Goal: Task Accomplishment & Management: Manage account settings

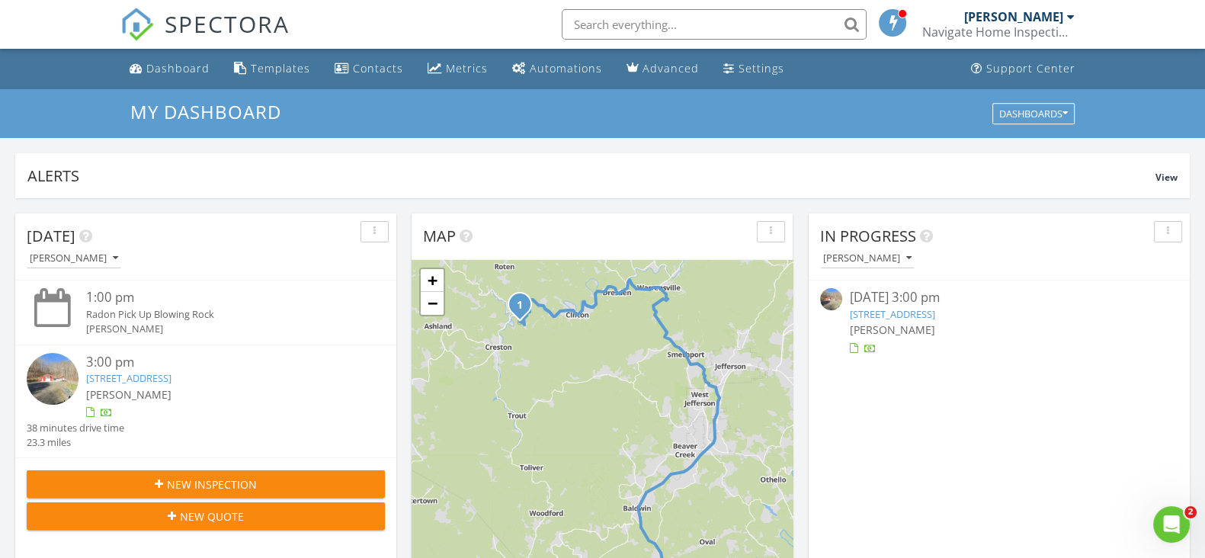
click at [649, 21] on input "text" at bounding box center [714, 24] width 305 height 30
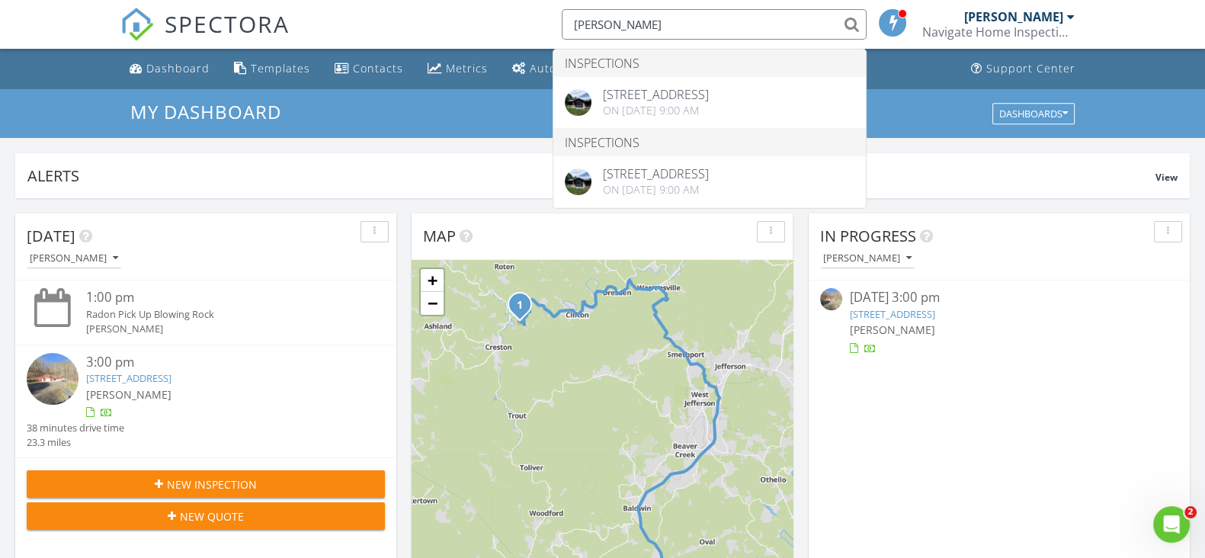
type input "Luke Goss"
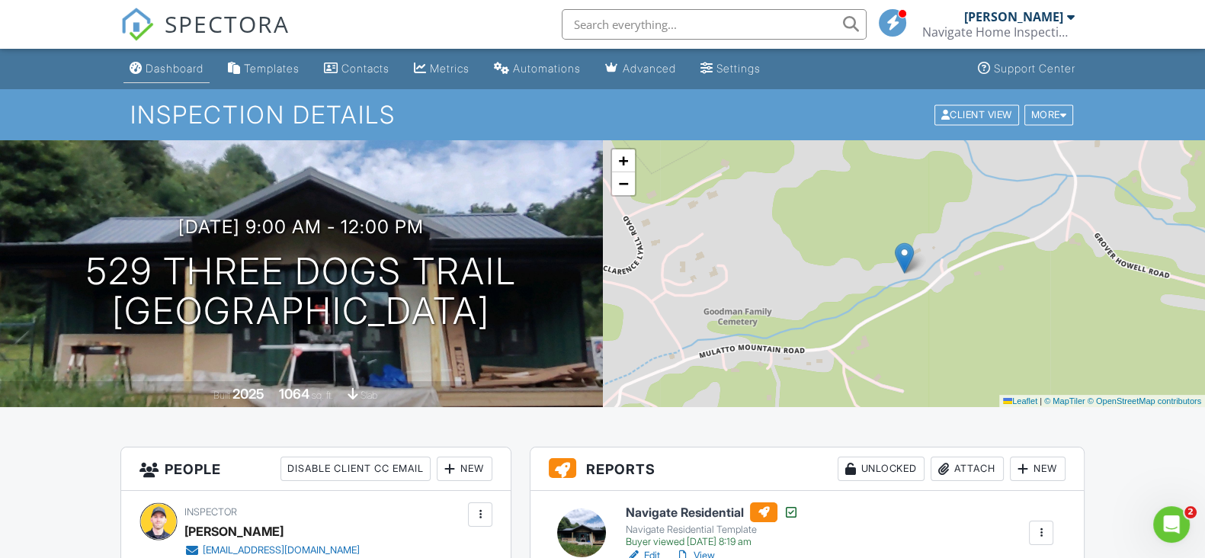
click at [178, 66] on div "Dashboard" at bounding box center [175, 68] width 58 height 13
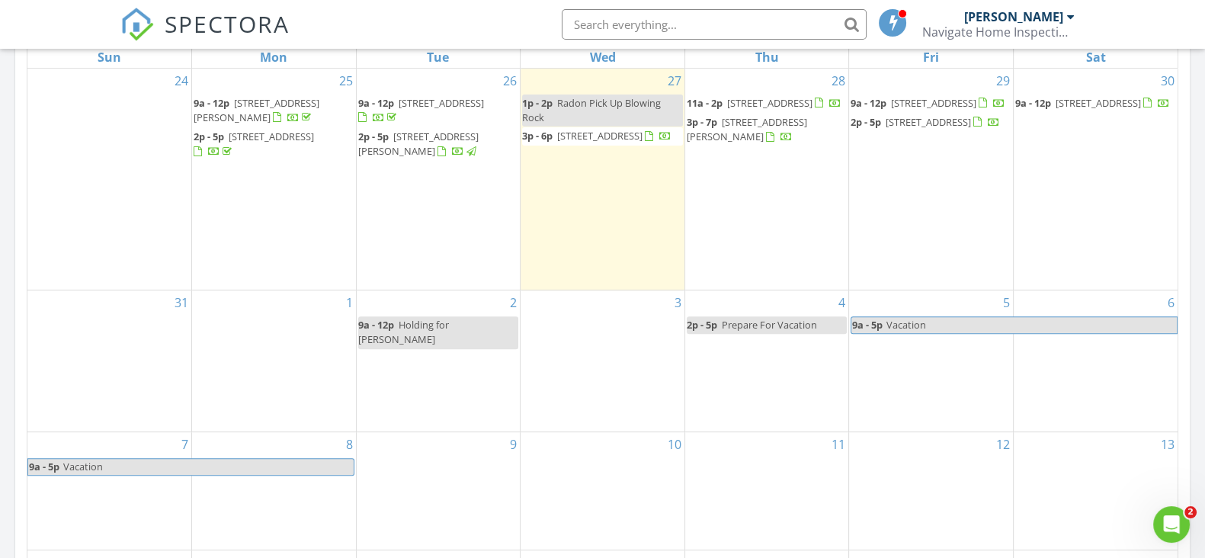
scroll to position [761, 0]
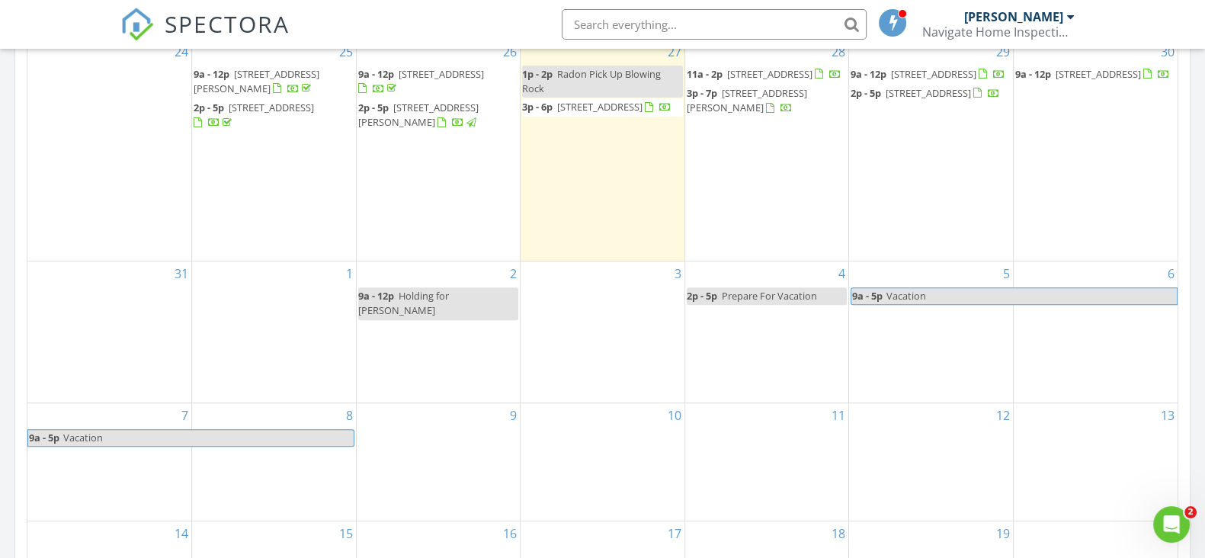
click at [275, 317] on div "1" at bounding box center [274, 331] width 164 height 141
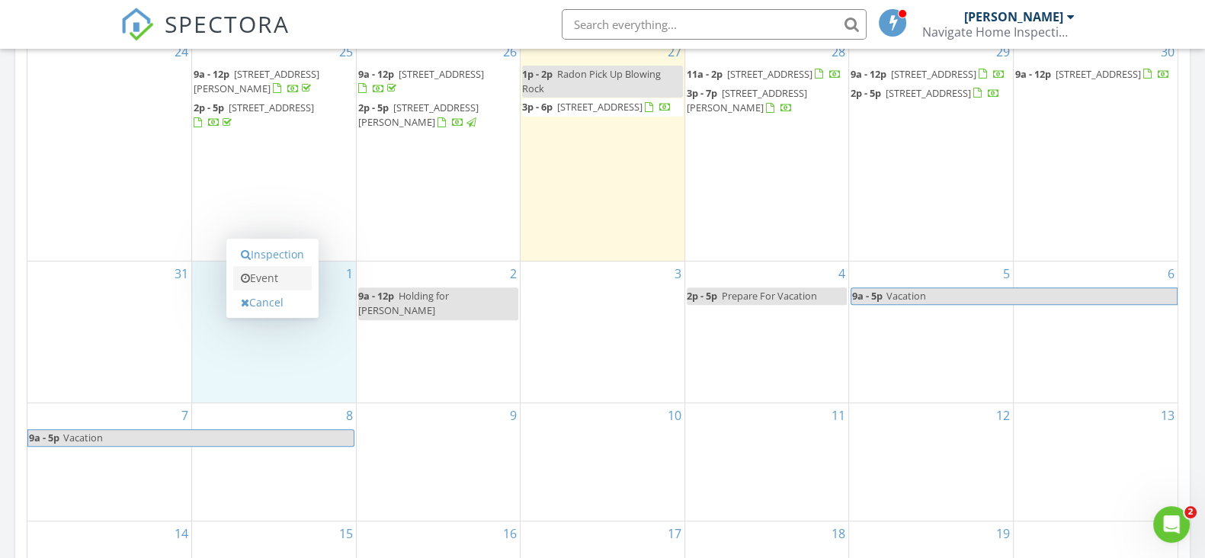
click at [250, 285] on link "Event" at bounding box center [272, 278] width 78 height 24
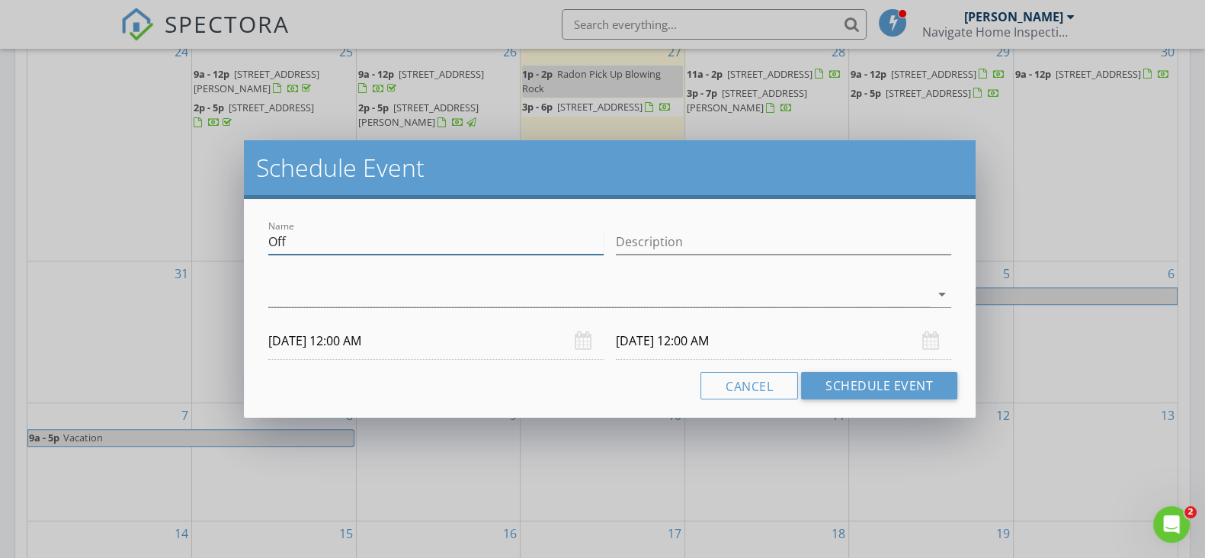
click at [411, 238] on input "Off" at bounding box center [435, 241] width 335 height 25
type input "O"
type input "Kati Petrey (Client Adam Szost)"
click at [740, 243] on input "Description" at bounding box center [783, 241] width 335 height 25
type input "Inspection"
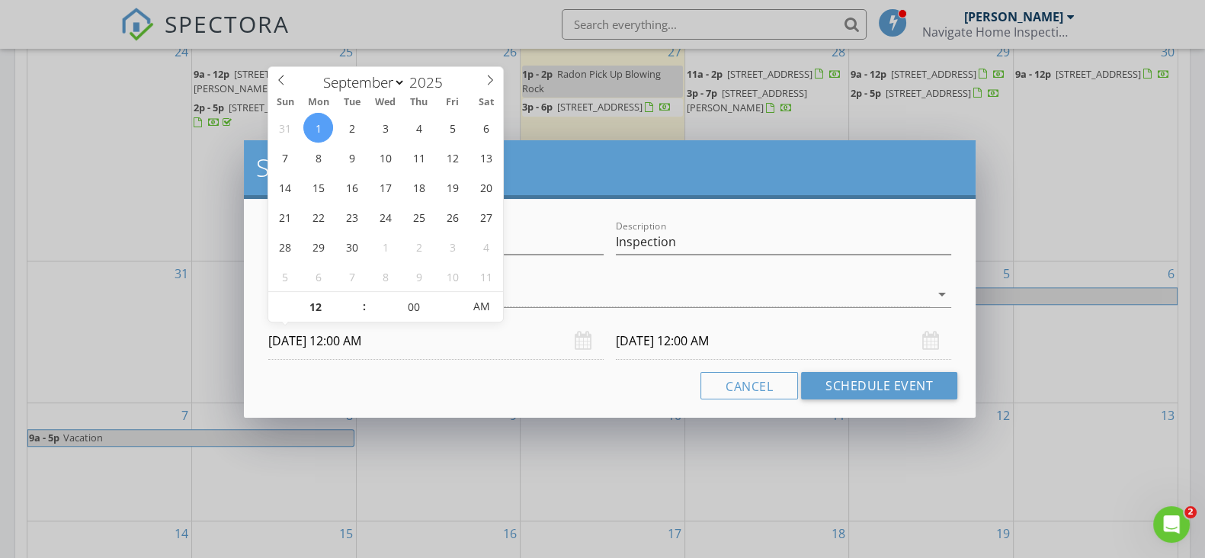
click at [491, 343] on input "09/01/2025 12:00 AM" at bounding box center [435, 340] width 335 height 37
type input "01"
type input "09/01/2025 1:00 AM"
click at [355, 300] on span at bounding box center [356, 299] width 11 height 15
type input "01"
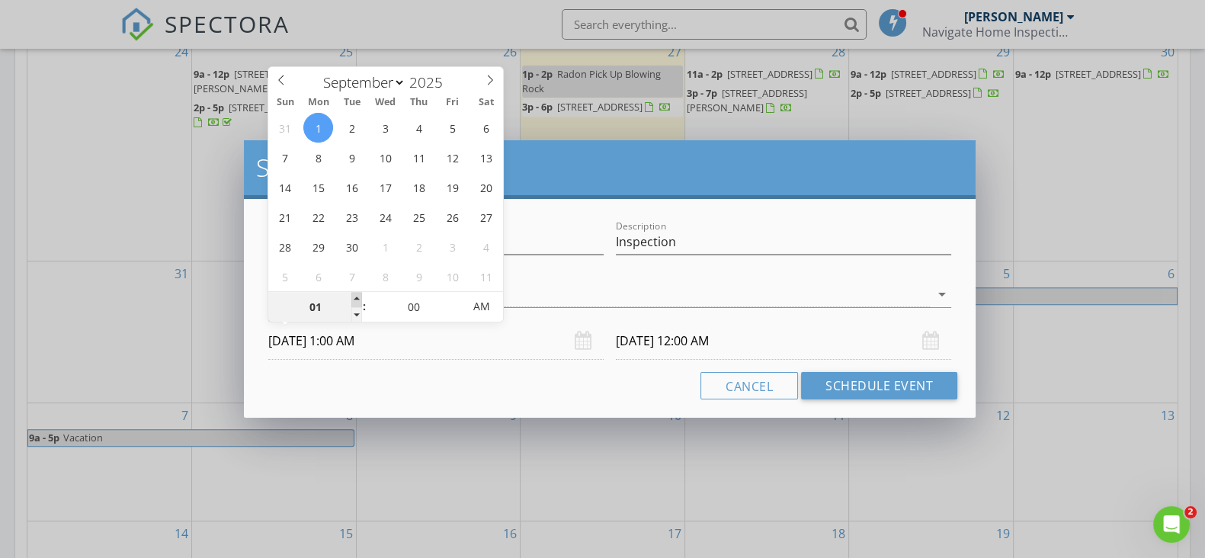
type input "09/02/2025 1:00 AM"
type input "02"
type input "09/01/2025 2:00 AM"
click at [355, 300] on span at bounding box center [356, 299] width 11 height 15
type input "02"
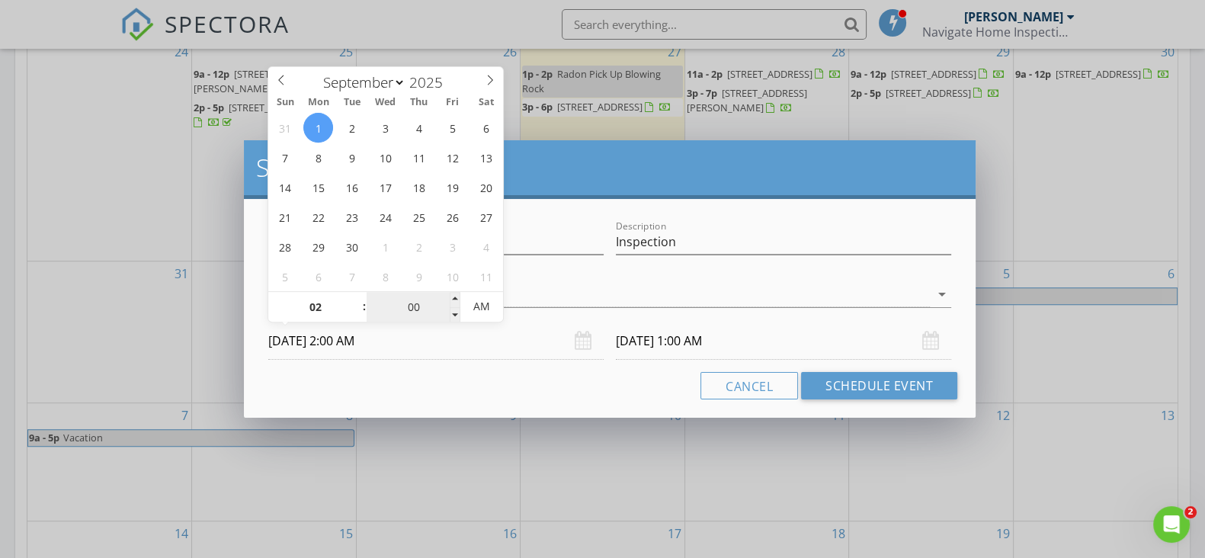
type input "09/02/2025 2:00 AM"
type input "09/01/2025 2:00 PM"
click at [482, 312] on span "AM" at bounding box center [481, 306] width 42 height 30
click at [490, 384] on div "Cancel Schedule Event" at bounding box center [609, 385] width 695 height 27
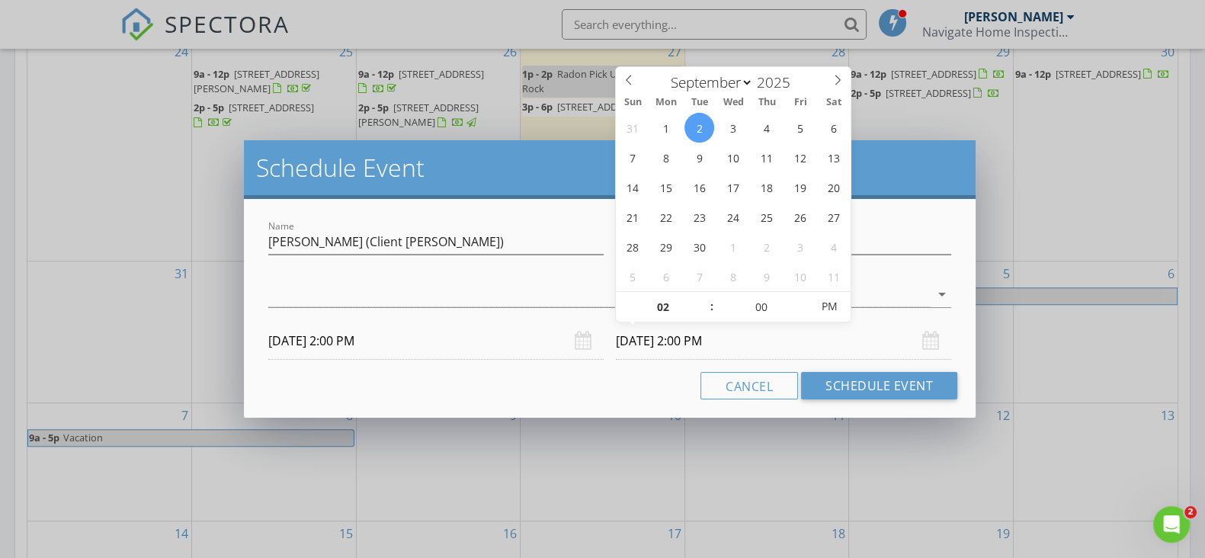
click at [651, 341] on input "09/02/2025 2:00 PM" at bounding box center [783, 340] width 335 height 37
type input "09/01/2025 2:00 PM"
type input "03"
type input "09/01/2025 3:00 PM"
click at [701, 299] on span at bounding box center [704, 299] width 11 height 15
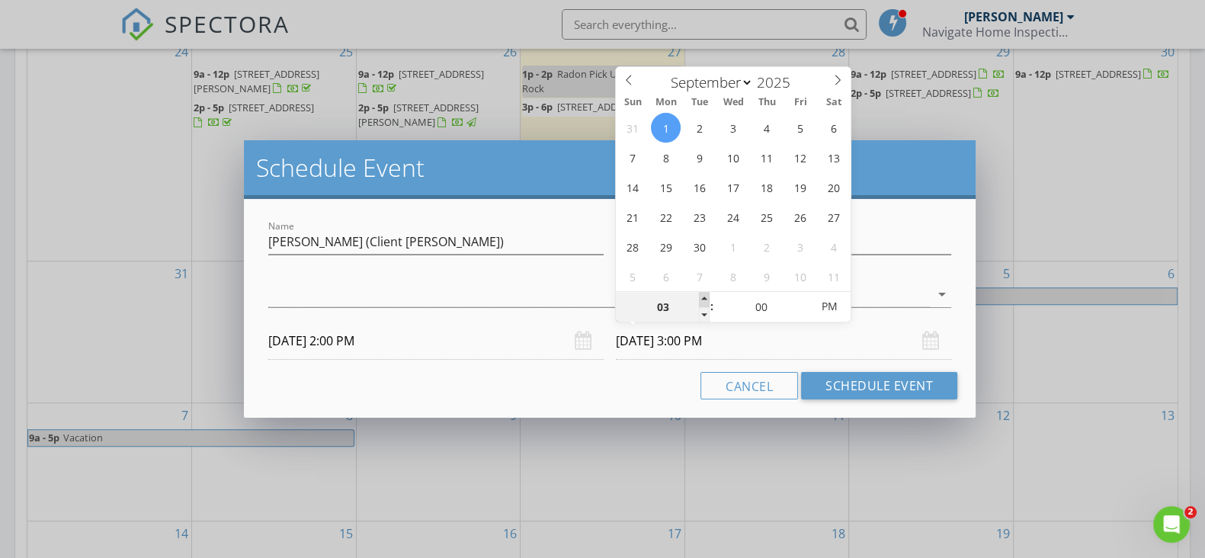
type input "04"
type input "09/01/2025 4:00 PM"
click at [701, 299] on span at bounding box center [704, 299] width 11 height 15
type input "05"
type input "09/01/2025 5:00 PM"
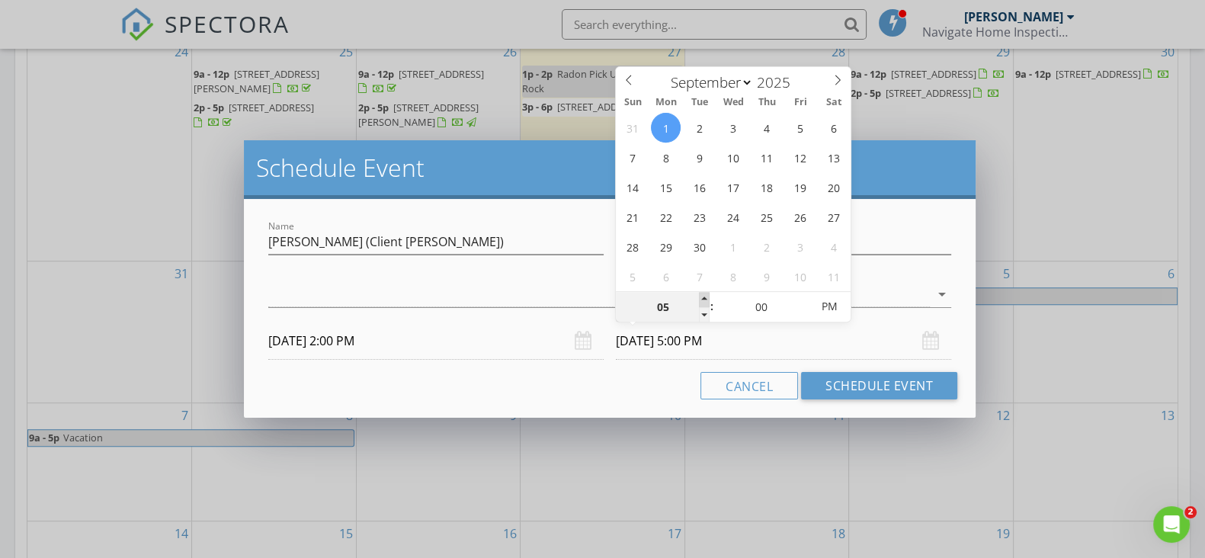
click at [701, 299] on span at bounding box center [704, 299] width 11 height 15
click at [666, 395] on div "Cancel Schedule Event" at bounding box center [609, 385] width 695 height 27
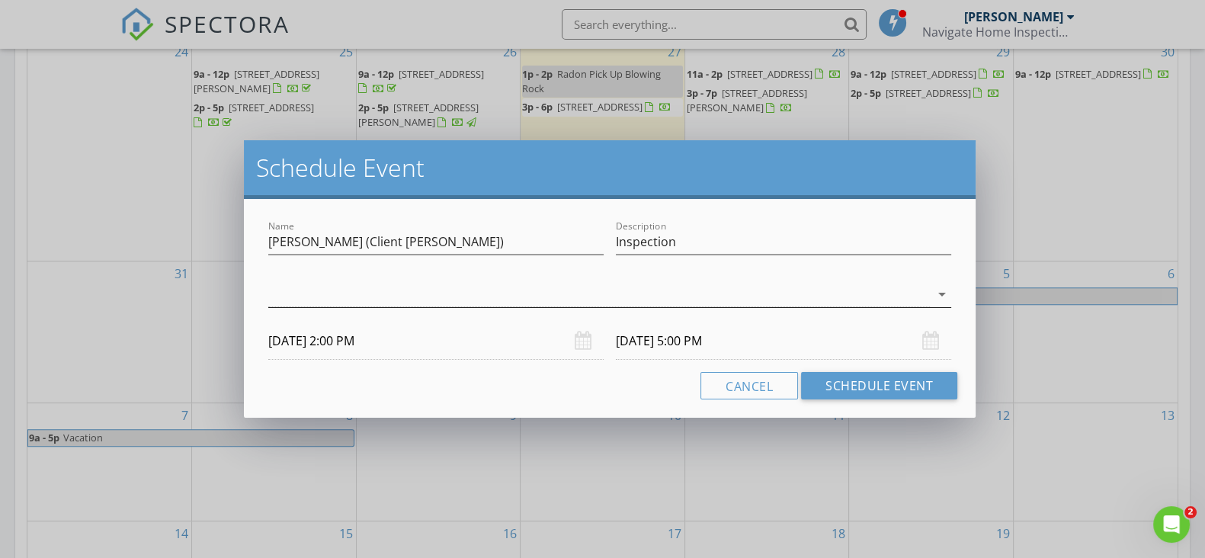
click at [872, 302] on div at bounding box center [598, 294] width 661 height 25
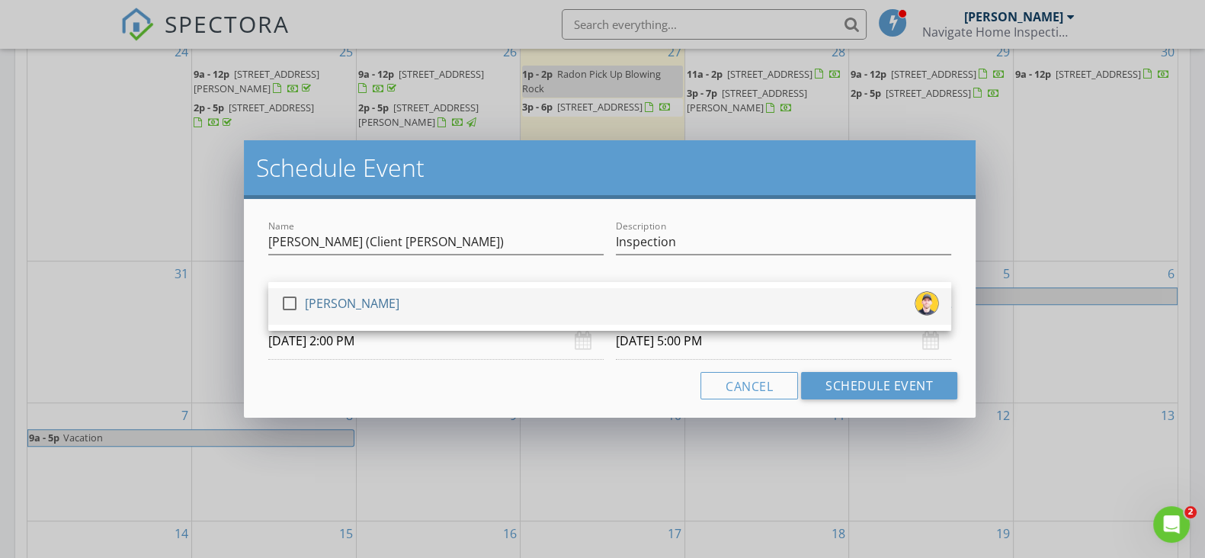
click at [641, 312] on div "check_box_outline_blank Ian Rhinehart" at bounding box center [609, 306] width 658 height 30
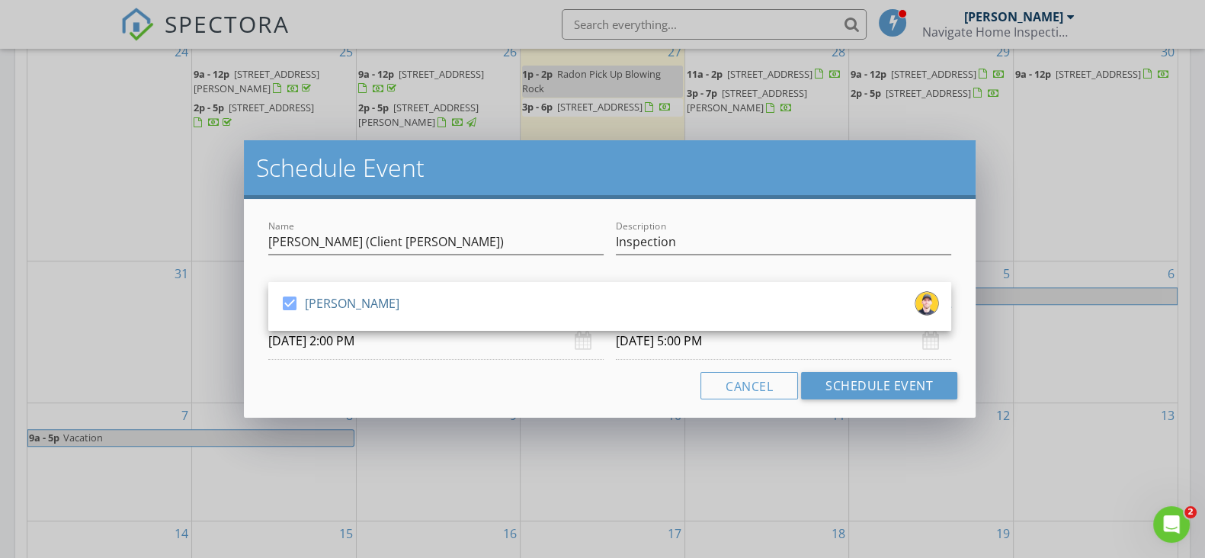
click at [533, 383] on div "Cancel Schedule Event" at bounding box center [609, 385] width 695 height 27
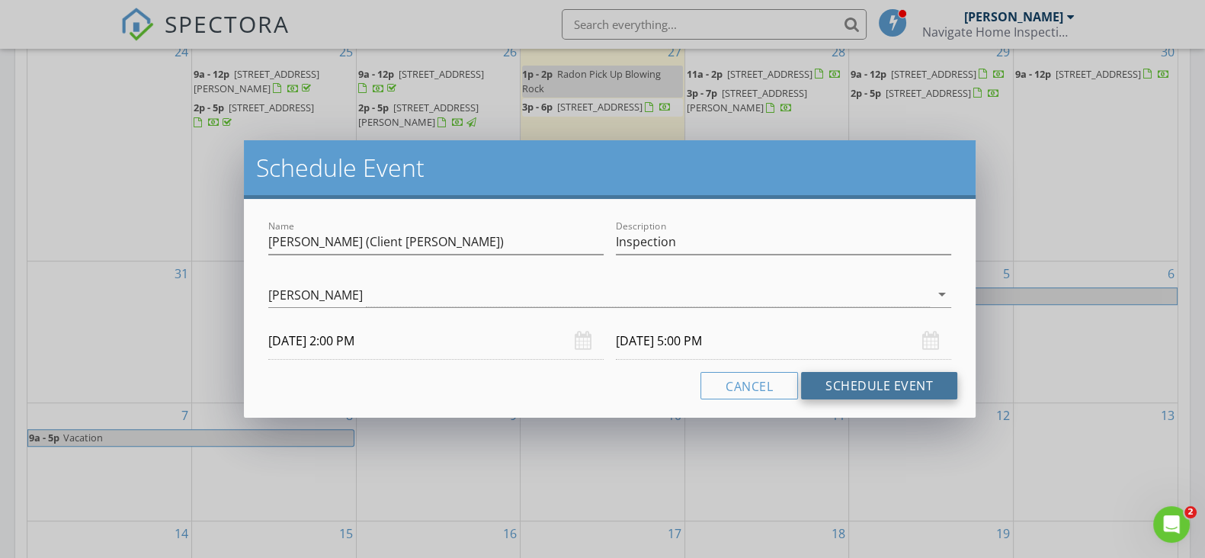
click at [855, 373] on button "Schedule Event" at bounding box center [879, 385] width 156 height 27
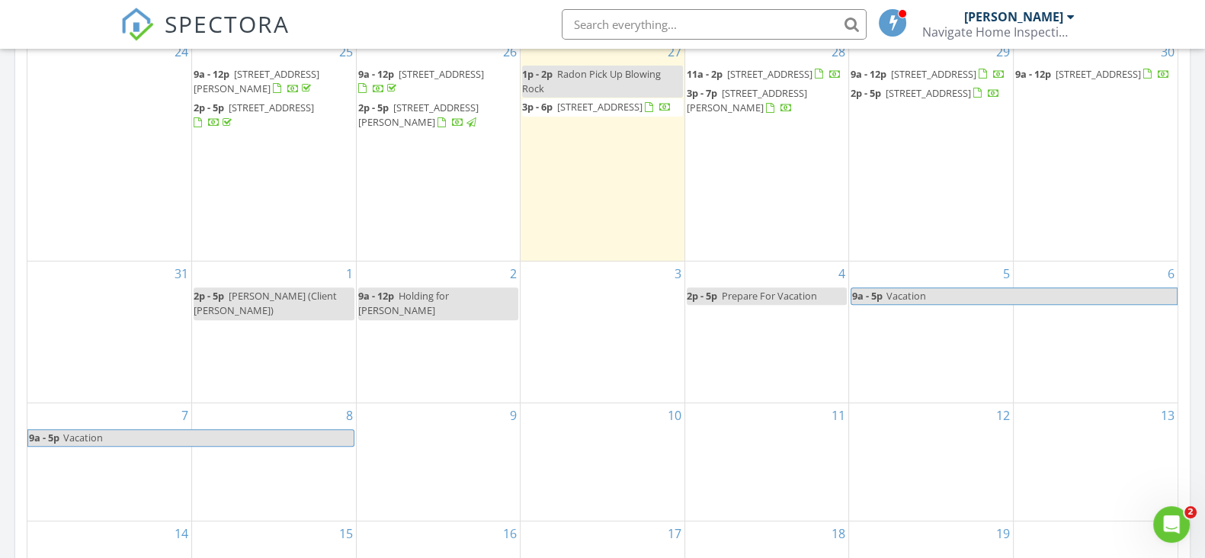
click at [438, 302] on span "Holding for Lori Teppara" at bounding box center [403, 303] width 91 height 28
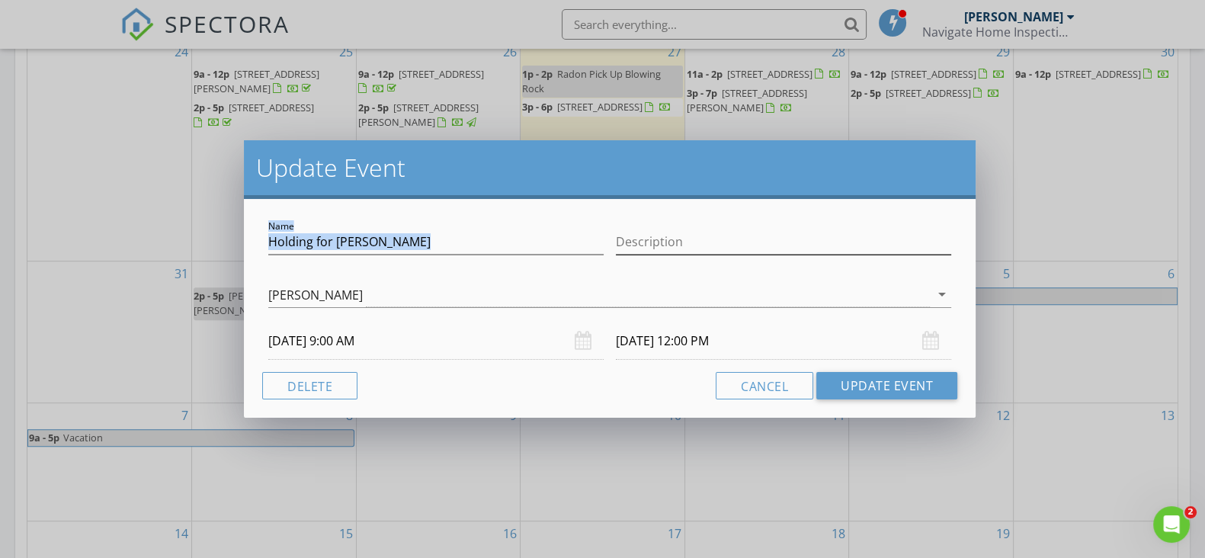
drag, startPoint x: 465, startPoint y: 171, endPoint x: 718, endPoint y: 230, distance: 260.6
click at [718, 230] on div "Update Event Name Holding for Lori Teppara Description Ian Rhinehart arrow_drop…" at bounding box center [609, 278] width 731 height 277
click at [774, 382] on button "Cancel" at bounding box center [764, 385] width 98 height 27
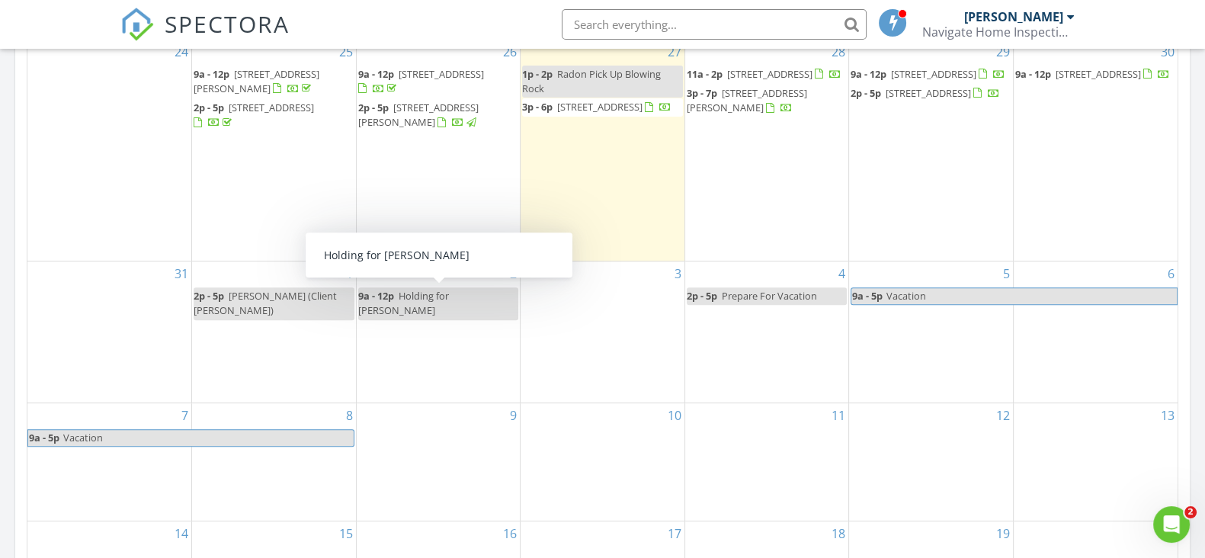
click at [438, 294] on span "Holding for Lori Teppara" at bounding box center [403, 303] width 91 height 28
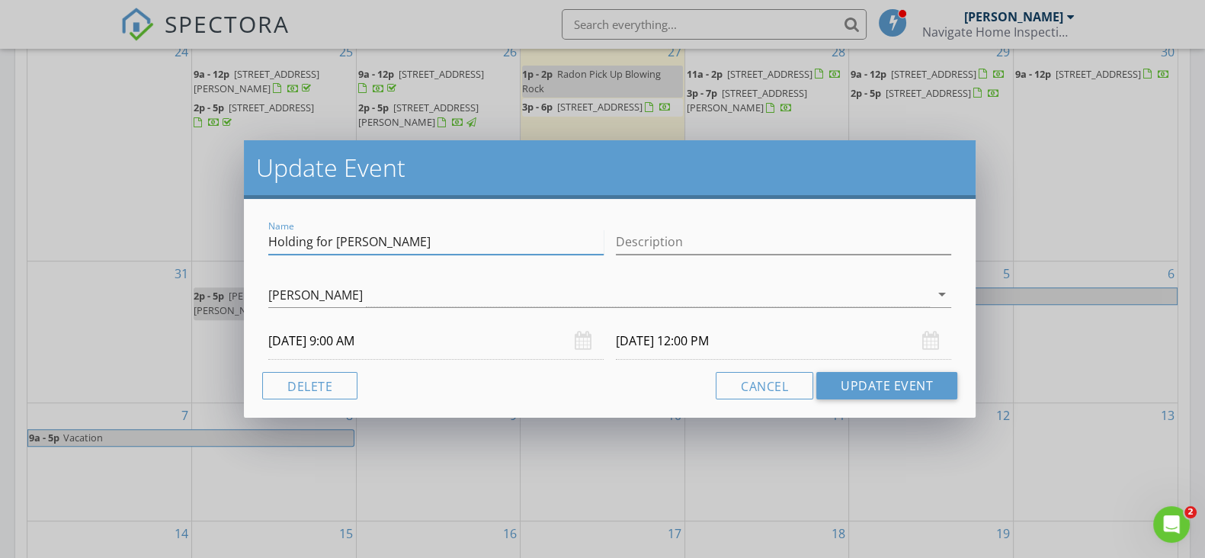
drag, startPoint x: 335, startPoint y: 245, endPoint x: 245, endPoint y: 230, distance: 91.8
click at [245, 230] on div "Name Holding for Lori Teppara Description Ian Rhinehart arrow_drop_down 09/02/2…" at bounding box center [609, 308] width 731 height 219
click at [366, 245] on input "Lori Teppara" at bounding box center [435, 241] width 335 height 25
type input "Lori Teppara (Client not yet known)"
click at [850, 379] on button "Update Event" at bounding box center [886, 385] width 141 height 27
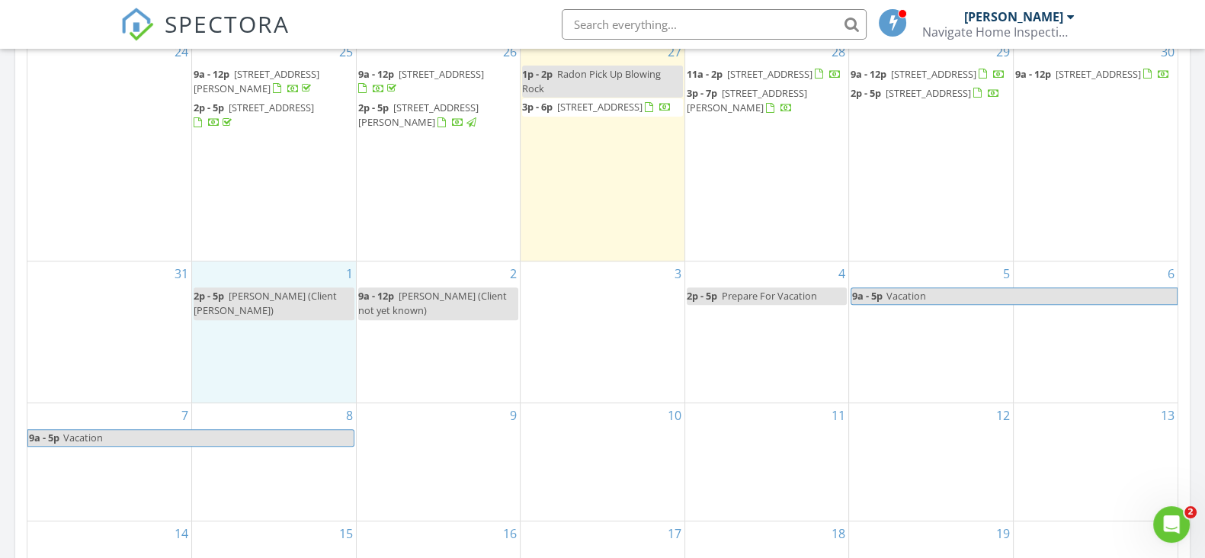
click at [289, 272] on div "1 2p - 5p Kati Petrey (Client Adam Szost)" at bounding box center [274, 331] width 164 height 141
click at [271, 242] on link "Event" at bounding box center [272, 234] width 78 height 24
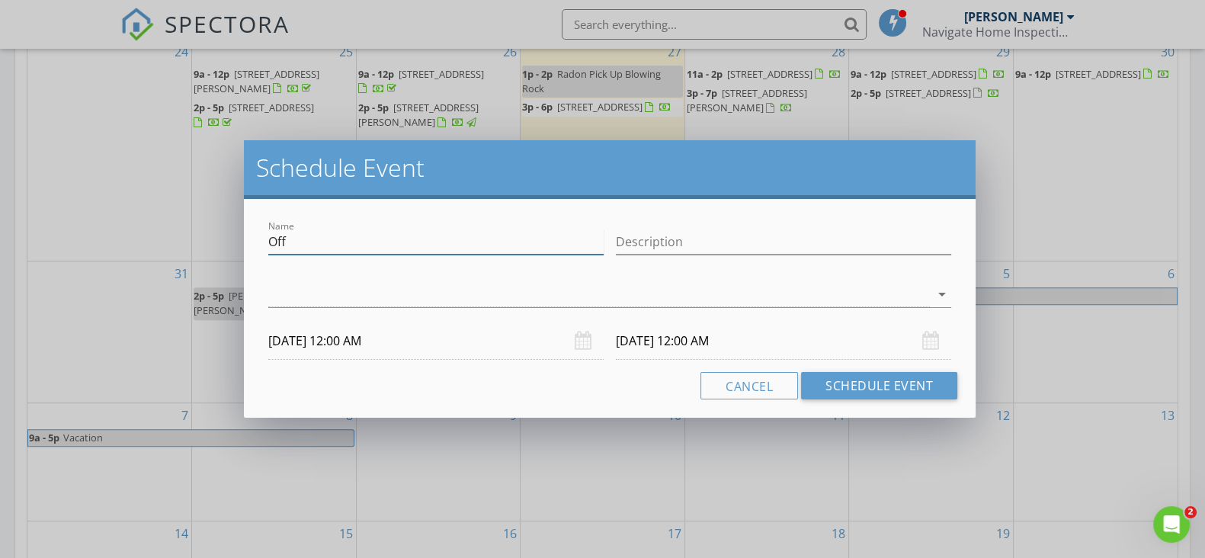
click at [317, 245] on input "Off" at bounding box center [435, 241] width 335 height 25
type input "O"
type input "E"
type input "Rachel Bird (190 Wild Daisy)"
click at [743, 249] on input "Description" at bounding box center [783, 241] width 335 height 25
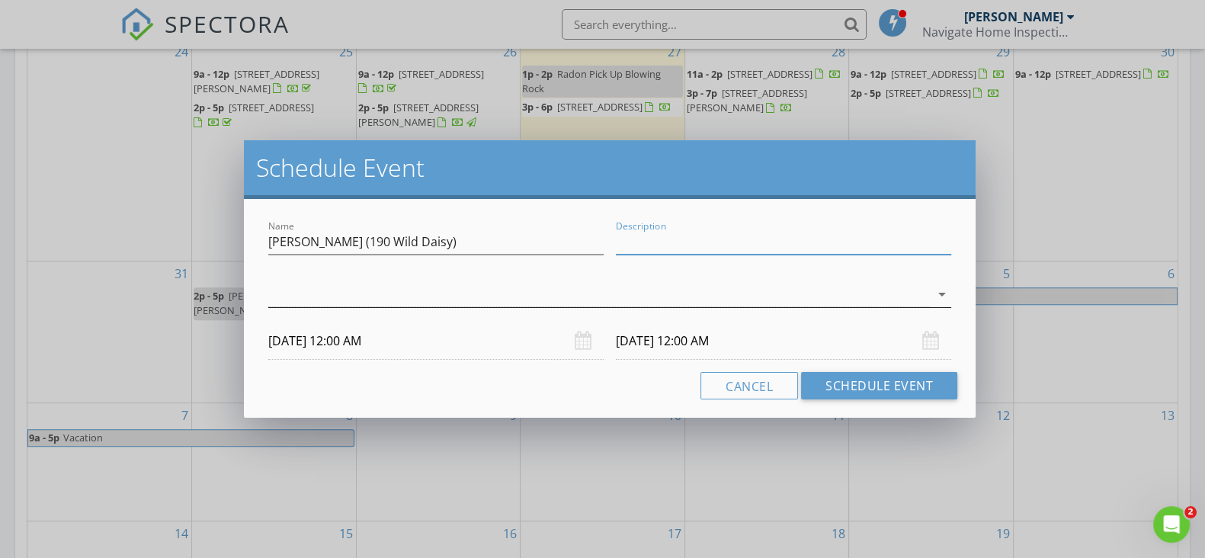
click at [667, 302] on div at bounding box center [598, 294] width 661 height 25
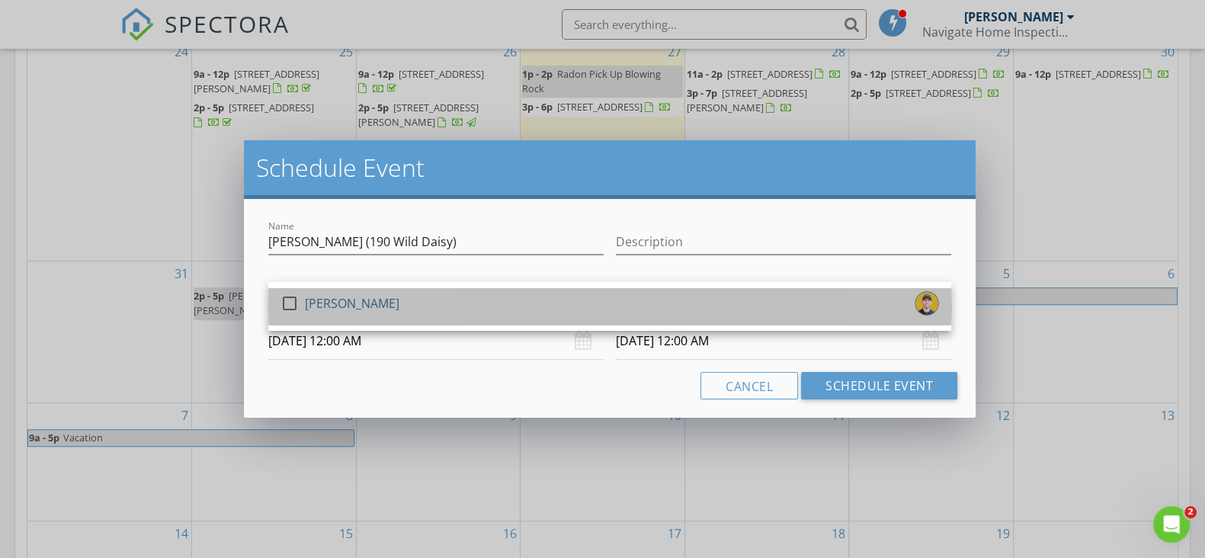
click at [568, 320] on div "check_box_outline_blank Ian Rhinehart" at bounding box center [609, 306] width 658 height 30
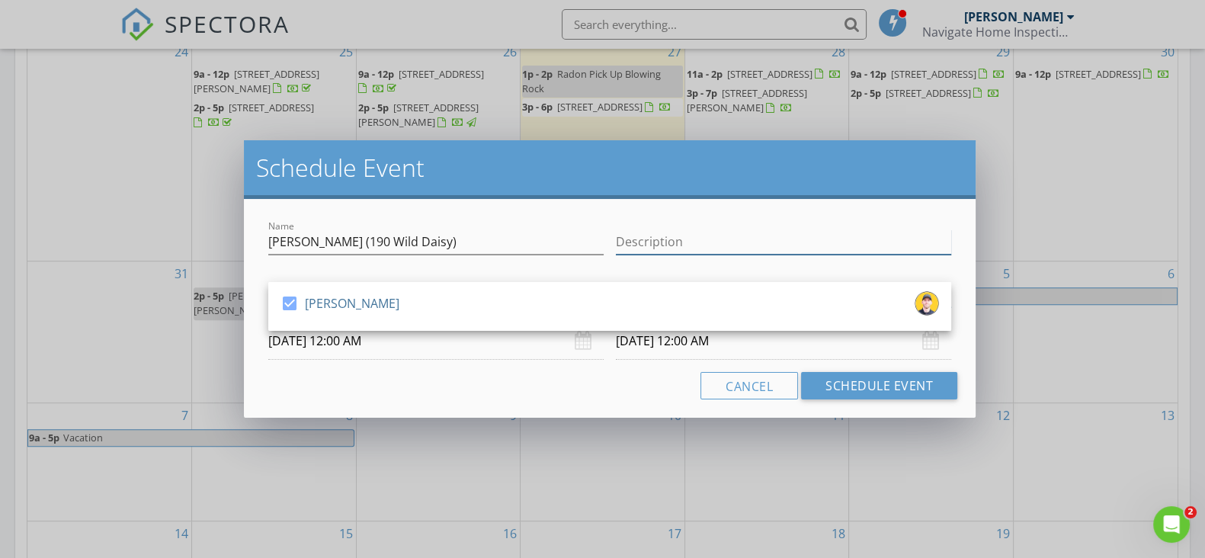
click at [658, 236] on input "Description" at bounding box center [783, 241] width 335 height 25
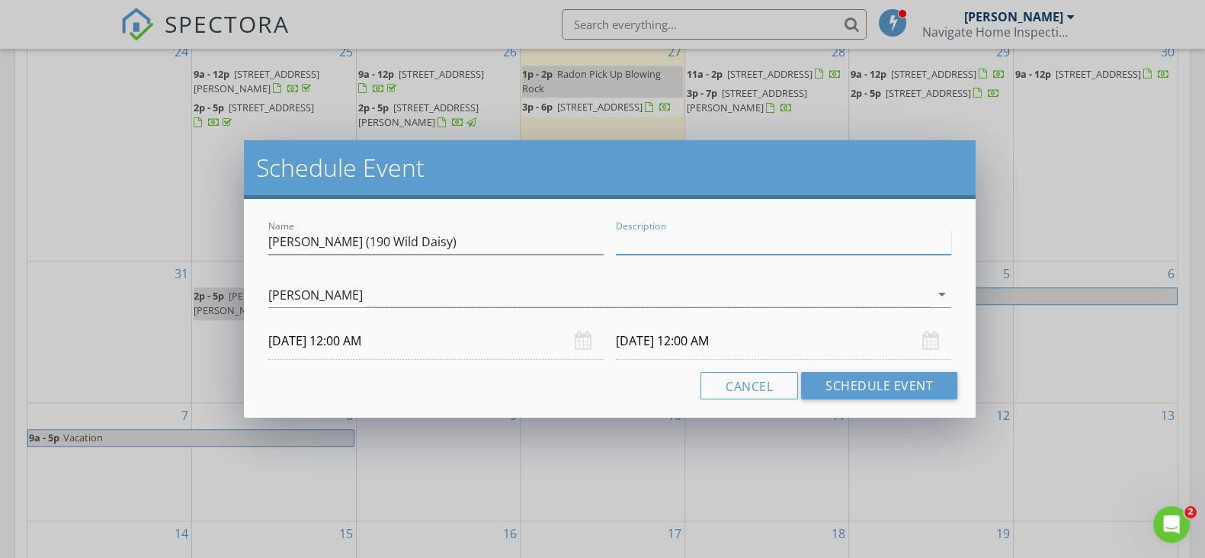
type input "Inspection"
click at [472, 399] on div "Name Rachel Bird (190 Wild Daisy) Description Inspection check_box Ian Rhinehar…" at bounding box center [609, 308] width 731 height 219
click at [355, 342] on input "09/01/2025 12:00 AM" at bounding box center [435, 340] width 335 height 37
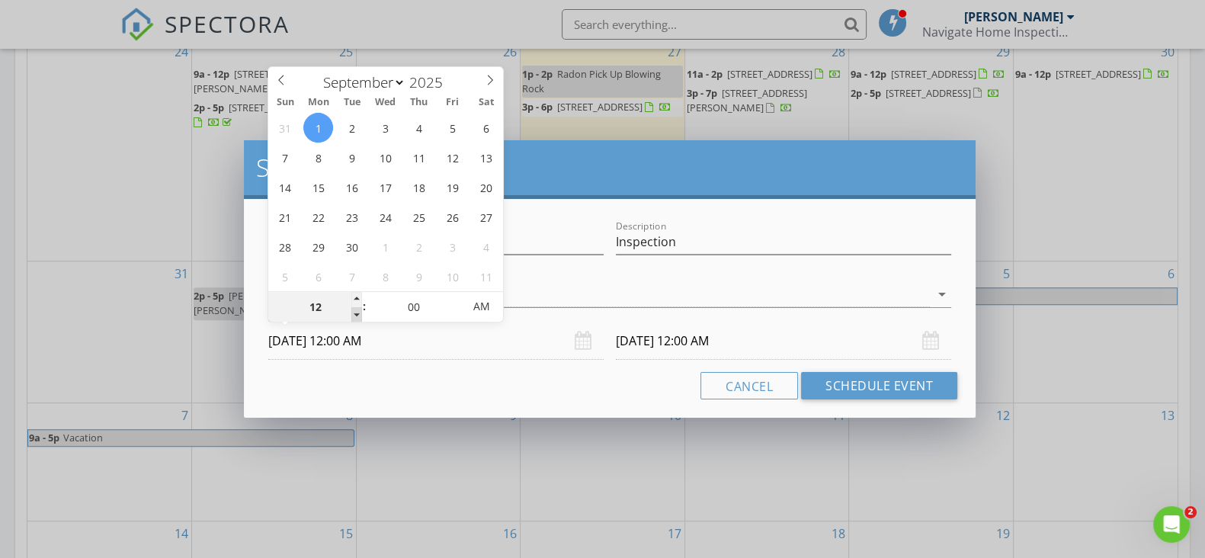
type input "11"
type input "09/01/2025 11:00 PM"
click at [359, 316] on span at bounding box center [356, 314] width 11 height 15
type input "10"
type input "09/01/2025 10:00 PM"
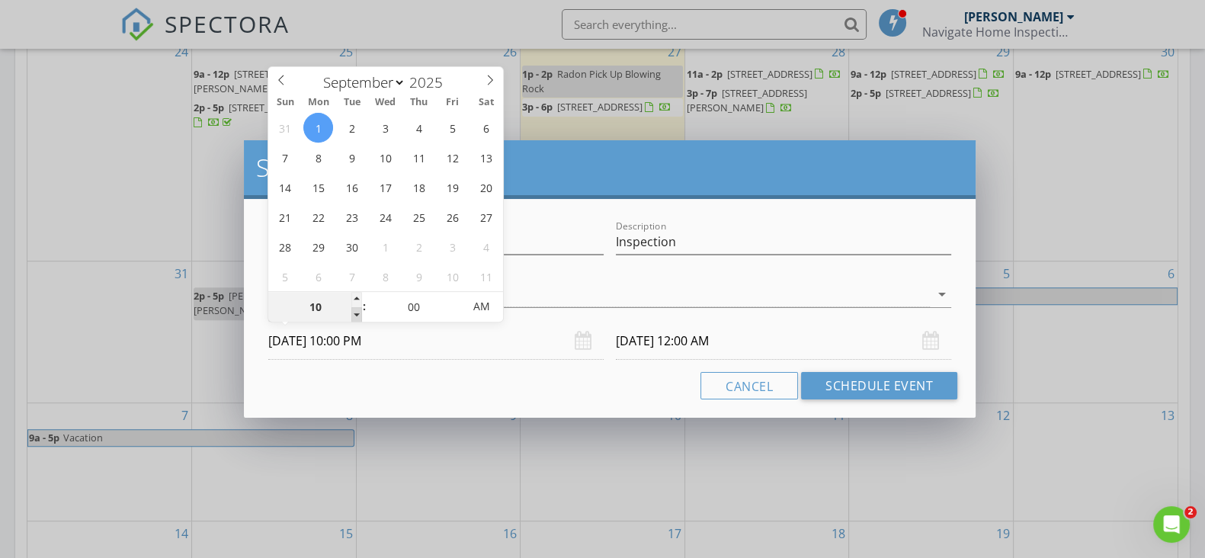
click at [359, 316] on span at bounding box center [356, 314] width 11 height 15
type input "09"
type input "09/01/2025 9:00 PM"
click at [359, 316] on span at bounding box center [356, 314] width 11 height 15
type input "09"
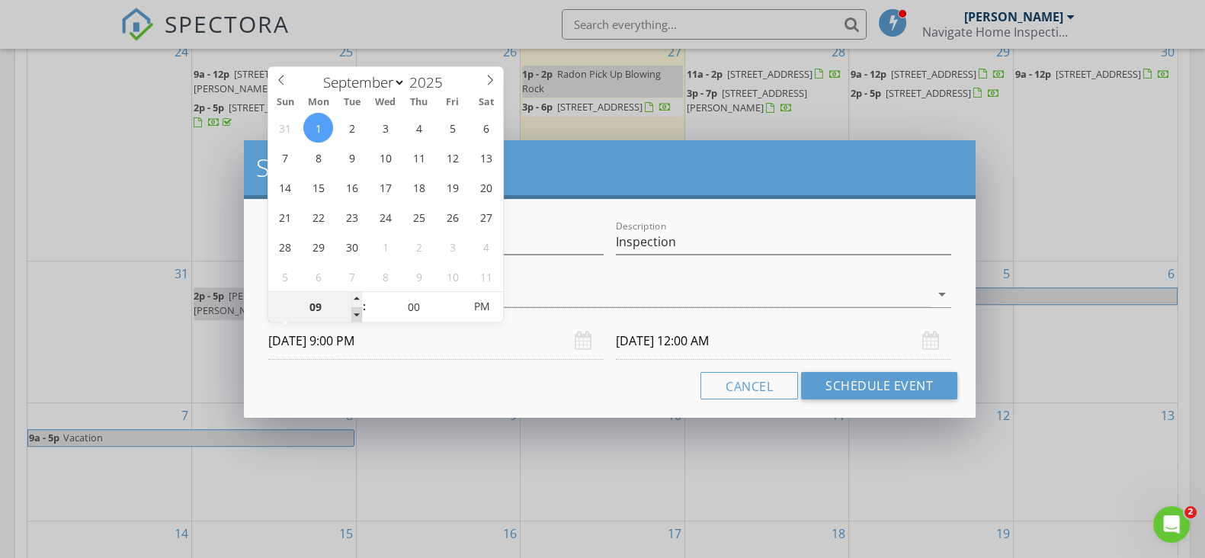
type input "09/02/2025 9:00 PM"
type input "[DATE] 9:00 AM"
click at [480, 306] on span "PM" at bounding box center [481, 306] width 42 height 30
click at [541, 385] on div "Cancel Schedule Event" at bounding box center [609, 385] width 695 height 27
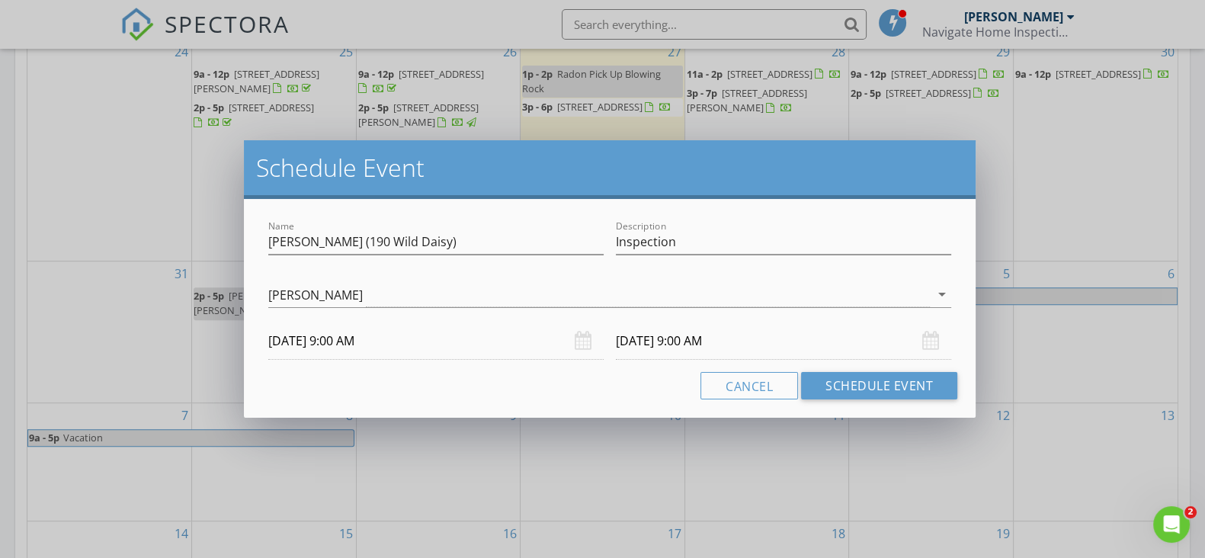
click at [642, 341] on input "09/02/2025 9:00 AM" at bounding box center [783, 340] width 335 height 37
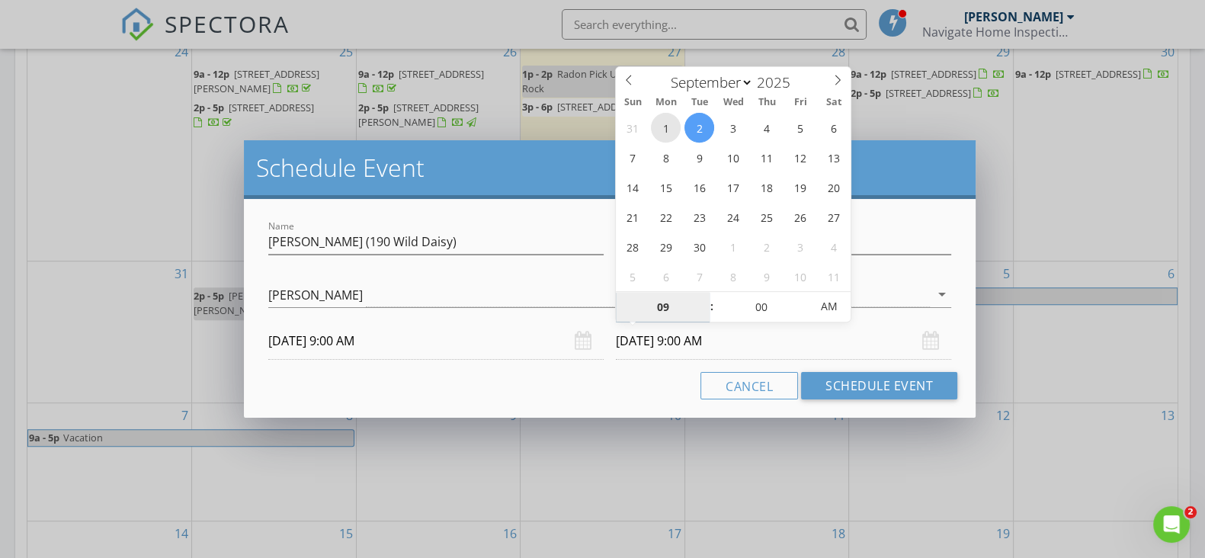
type input "[DATE] 9:00 AM"
type input "10"
type input "[DATE] 10:00 AM"
click at [702, 297] on span at bounding box center [704, 299] width 11 height 15
type input "11"
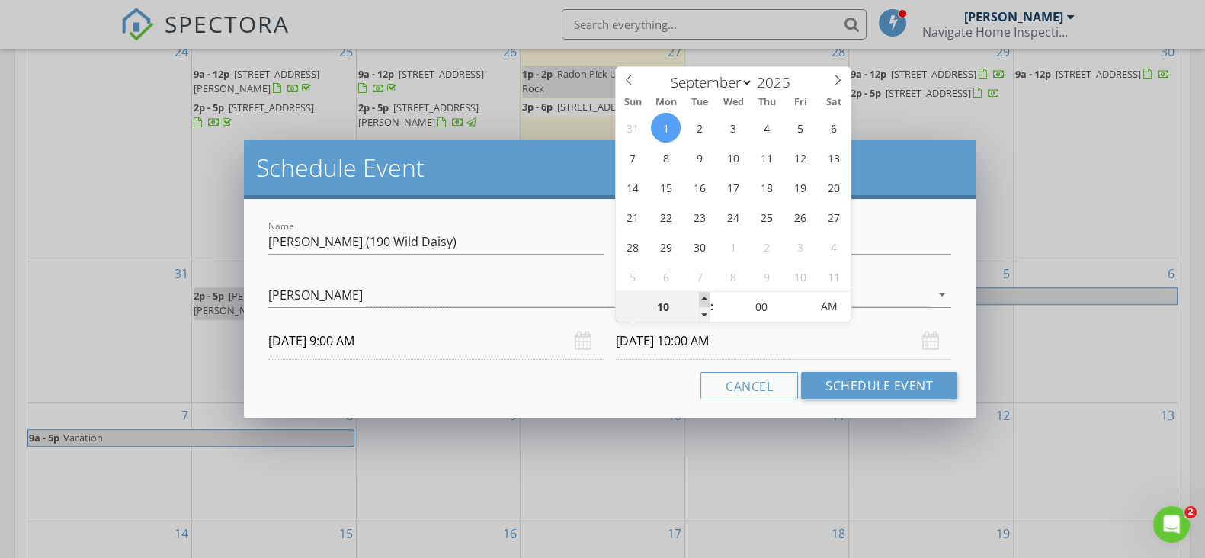
type input "09/01/2025 11:00 AM"
click at [702, 297] on span at bounding box center [704, 299] width 11 height 15
type input "12"
type input "09/01/2025 12:00 PM"
click at [702, 297] on span at bounding box center [704, 299] width 11 height 15
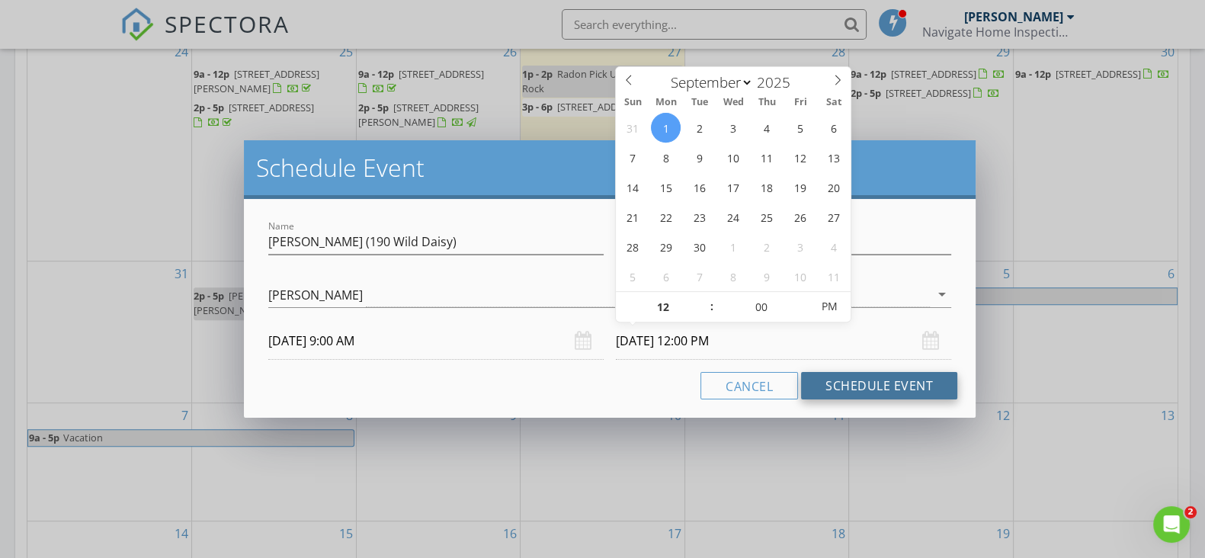
click at [855, 391] on button "Schedule Event" at bounding box center [879, 385] width 156 height 27
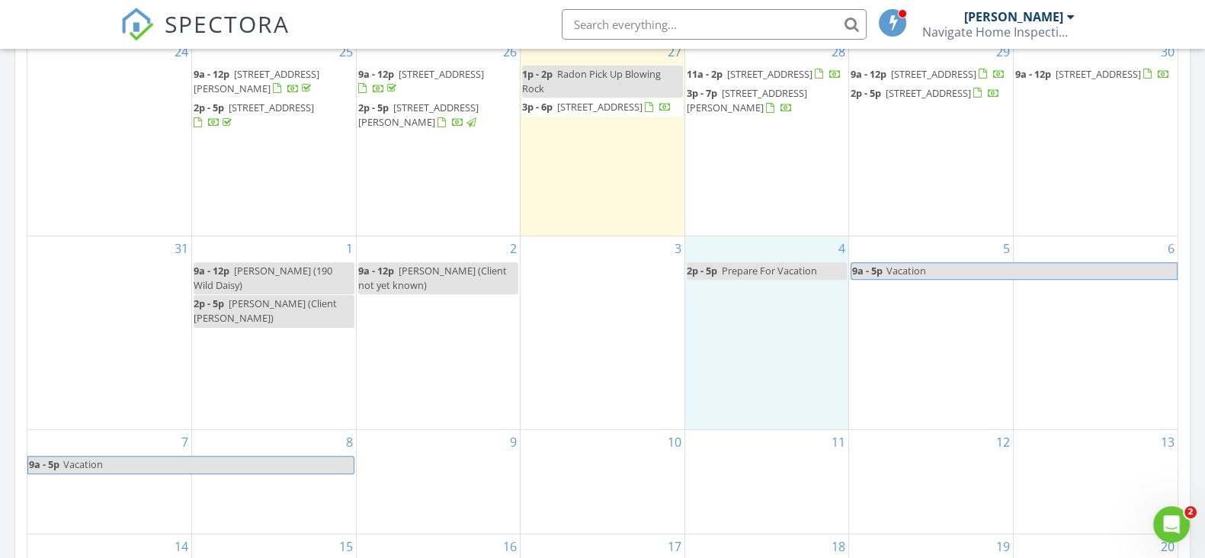
click at [795, 248] on div "4 2p - 5p Prepare For Vacation" at bounding box center [767, 333] width 164 height 194
click at [776, 211] on link "Event" at bounding box center [765, 210] width 78 height 24
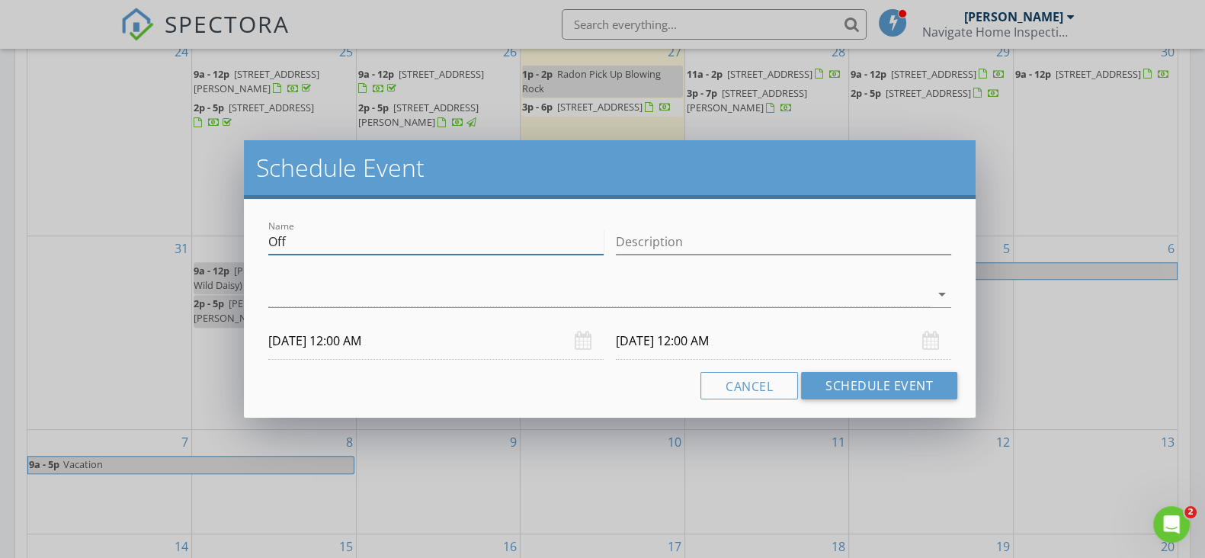
click at [394, 236] on input "Off" at bounding box center [435, 241] width 335 height 25
type input "O"
type input "Gatewoods Inspection Beech Mtn"
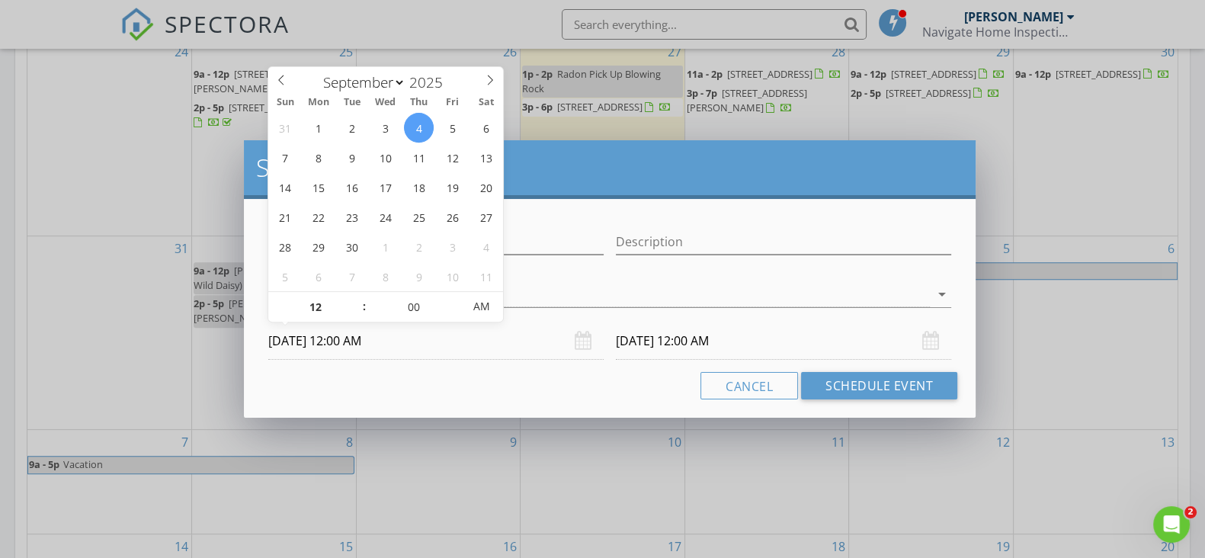
click at [392, 341] on input "09/04/2025 12:00 AM" at bounding box center [435, 340] width 335 height 37
type input "11"
type input "09/04/2025 11:00 PM"
click at [361, 317] on span at bounding box center [356, 314] width 11 height 15
type input "10"
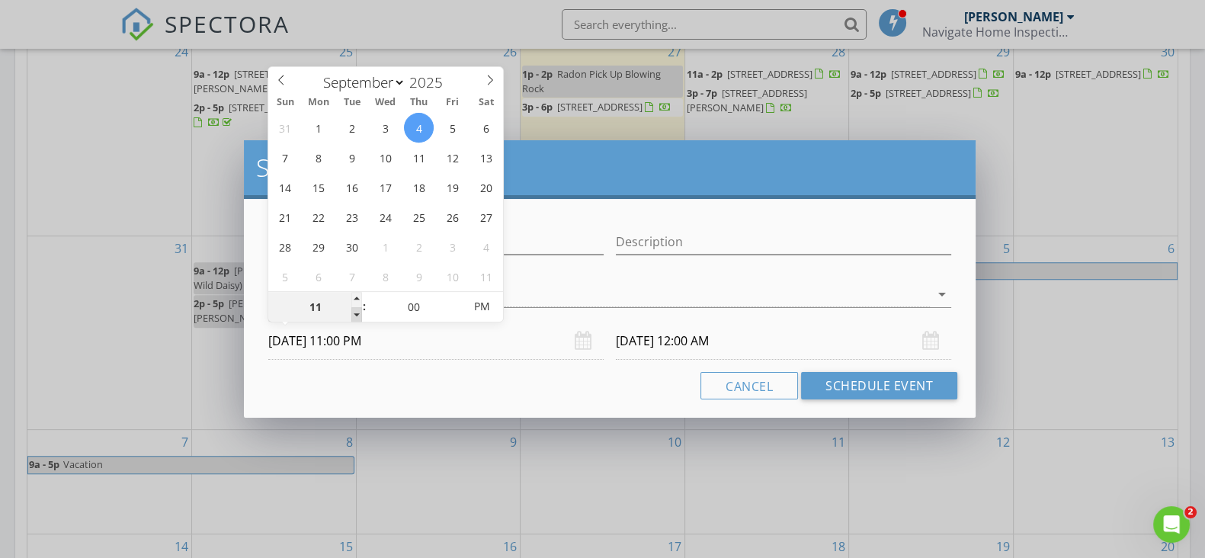
type input "09/04/2025 10:00 PM"
click at [361, 317] on span at bounding box center [356, 314] width 11 height 15
type input "09/05/2025 10:00 PM"
type input "09"
type input "09/04/2025 9:00 PM"
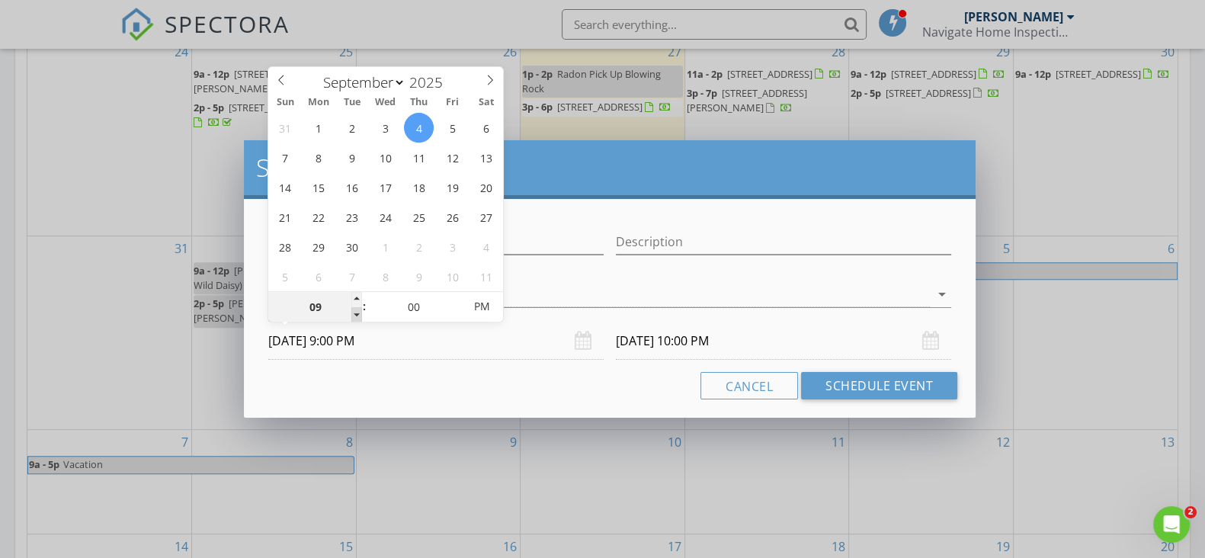
click at [361, 317] on span at bounding box center [356, 314] width 11 height 15
type input "09/05/2025 9:00 PM"
type input "09/04/2025 9:00 AM"
click at [481, 312] on span "AM" at bounding box center [481, 306] width 42 height 30
click at [527, 381] on div "Cancel Schedule Event" at bounding box center [609, 385] width 695 height 27
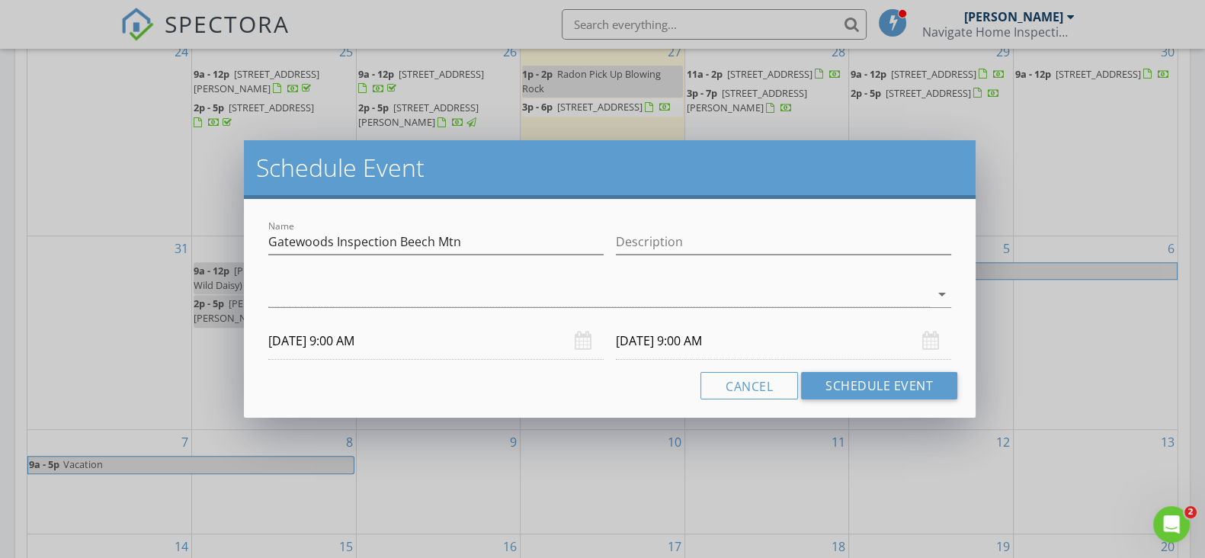
click at [667, 344] on input "09/05/2025 9:00 AM" at bounding box center [783, 340] width 335 height 37
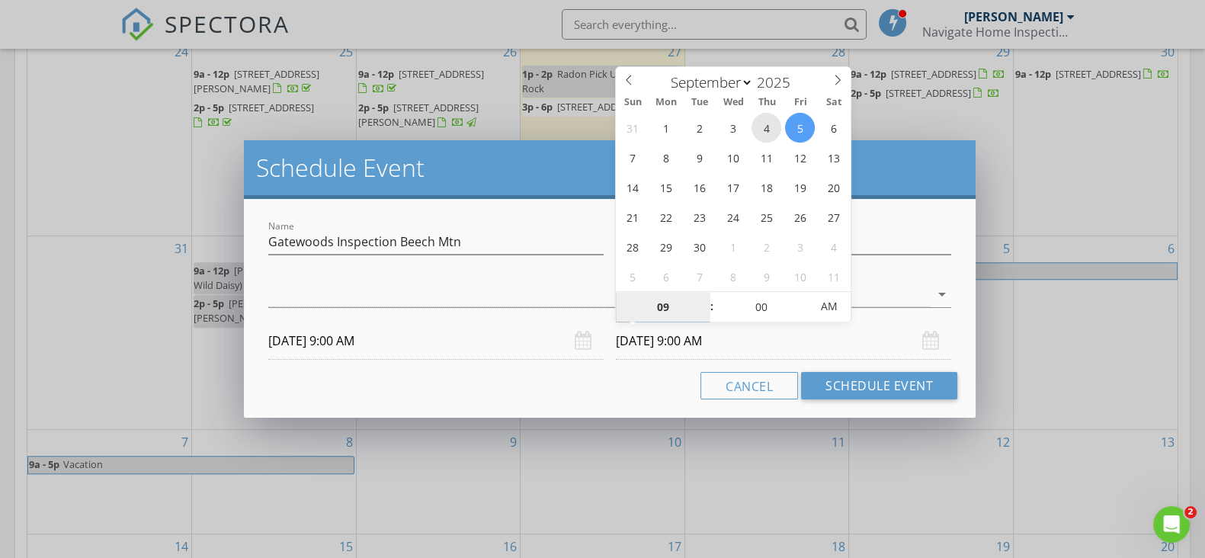
type input "09/04/2025 9:00 AM"
click at [650, 344] on input "09/04/2025 9:00 AM" at bounding box center [783, 340] width 335 height 37
type input "10"
type input "09/04/2025 10:00 AM"
click at [707, 295] on span at bounding box center [704, 299] width 11 height 15
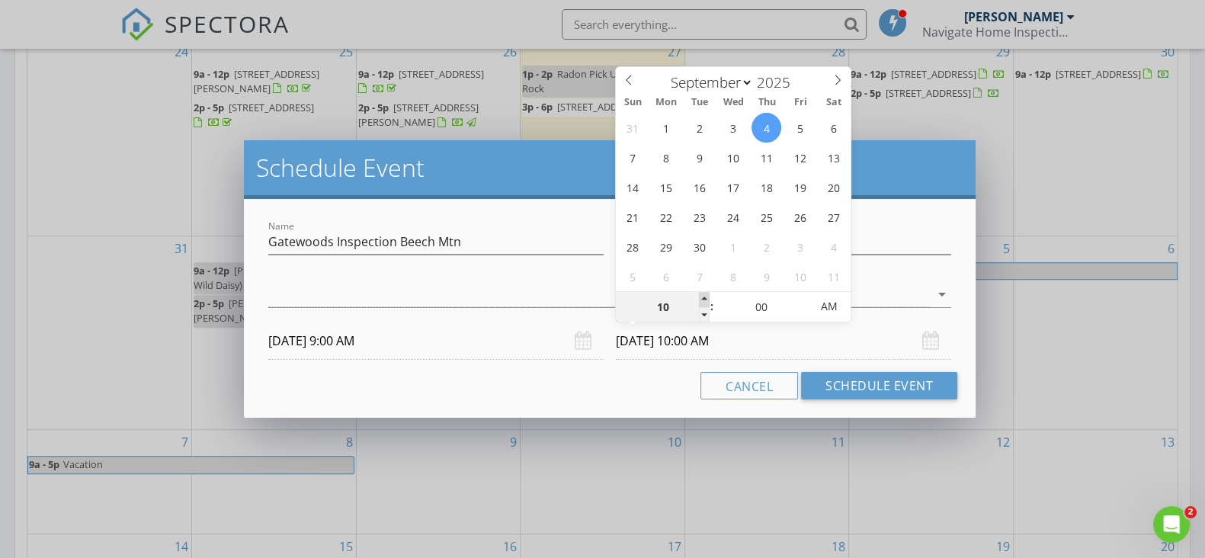
type input "11"
type input "09/04/2025 11:00 AM"
click at [707, 295] on span at bounding box center [704, 299] width 11 height 15
type input "12"
type input "09/04/2025 12:00 PM"
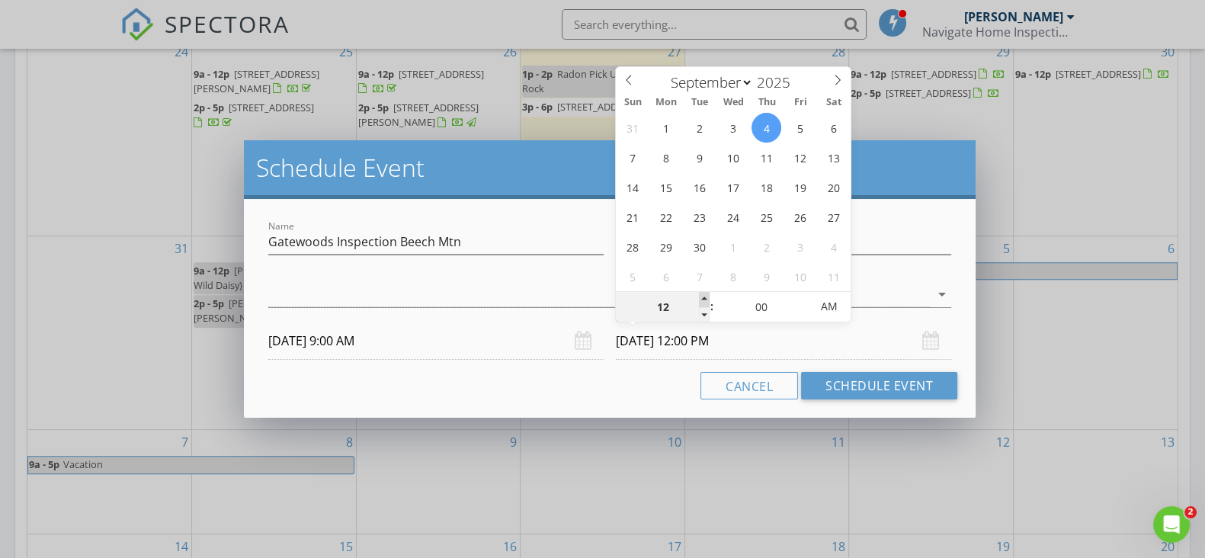
click at [707, 295] on span at bounding box center [704, 299] width 11 height 15
click at [629, 391] on div "Cancel Schedule Event" at bounding box center [609, 385] width 695 height 27
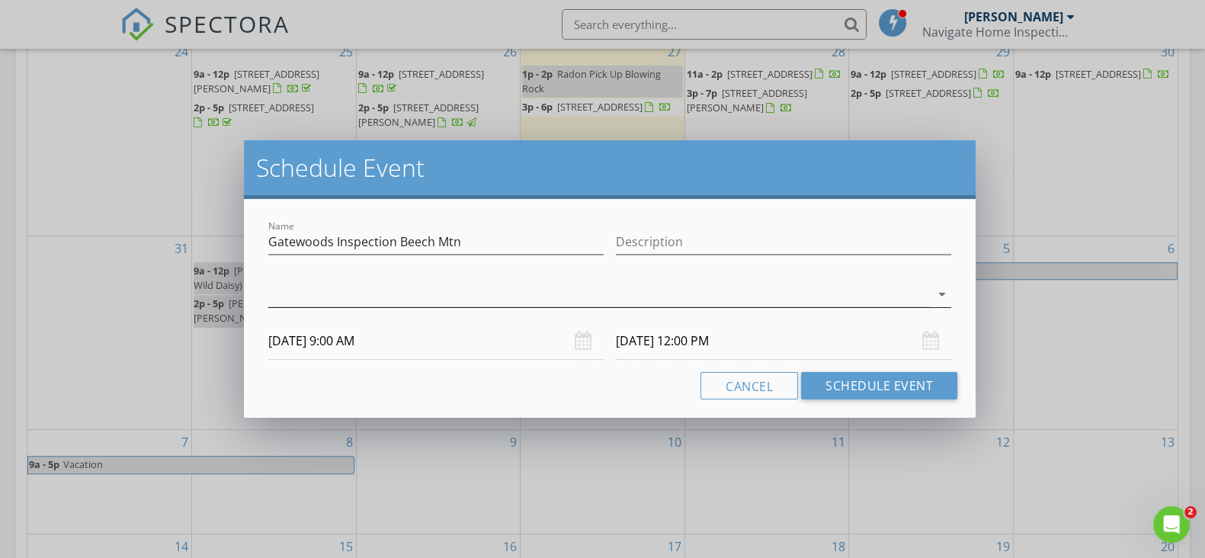
click at [594, 286] on div at bounding box center [598, 294] width 661 height 25
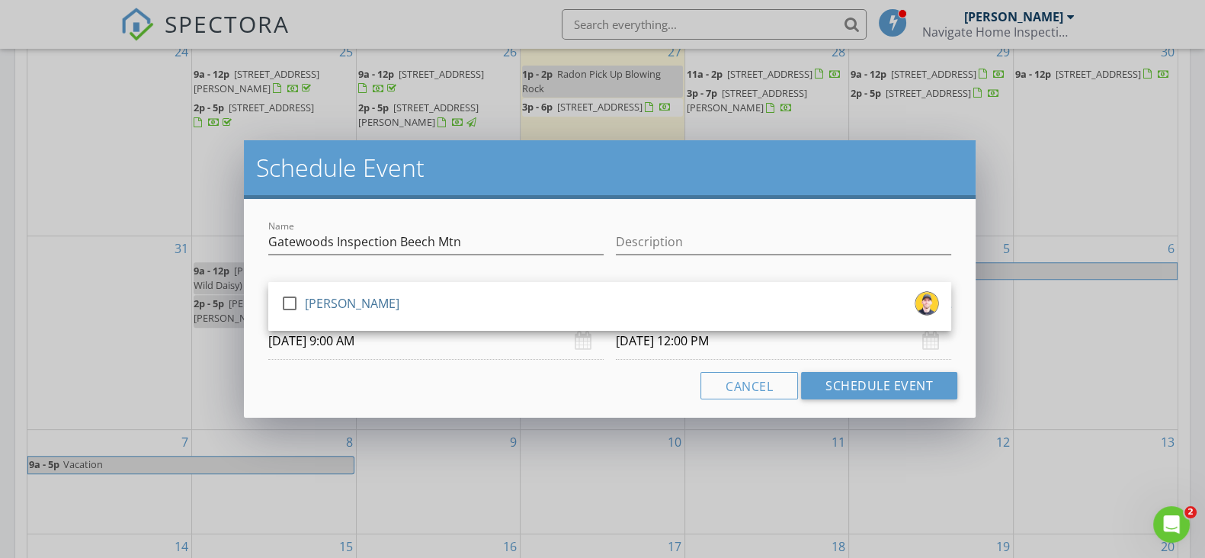
click at [603, 326] on div "check_box_outline_blank Ian Rhinehart" at bounding box center [609, 306] width 683 height 49
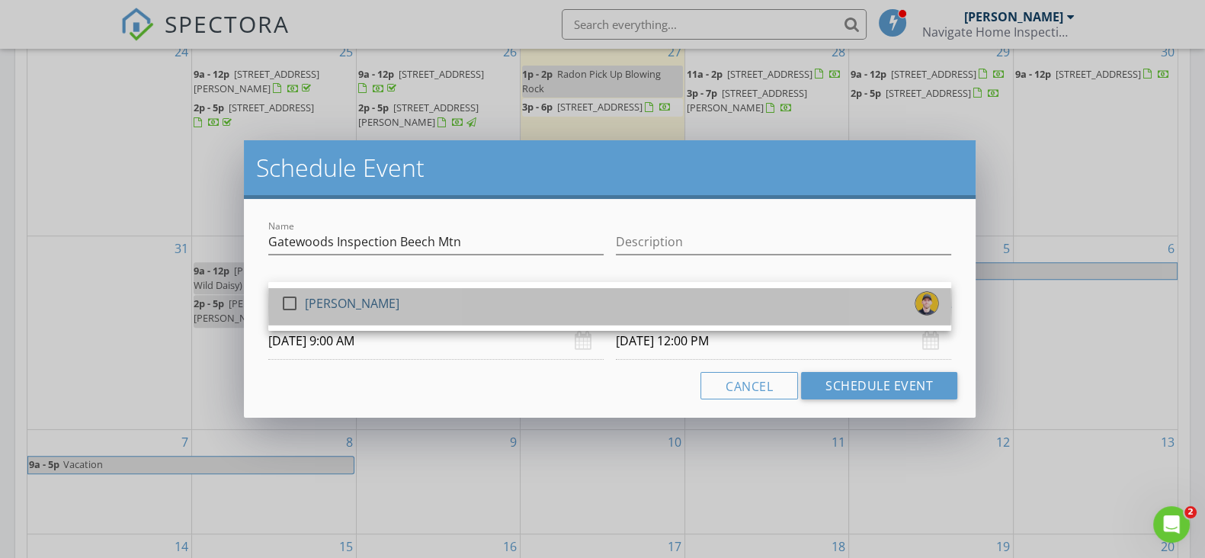
click at [603, 312] on div "check_box_outline_blank Ian Rhinehart" at bounding box center [609, 306] width 658 height 30
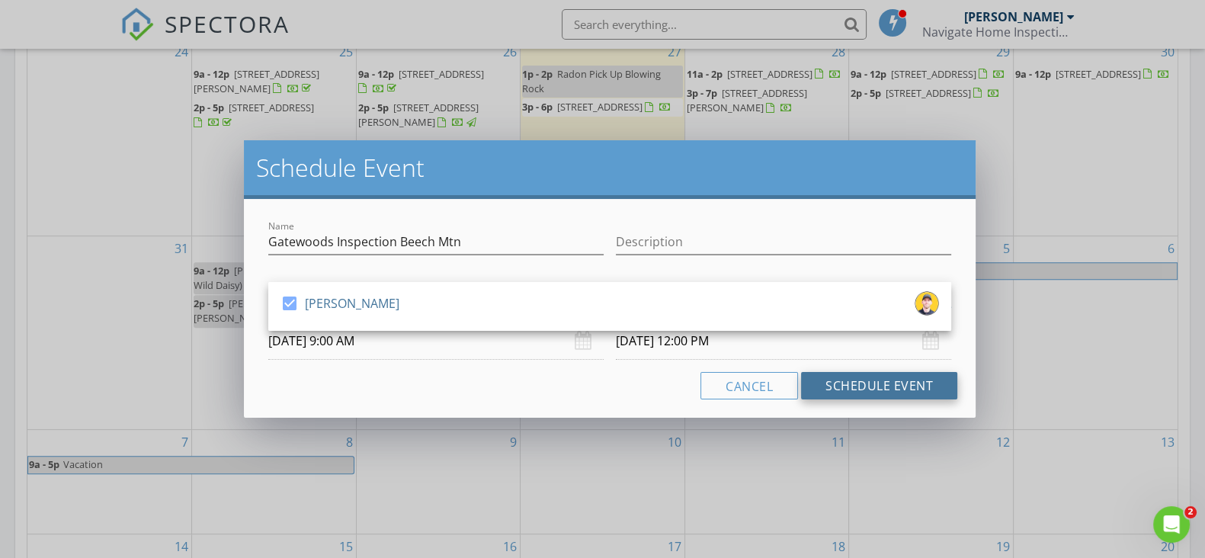
click at [845, 391] on button "Schedule Event" at bounding box center [879, 385] width 156 height 27
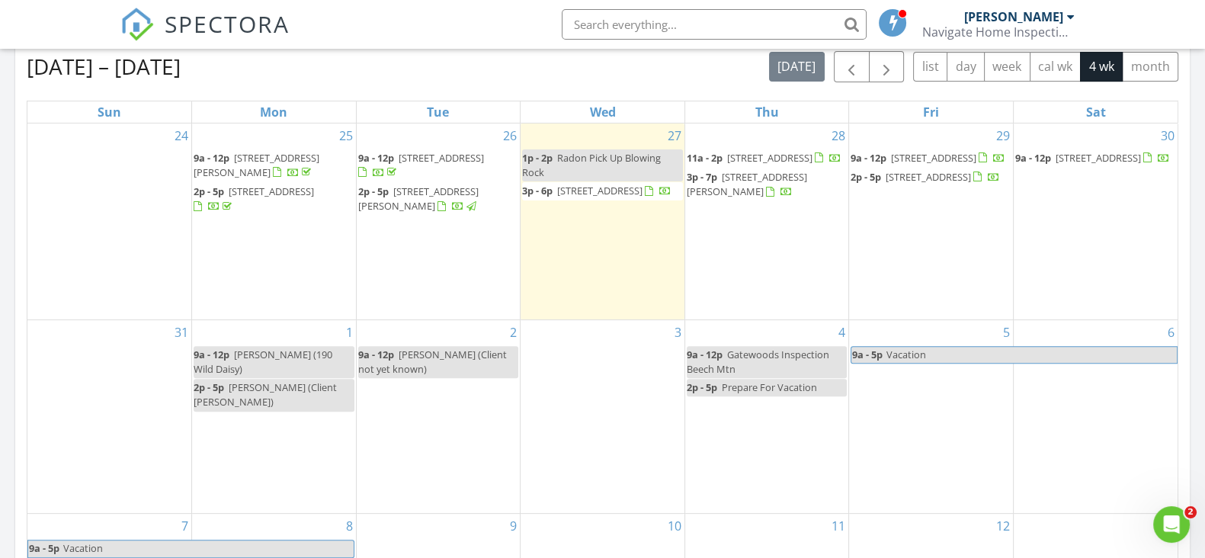
scroll to position [666, 0]
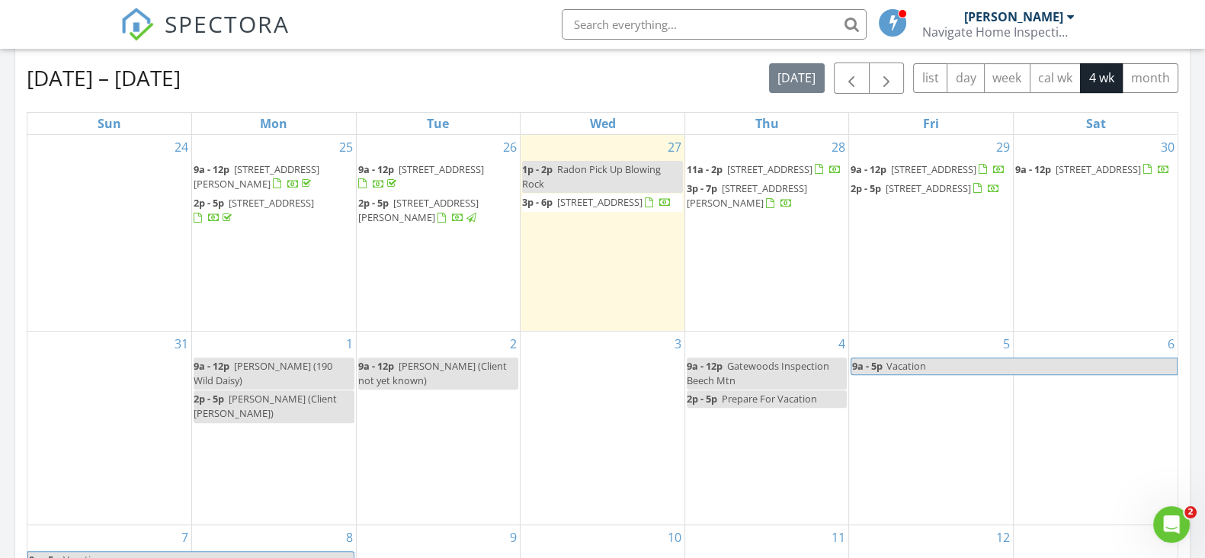
drag, startPoint x: 252, startPoint y: 402, endPoint x: 252, endPoint y: 411, distance: 9.1
click at [252, 411] on div "2p - 5p Kati Petrey (Client Adam Szost)" at bounding box center [274, 406] width 161 height 29
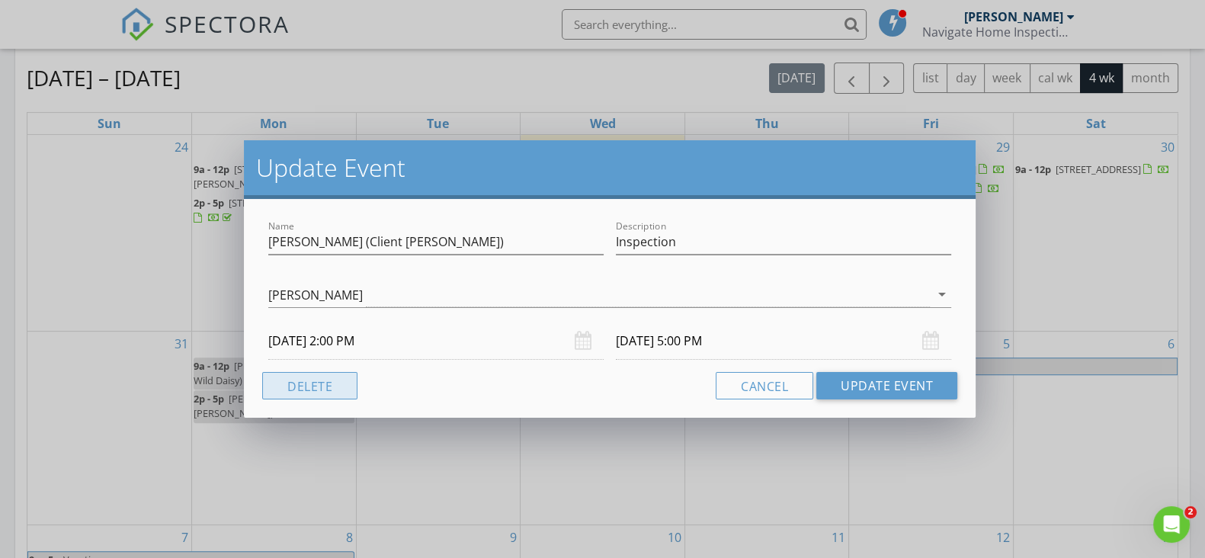
click at [334, 387] on button "Delete" at bounding box center [309, 385] width 95 height 27
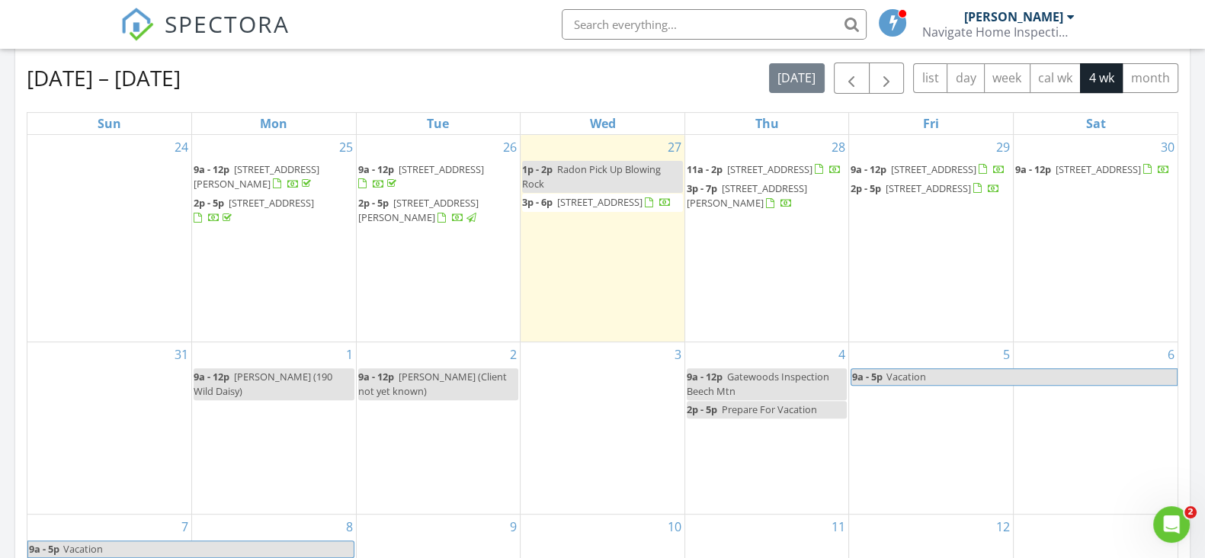
click at [665, 95] on div "Aug 24 – Sep 20, 2025 today list day week cal wk 4 wk month Sun Mon Tue Wed Thu…" at bounding box center [602, 397] width 1151 height 670
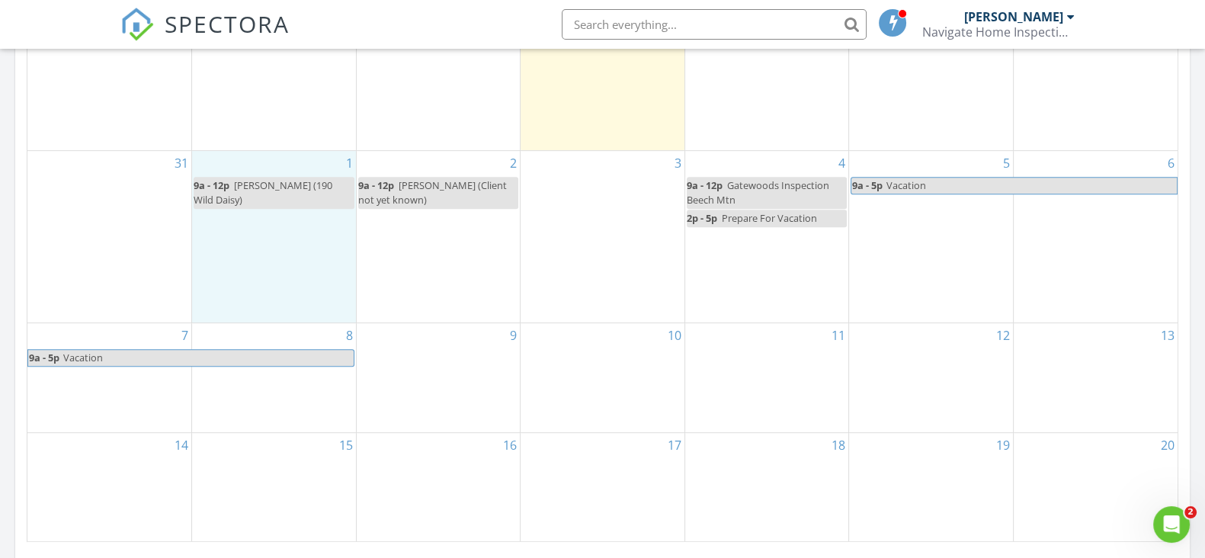
click at [261, 254] on div "1 9a - 12p Rachel Bird (190 Wild Daisy)" at bounding box center [274, 236] width 164 height 171
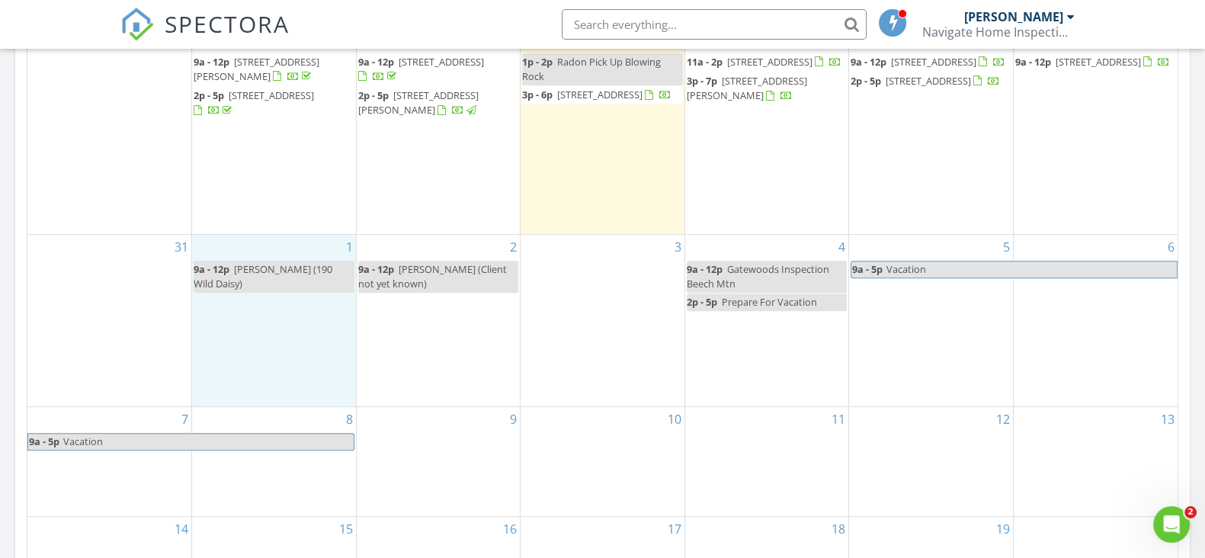
scroll to position [666, 0]
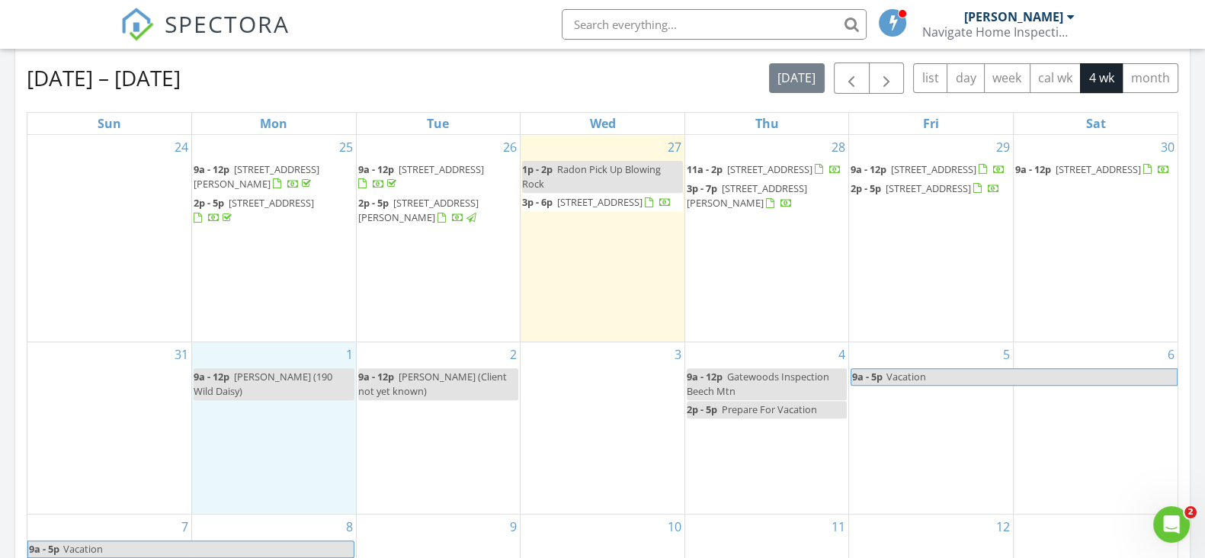
click at [424, 75] on div "Aug 24 – Sep 20, 2025 today list day week cal wk 4 wk month" at bounding box center [602, 77] width 1151 height 31
click at [259, 440] on div "1 9a - 12p Rachel Bird (190 Wild Daisy)" at bounding box center [274, 427] width 164 height 171
click at [281, 376] on link "Inspection" at bounding box center [272, 378] width 78 height 24
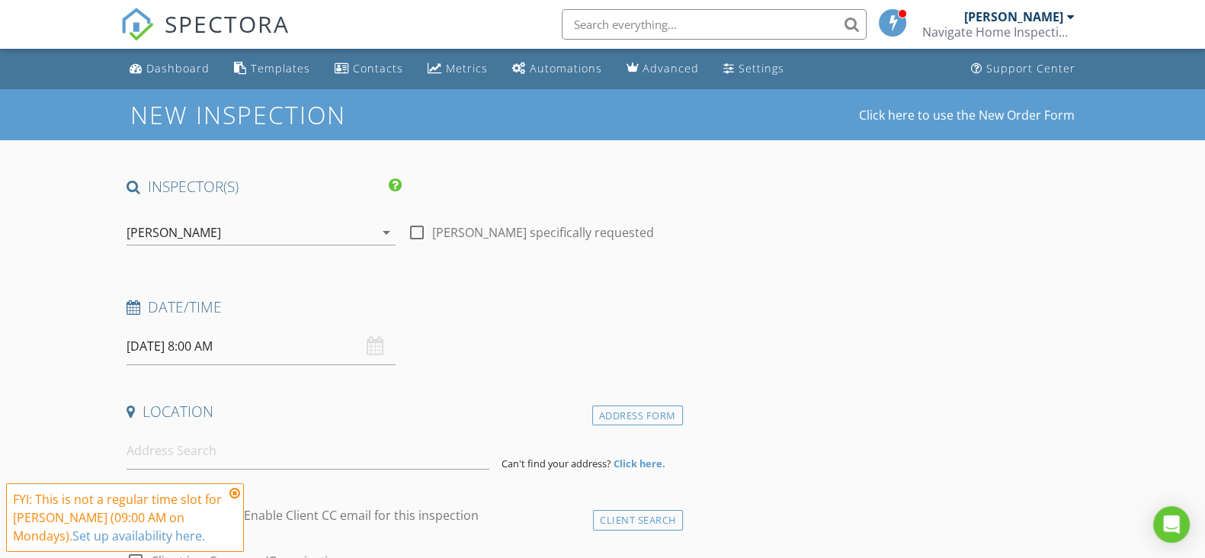
click at [236, 489] on icon at bounding box center [234, 493] width 11 height 12
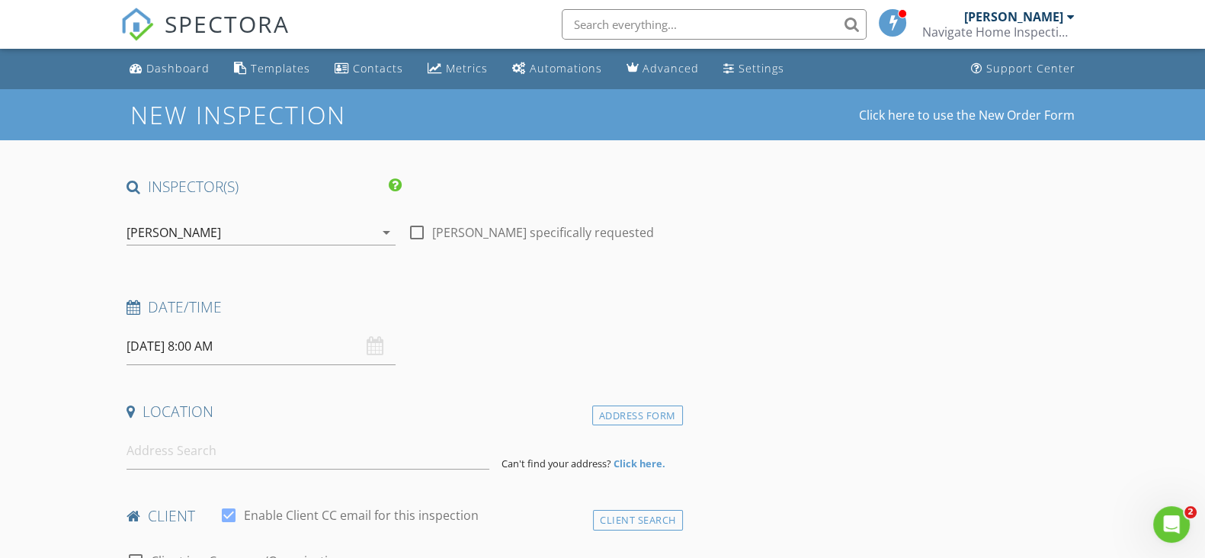
scroll to position [94, 0]
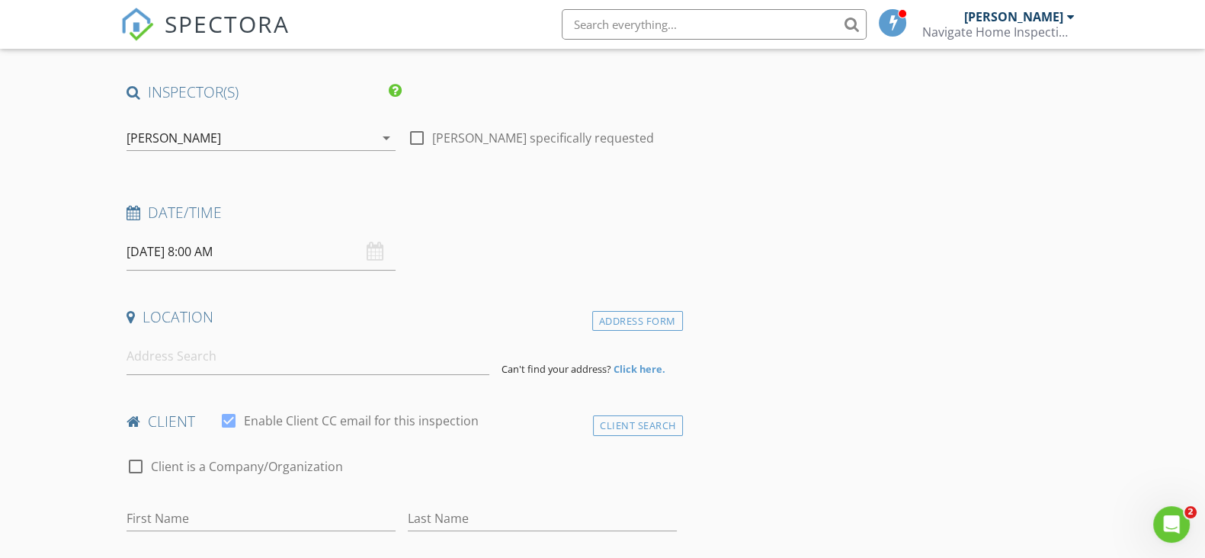
click at [283, 260] on input "09/01/2025 8:00 AM" at bounding box center [260, 251] width 269 height 37
click at [475, 210] on h4 "Date/Time" at bounding box center [401, 213] width 550 height 20
click at [248, 259] on input "09/01/2025 8:00 AM" at bounding box center [260, 251] width 269 height 37
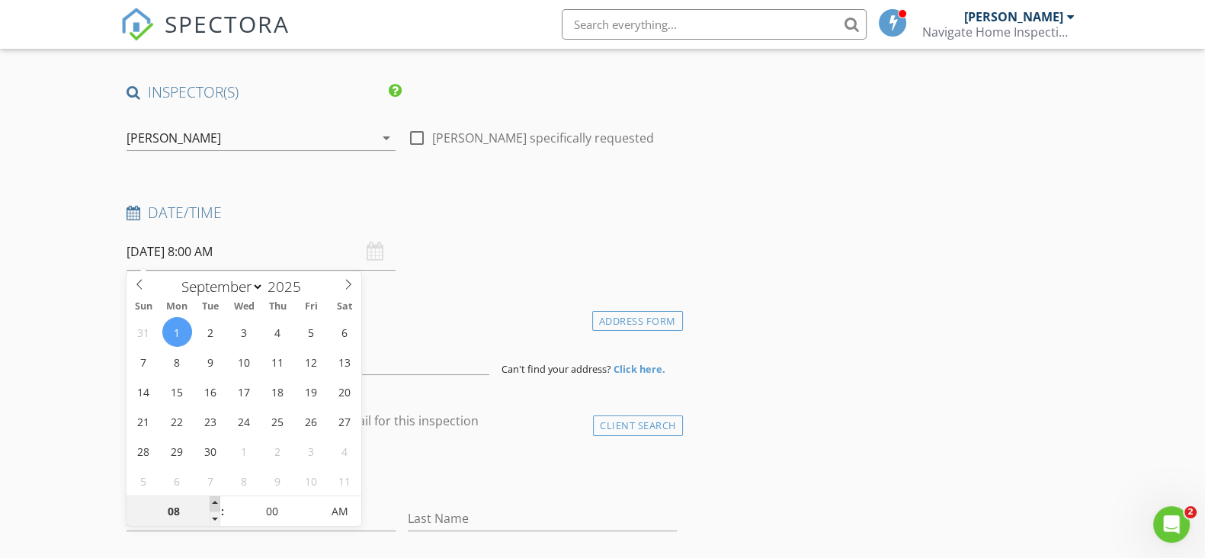
type input "09/01/2025 9:00 AM"
type input "09"
click at [216, 498] on span at bounding box center [215, 503] width 11 height 15
type input "09/01/2025 10:00 AM"
type input "10"
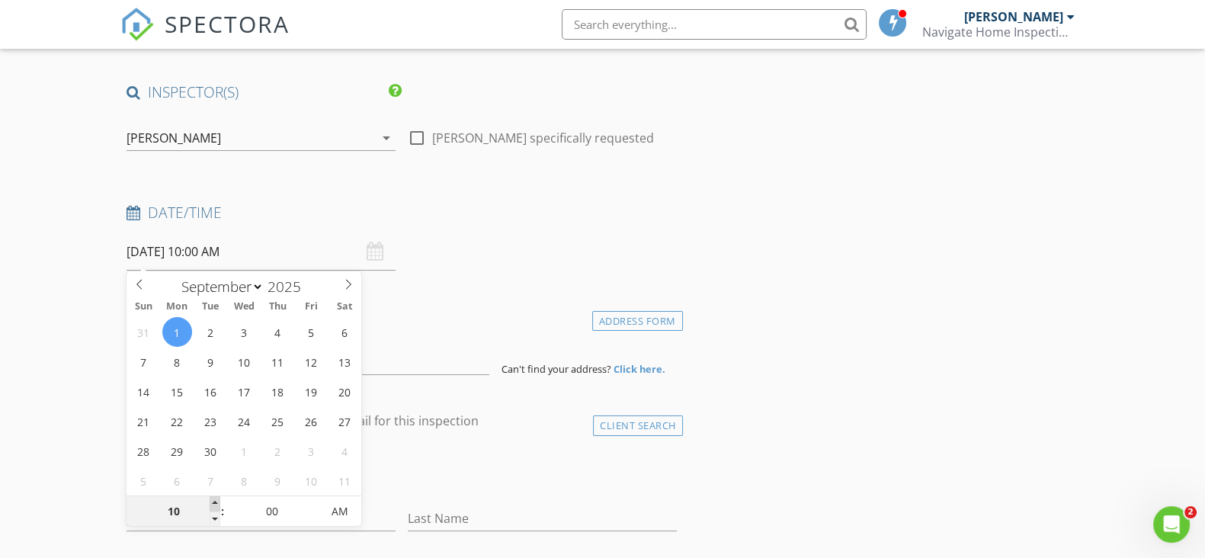
click at [216, 498] on span at bounding box center [215, 503] width 11 height 15
type input "09/01/2025 11:00 AM"
type input "11"
click at [216, 498] on span at bounding box center [215, 503] width 11 height 15
type input "[DATE] 12:00 PM"
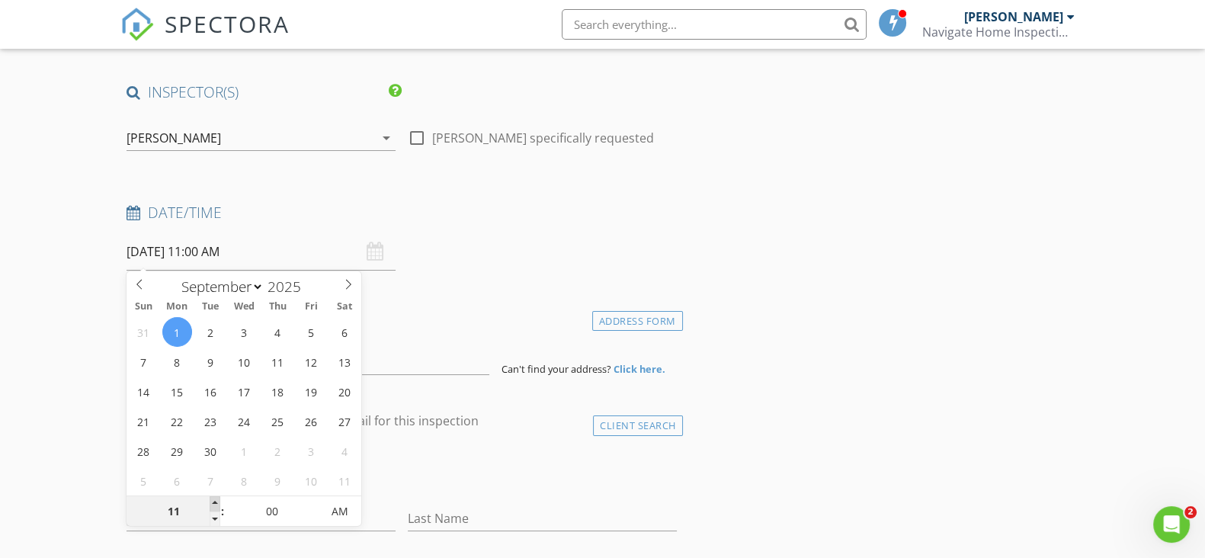
type input "12"
click at [216, 498] on span at bounding box center [215, 503] width 11 height 15
type input "09/01/2025 1:00 PM"
type input "01"
click at [216, 498] on span at bounding box center [215, 503] width 11 height 15
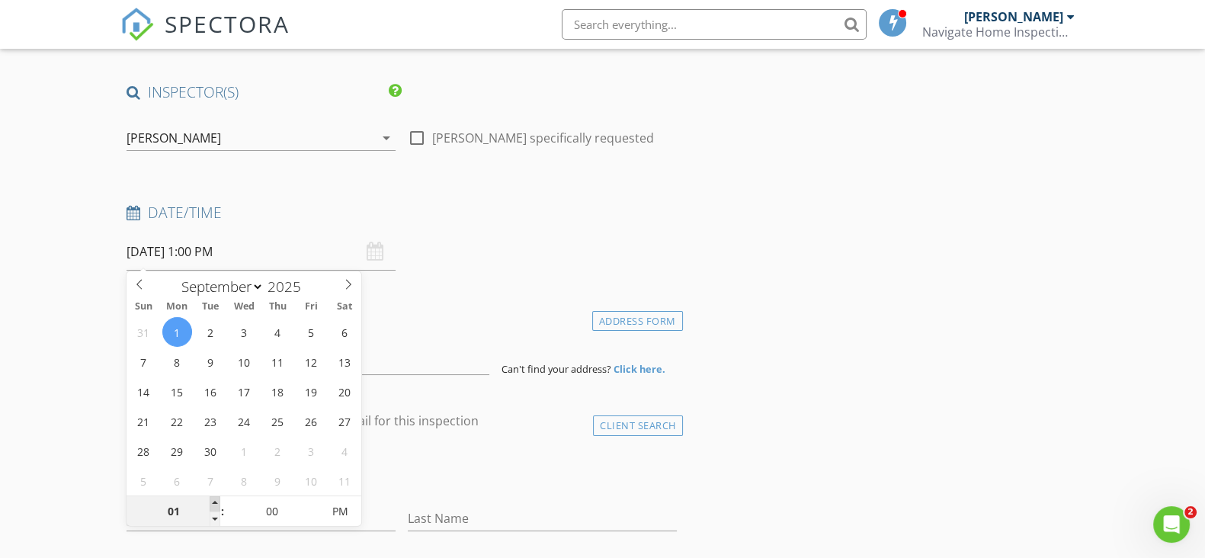
type input "09/01/2025 2:00 PM"
type input "02"
click at [216, 498] on span at bounding box center [215, 503] width 11 height 15
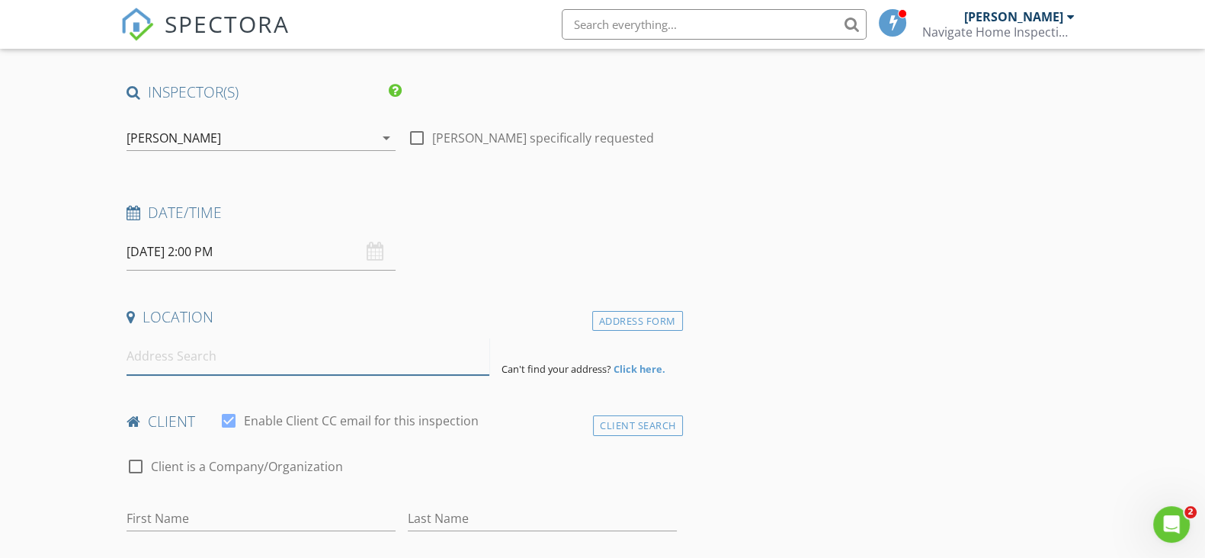
click at [306, 356] on input at bounding box center [307, 356] width 363 height 37
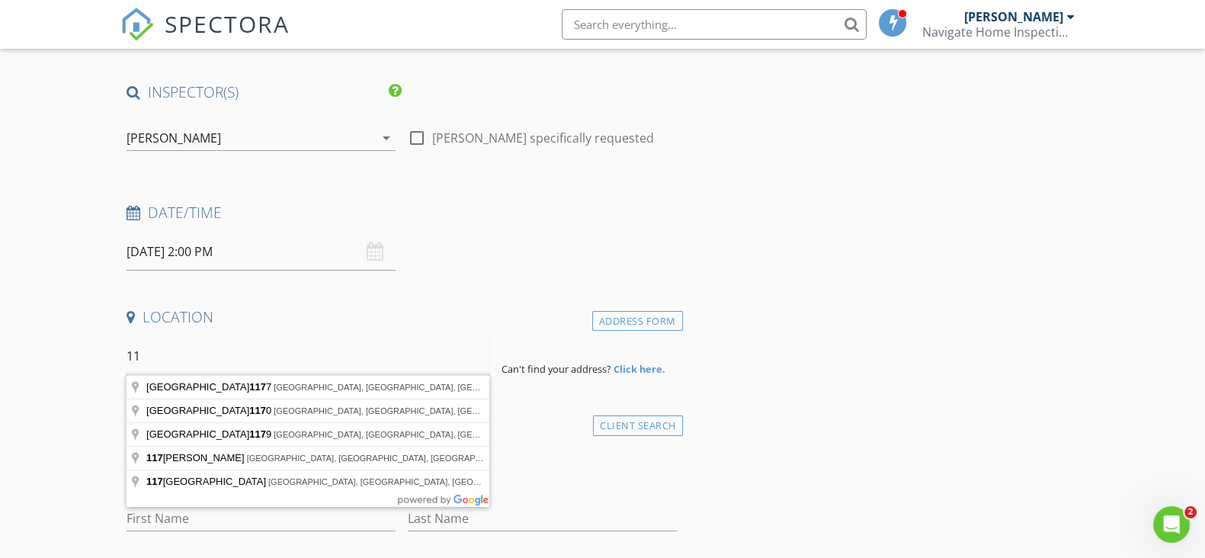
type input "1"
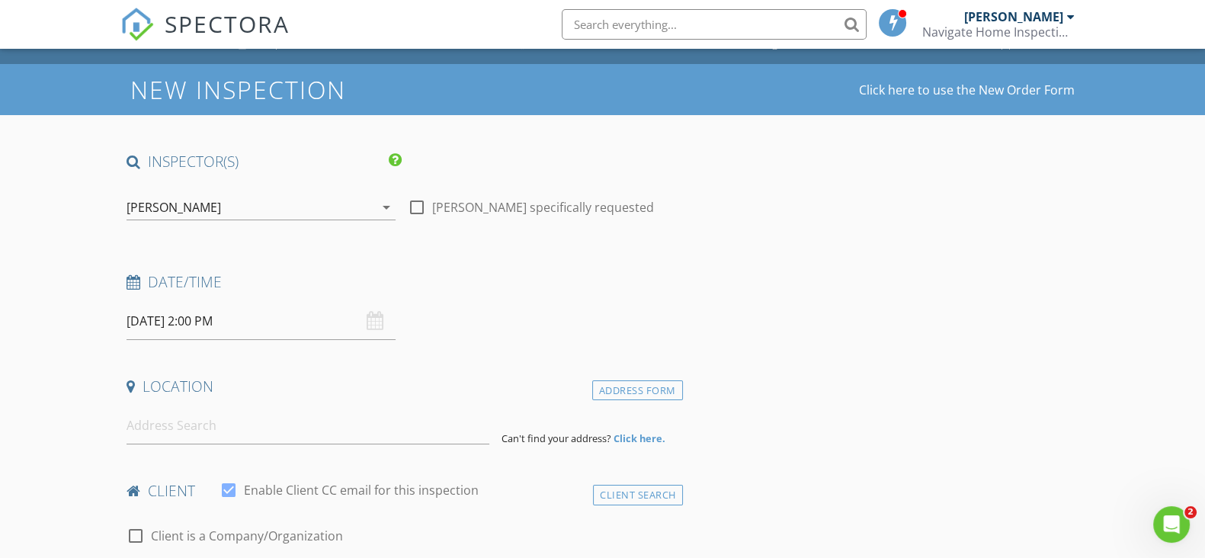
scroll to position [0, 0]
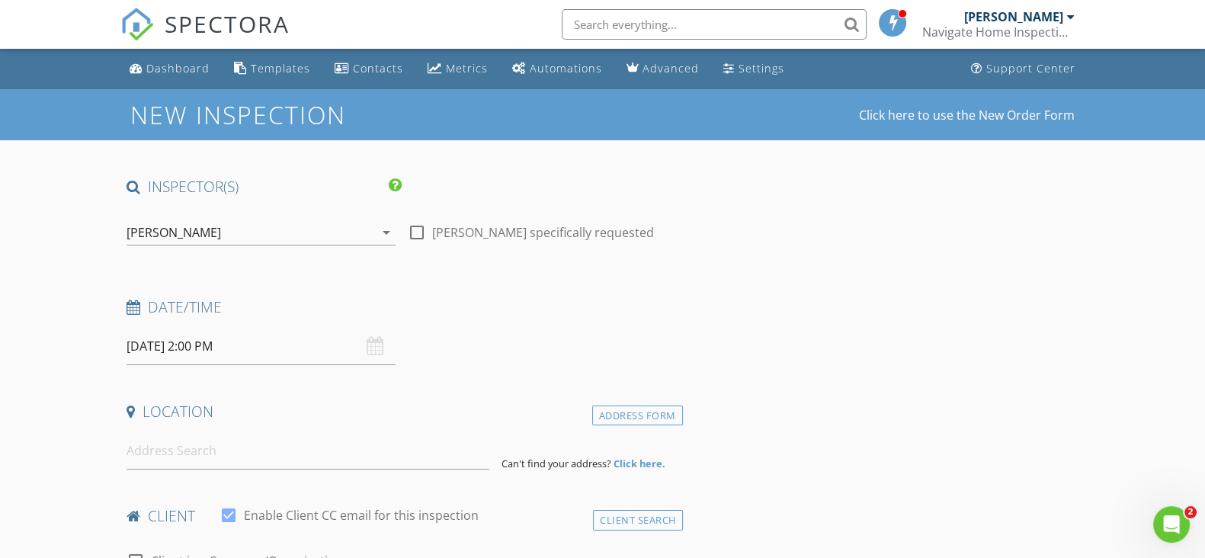
click at [414, 230] on div at bounding box center [417, 232] width 26 height 26
checkbox input "true"
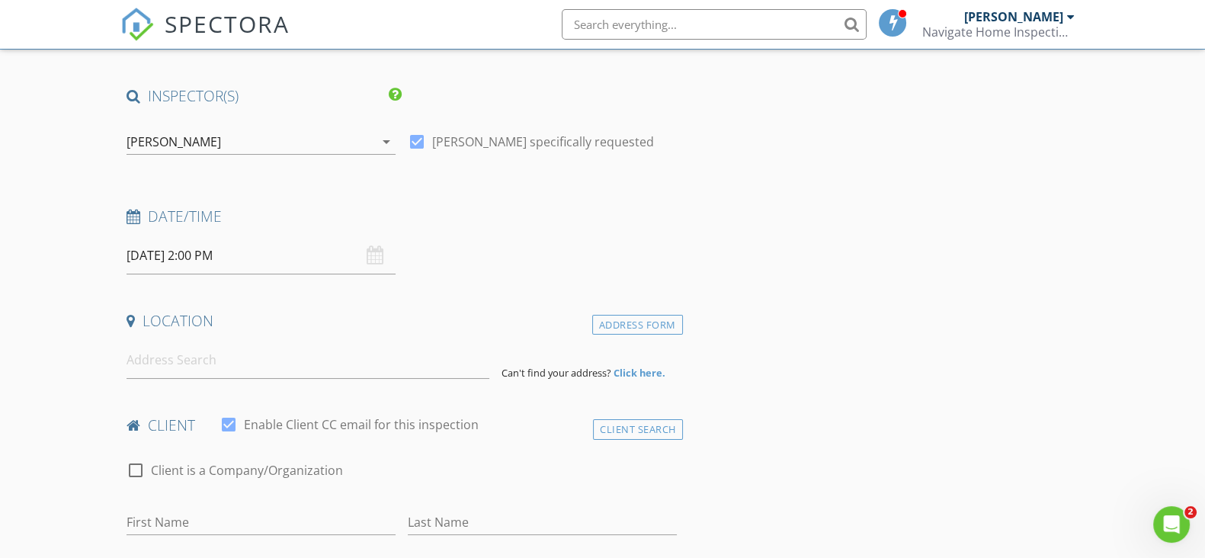
scroll to position [190, 0]
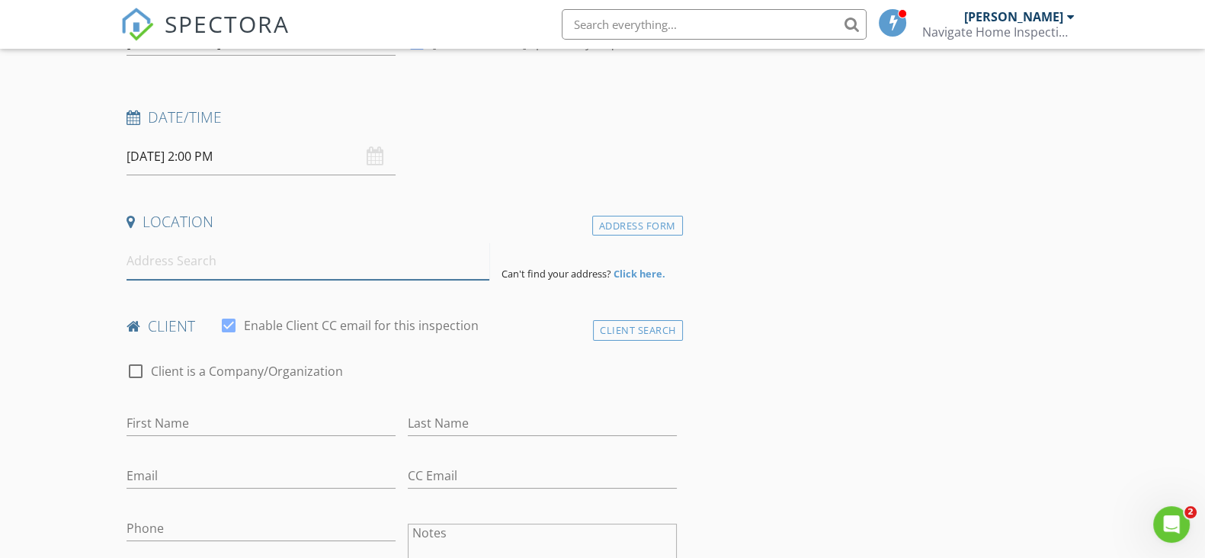
click at [300, 259] on input at bounding box center [307, 260] width 363 height 37
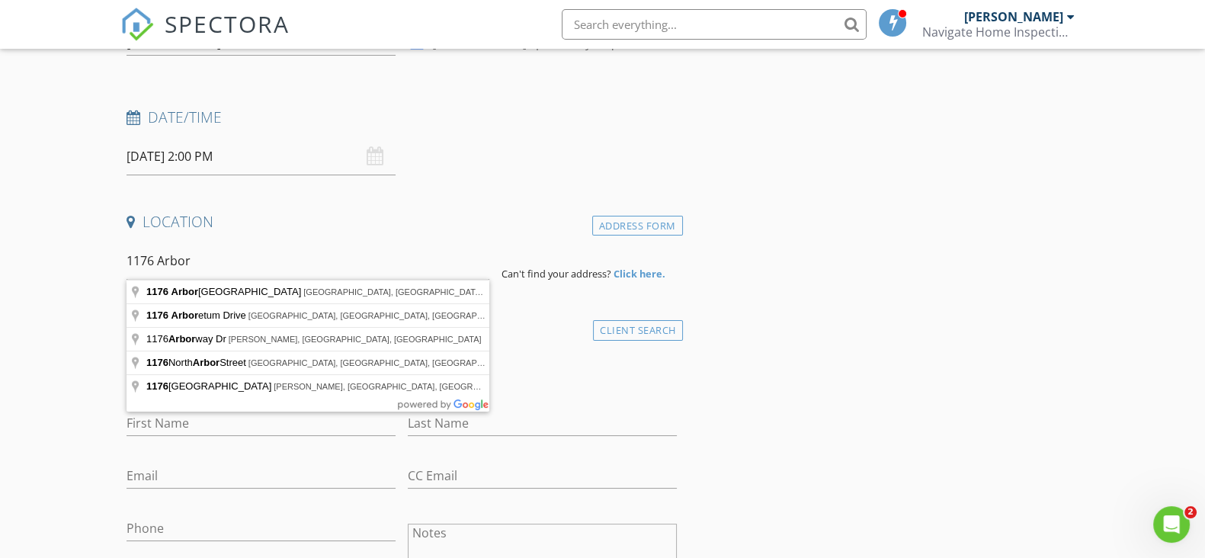
type input "1176 Arbor Grove Church Road, Millers Creek, NC, USA"
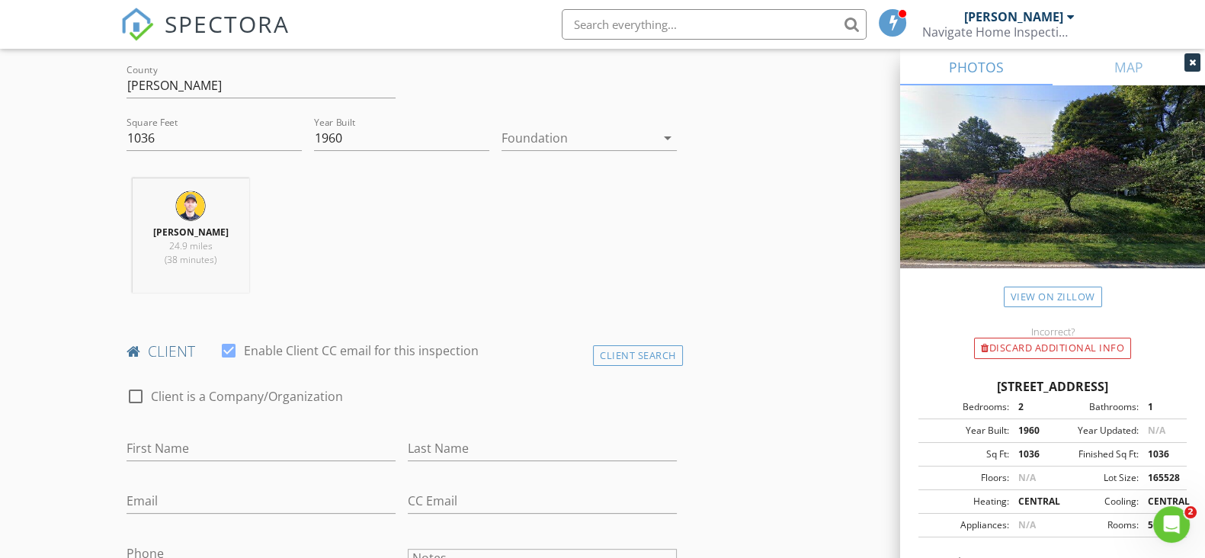
scroll to position [380, 0]
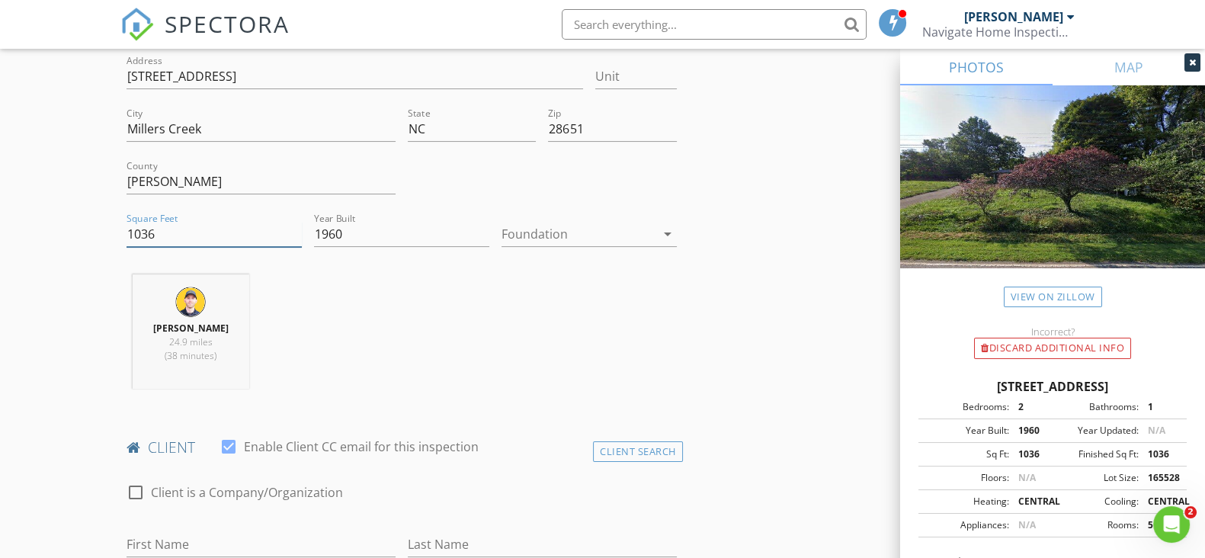
click at [184, 238] on input "1036" at bounding box center [213, 234] width 175 height 25
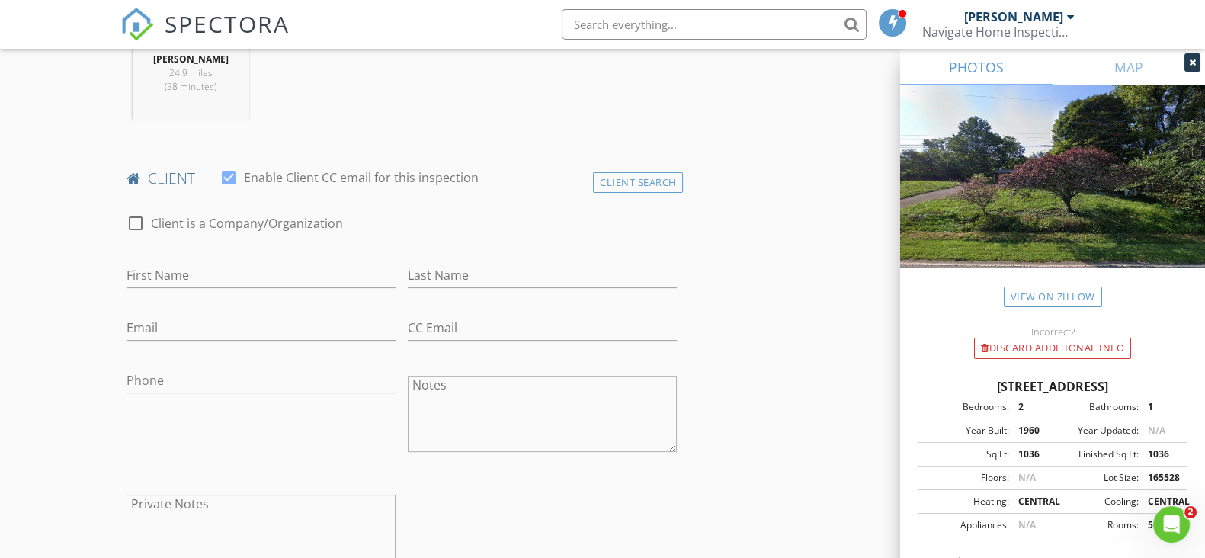
scroll to position [666, 0]
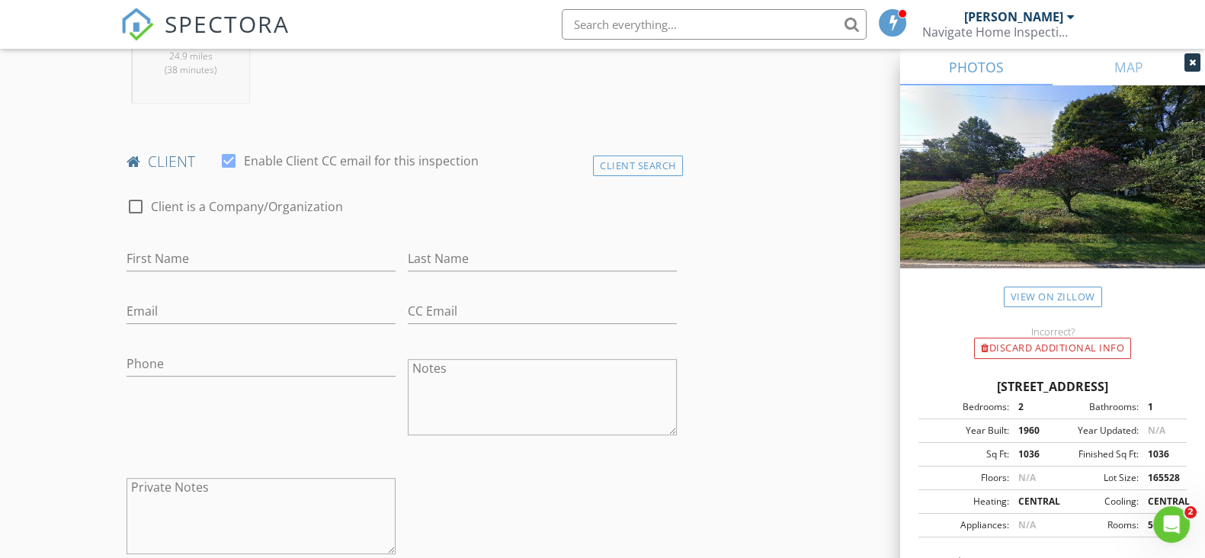
type input "1060"
click at [240, 259] on input "First Name" at bounding box center [260, 258] width 269 height 25
type input "Adam"
click at [463, 250] on input "Last Name" at bounding box center [542, 258] width 269 height 25
type input "Szost"
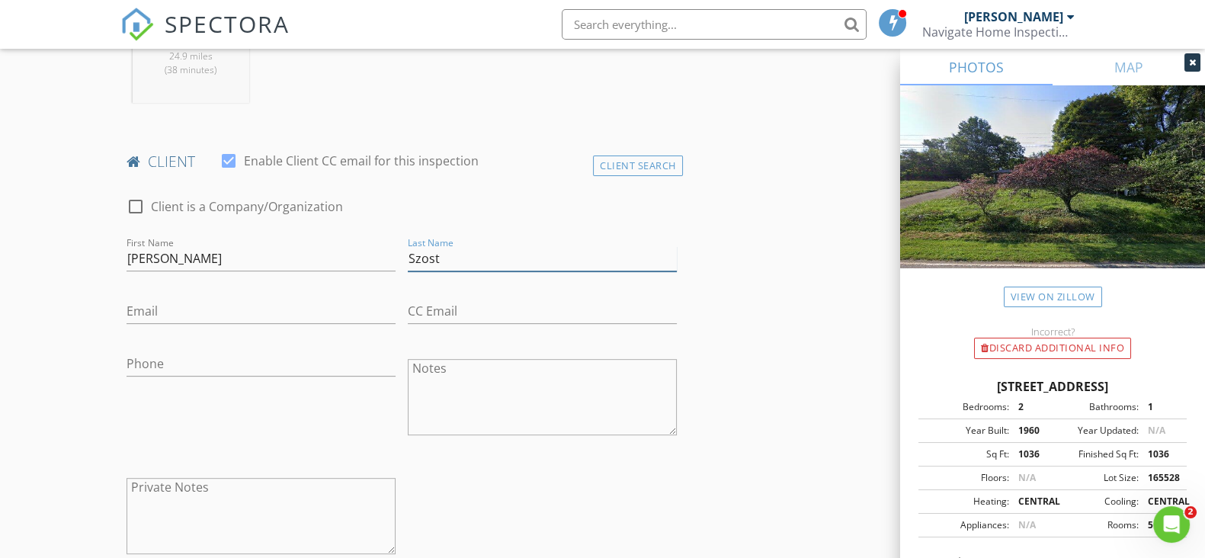
scroll to position [761, 0]
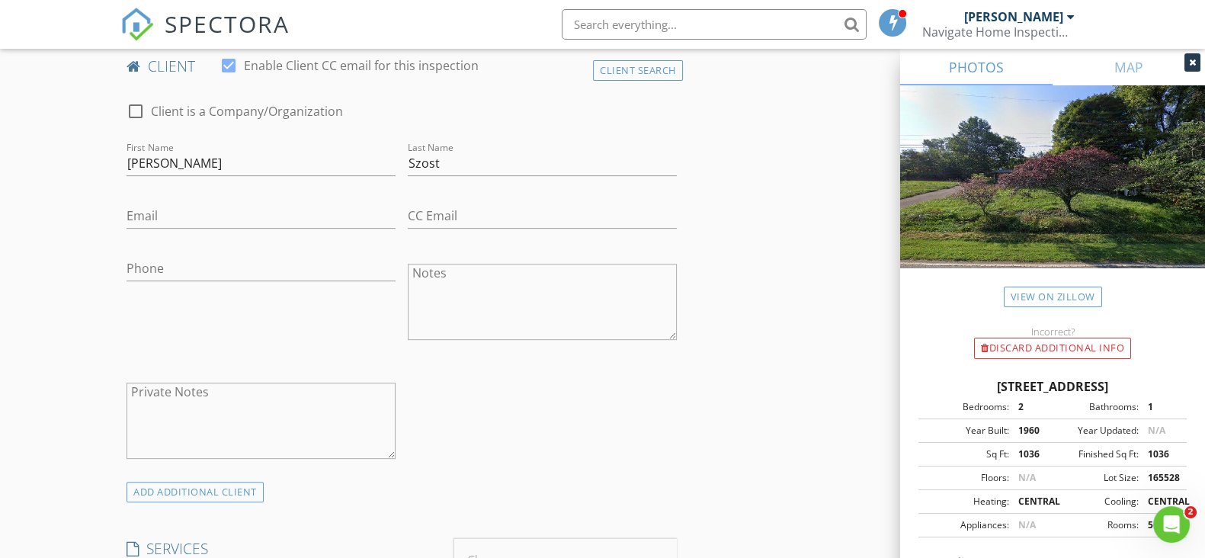
click at [206, 211] on input "Email" at bounding box center [260, 215] width 269 height 25
type input "aszost94@yahoo.com"
click at [270, 267] on input "Phone" at bounding box center [260, 268] width 269 height 25
type input "203-558-7441"
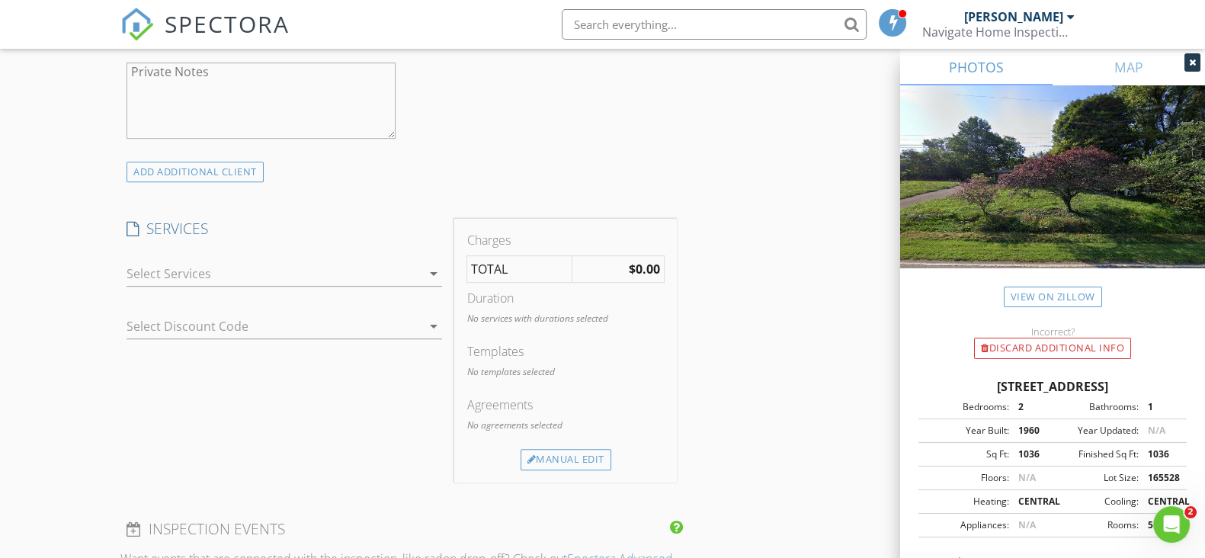
scroll to position [1143, 0]
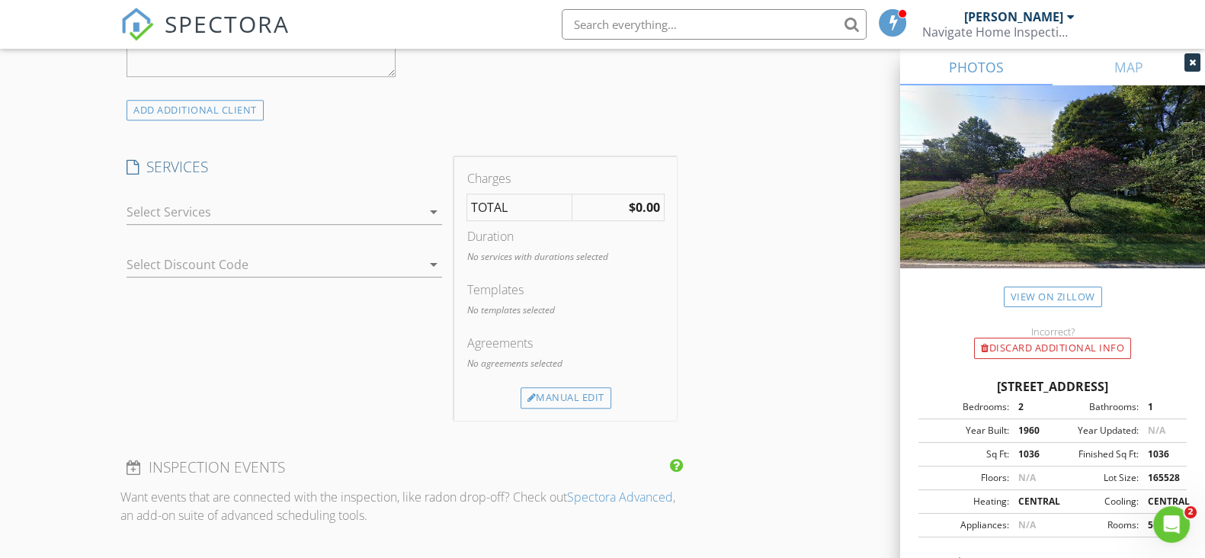
click at [417, 220] on div at bounding box center [273, 212] width 294 height 24
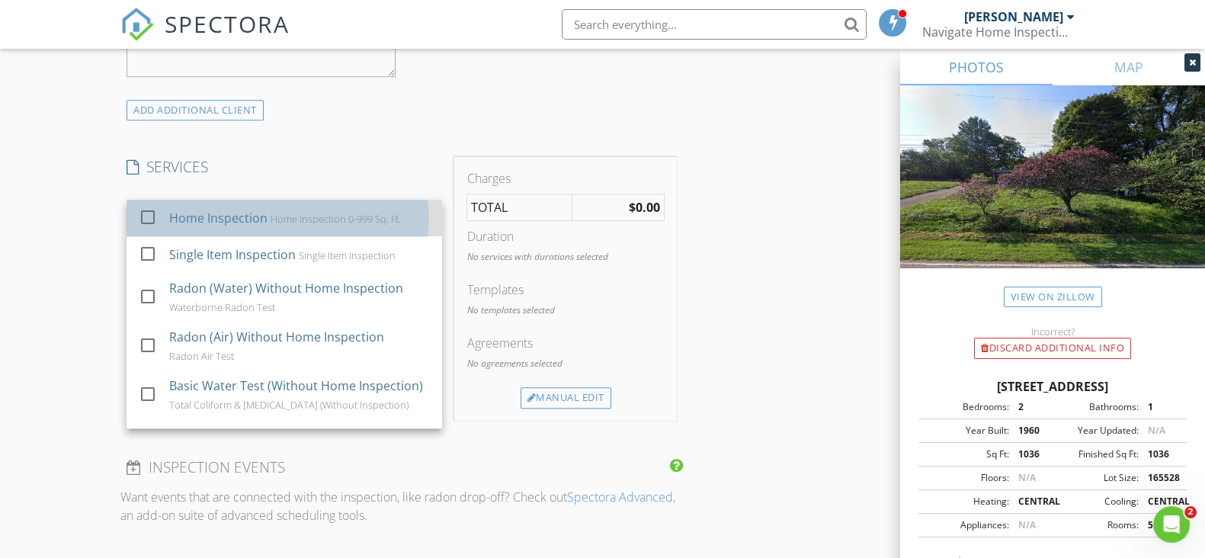
click at [307, 214] on div "Home Inspection 0-999 Sq. Ft." at bounding box center [335, 219] width 130 height 12
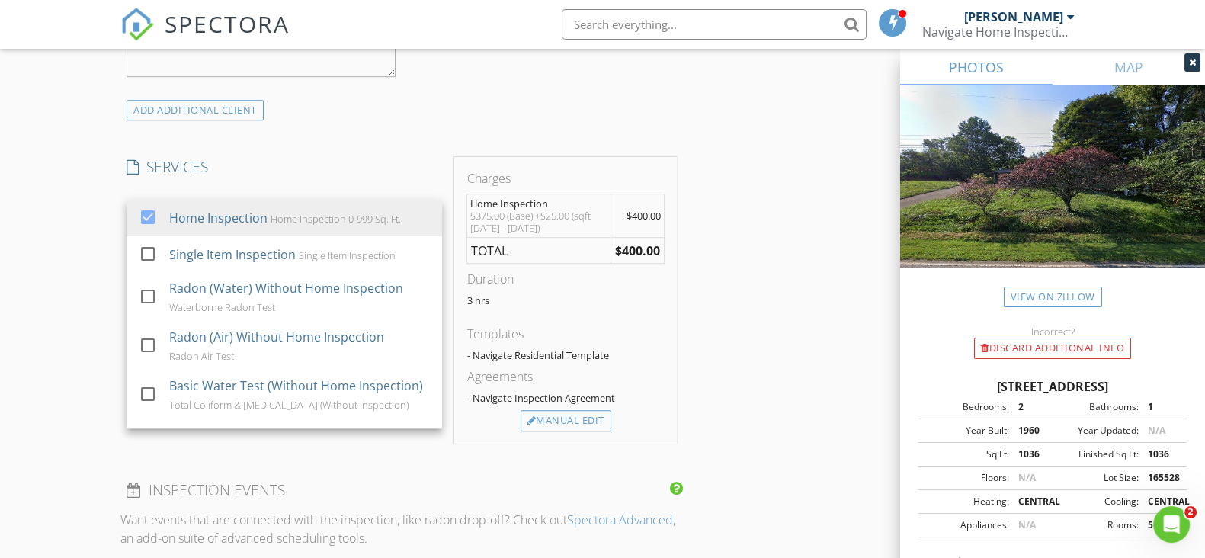
click at [731, 163] on div "INSPECTOR(S) check_box Ian Rhinehart PRIMARY Ian Rhinehart arrow_drop_down chec…" at bounding box center [602, 294] width 964 height 2521
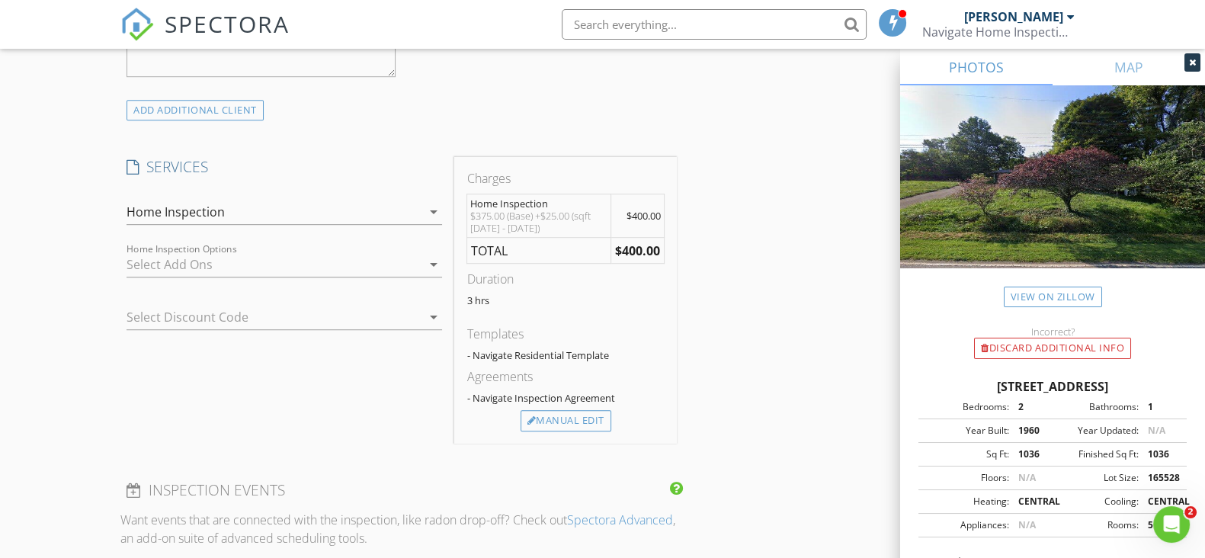
click at [333, 262] on div at bounding box center [273, 264] width 294 height 24
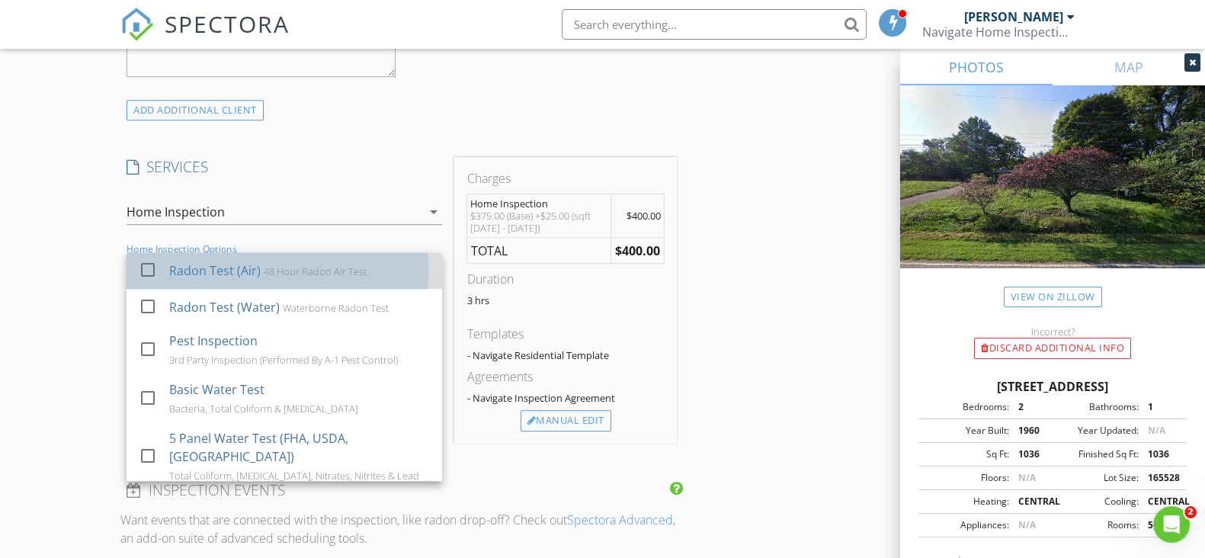
click at [315, 270] on div "48 Hour Radon Air Test" at bounding box center [315, 271] width 103 height 12
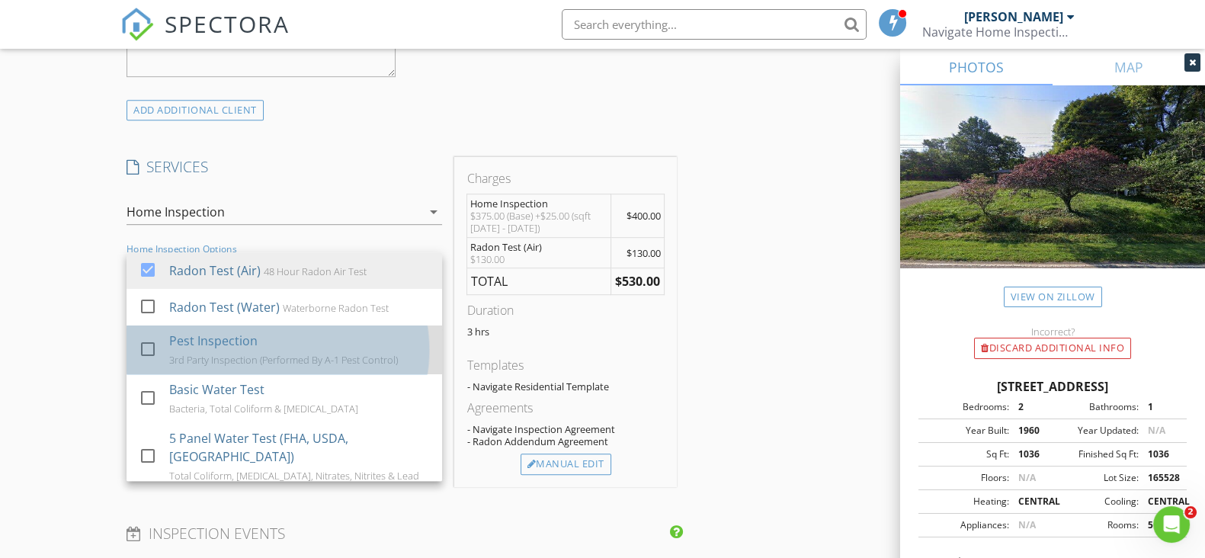
click at [205, 355] on div "3rd Party Inspection (Performed By A-1 Pest Control)" at bounding box center [283, 360] width 229 height 12
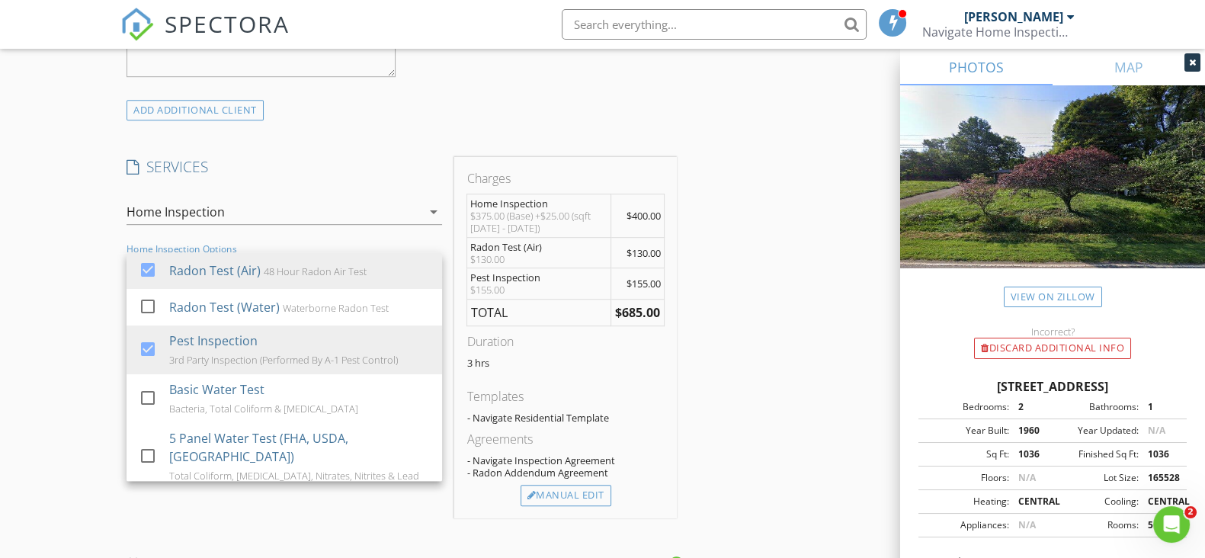
click at [777, 215] on div "INSPECTOR(S) check_box Ian Rhinehart PRIMARY Ian Rhinehart arrow_drop_down chec…" at bounding box center [602, 331] width 964 height 2595
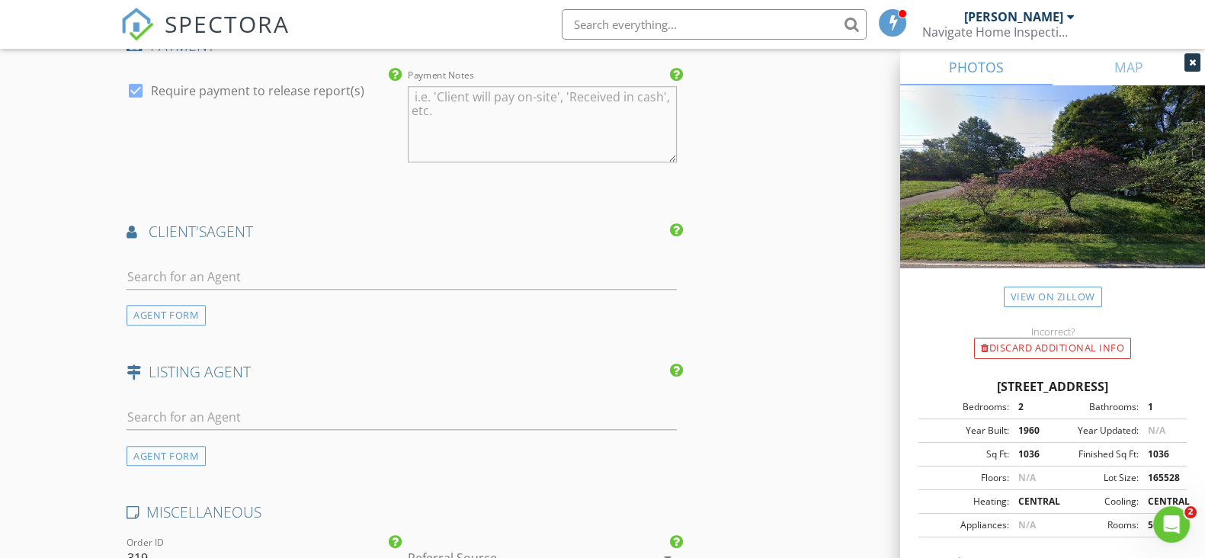
scroll to position [1905, 0]
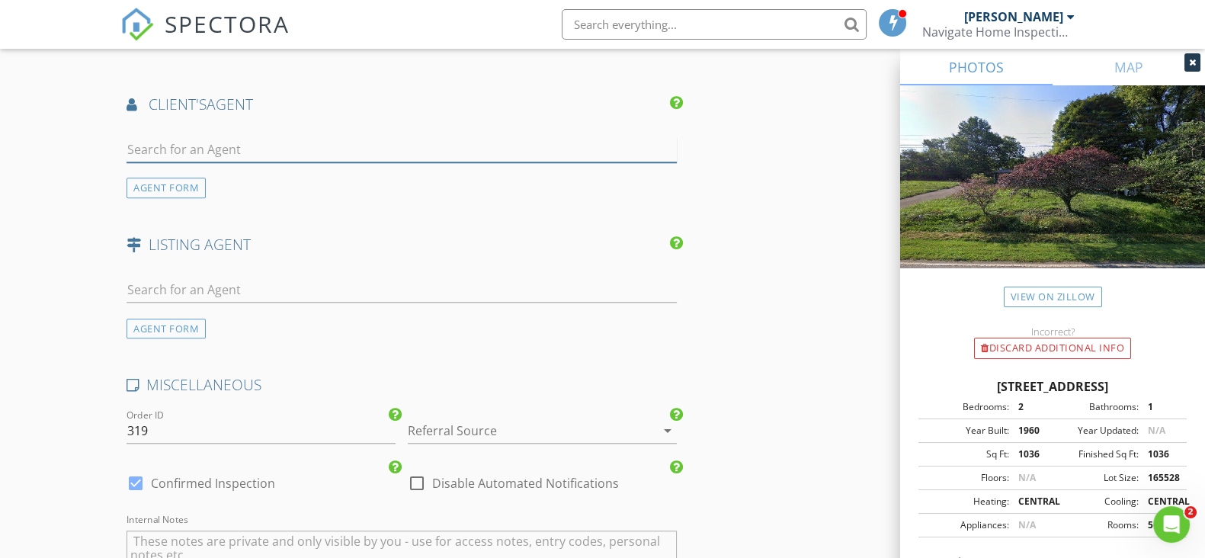
click at [370, 137] on input "text" at bounding box center [401, 149] width 550 height 25
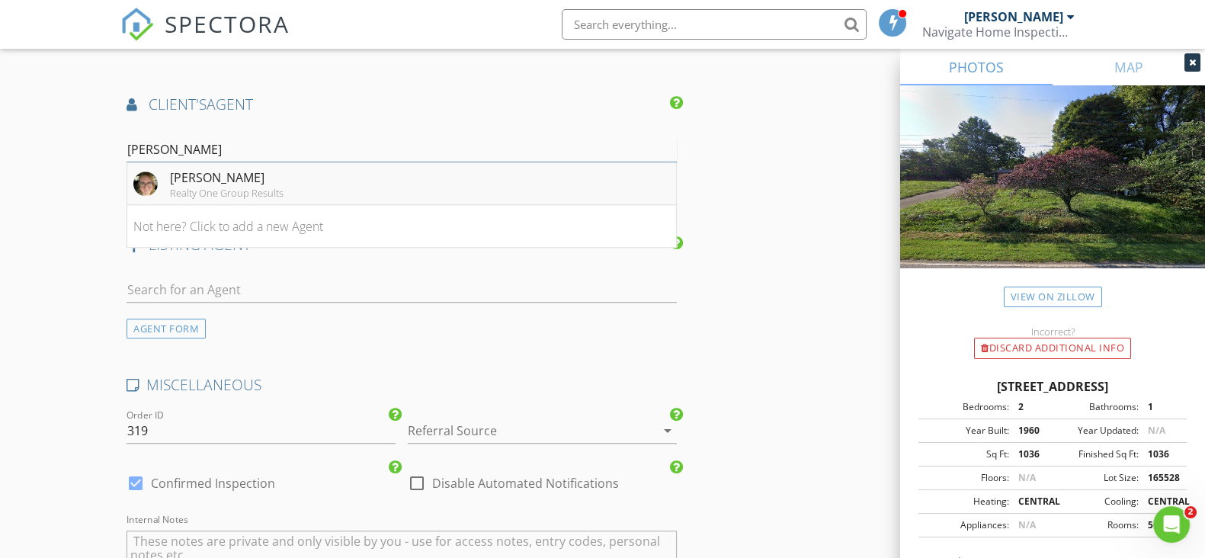
type input "Kati"
click at [306, 180] on li "Kati Petrey Realty One Group Results" at bounding box center [401, 183] width 549 height 43
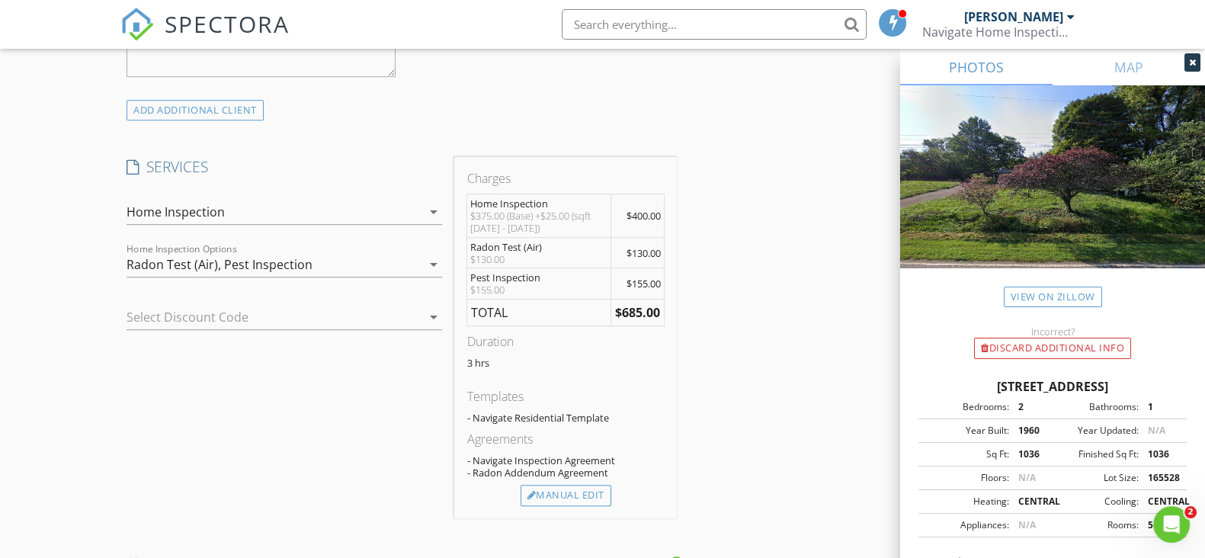
scroll to position [1237, 0]
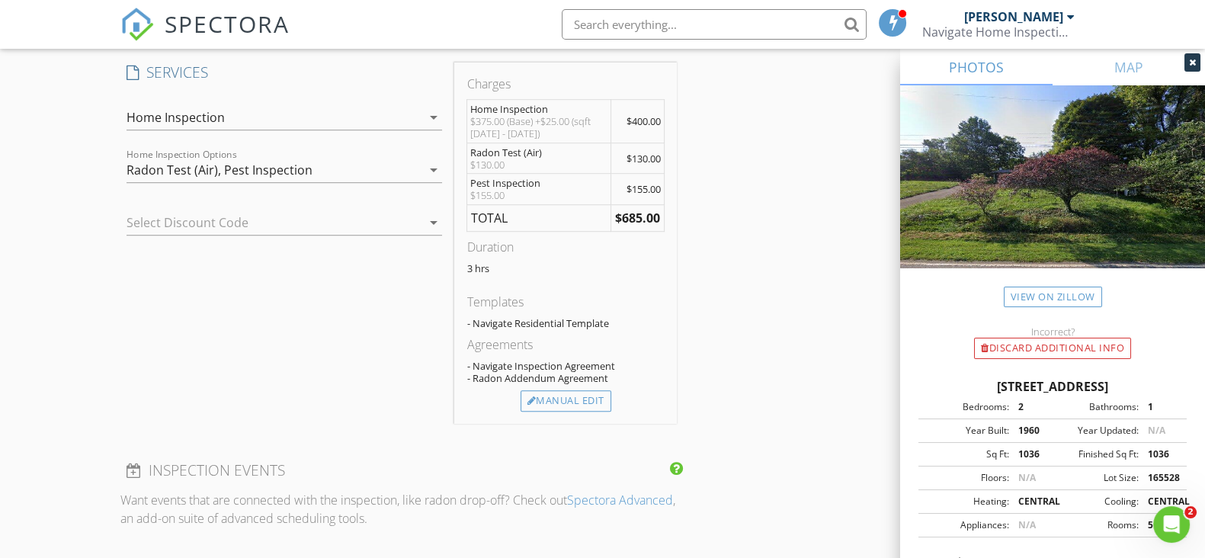
click at [418, 214] on div at bounding box center [411, 222] width 18 height 18
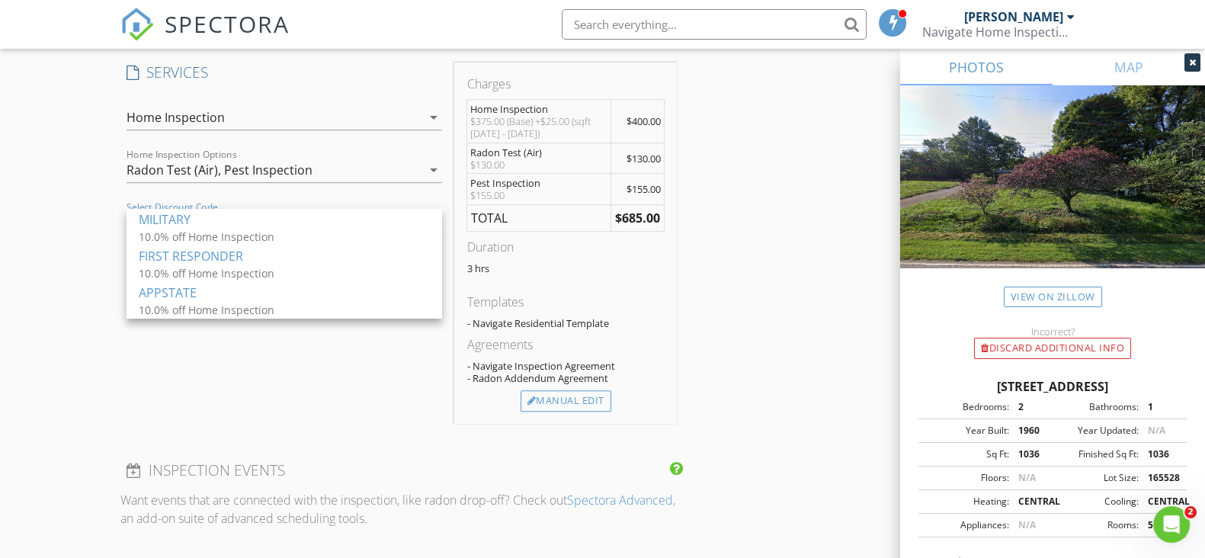
click at [754, 173] on div "INSPECTOR(S) check_box Ian Rhinehart PRIMARY Ian Rhinehart arrow_drop_down chec…" at bounding box center [602, 410] width 964 height 2942
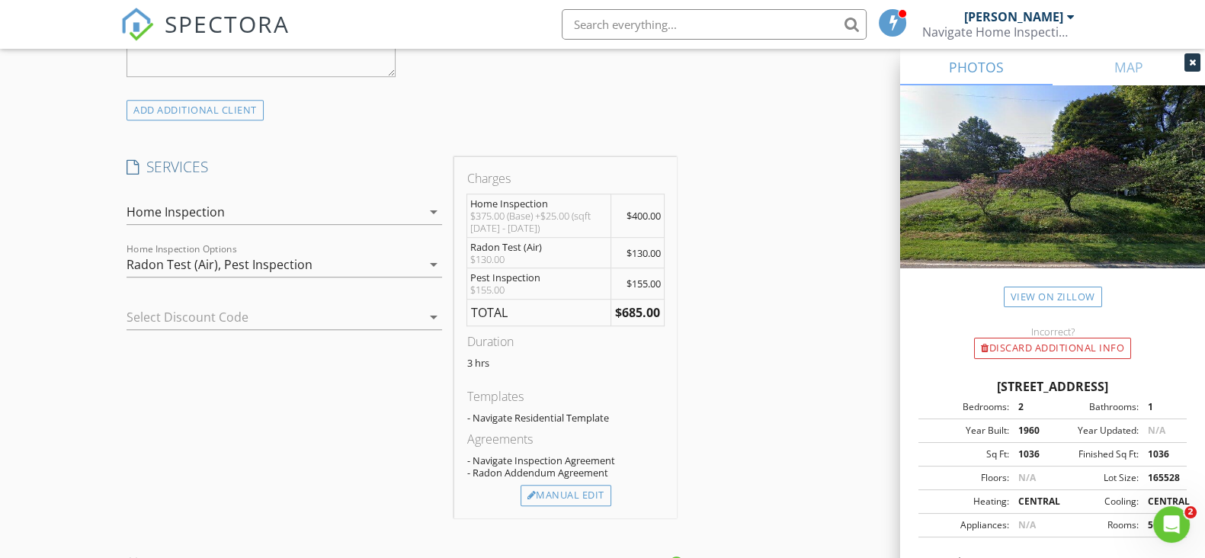
scroll to position [1048, 0]
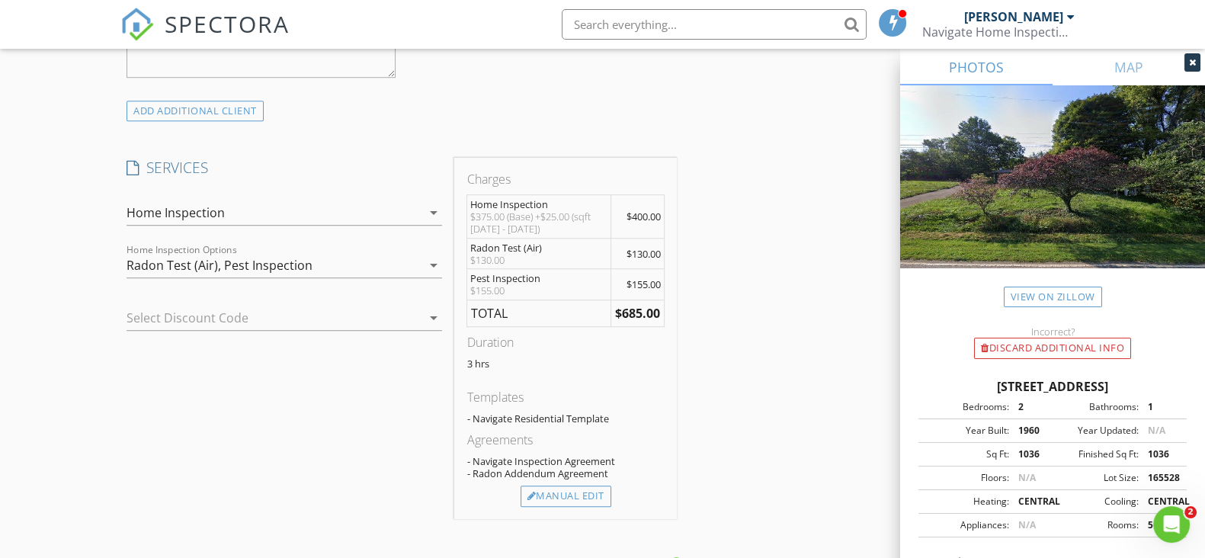
scroll to position [1143, 0]
click at [812, 361] on div "INSPECTOR(S) check_box Ian Rhinehart PRIMARY Ian Rhinehart arrow_drop_down chec…" at bounding box center [602, 505] width 964 height 2942
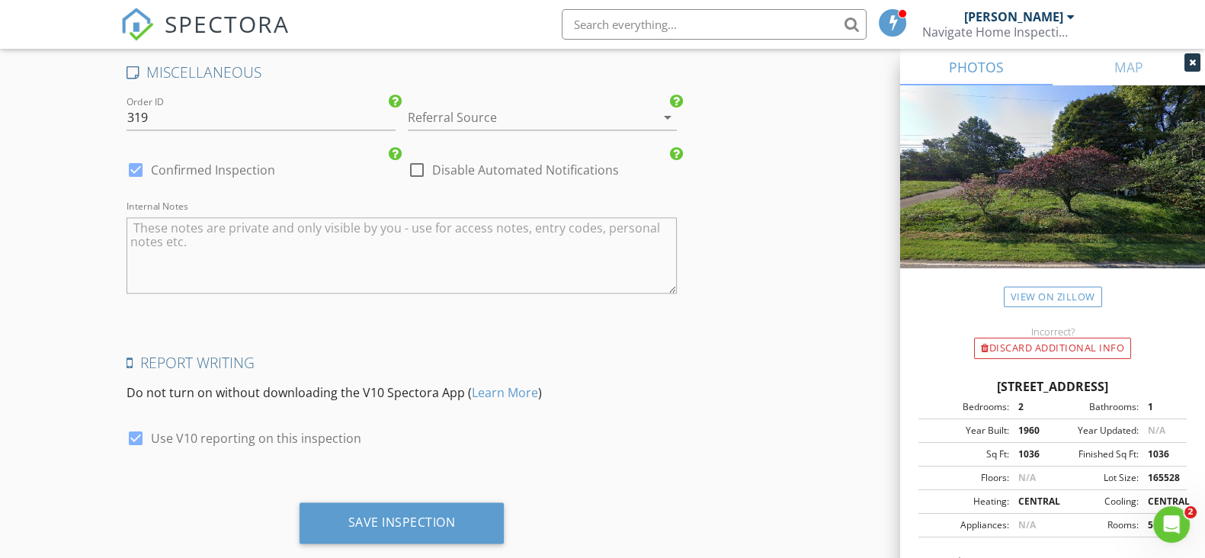
scroll to position [2593, 0]
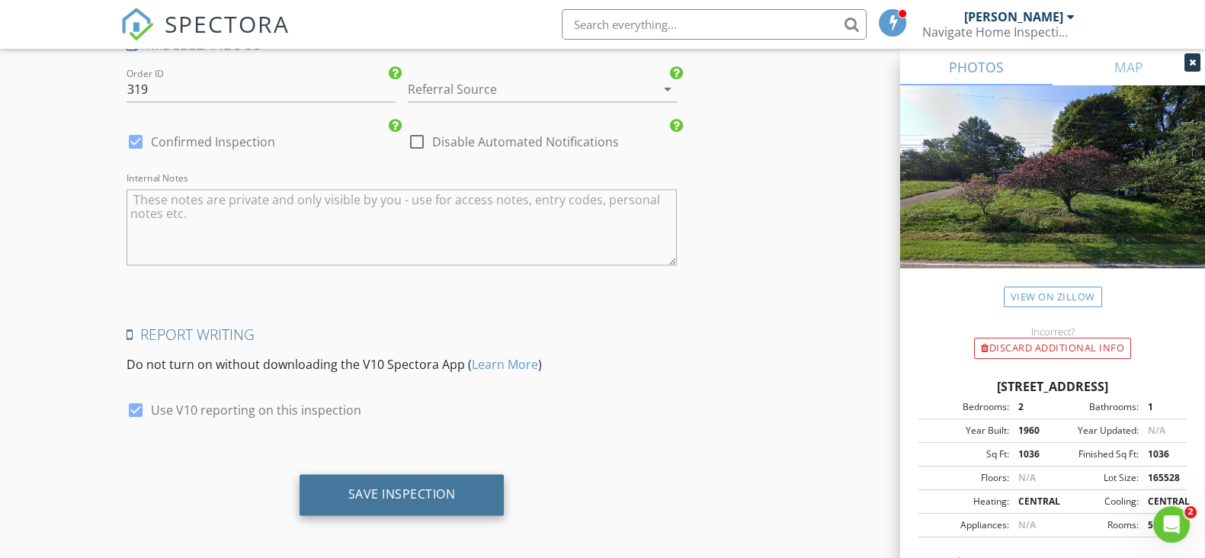
click at [464, 485] on div "Save Inspection" at bounding box center [401, 494] width 205 height 41
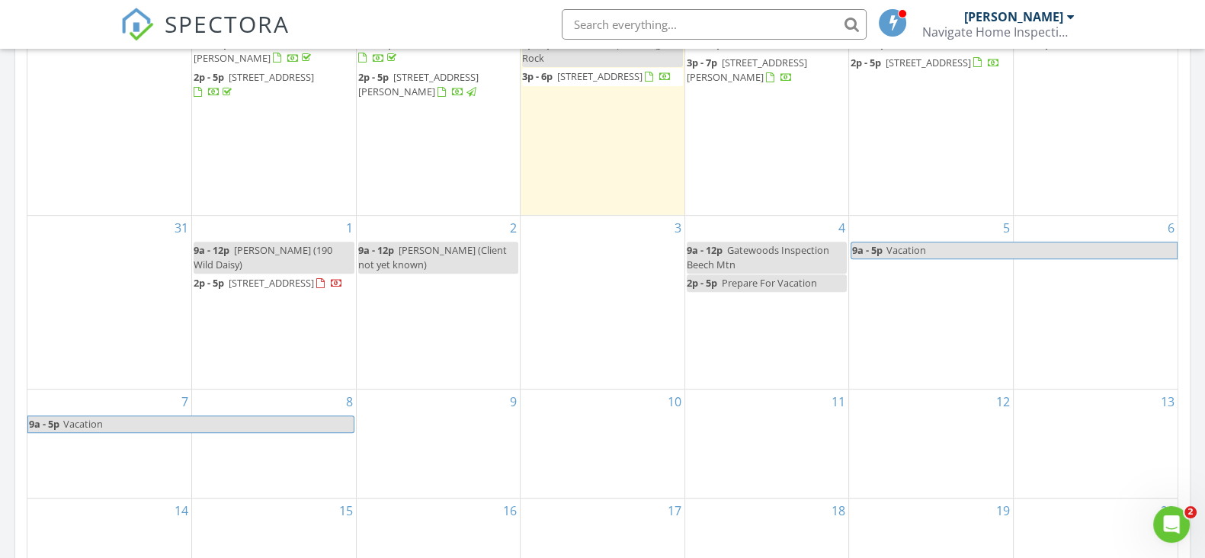
scroll to position [761, 0]
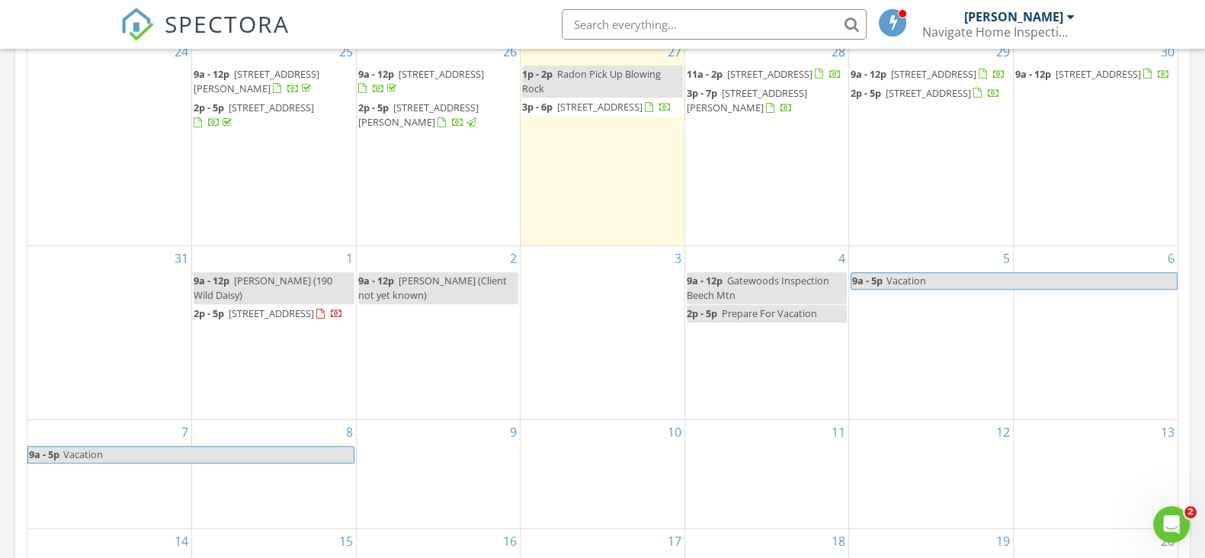
click at [422, 276] on div "9a - 12p Lori Teppara (Client not yet known)" at bounding box center [438, 288] width 161 height 29
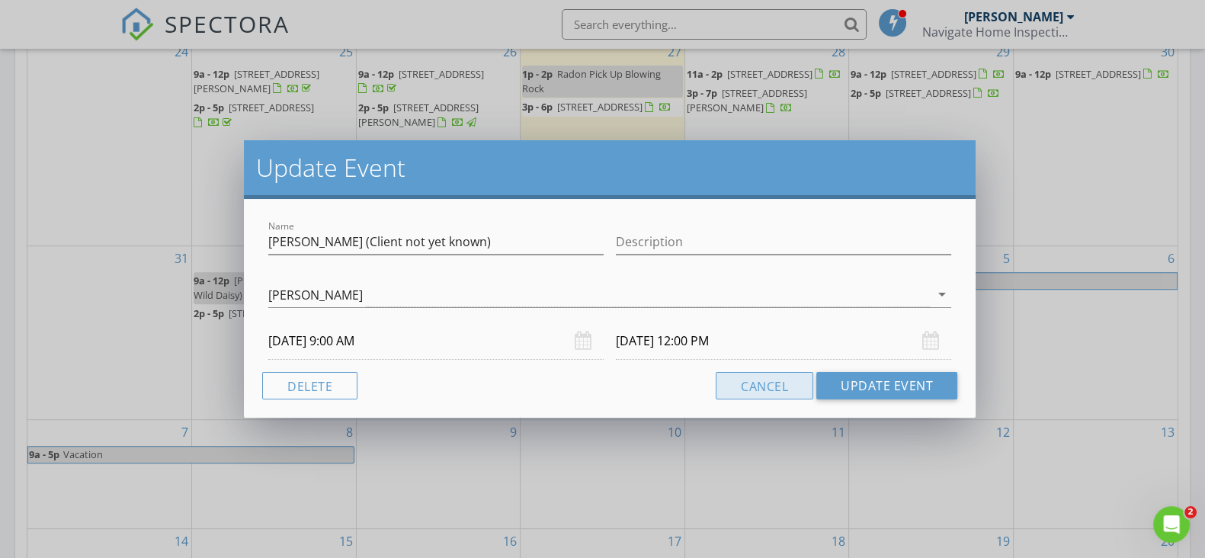
click at [766, 379] on button "Cancel" at bounding box center [764, 385] width 98 height 27
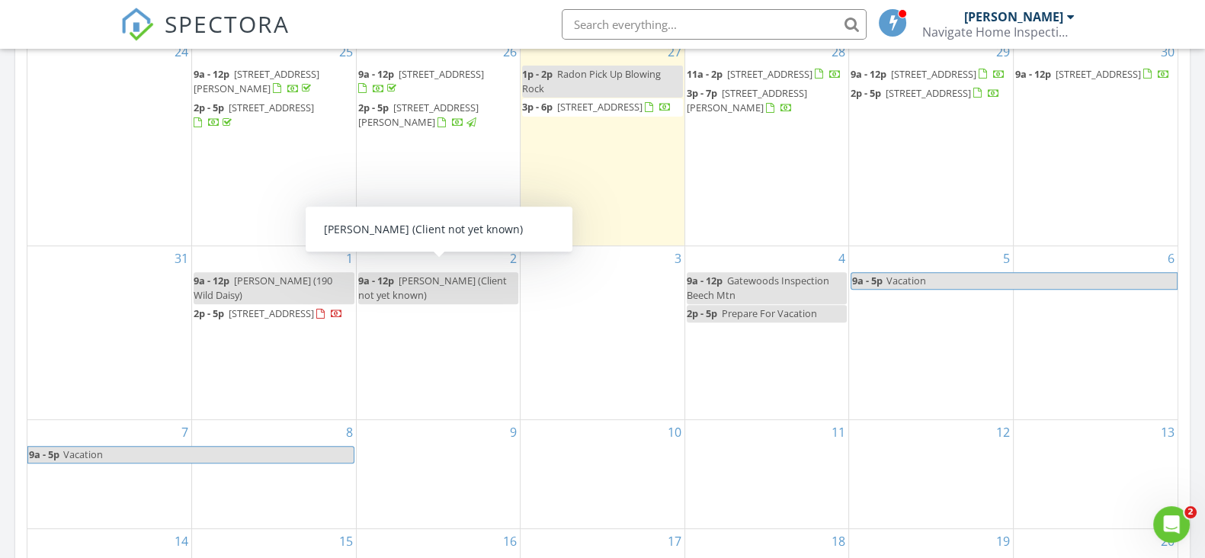
click at [443, 283] on div "9a - 12p Lori Teppara (Client not yet known)" at bounding box center [438, 288] width 161 height 29
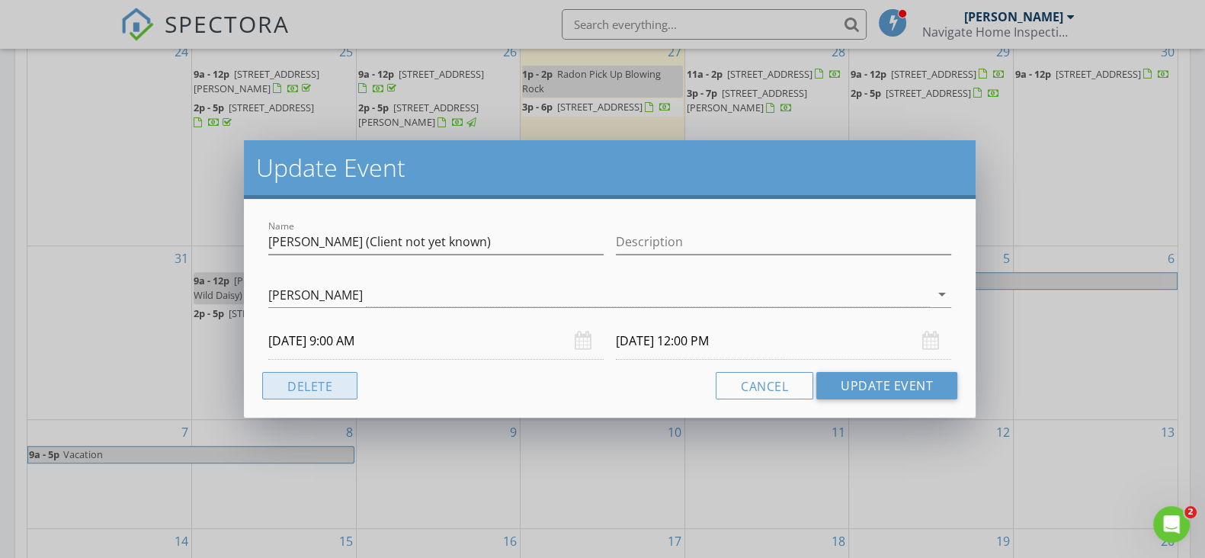
click at [341, 395] on button "Delete" at bounding box center [309, 385] width 95 height 27
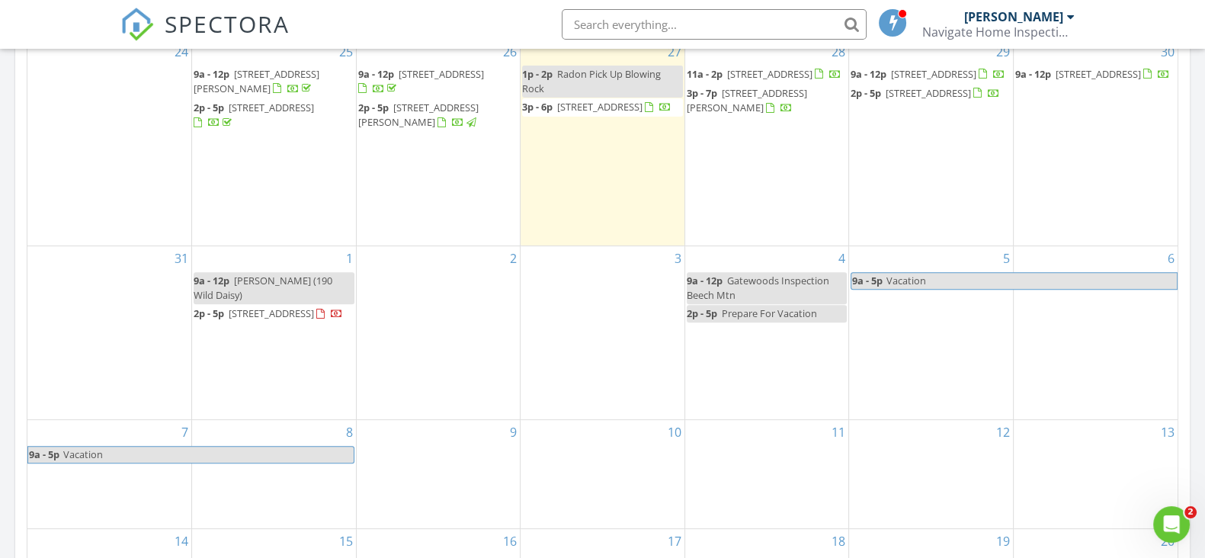
click at [409, 275] on div "2" at bounding box center [439, 332] width 164 height 173
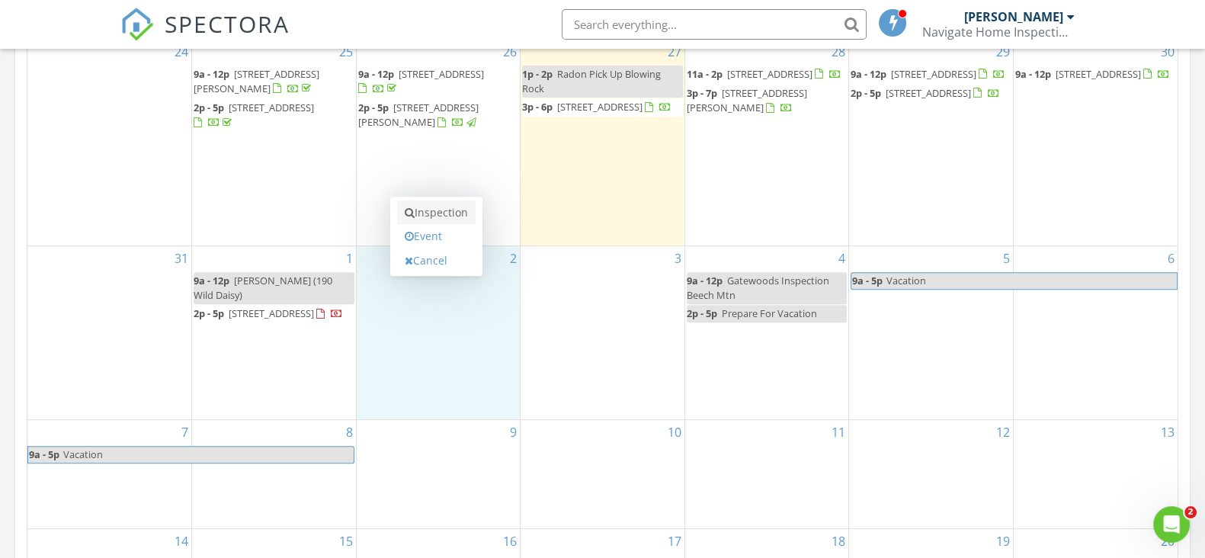
click at [428, 213] on link "Inspection" at bounding box center [436, 212] width 78 height 24
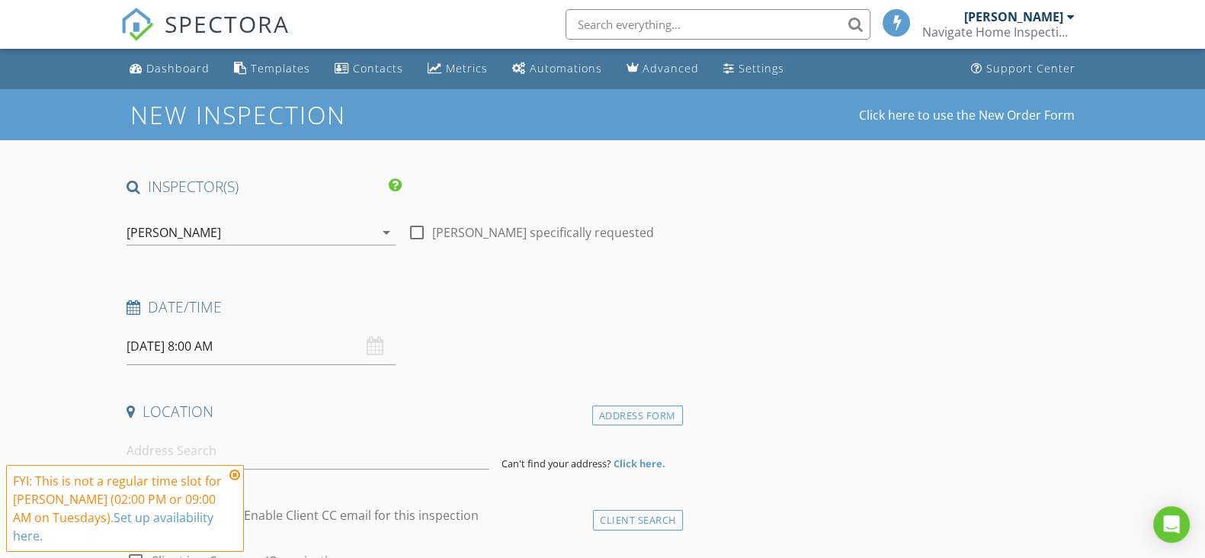
click at [421, 229] on div at bounding box center [417, 232] width 26 height 26
checkbox input "true"
click at [261, 349] on input "[DATE] 8:00 AM" at bounding box center [260, 346] width 269 height 37
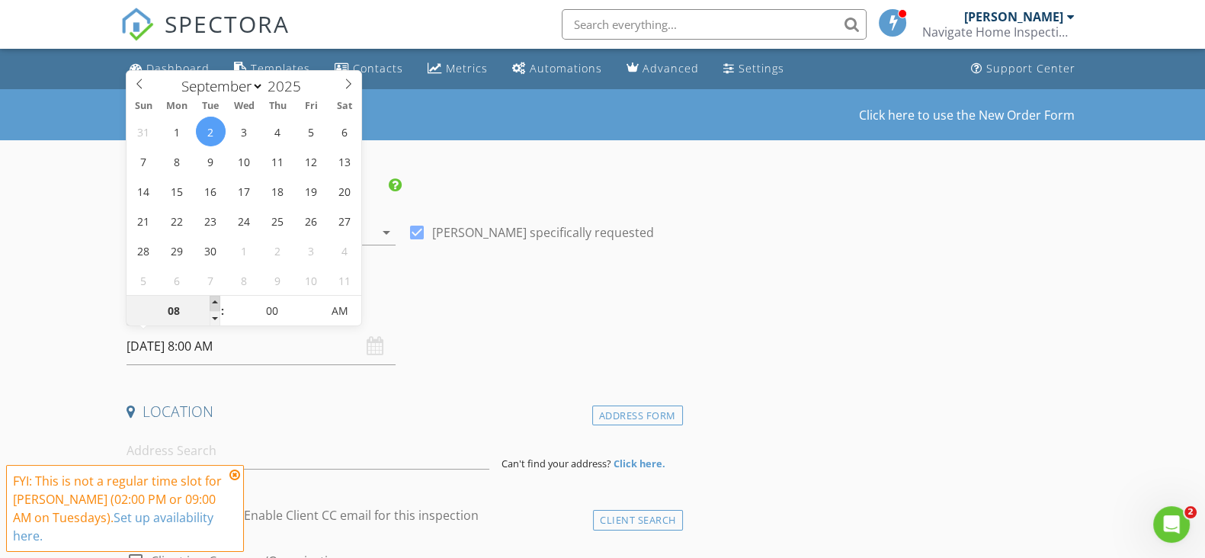
type input "09"
type input "[DATE] 9:00 AM"
click at [214, 302] on span at bounding box center [215, 303] width 11 height 15
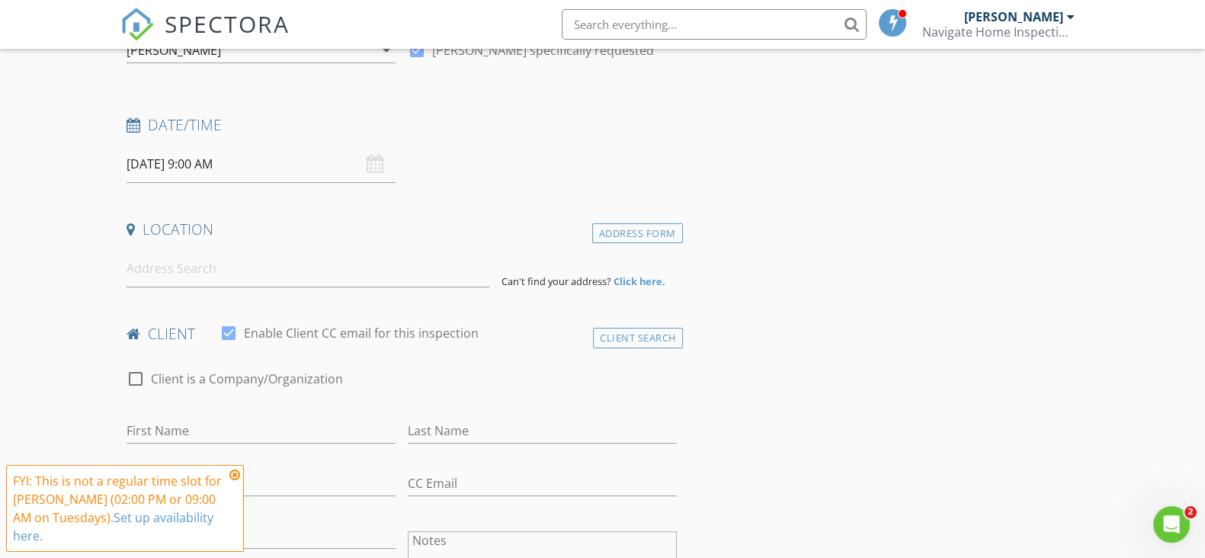
scroll to position [190, 0]
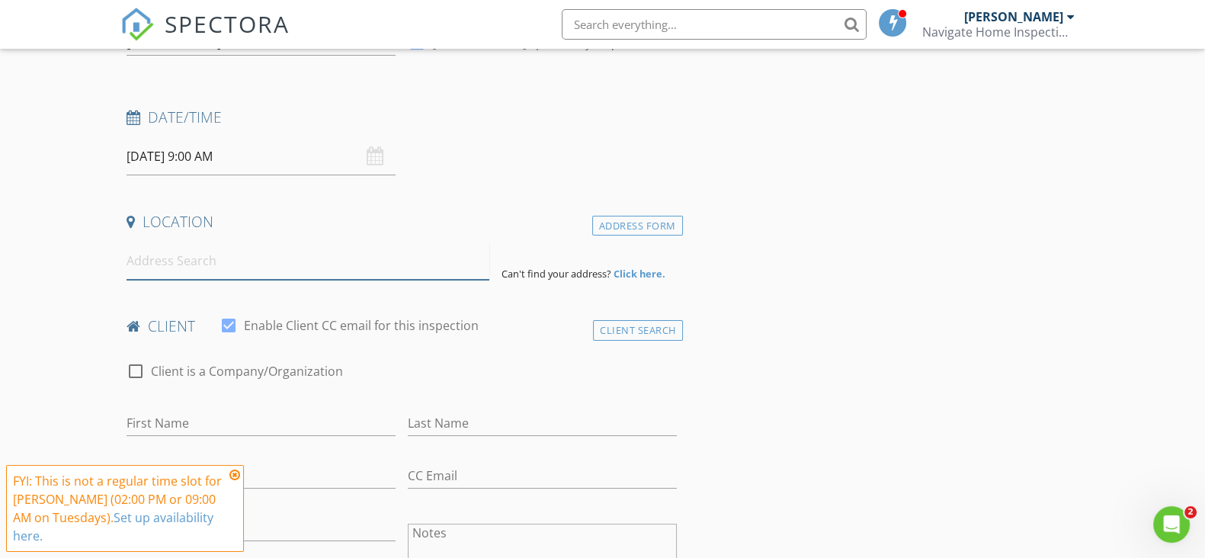
click at [270, 263] on input at bounding box center [307, 260] width 363 height 37
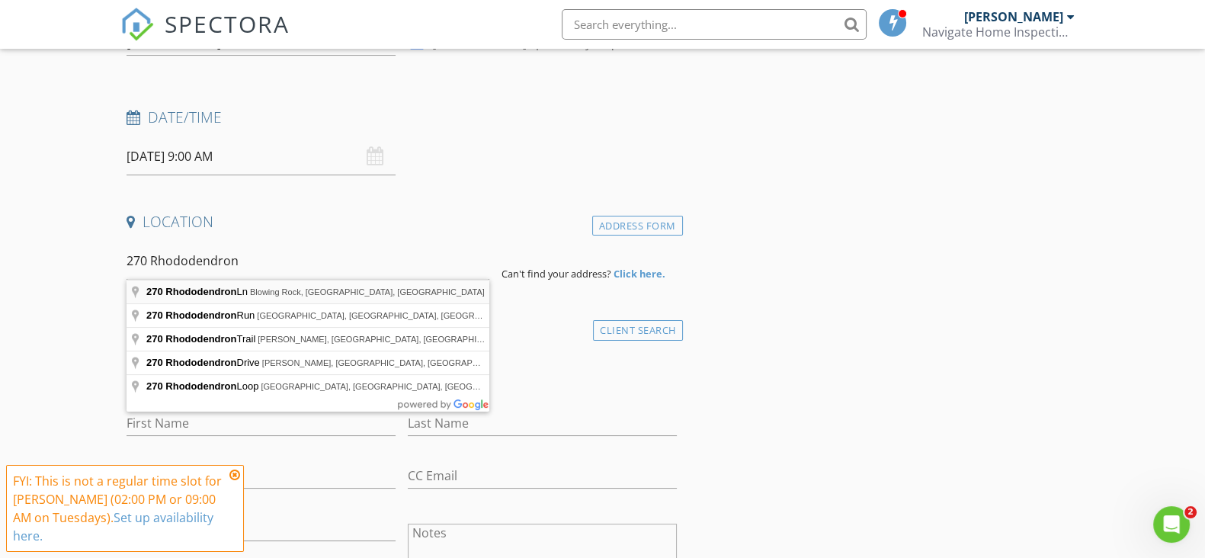
type input "[STREET_ADDRESS]"
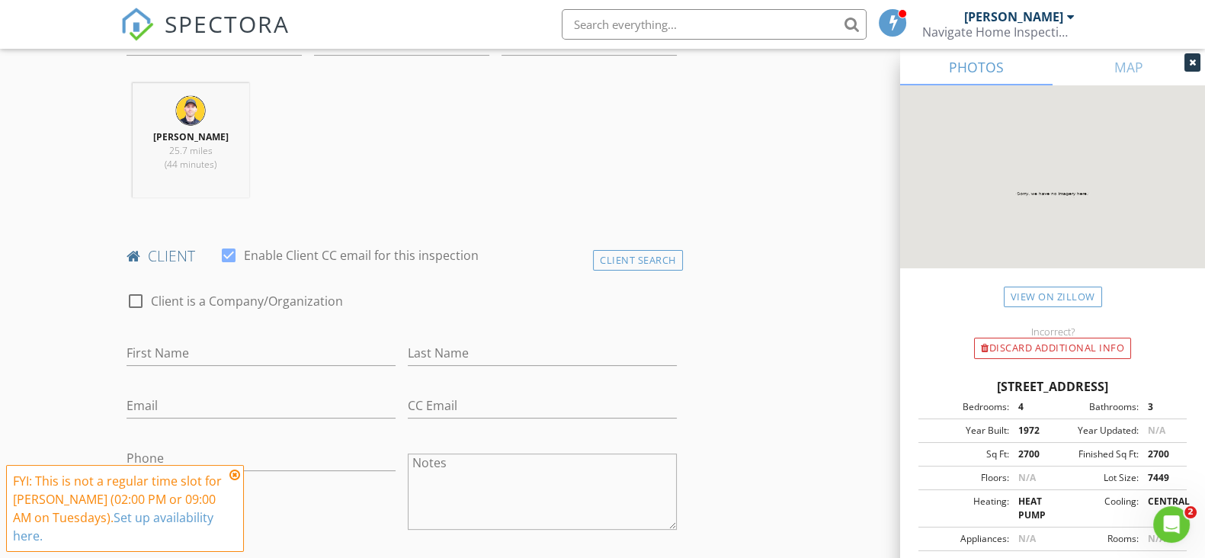
scroll to position [666, 0]
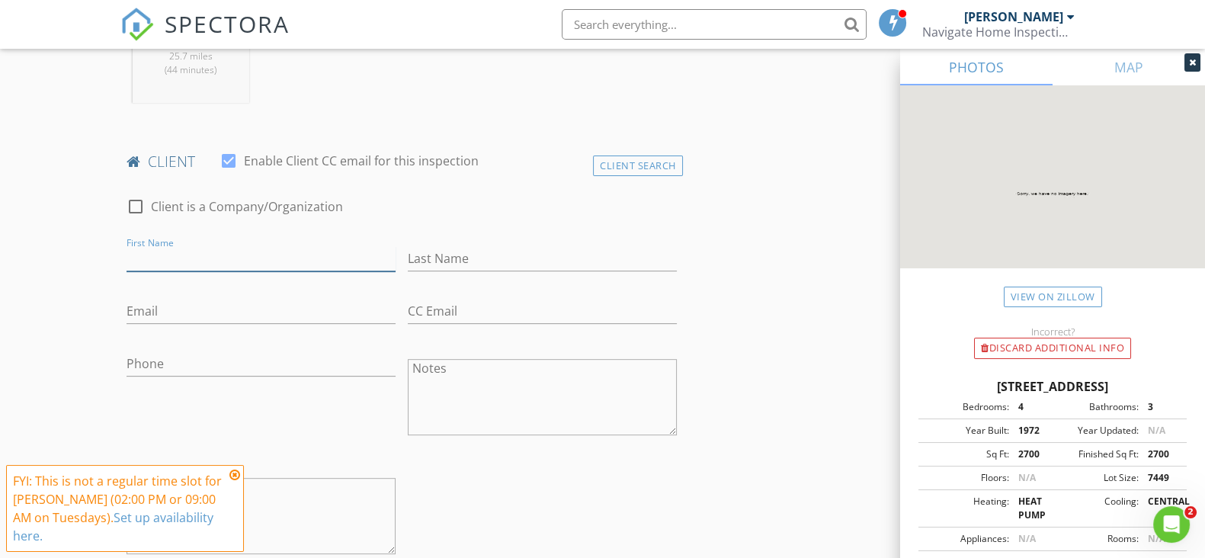
click at [246, 261] on input "First Name" at bounding box center [260, 258] width 269 height 25
type input "[PERSON_NAME]"
click at [578, 251] on input "Last Name" at bounding box center [542, 258] width 269 height 25
type input "Teppara"
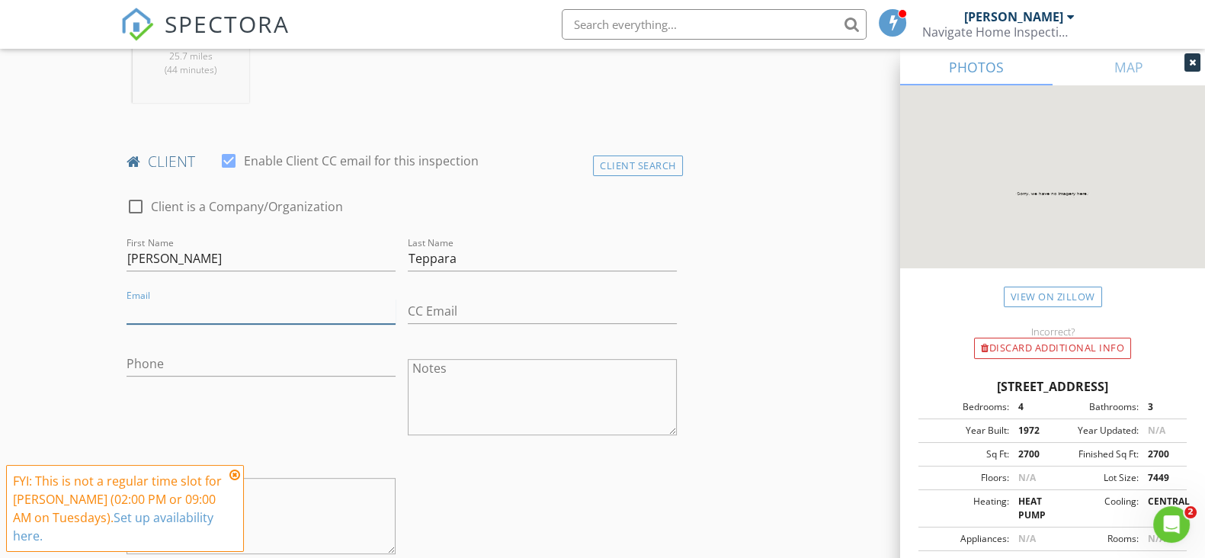
drag, startPoint x: 174, startPoint y: 315, endPoint x: 344, endPoint y: 309, distance: 170.0
click at [174, 315] on input "Email" at bounding box center [260, 311] width 269 height 25
type input "lteppara@cbadvantage.com"
click at [266, 354] on input "Phone" at bounding box center [260, 363] width 269 height 25
type input "248-228-7400"
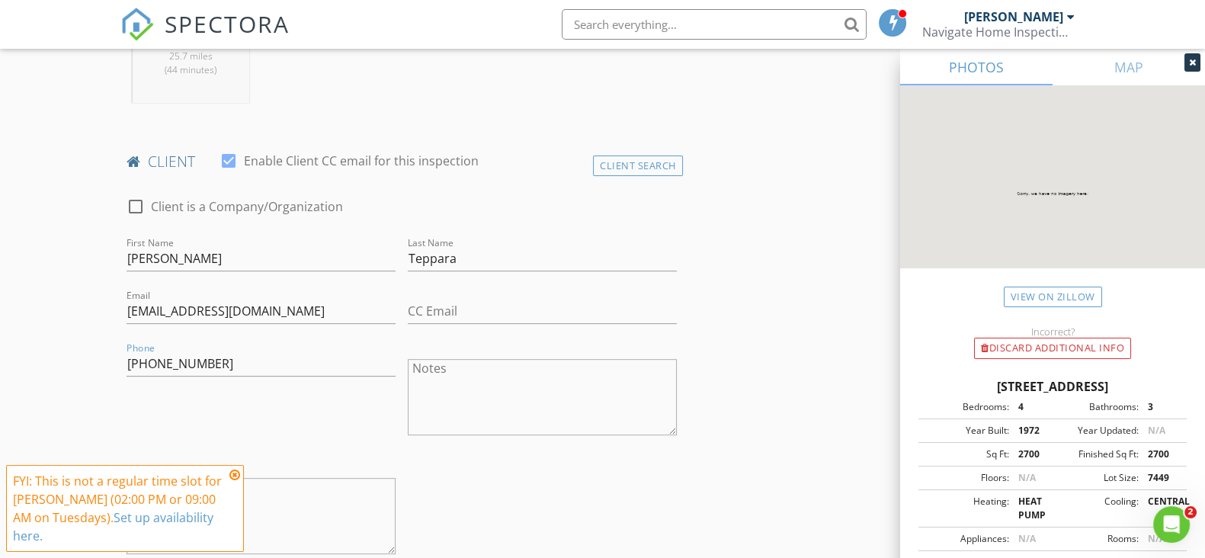
click at [235, 475] on icon at bounding box center [234, 475] width 11 height 12
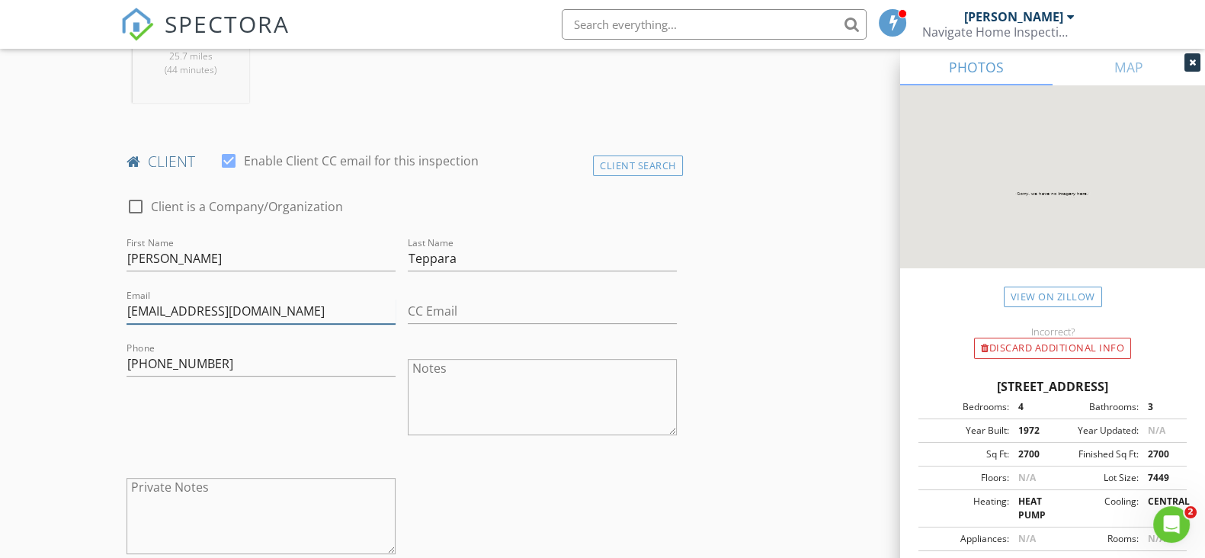
click at [130, 312] on input "lteppara@cbadvantage.com" at bounding box center [260, 311] width 269 height 25
type input "lteppara@cbadvantage.com"
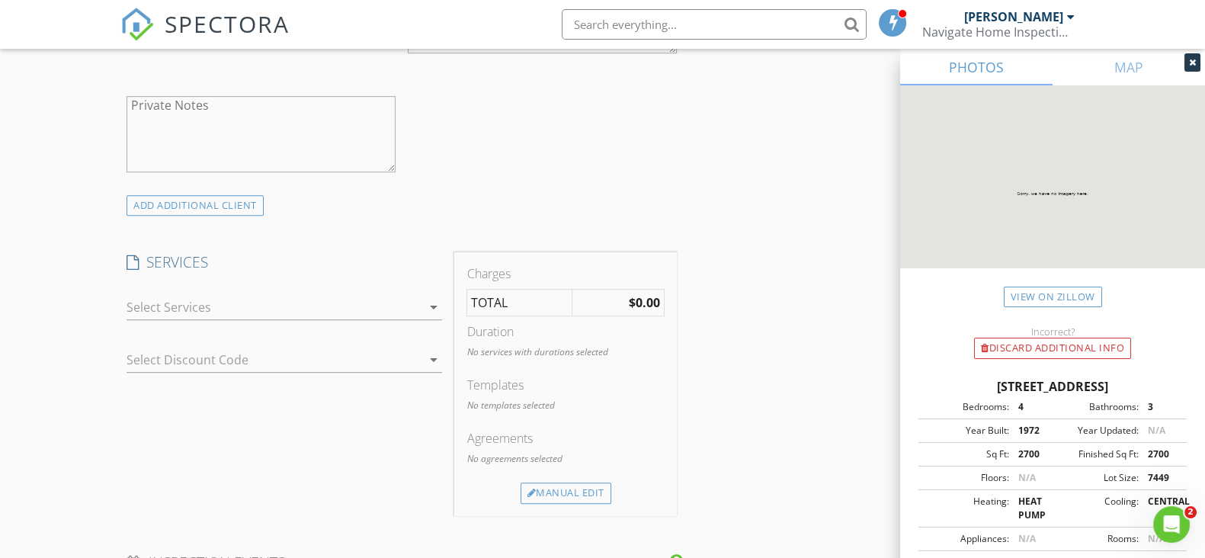
scroll to position [1143, 0]
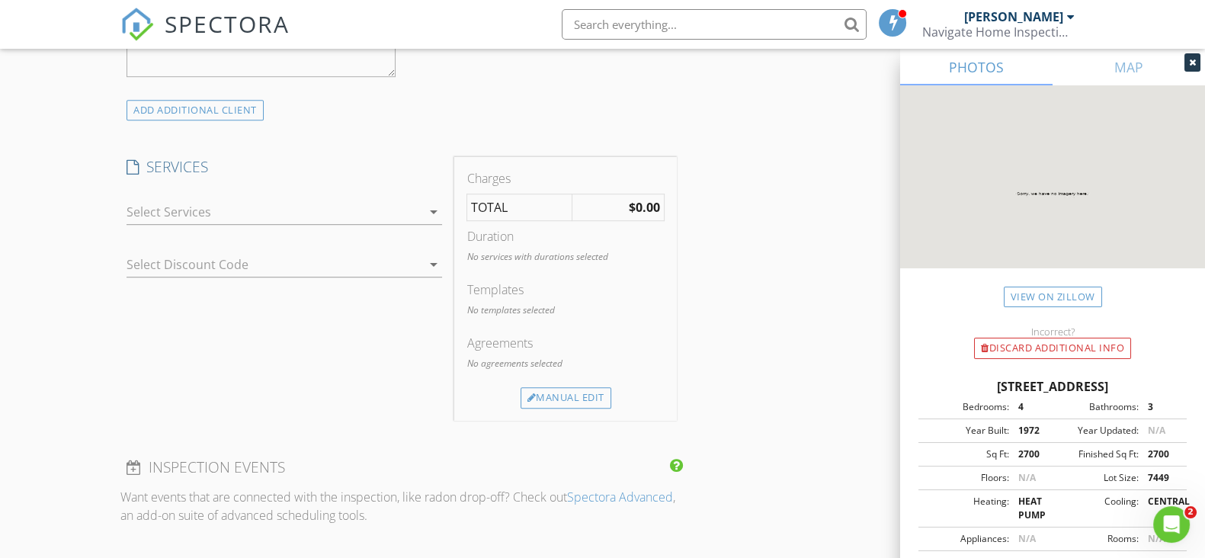
click at [411, 200] on div at bounding box center [273, 212] width 294 height 24
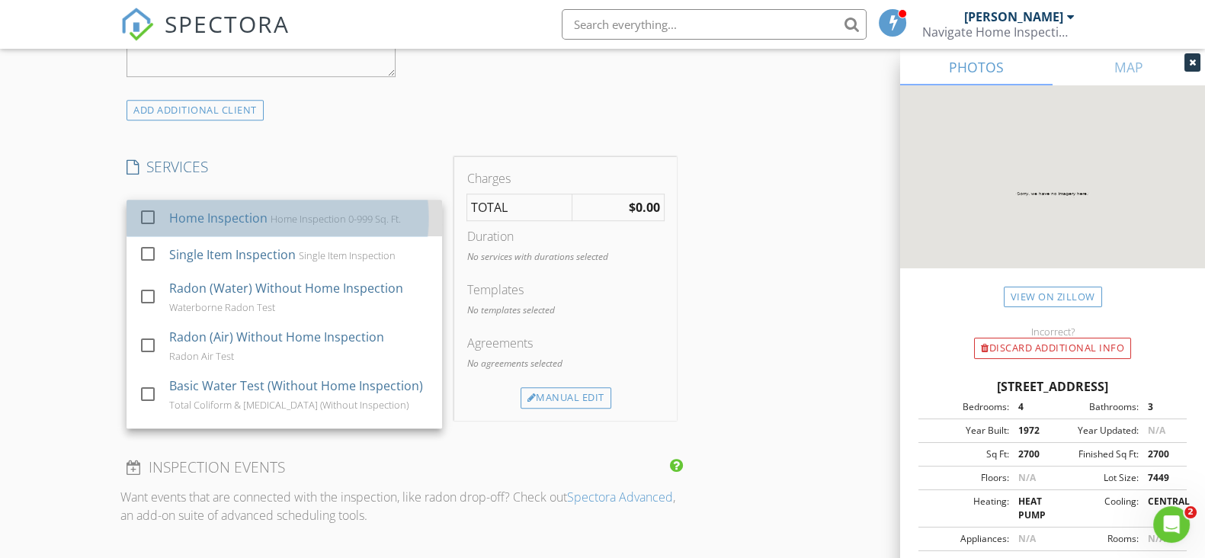
click at [263, 217] on div "Home Inspection" at bounding box center [218, 218] width 98 height 18
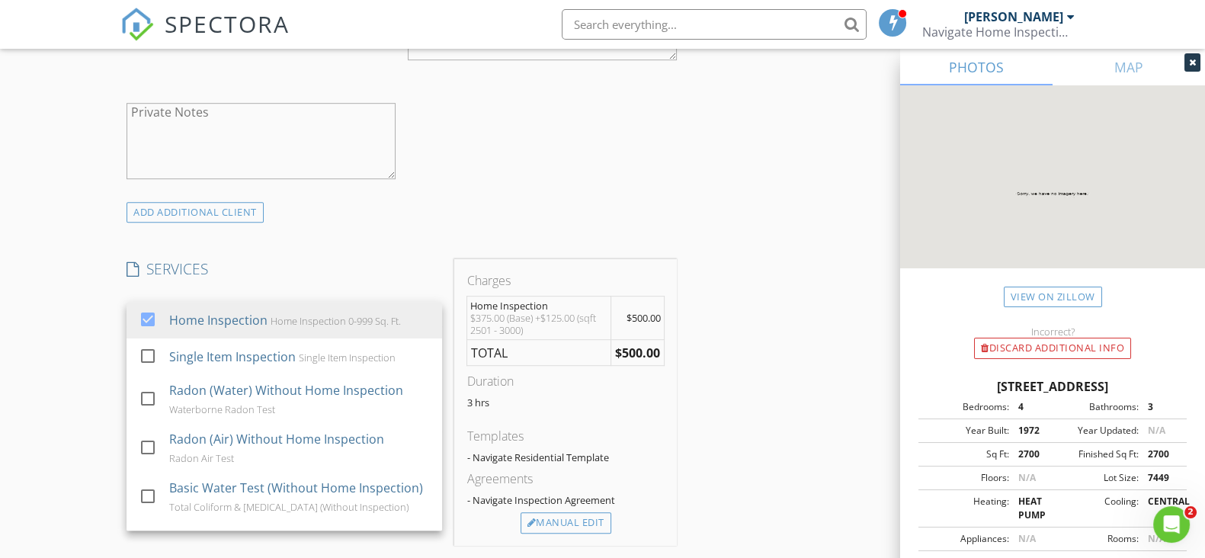
scroll to position [1048, 0]
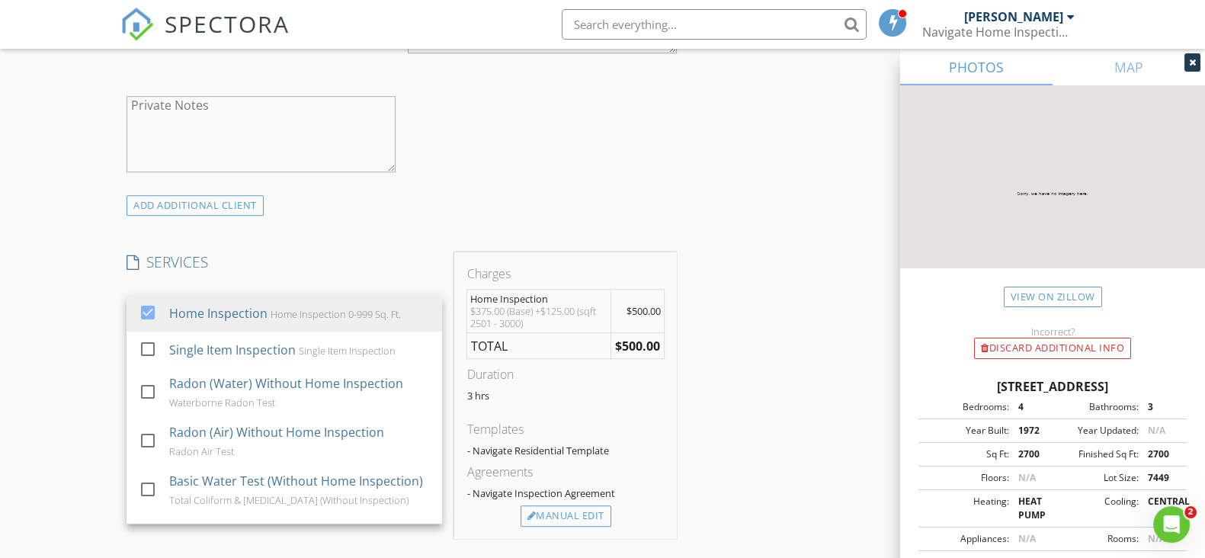
click at [744, 233] on div "INSPECTOR(S) check_box Ian Rhinehart PRIMARY Ian Rhinehart arrow_drop_down chec…" at bounding box center [602, 389] width 964 height 2521
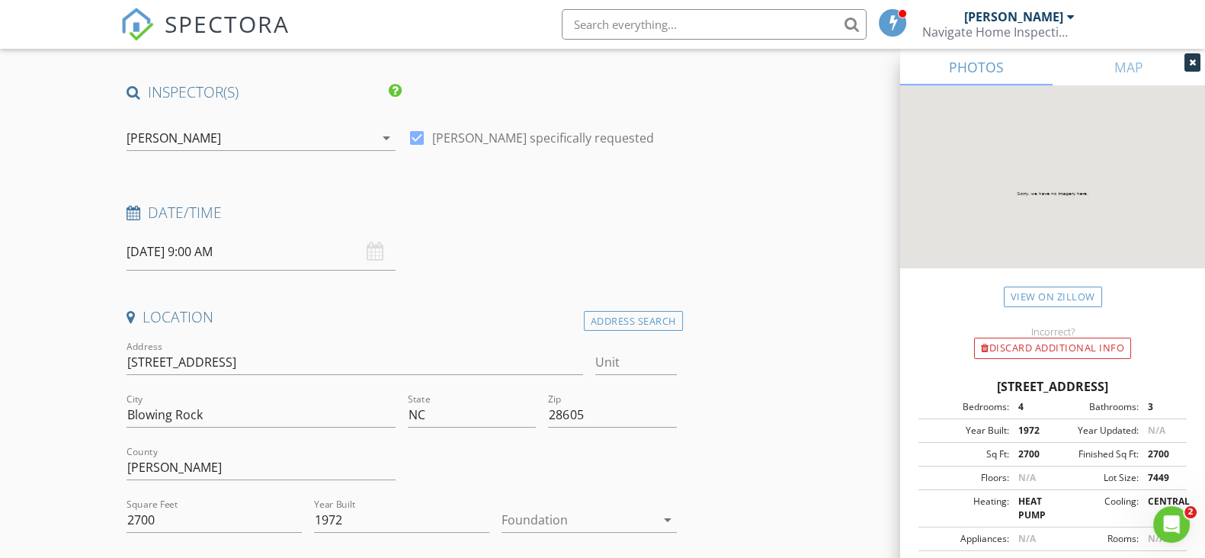
scroll to position [190, 0]
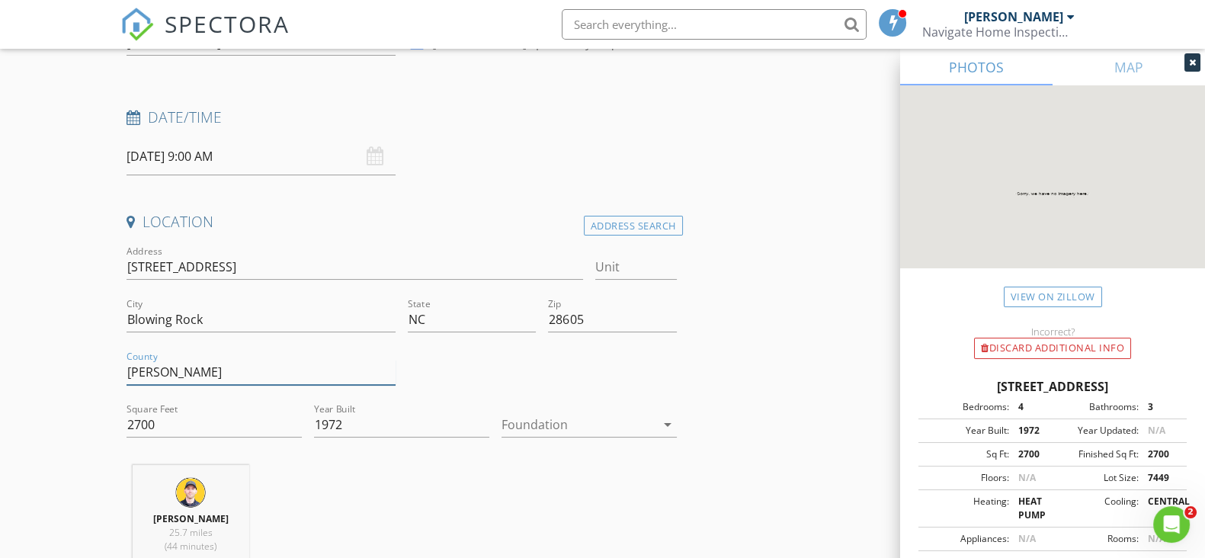
click at [218, 371] on input "Caldwell" at bounding box center [260, 372] width 269 height 25
type input "C"
type input "Watauga"
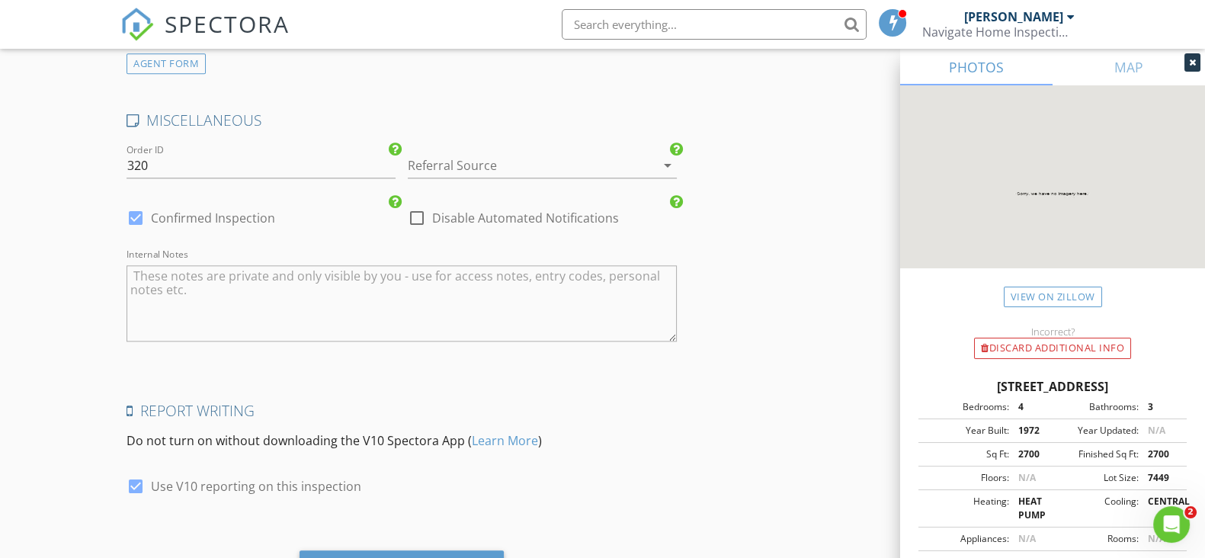
scroll to position [2172, 0]
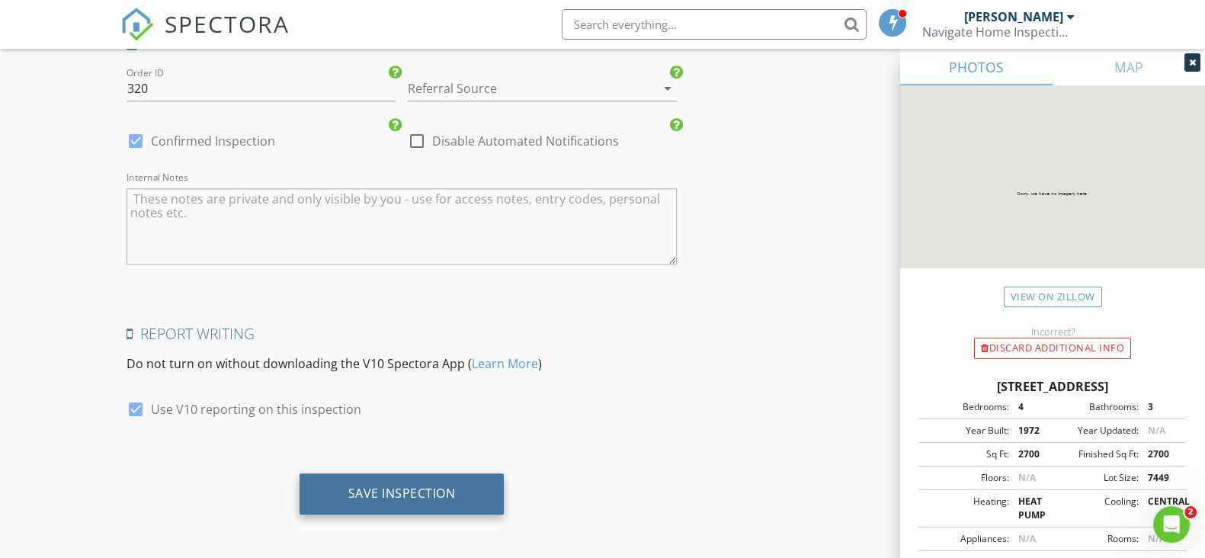
click at [424, 486] on div "Save Inspection" at bounding box center [401, 492] width 107 height 15
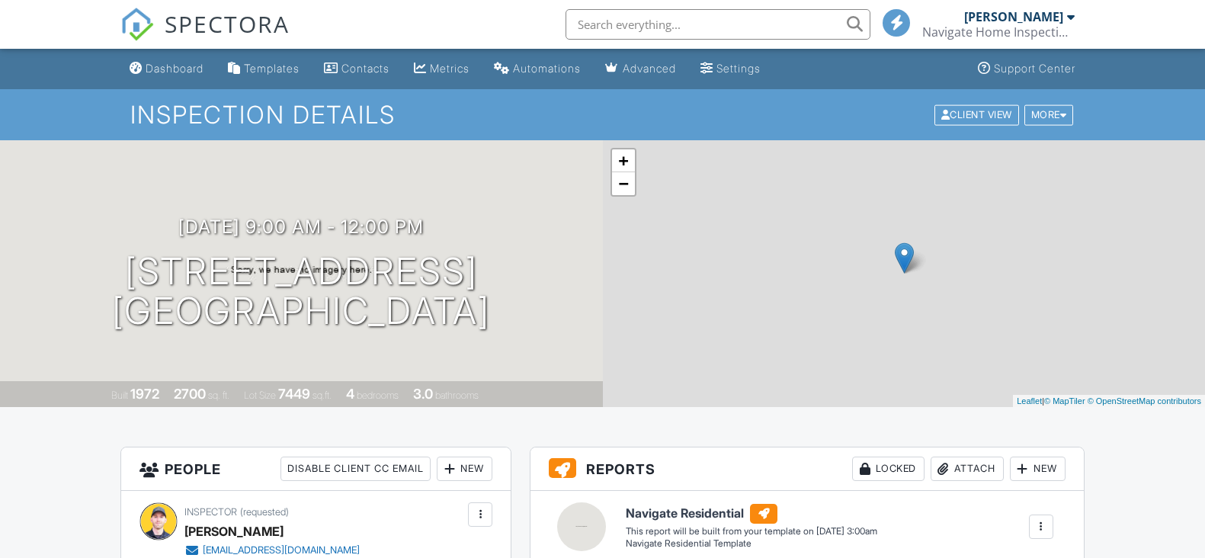
drag, startPoint x: 0, startPoint y: 0, endPoint x: 1002, endPoint y: 311, distance: 1049.0
click at [160, 73] on div "Dashboard" at bounding box center [175, 68] width 58 height 13
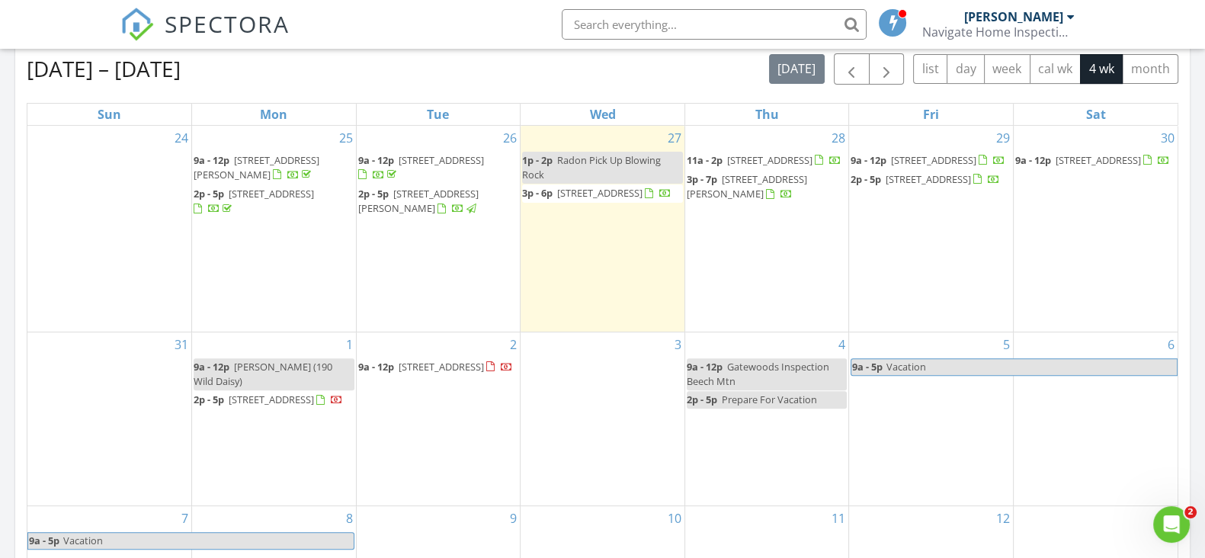
scroll to position [666, 0]
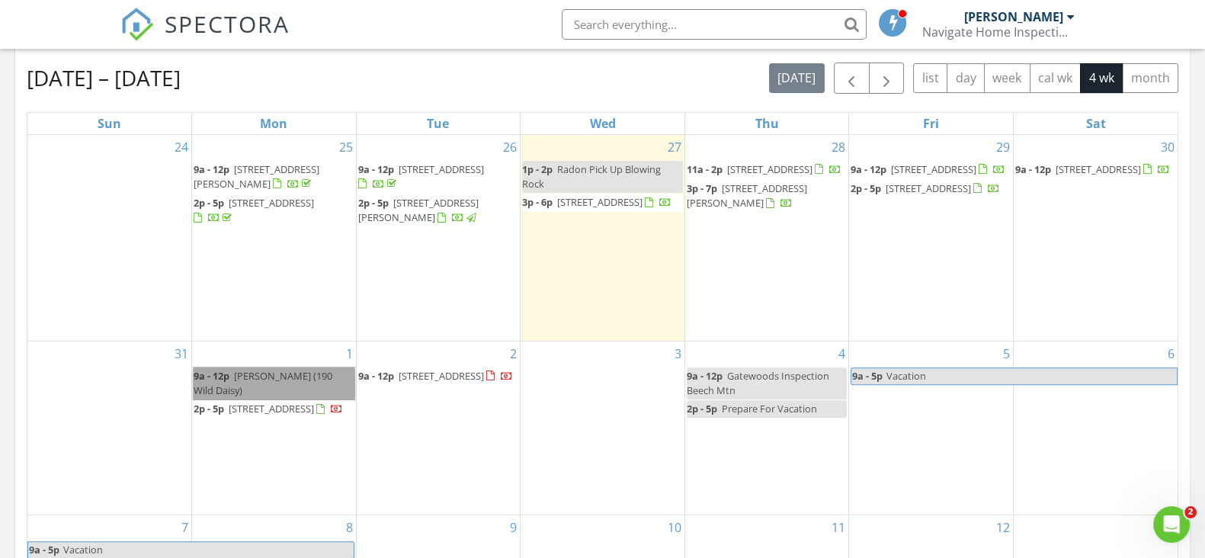
drag, startPoint x: 309, startPoint y: 375, endPoint x: 250, endPoint y: 362, distance: 60.1
click at [250, 367] on link "9a - 12p [PERSON_NAME] (190 Wild Daisy)" at bounding box center [274, 383] width 161 height 32
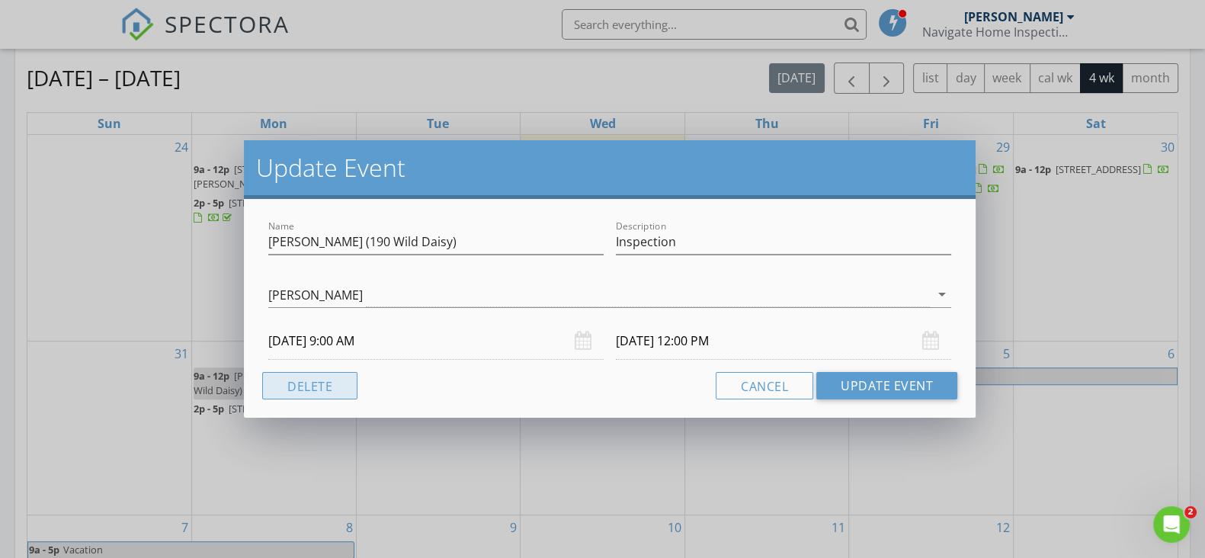
click at [318, 383] on button "Delete" at bounding box center [309, 385] width 95 height 27
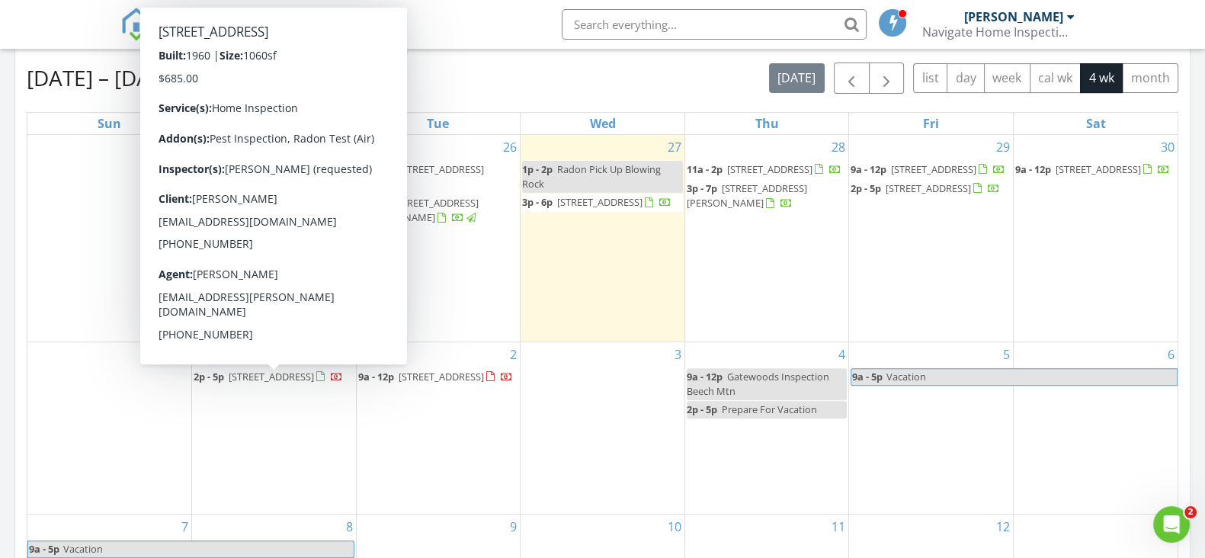
click at [312, 357] on div "1 2p - 5p [STREET_ADDRESS]" at bounding box center [274, 427] width 164 height 171
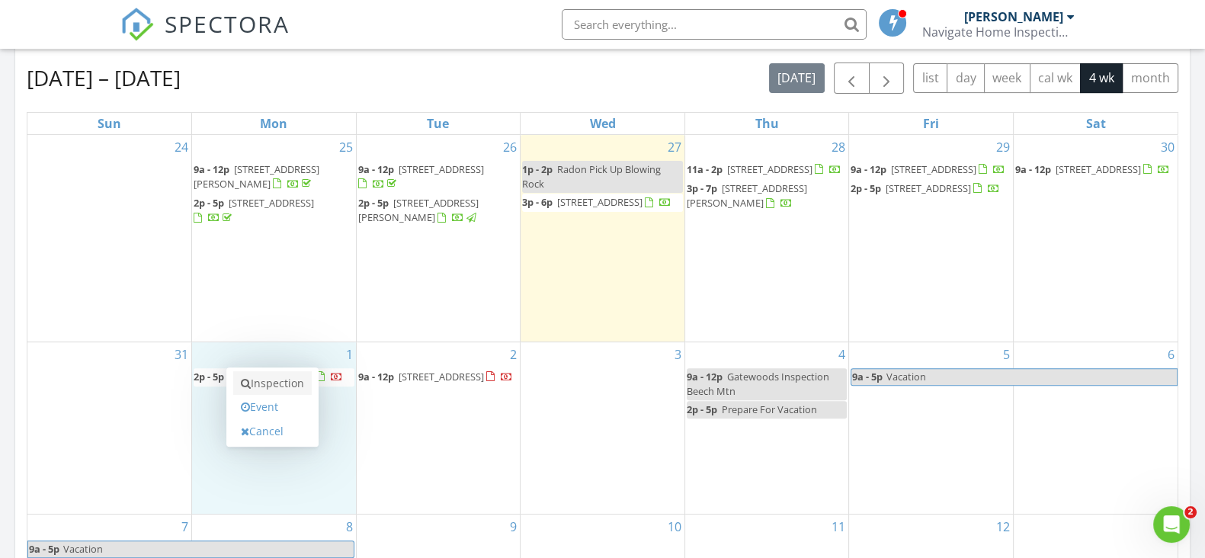
click at [260, 386] on link "Inspection" at bounding box center [272, 383] width 78 height 24
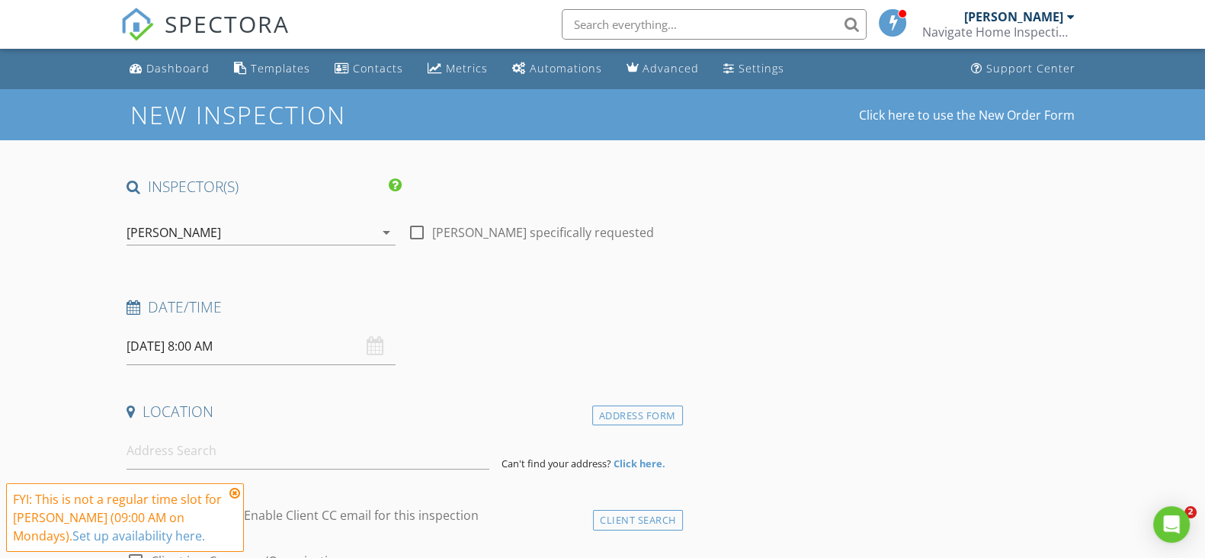
click at [416, 228] on div at bounding box center [417, 232] width 26 height 26
checkbox input "true"
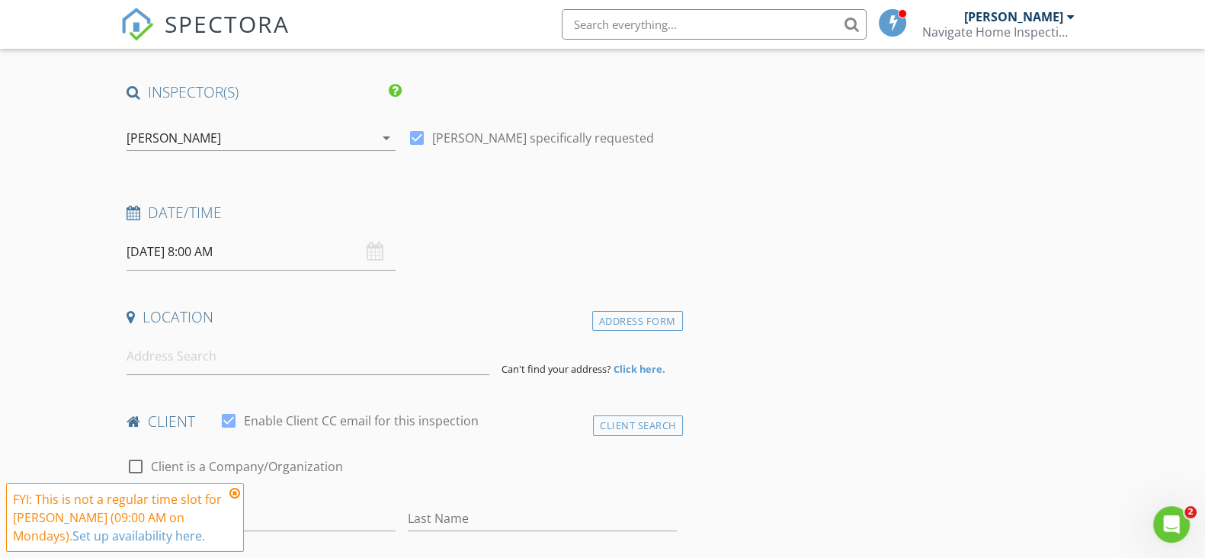
click at [312, 260] on input "[DATE] 8:00 AM" at bounding box center [260, 251] width 269 height 37
click at [232, 493] on icon at bounding box center [234, 493] width 11 height 12
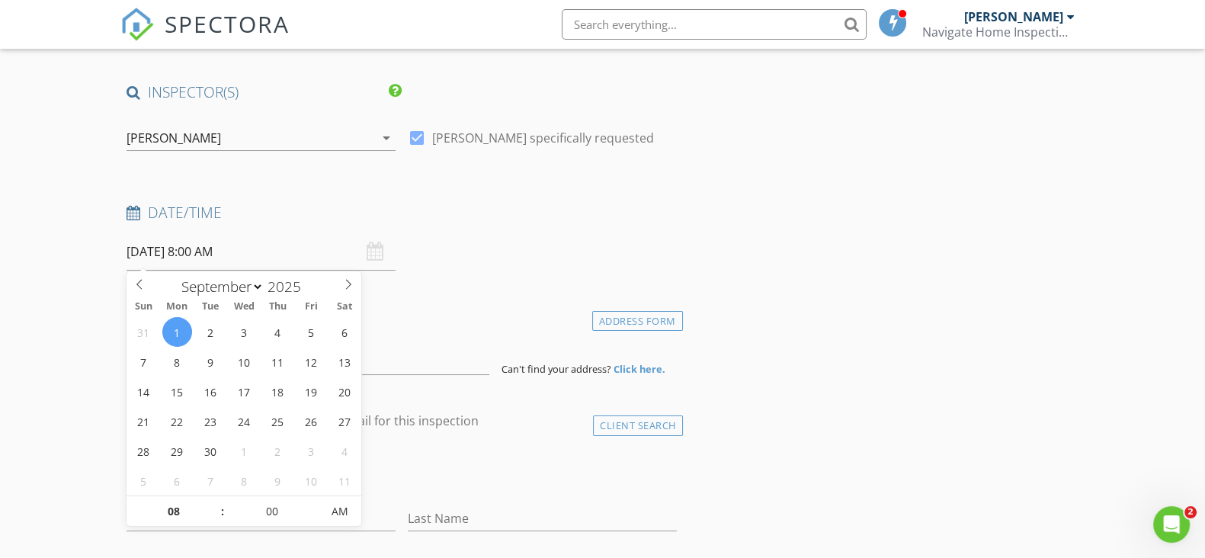
click at [274, 259] on input "[DATE] 8:00 AM" at bounding box center [260, 251] width 269 height 37
type input "09"
type input "[DATE] 9:00 AM"
click at [217, 504] on span at bounding box center [215, 503] width 11 height 15
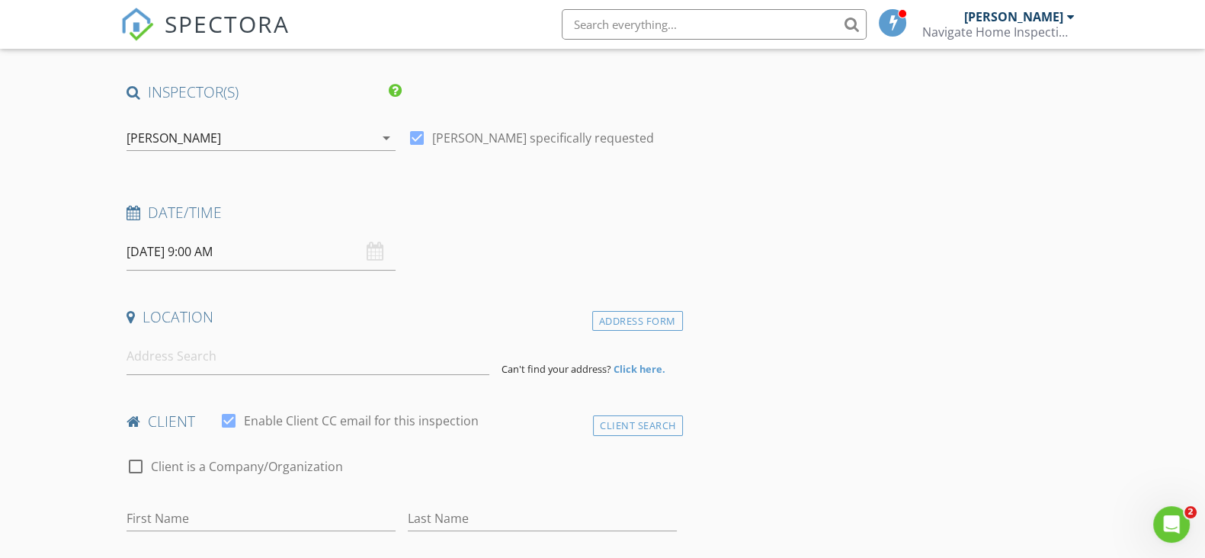
scroll to position [190, 0]
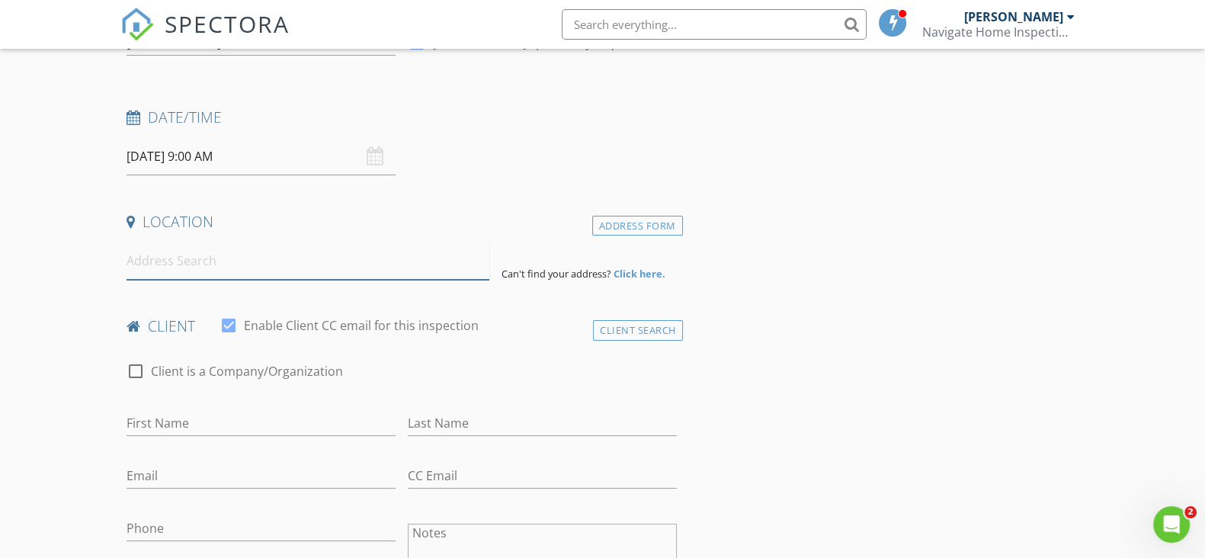
click at [376, 266] on input at bounding box center [307, 260] width 363 height 37
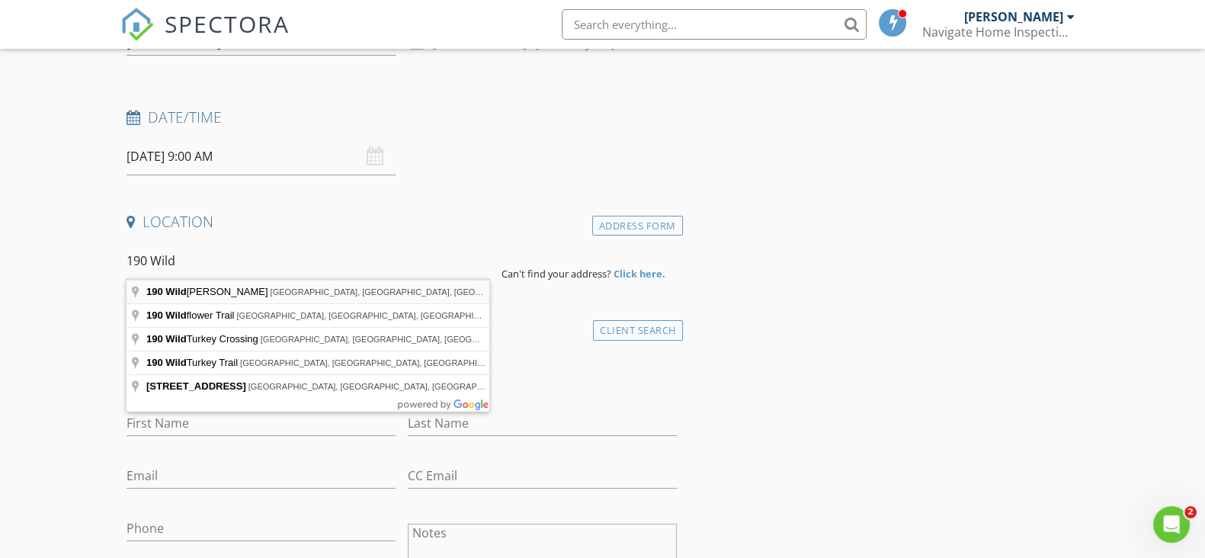
type input "[STREET_ADDRESS][PERSON_NAME]"
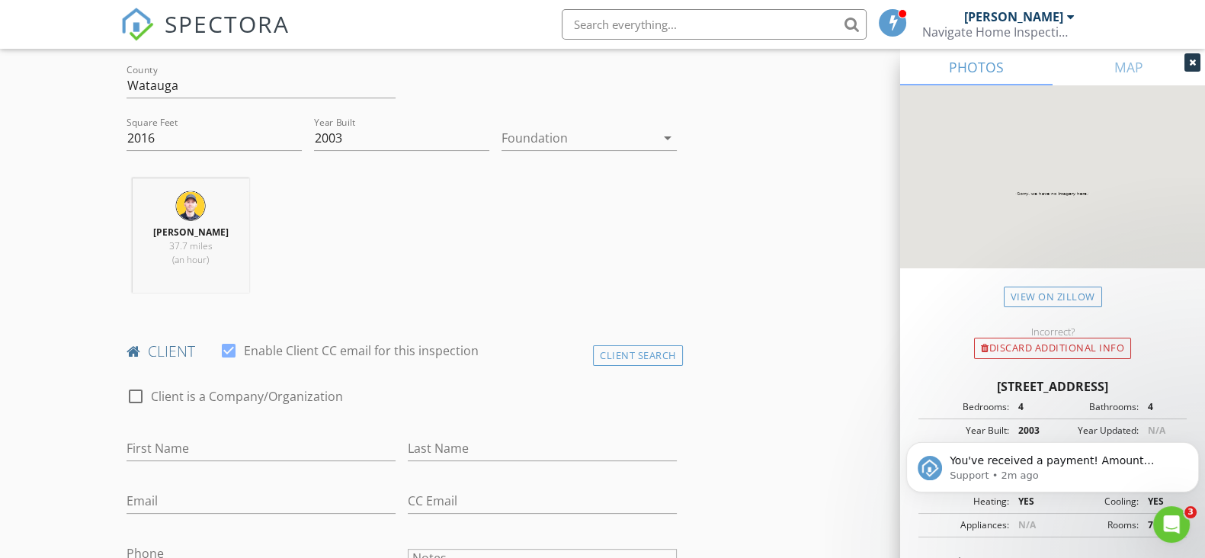
scroll to position [666, 0]
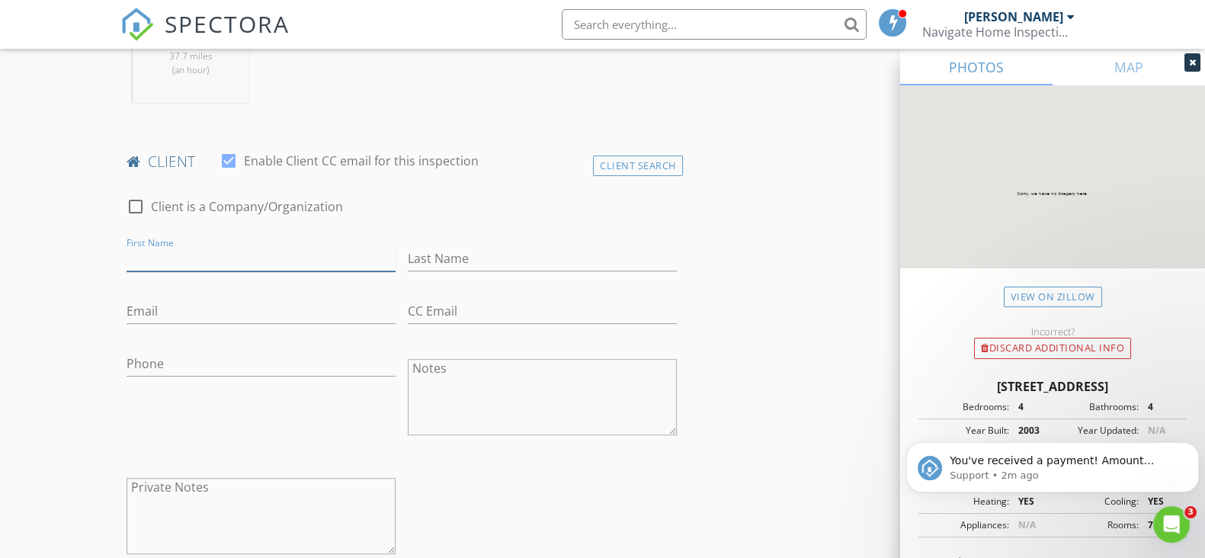
click at [224, 257] on input "First Name" at bounding box center [260, 258] width 269 height 25
type input "Crissi & [PERSON_NAME]"
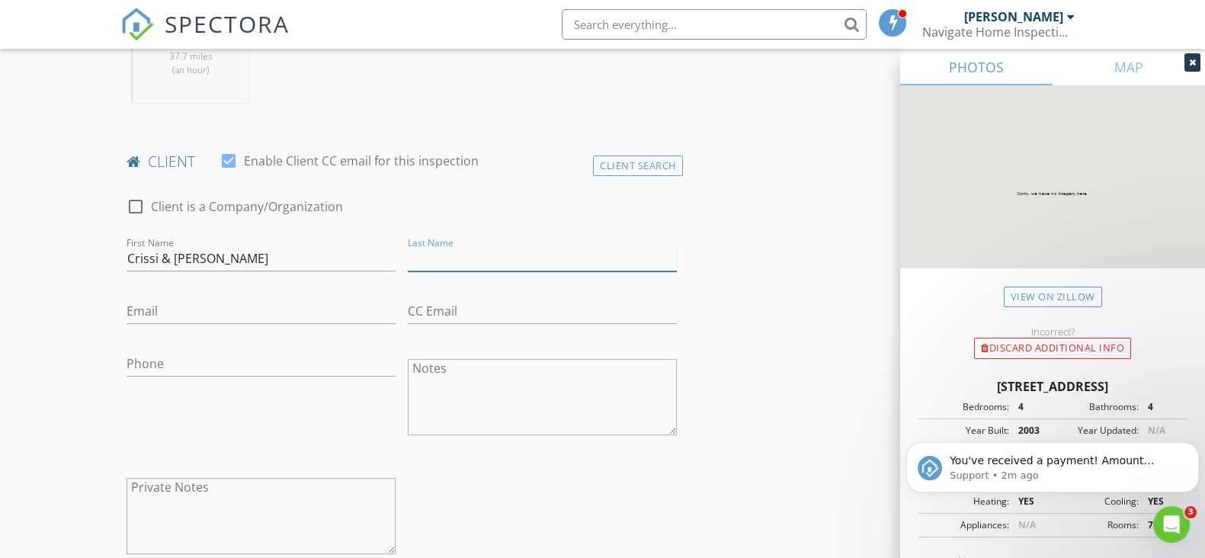
click at [475, 254] on input "Last Name" at bounding box center [542, 258] width 269 height 25
type input "[PERSON_NAME]"
click at [249, 254] on input "Crissi & Eric" at bounding box center [260, 258] width 269 height 25
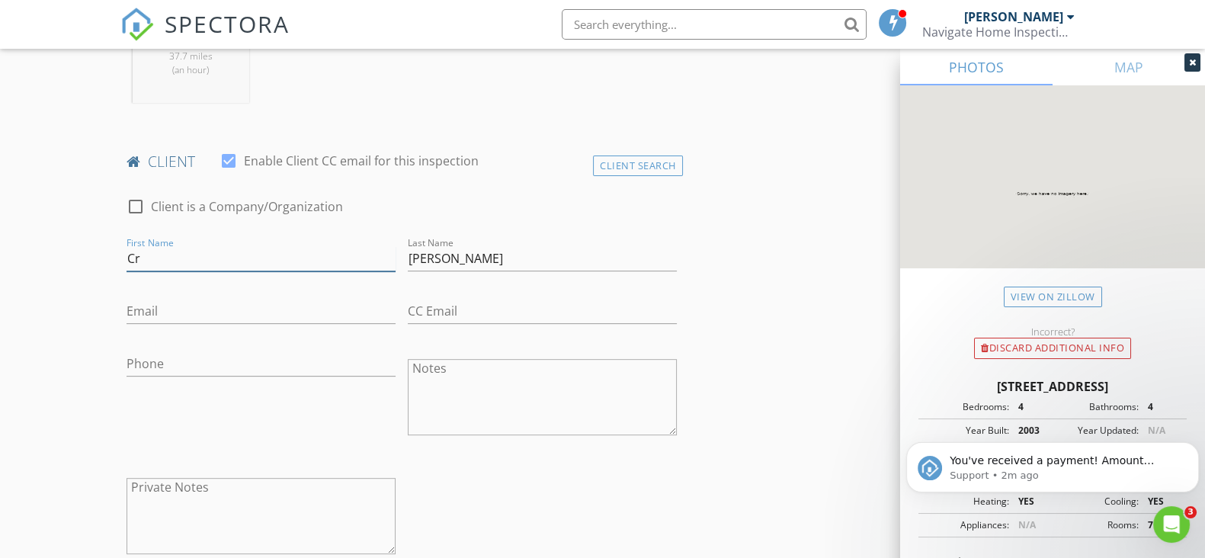
type input "C"
type input "[PERSON_NAME] & [PERSON_NAME]"
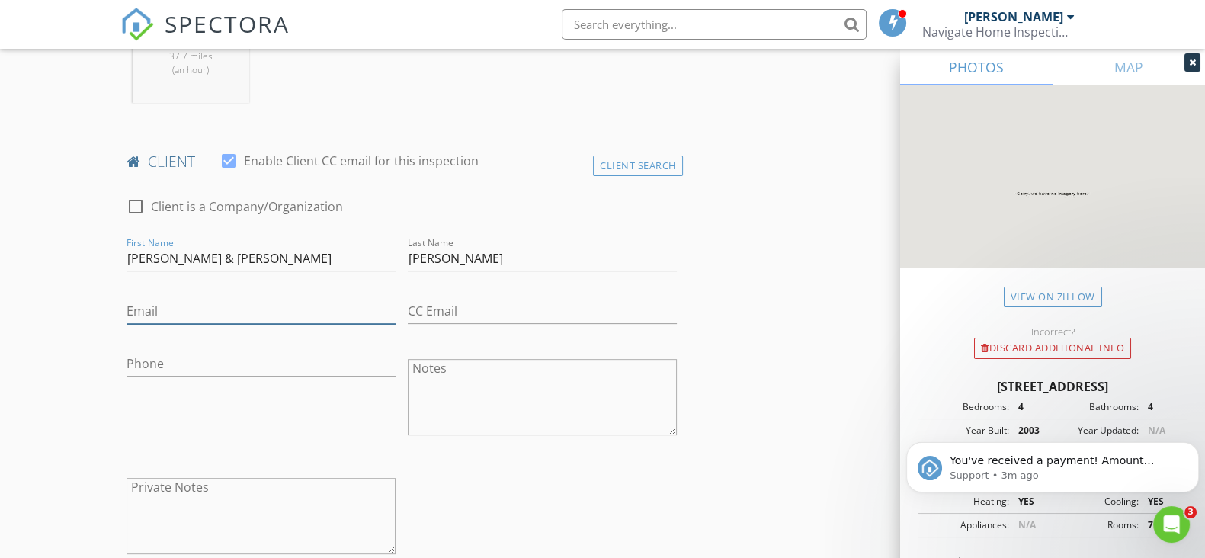
click at [268, 300] on input "Email" at bounding box center [260, 311] width 269 height 25
paste input "[EMAIL_ADDRESS][DOMAIN_NAME]"
type input "[EMAIL_ADDRESS][DOMAIN_NAME]"
click at [484, 311] on input "CC Email" at bounding box center [542, 311] width 269 height 25
paste input "crisstocci@gmail.com"
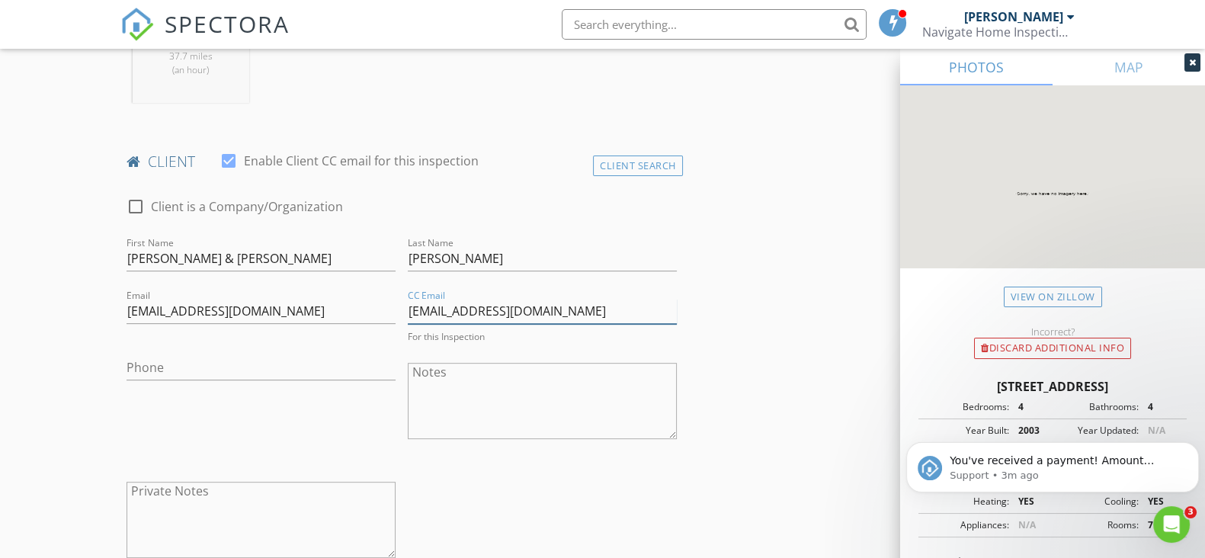
type input "crisstocci@gmail.com"
click at [227, 356] on input "Phone" at bounding box center [260, 363] width 269 height 25
paste input "386-795-6032"
paste input "(386) 795-6031"
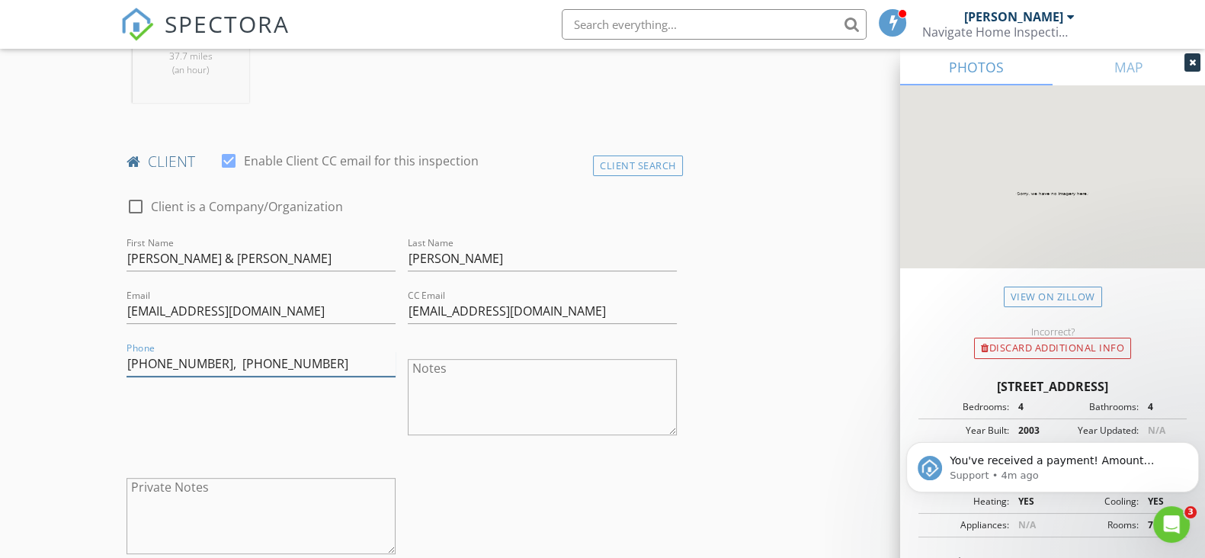
type input "386-795-6032, (386) 795-6031"
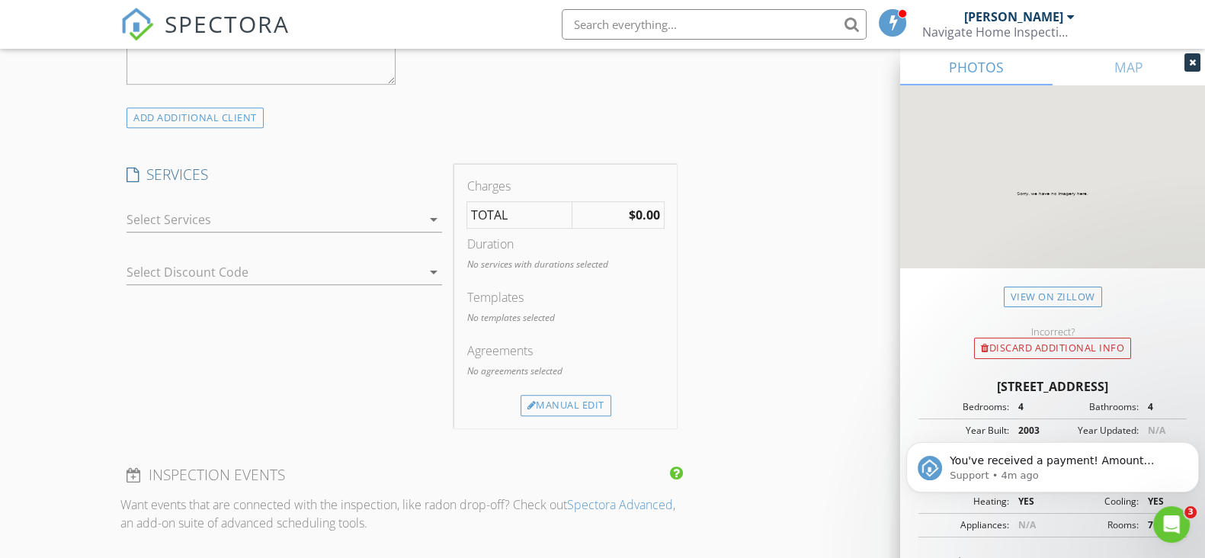
scroll to position [1143, 0]
click at [366, 200] on div at bounding box center [273, 212] width 294 height 24
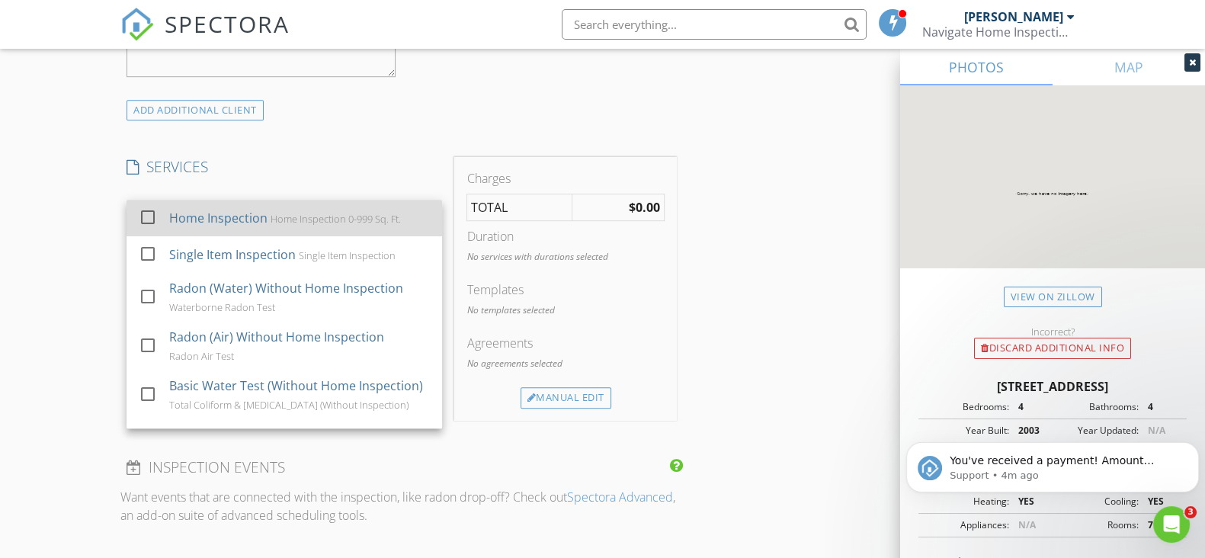
click at [334, 229] on div "Home Inspection Home Inspection 0-999 Sq. Ft." at bounding box center [299, 218] width 261 height 30
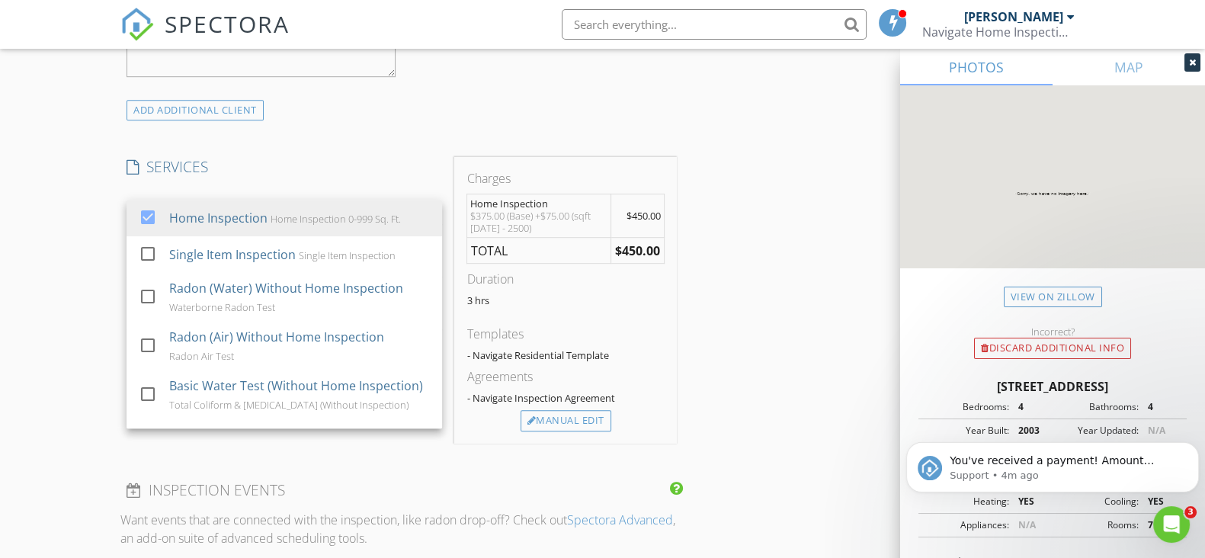
click at [763, 253] on div "INSPECTOR(S) check_box Ian Rhinehart PRIMARY Ian Rhinehart arrow_drop_down chec…" at bounding box center [602, 294] width 964 height 2521
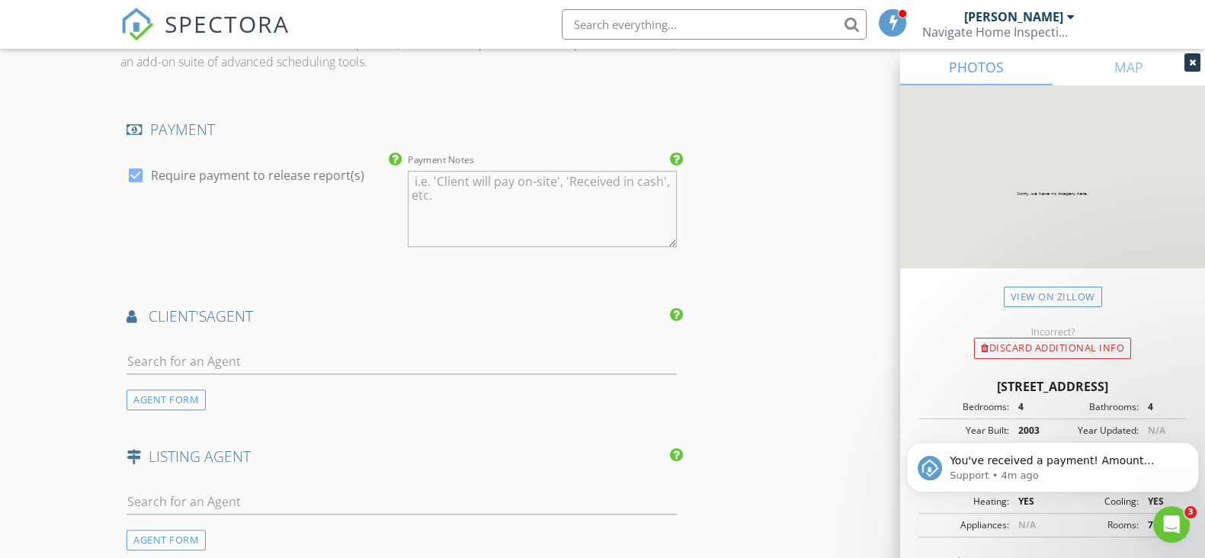
scroll to position [1714, 0]
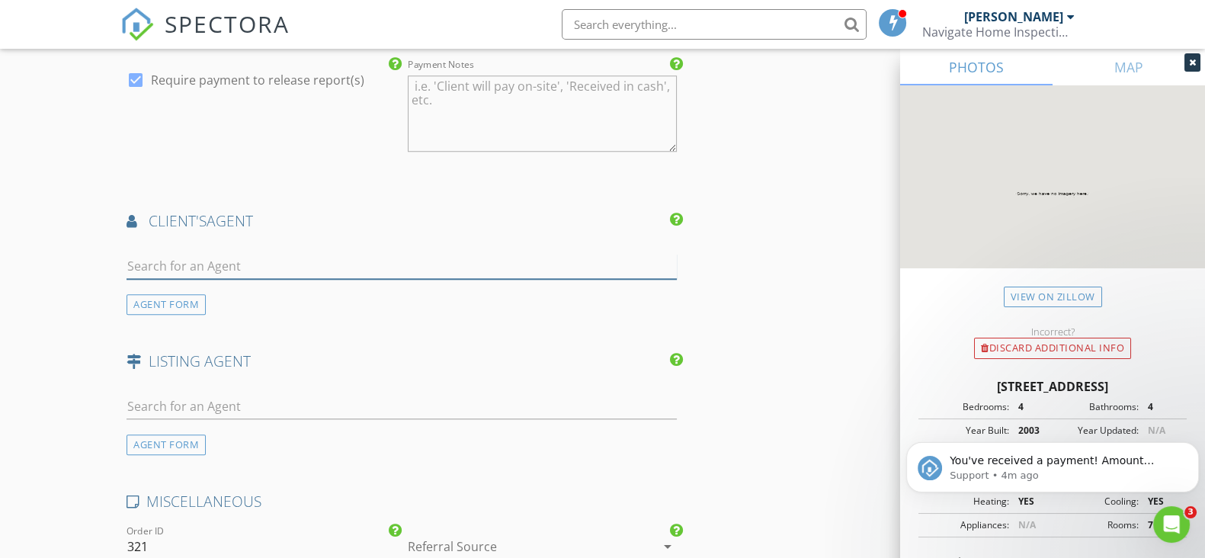
click at [321, 261] on input "text" at bounding box center [401, 266] width 550 height 25
type input "Rach"
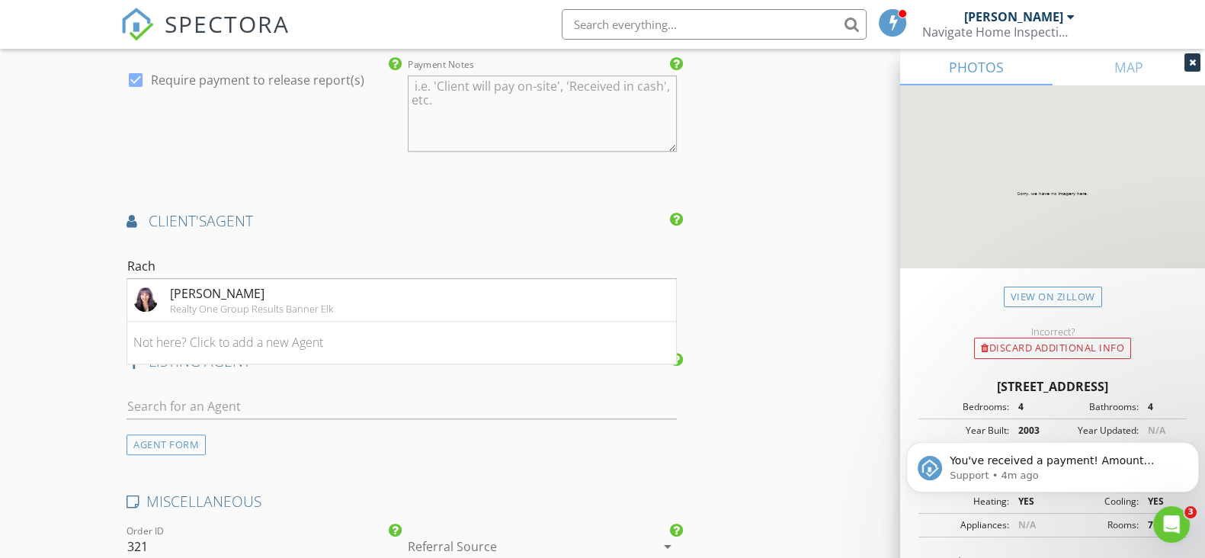
click at [174, 296] on div "[PERSON_NAME]" at bounding box center [251, 293] width 163 height 18
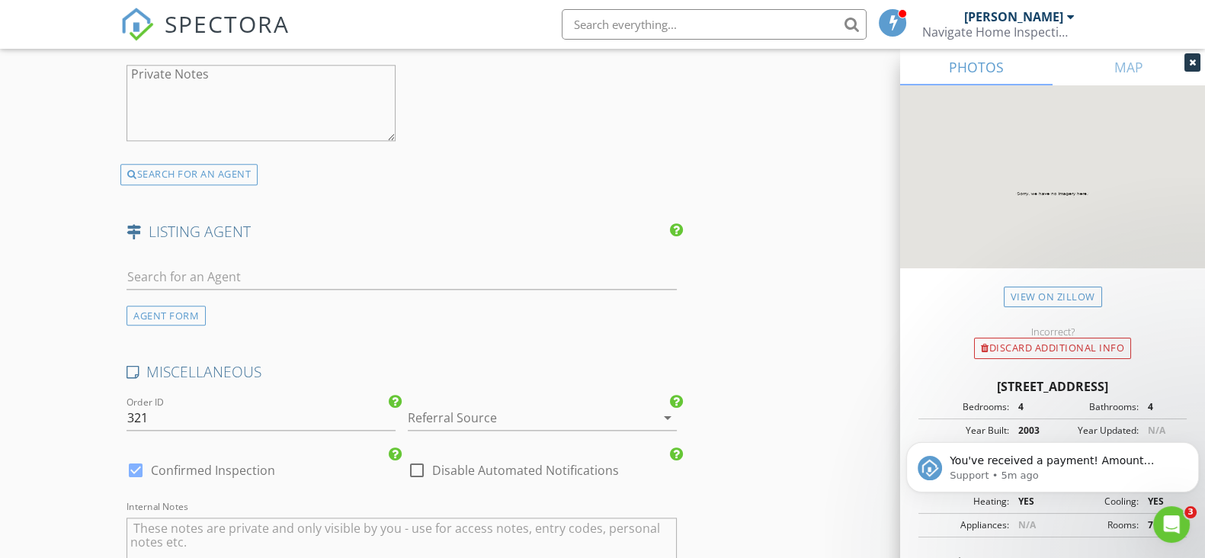
scroll to position [2190, 0]
click at [394, 281] on input "text" at bounding box center [401, 276] width 550 height 25
type input "J"
click at [190, 314] on div "AGENT FORM" at bounding box center [165, 316] width 79 height 21
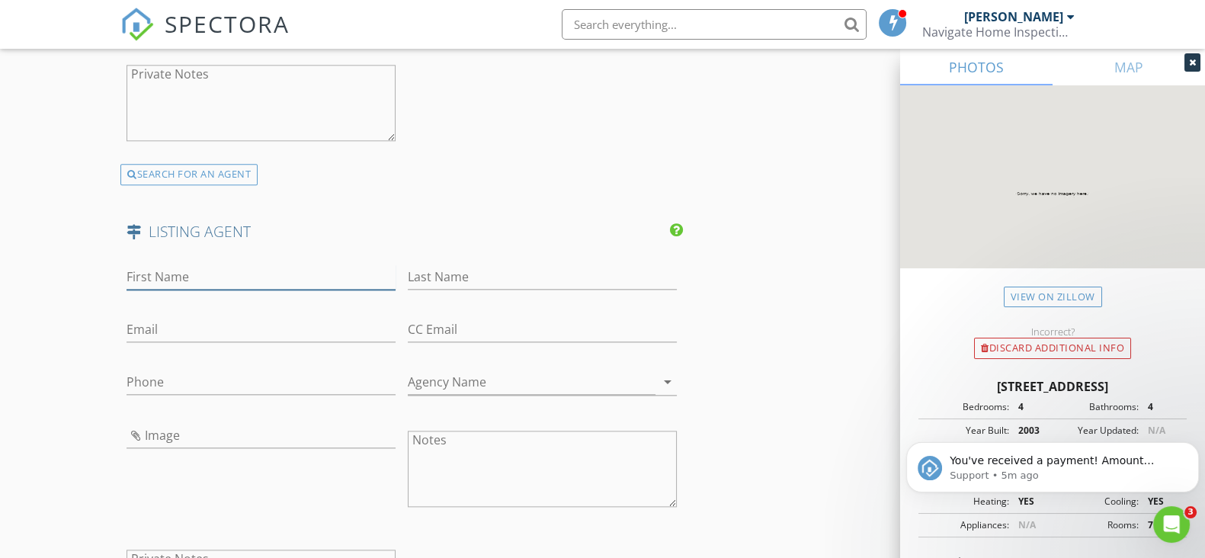
click at [201, 270] on input "First Name" at bounding box center [260, 276] width 269 height 25
type input "Jessica"
type input "Auten"
click at [211, 322] on input "Email" at bounding box center [260, 329] width 269 height 25
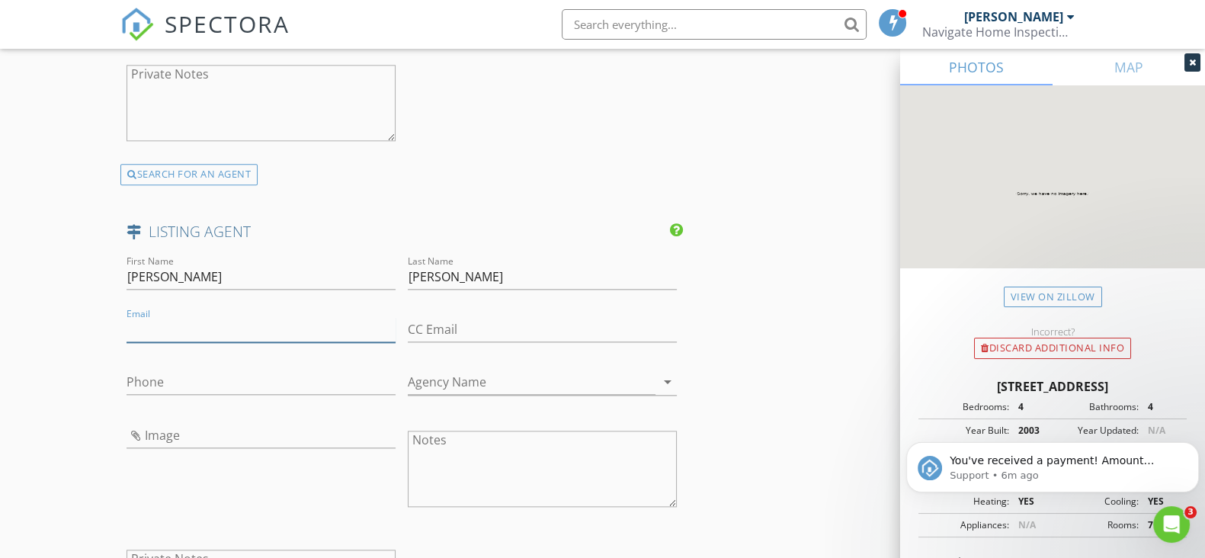
paste input "[PERSON_NAME][EMAIL_ADDRESS][PERSON_NAME][DOMAIN_NAME]"
type input "[PERSON_NAME][EMAIL_ADDRESS][PERSON_NAME][DOMAIN_NAME]"
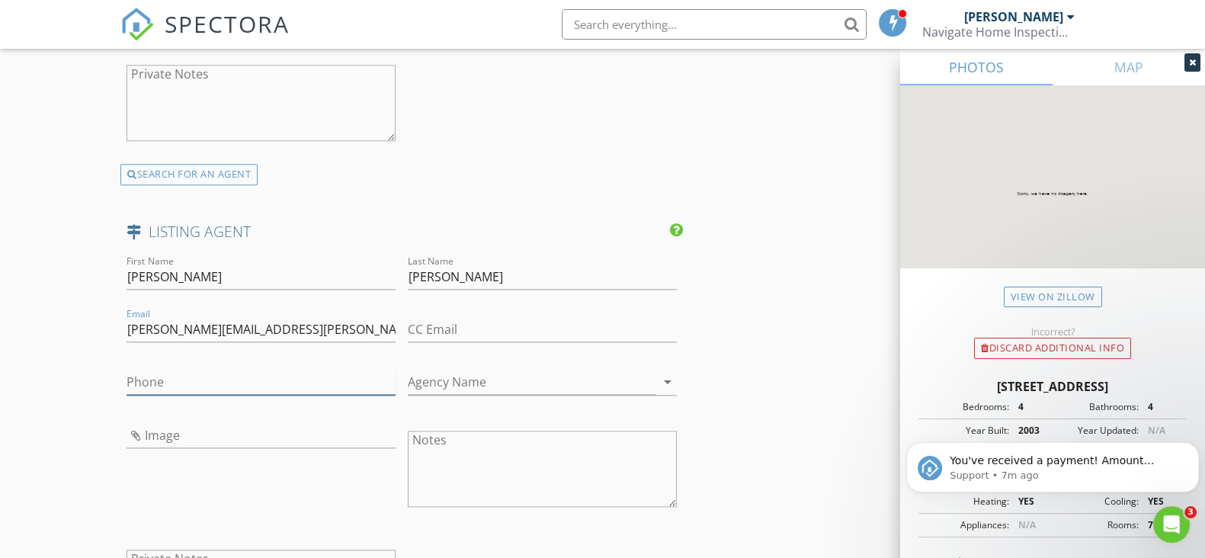
click at [252, 379] on input "Phone" at bounding box center [260, 382] width 269 height 25
paste input "[PHONE_NUMBER]"
type input "[PHONE_NUMBER]"
click at [179, 437] on input "Image" at bounding box center [260, 435] width 269 height 25
type input "Jauten.jpg"
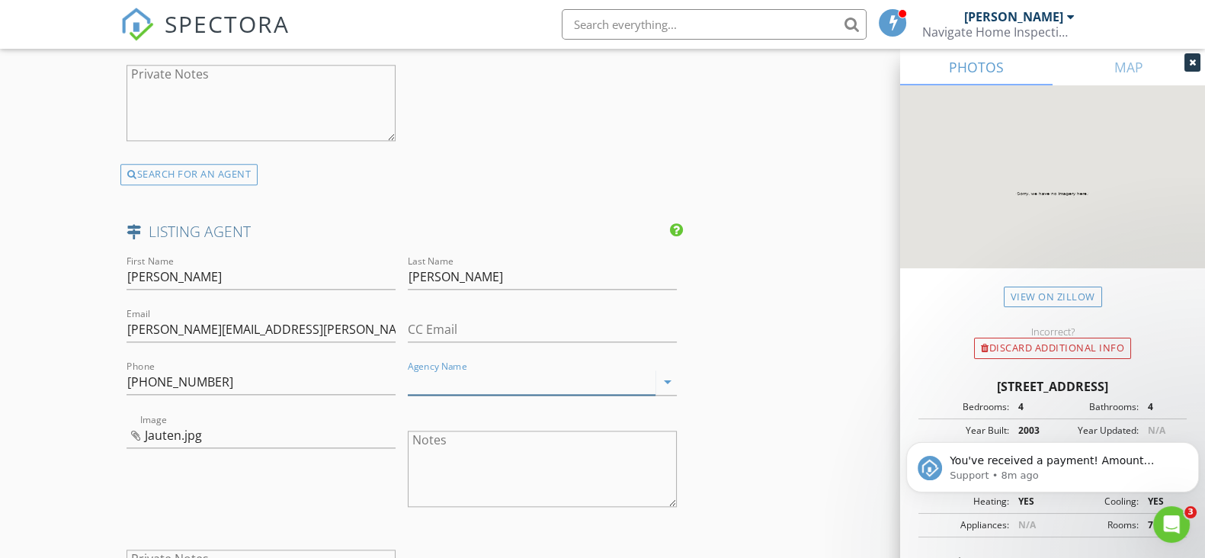
click at [512, 380] on input "Agency Name" at bounding box center [532, 382] width 248 height 25
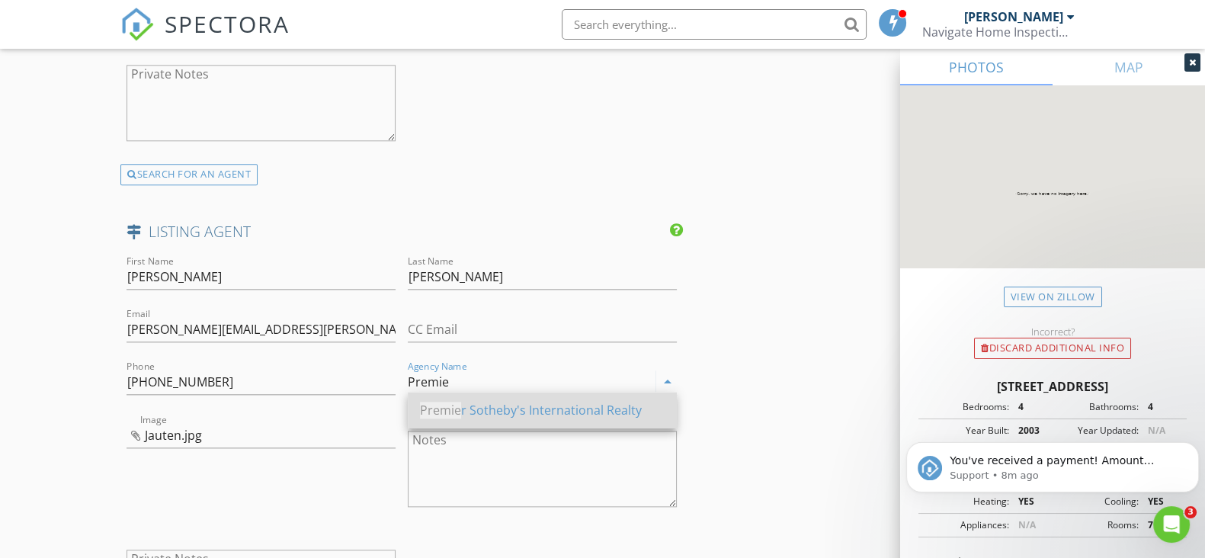
click at [539, 413] on div "Premie r Sotheby's International Realty" at bounding box center [542, 410] width 245 height 18
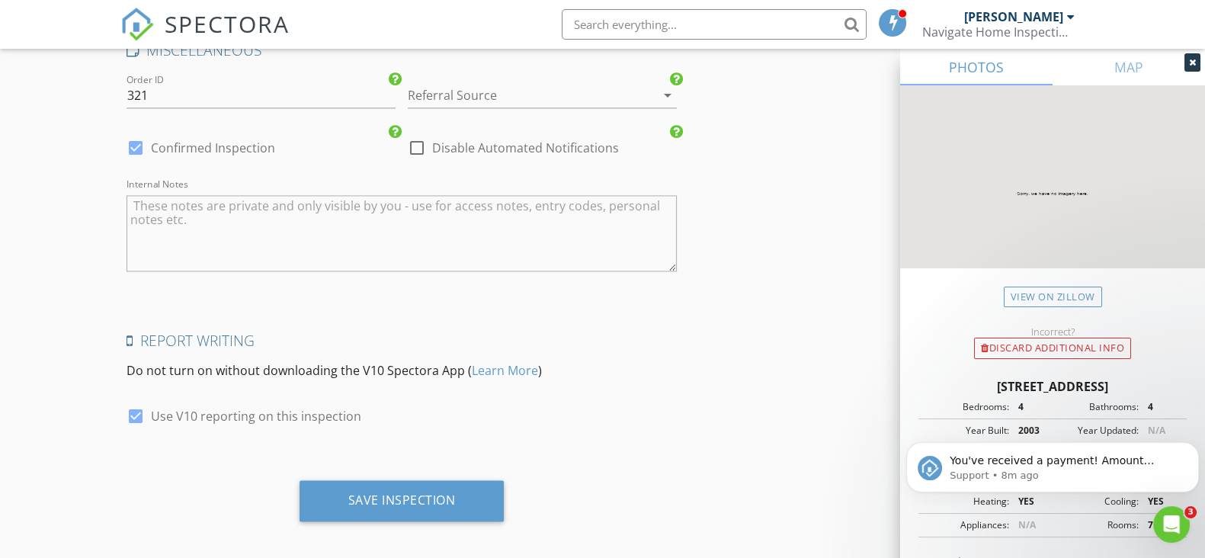
scroll to position [2761, 0]
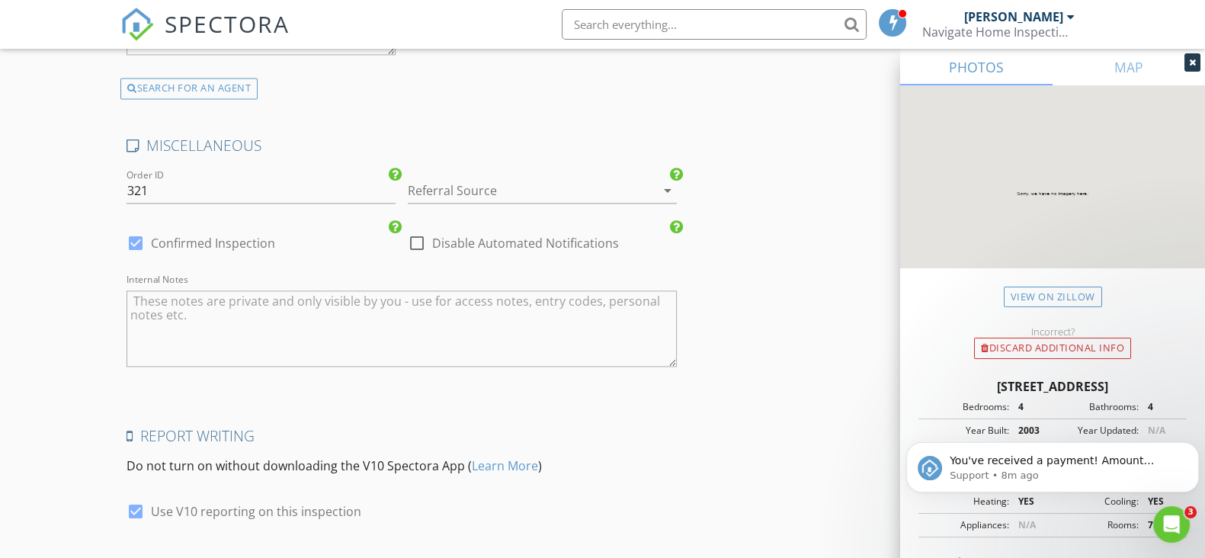
type input "Premier Sotheby's International Realty"
click at [654, 184] on div at bounding box center [646, 190] width 18 height 18
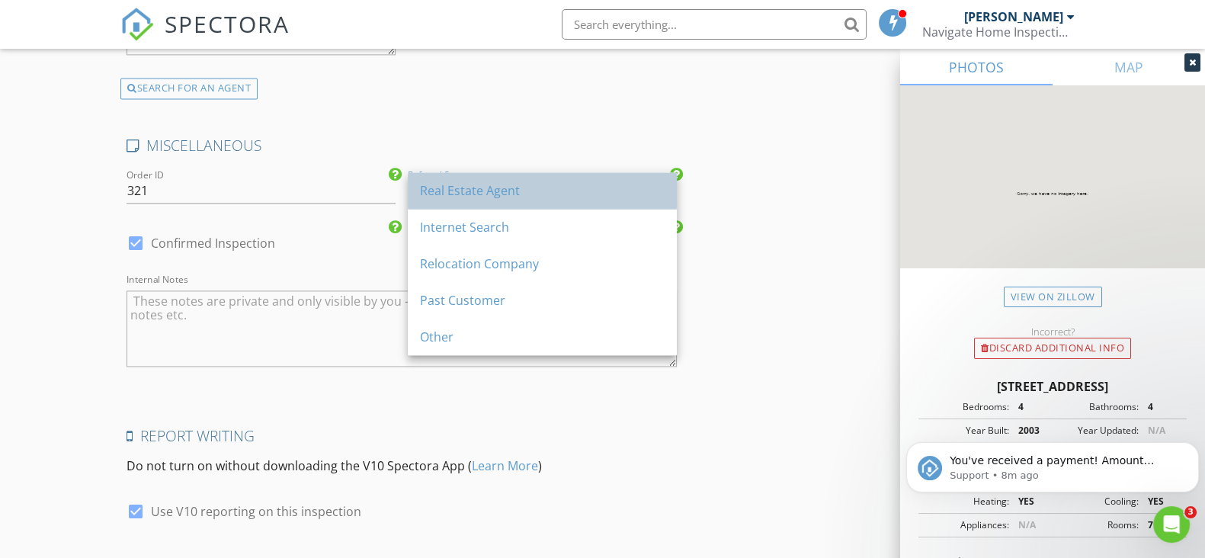
click at [624, 197] on div "Real Estate Agent" at bounding box center [542, 190] width 245 height 18
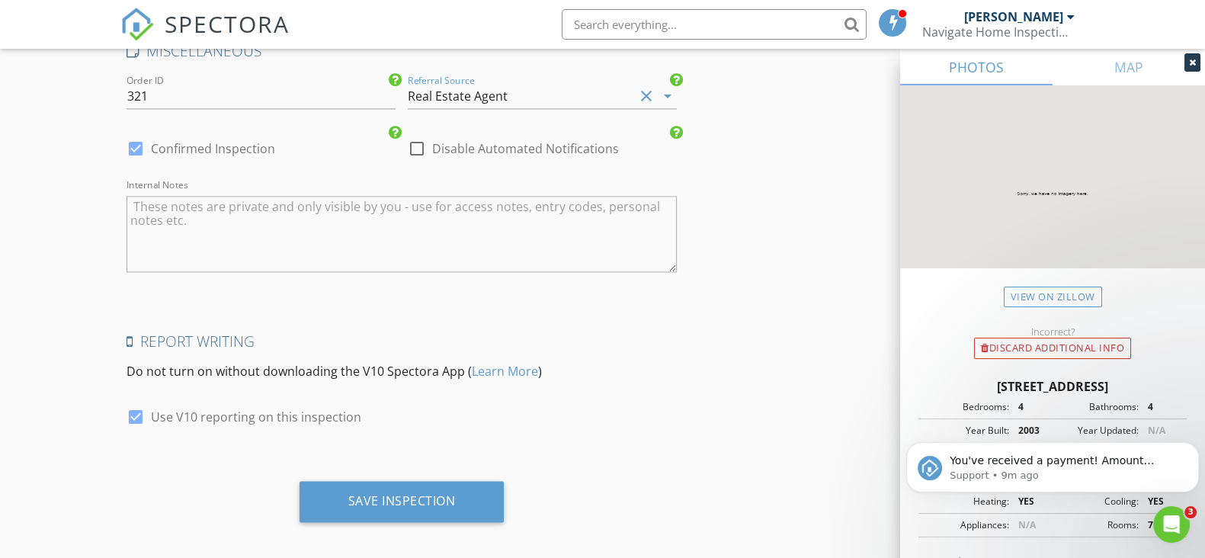
scroll to position [2862, 0]
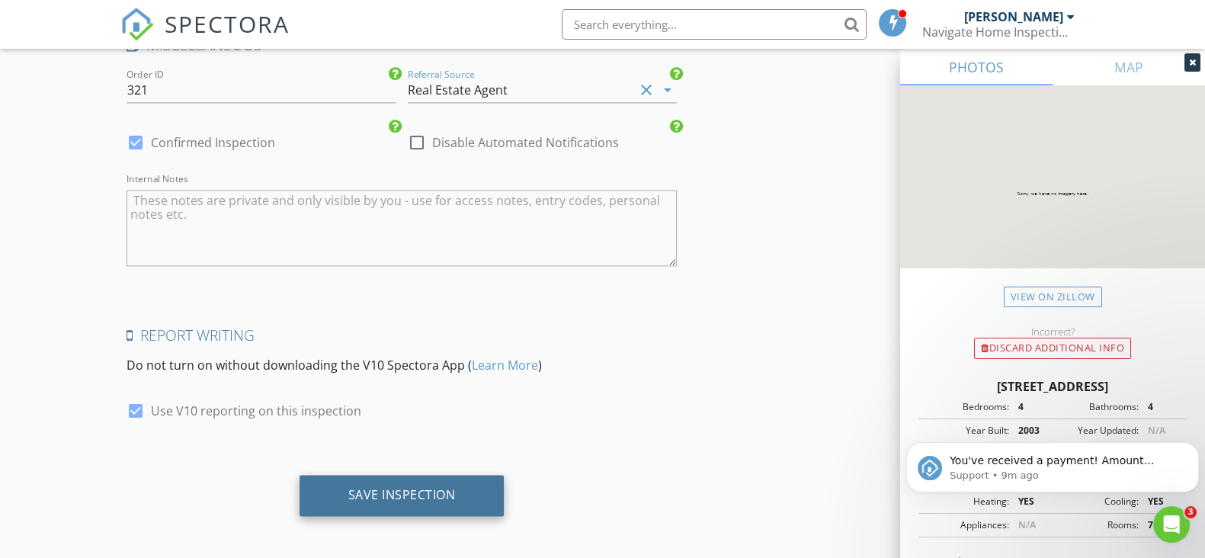
click at [478, 488] on div "Save Inspection" at bounding box center [401, 495] width 205 height 41
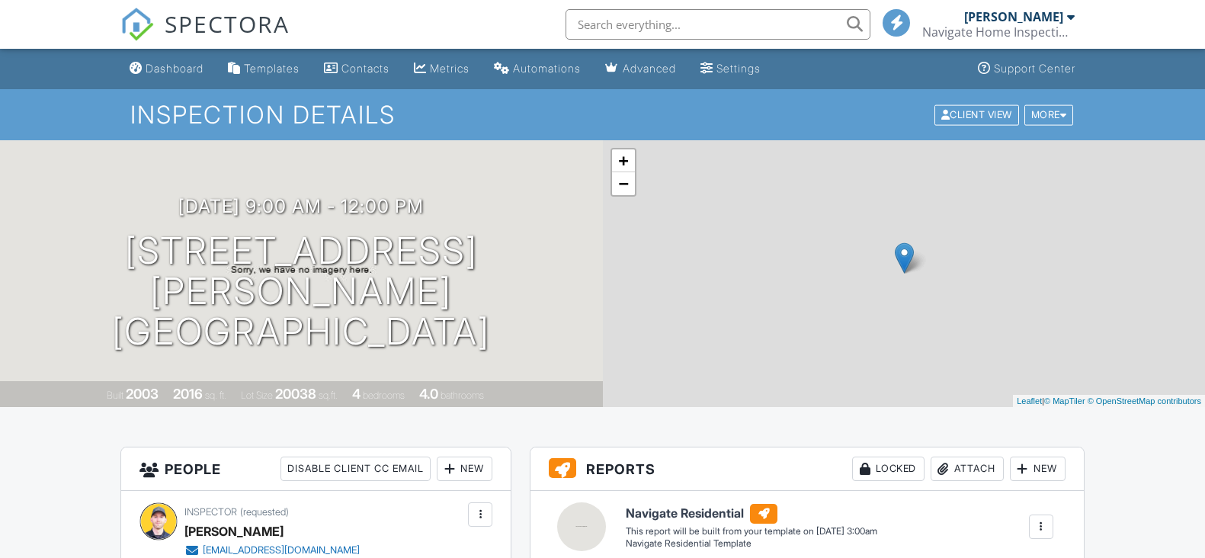
click at [147, 69] on div "Dashboard" at bounding box center [175, 68] width 58 height 13
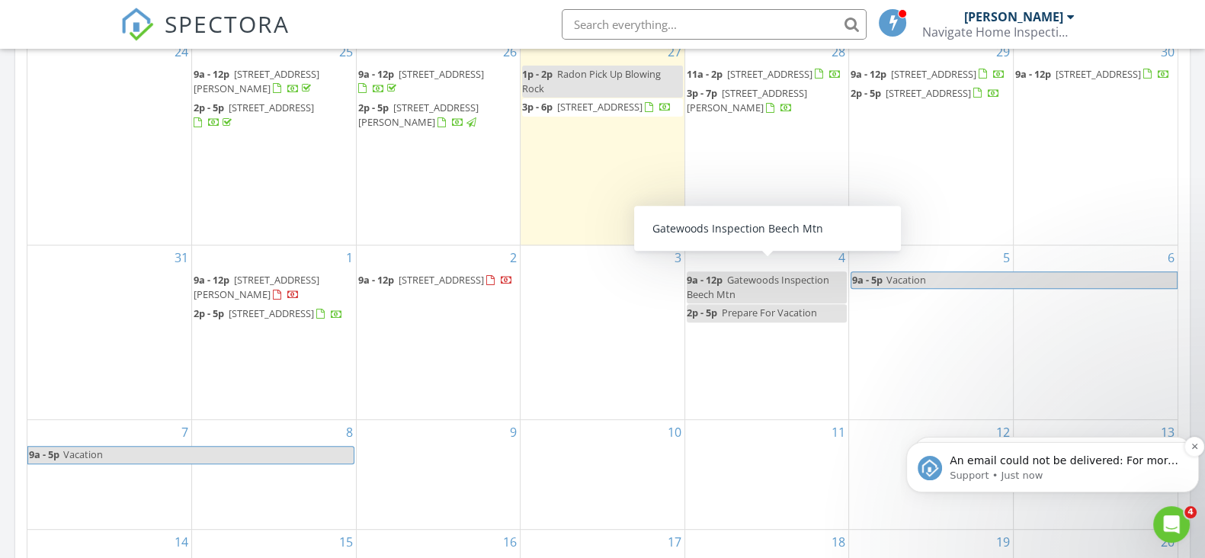
click at [991, 456] on p "An email could not be delivered: For more information, view Why emails don't ge…" at bounding box center [1064, 460] width 230 height 15
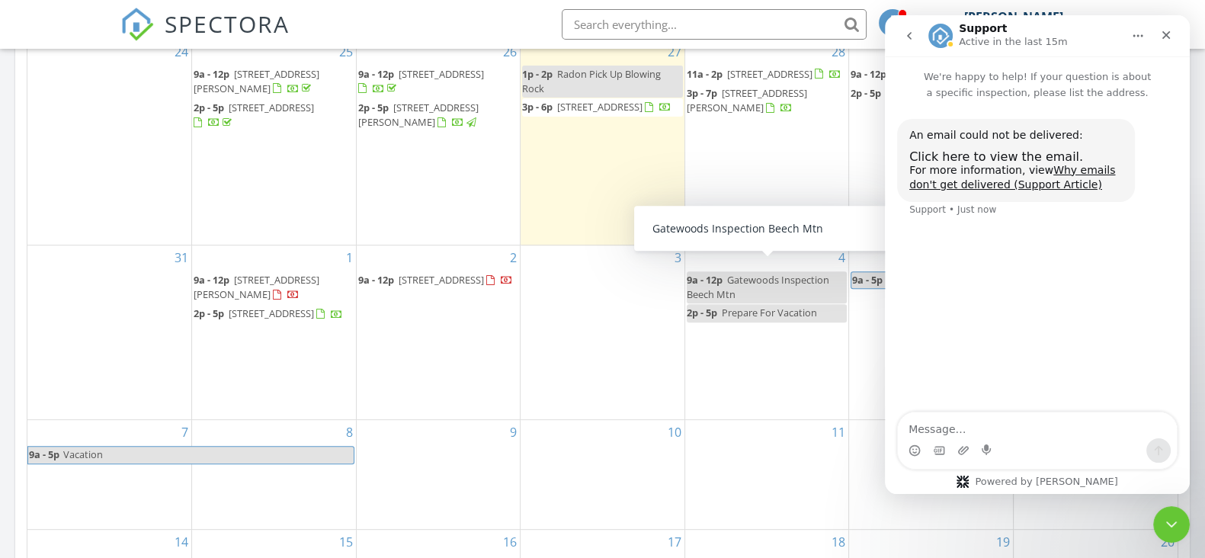
scroll to position [761, 0]
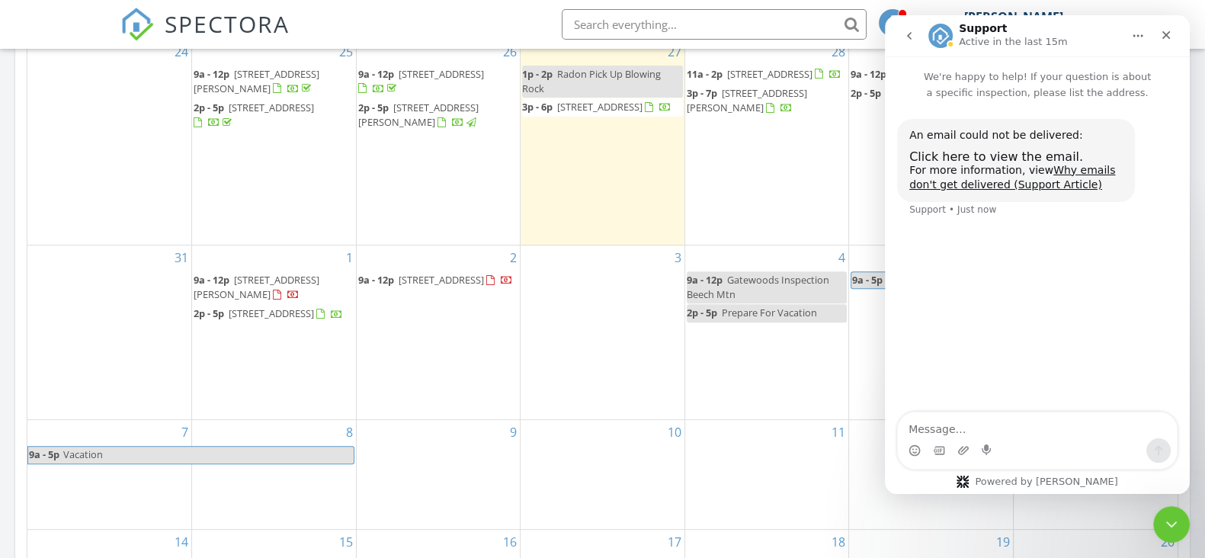
drag, startPoint x: 320, startPoint y: 329, endPoint x: 241, endPoint y: 275, distance: 95.9
click at [241, 275] on span "[STREET_ADDRESS][PERSON_NAME]" at bounding box center [257, 287] width 126 height 28
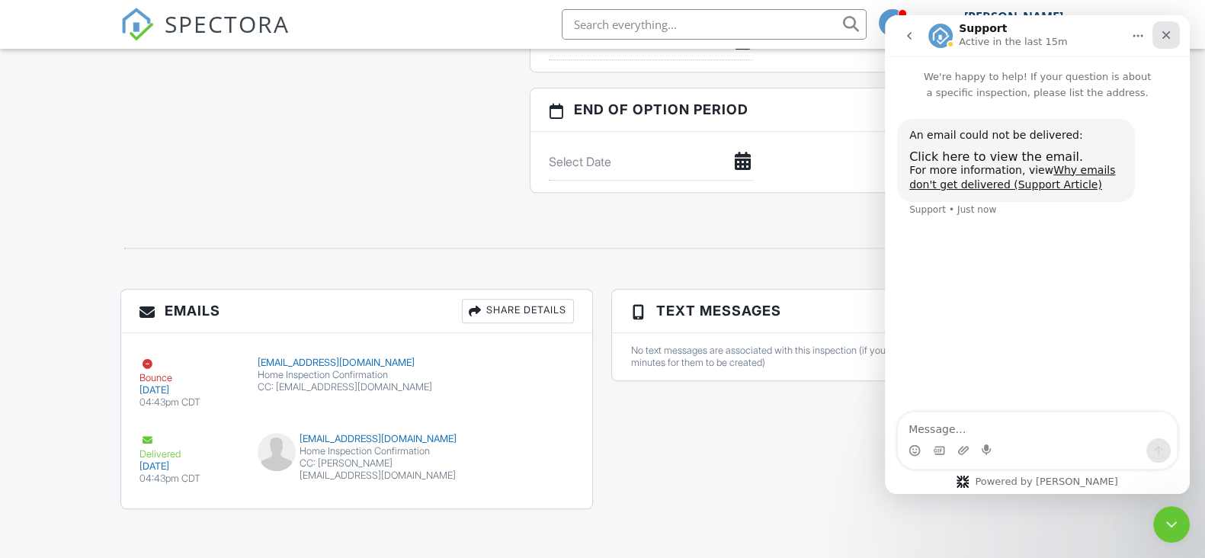
click at [1163, 40] on icon "Close" at bounding box center [1166, 35] width 12 height 12
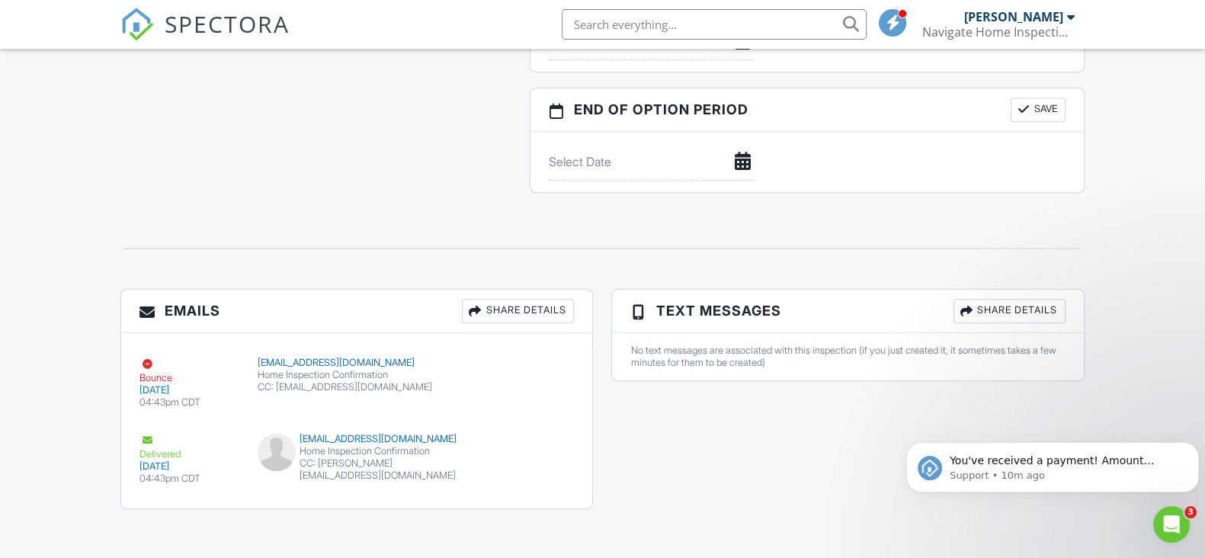
scroll to position [1495, 0]
click at [352, 379] on div "CC: [EMAIL_ADDRESS][DOMAIN_NAME]" at bounding box center [357, 385] width 199 height 12
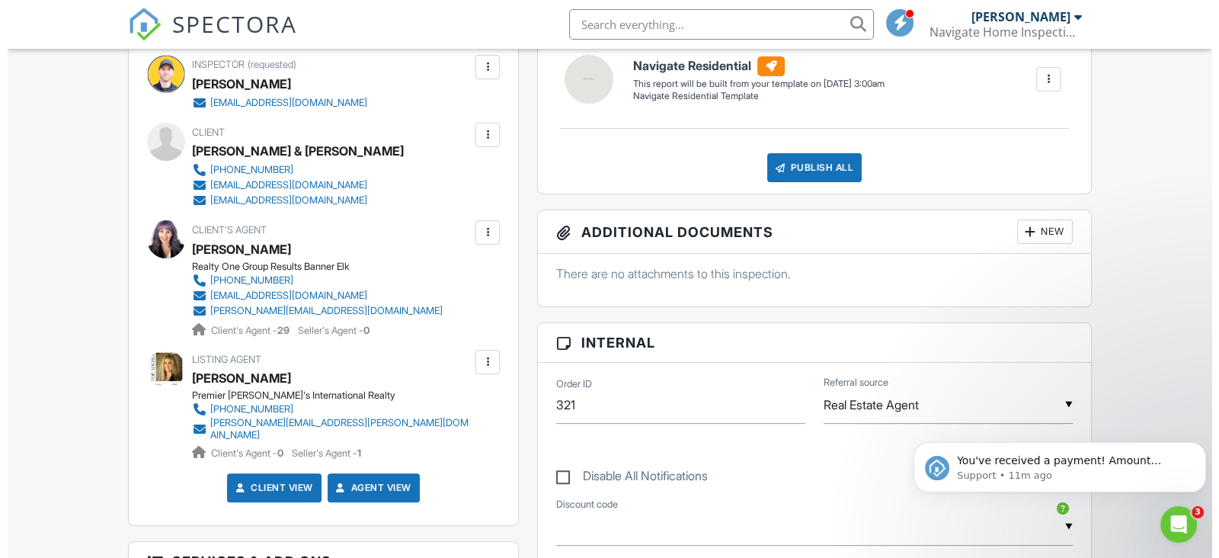
scroll to position [257, 0]
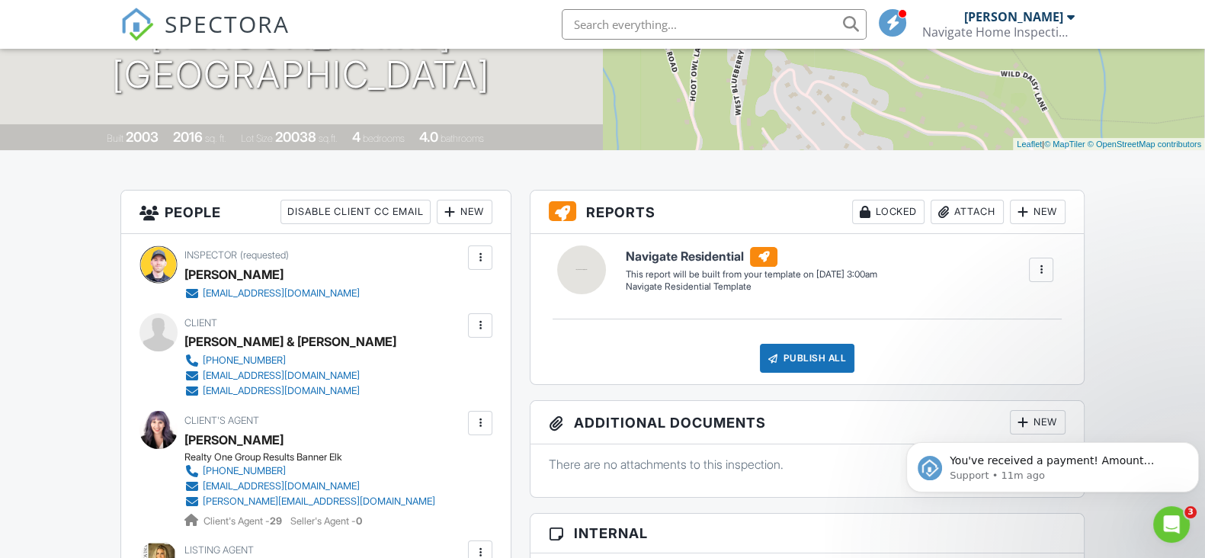
click at [480, 324] on div at bounding box center [479, 325] width 15 height 15
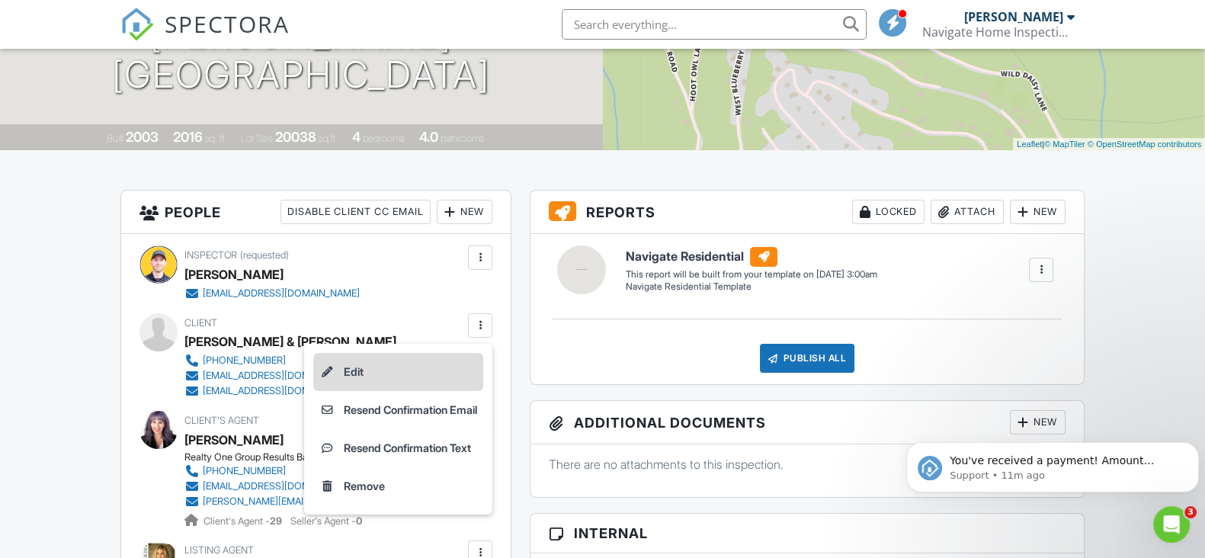
click at [442, 386] on li "Edit" at bounding box center [398, 372] width 170 height 38
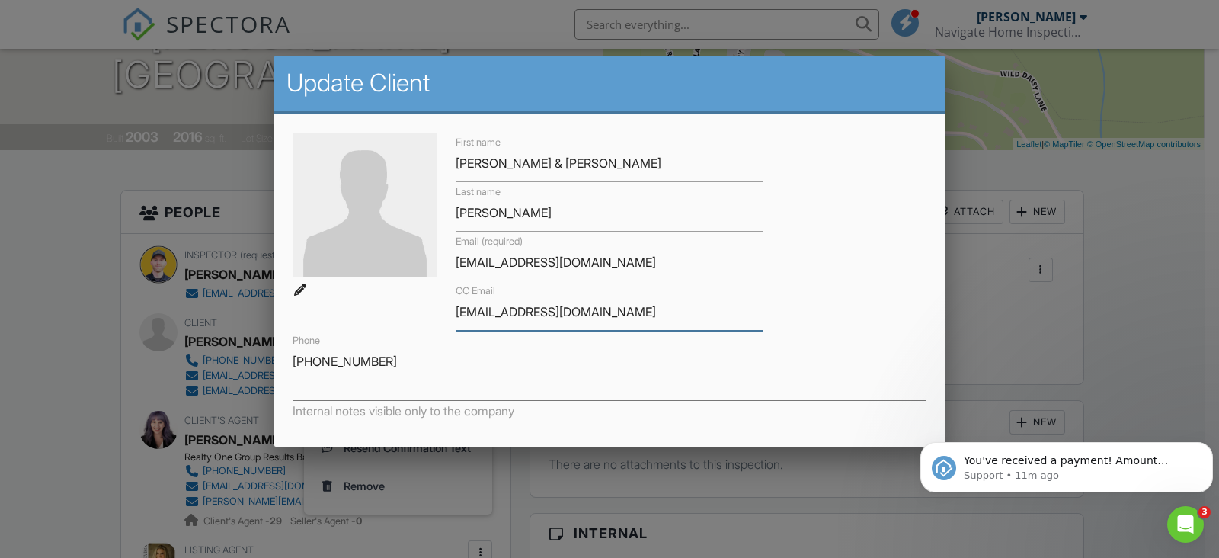
click at [478, 311] on input "[EMAIL_ADDRESS][DOMAIN_NAME]" at bounding box center [610, 311] width 308 height 37
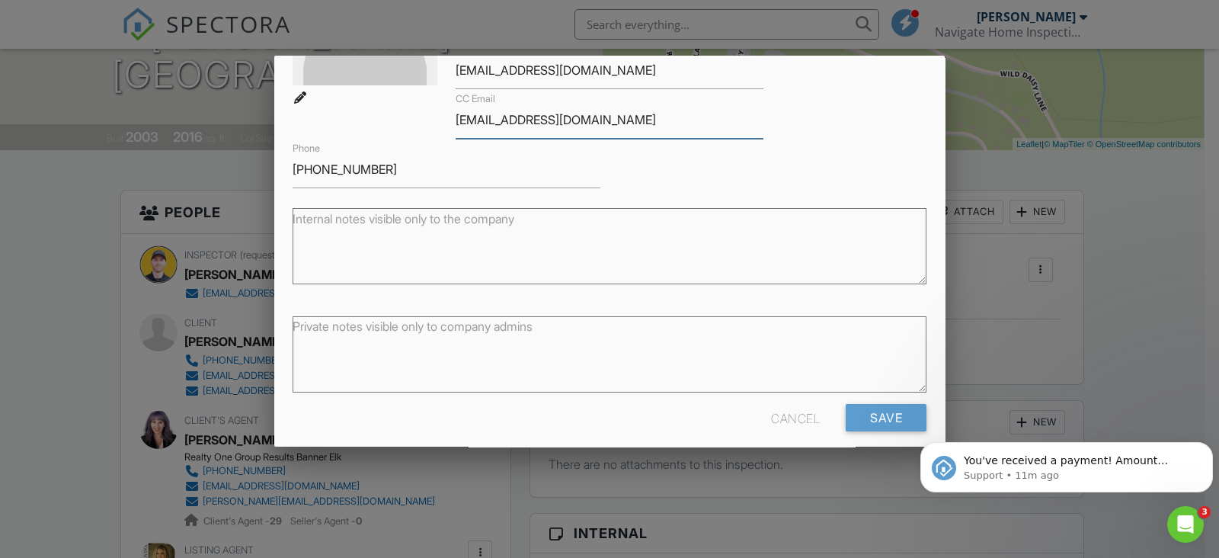
scroll to position [206, 0]
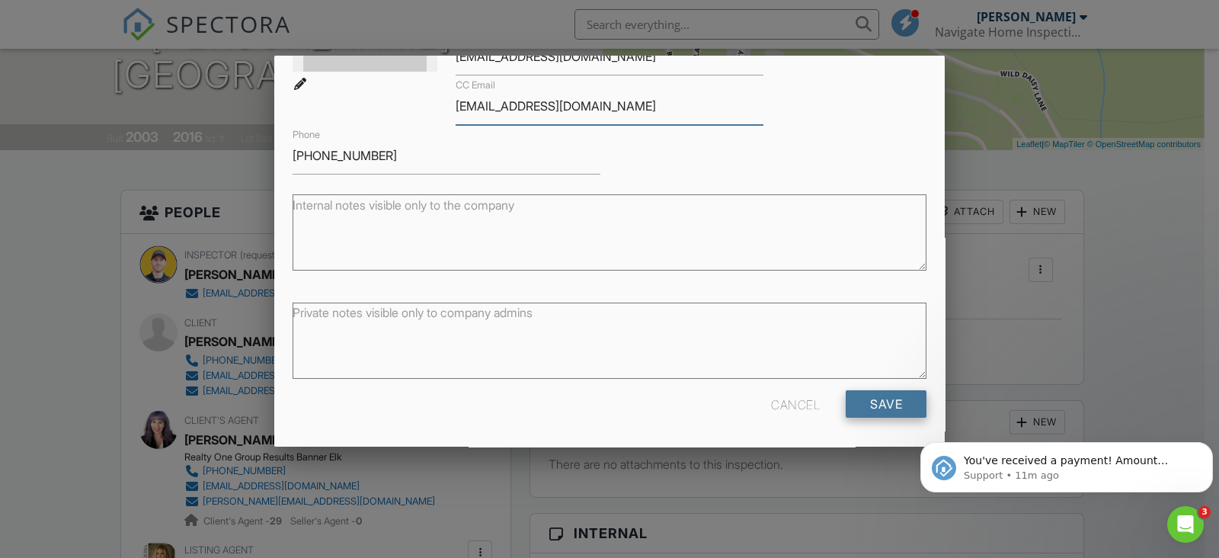
type input "[EMAIL_ADDRESS][DOMAIN_NAME]"
click at [870, 409] on input "Save" at bounding box center [886, 403] width 81 height 27
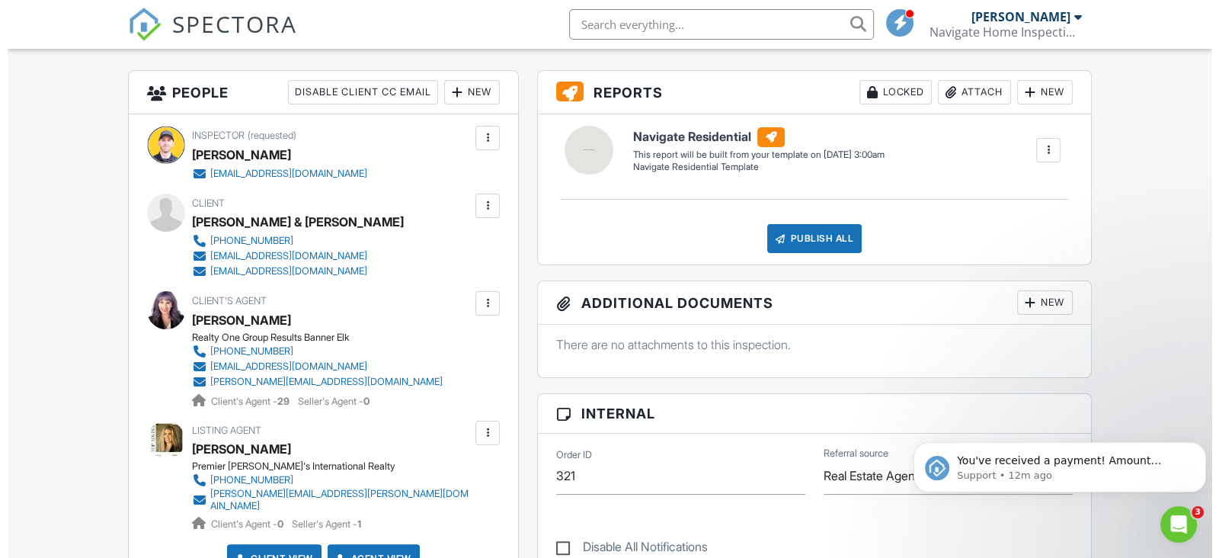
scroll to position [352, 0]
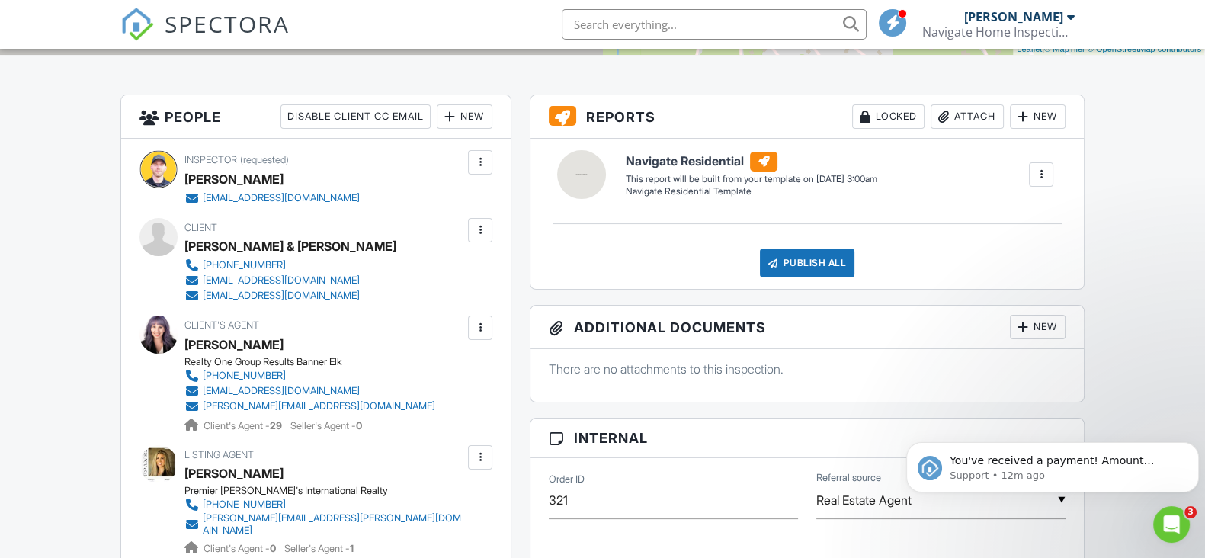
click at [478, 225] on div at bounding box center [479, 229] width 15 height 15
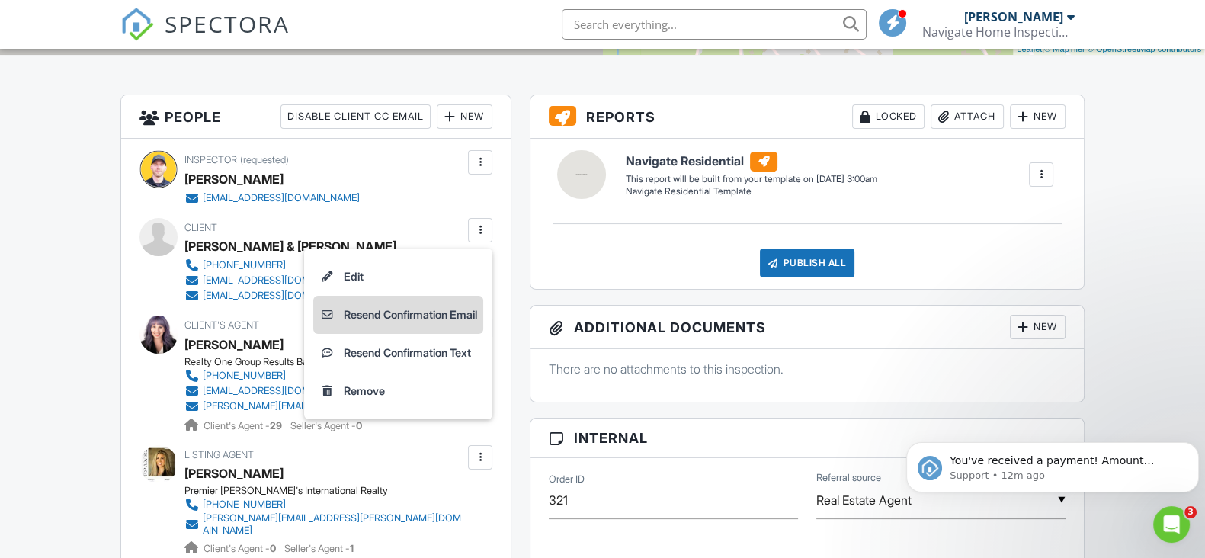
click at [450, 317] on li "Resend Confirmation Email" at bounding box center [398, 315] width 170 height 38
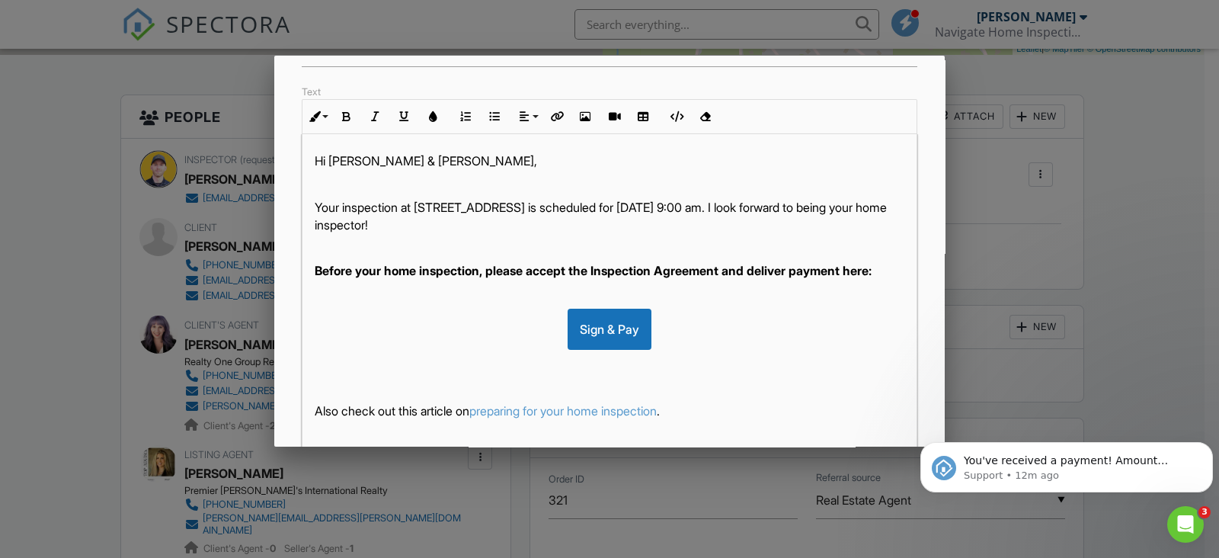
scroll to position [0, 0]
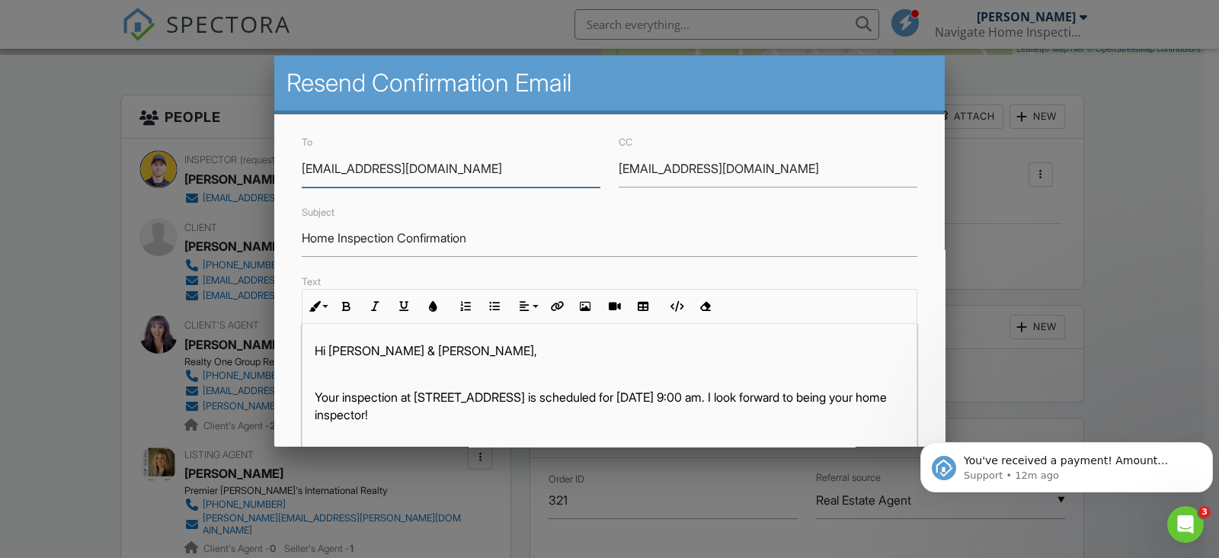
type input "[EMAIL_ADDRESS][DOMAIN_NAME]"
drag, startPoint x: 761, startPoint y: 168, endPoint x: 599, endPoint y: 210, distance: 167.8
click at [599, 210] on div "To crissitocci@gmail.com CC crissitocci@gmail.com Subject Home Inspection Confi…" at bounding box center [609, 459] width 670 height 690
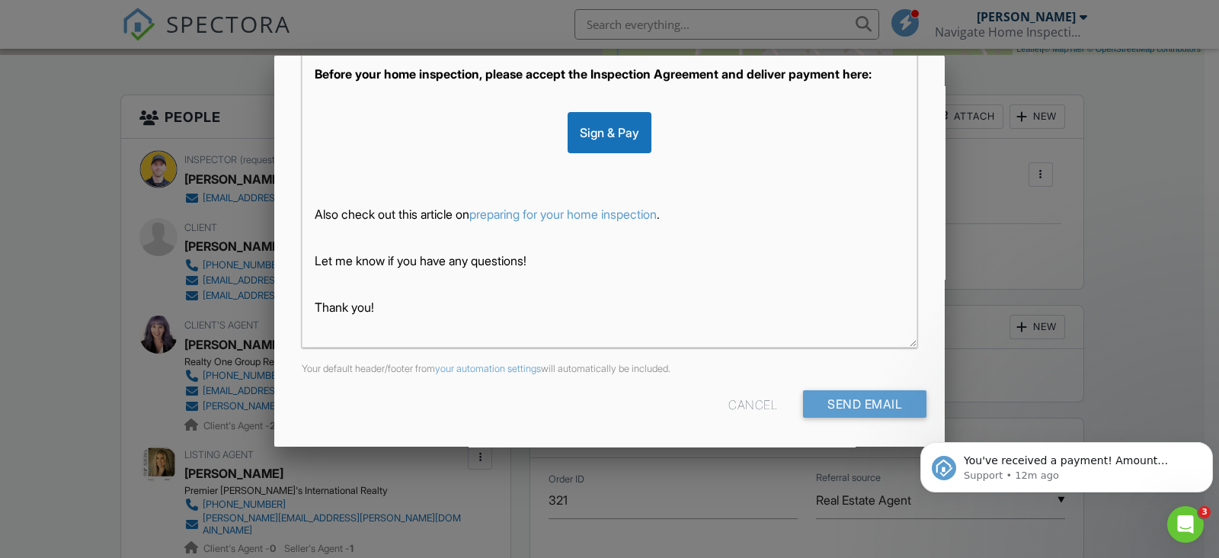
scroll to position [56, 0]
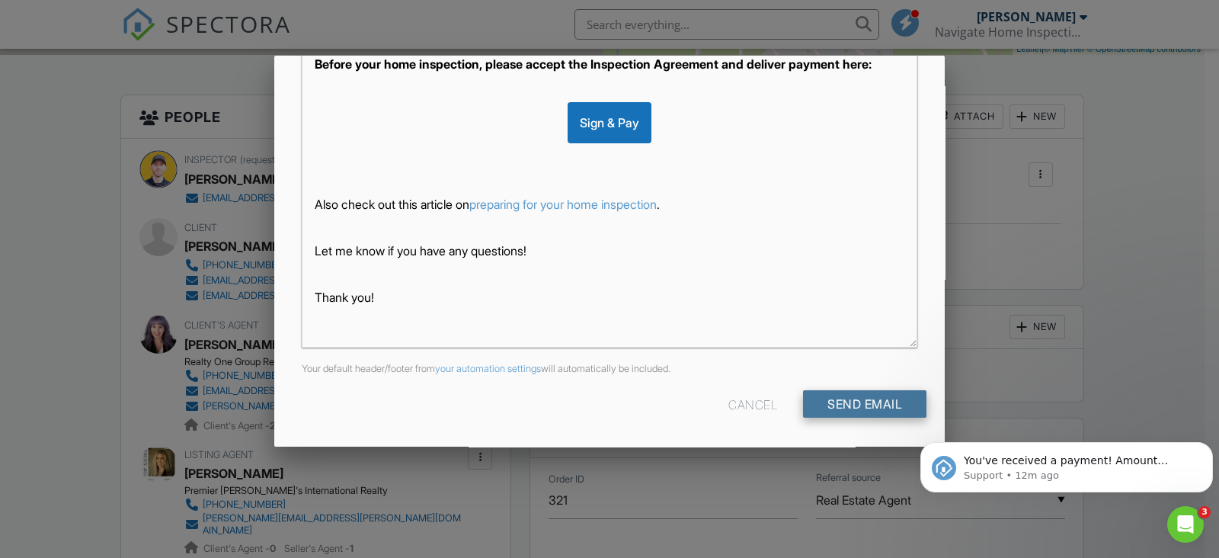
click at [866, 409] on input "Send Email" at bounding box center [864, 403] width 123 height 27
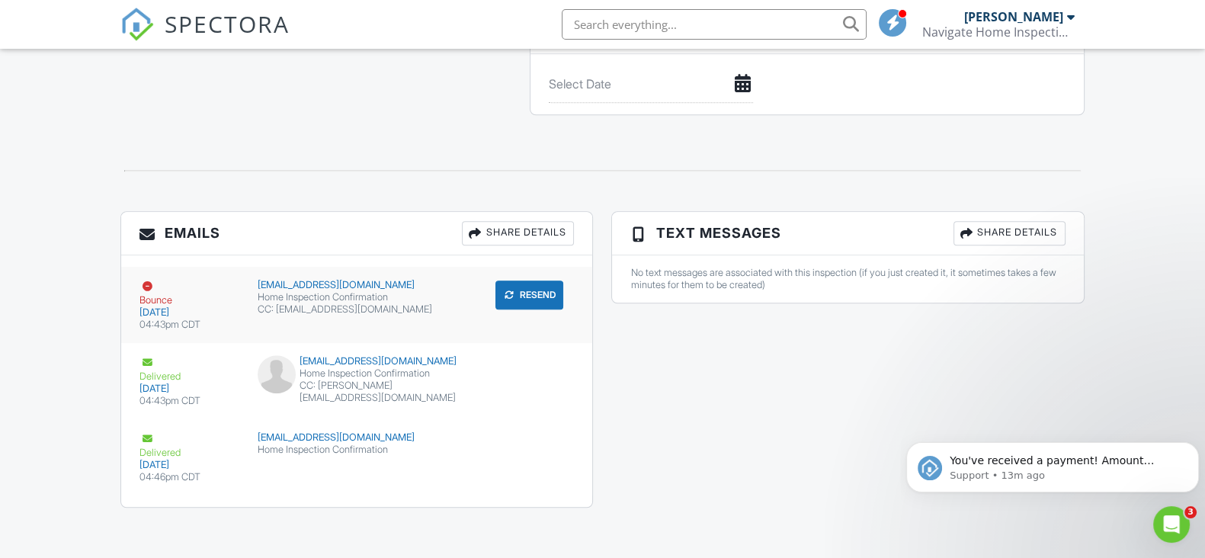
click at [309, 311] on div "Bounce [DATE] 04:43pm CDT [EMAIL_ADDRESS][DOMAIN_NAME] Home Inspection Confirma…" at bounding box center [356, 305] width 471 height 76
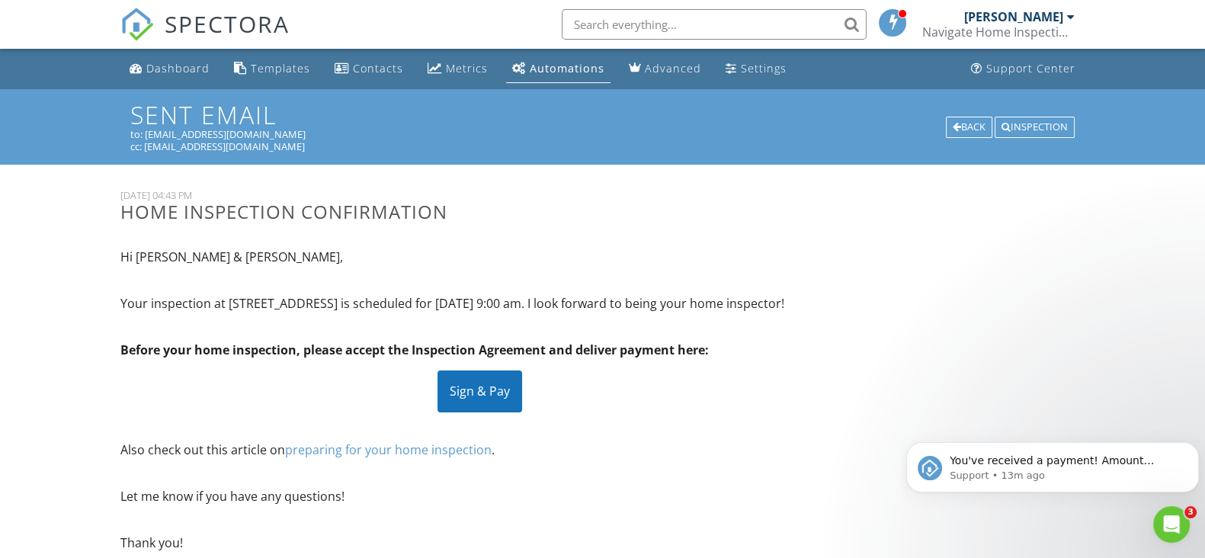
click at [185, 74] on div "Dashboard" at bounding box center [177, 68] width 63 height 14
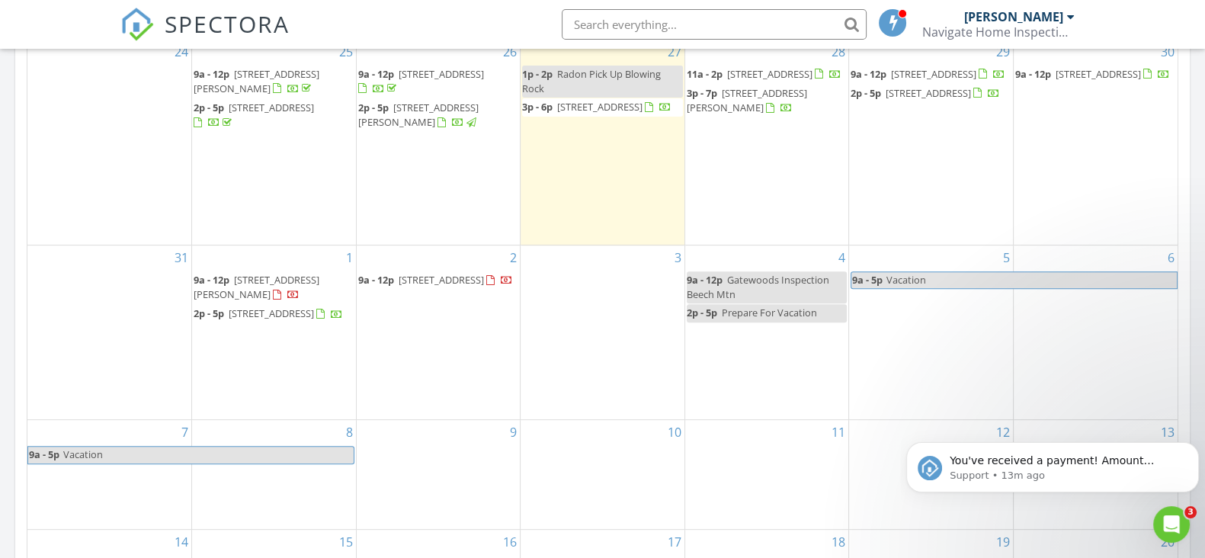
click at [237, 280] on span "[STREET_ADDRESS][PERSON_NAME]" at bounding box center [257, 287] width 126 height 28
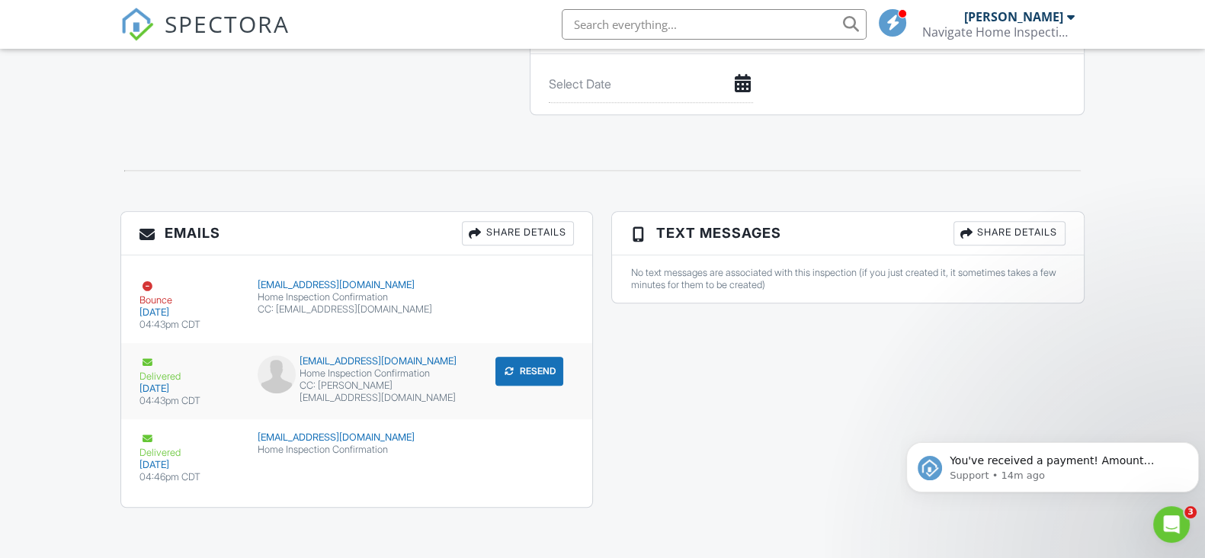
click at [326, 386] on div "CC: wendy@behappytc.com" at bounding box center [357, 391] width 199 height 24
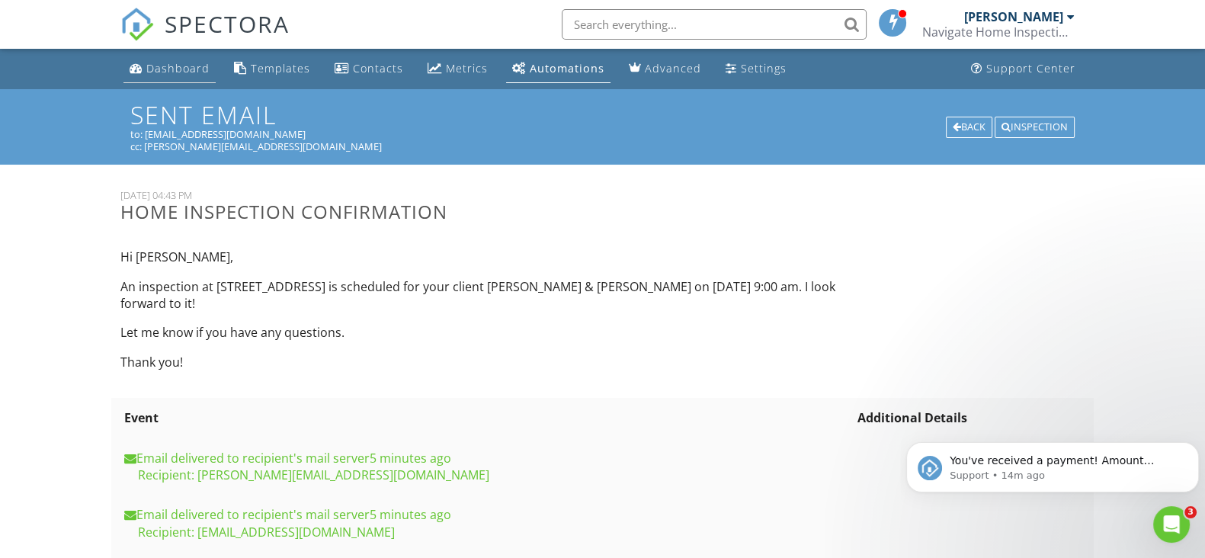
click at [198, 63] on div "Dashboard" at bounding box center [177, 68] width 63 height 14
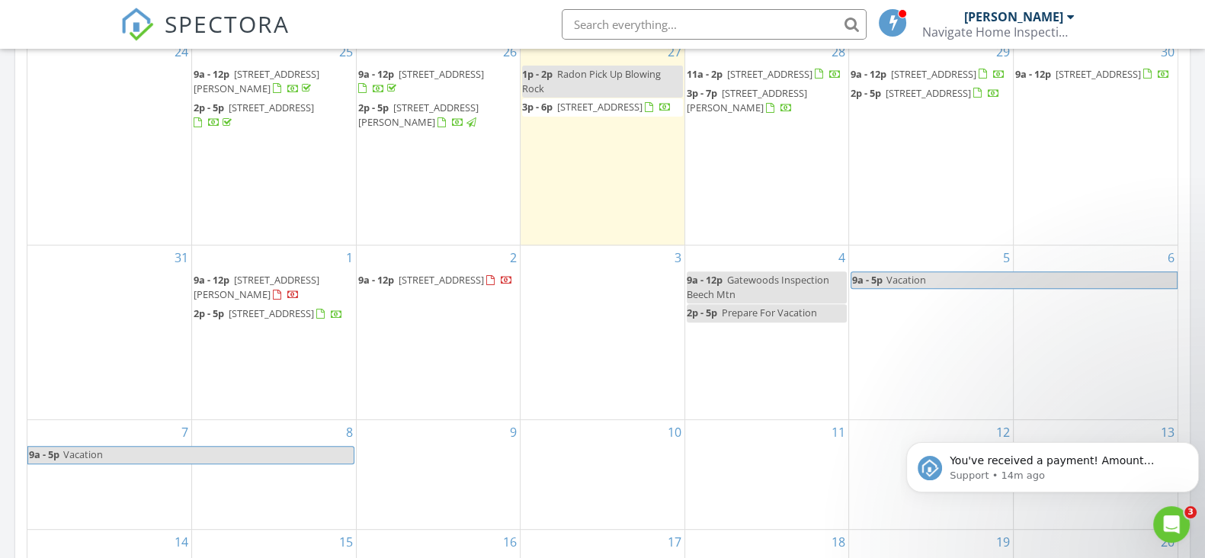
click at [319, 273] on span "[STREET_ADDRESS][PERSON_NAME]" at bounding box center [257, 287] width 126 height 28
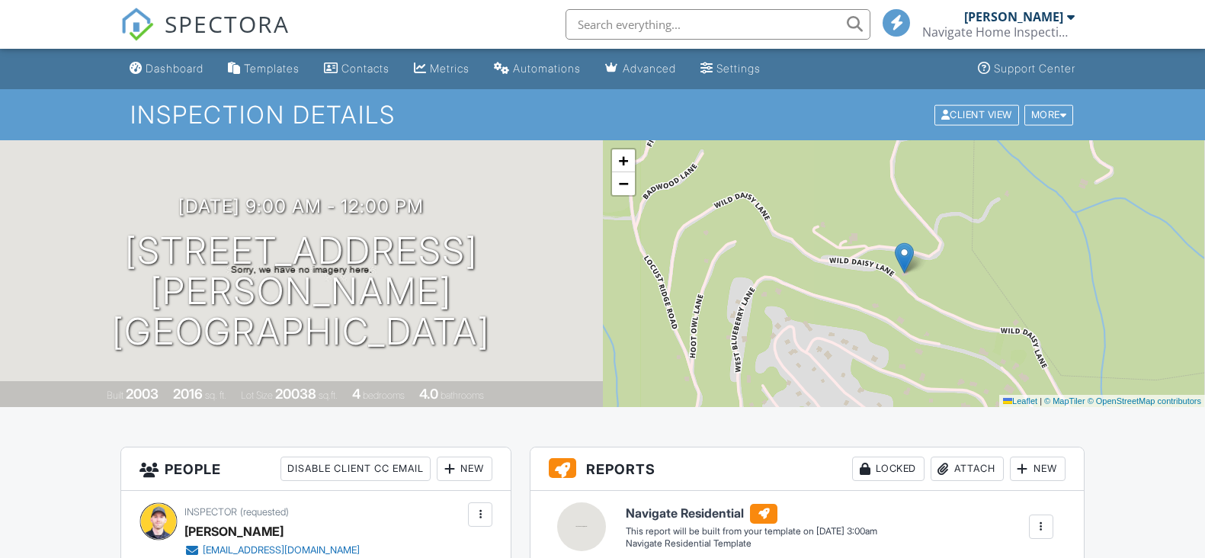
scroll to position [286, 0]
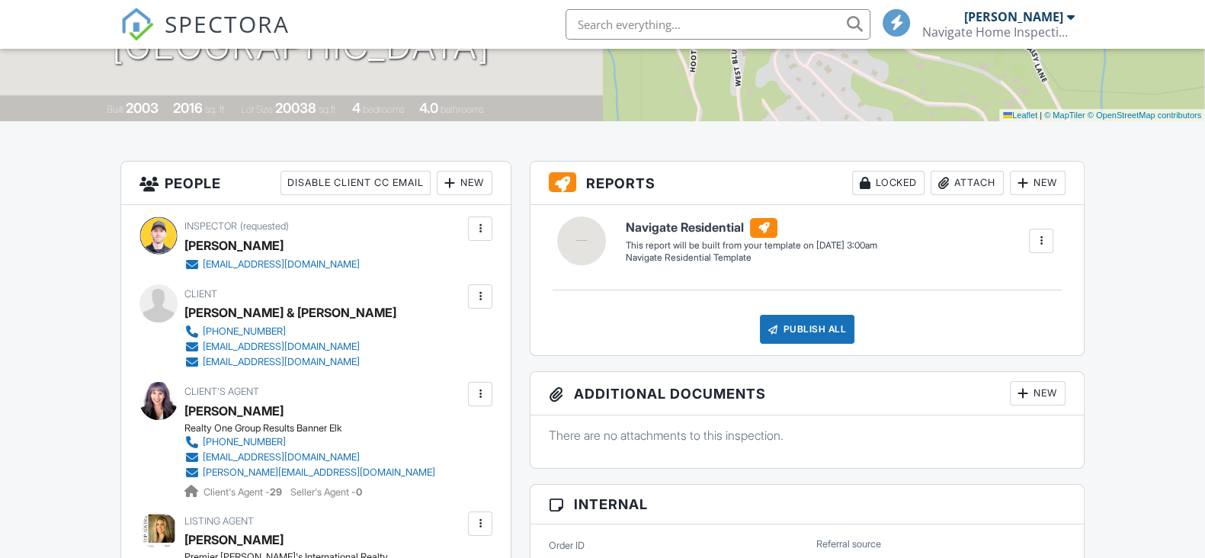
click at [472, 292] on div at bounding box center [480, 296] width 24 height 24
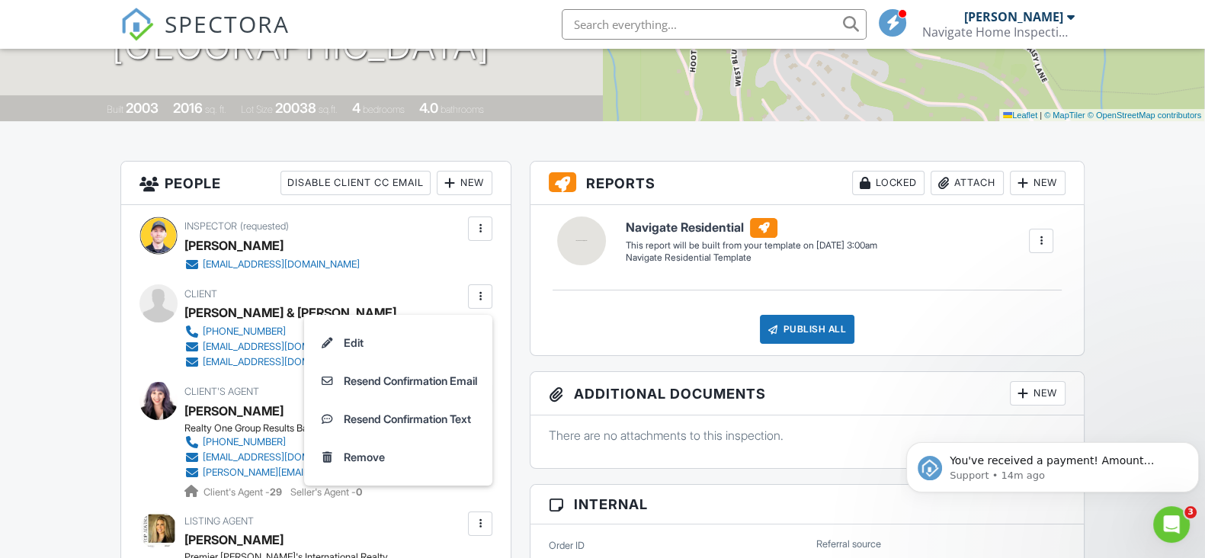
scroll to position [0, 0]
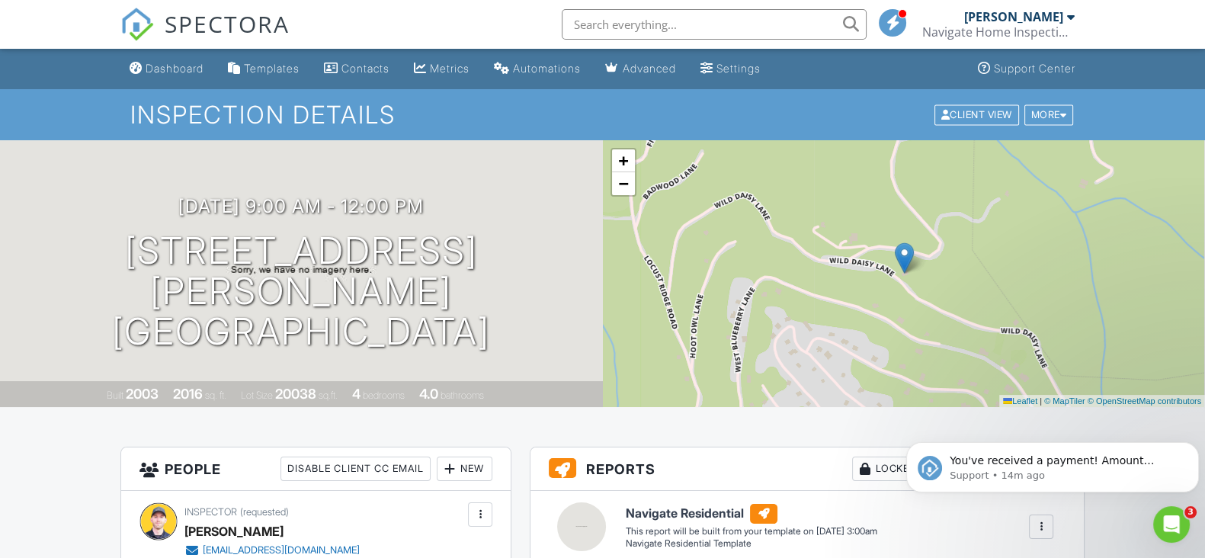
click at [159, 62] on div "Dashboard" at bounding box center [175, 68] width 58 height 13
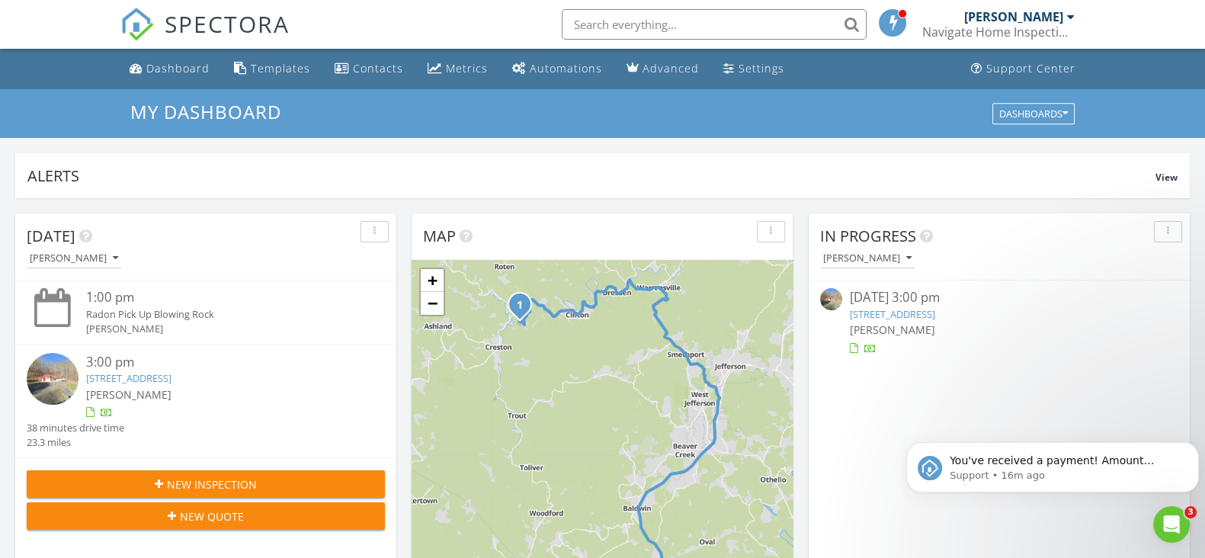
click at [152, 51] on link "SPECTORA" at bounding box center [204, 37] width 169 height 32
click at [149, 68] on div "Dashboard" at bounding box center [177, 68] width 63 height 14
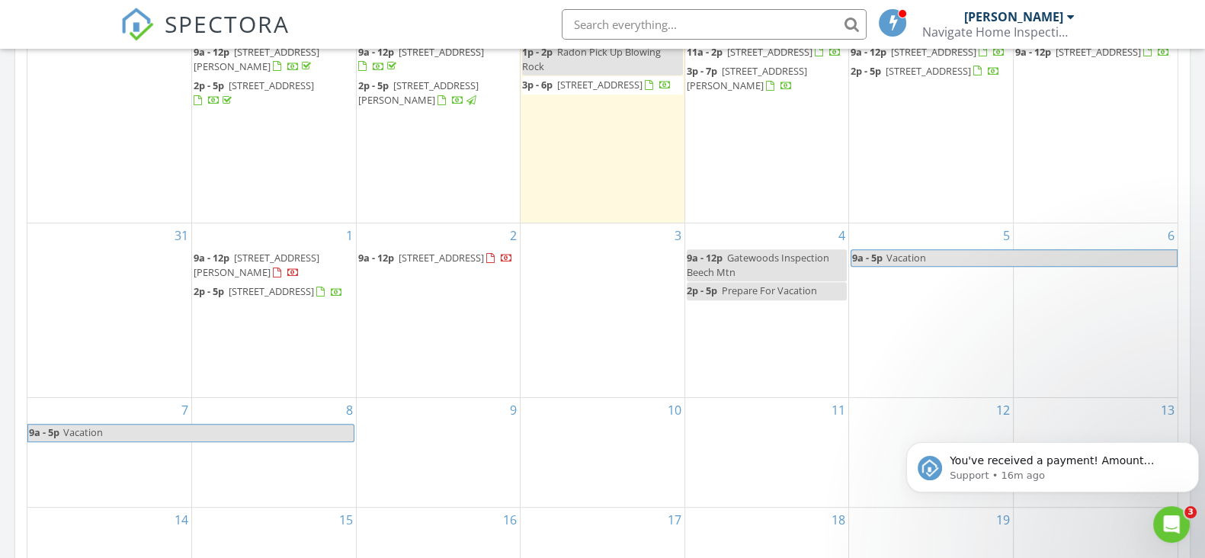
scroll to position [808, 0]
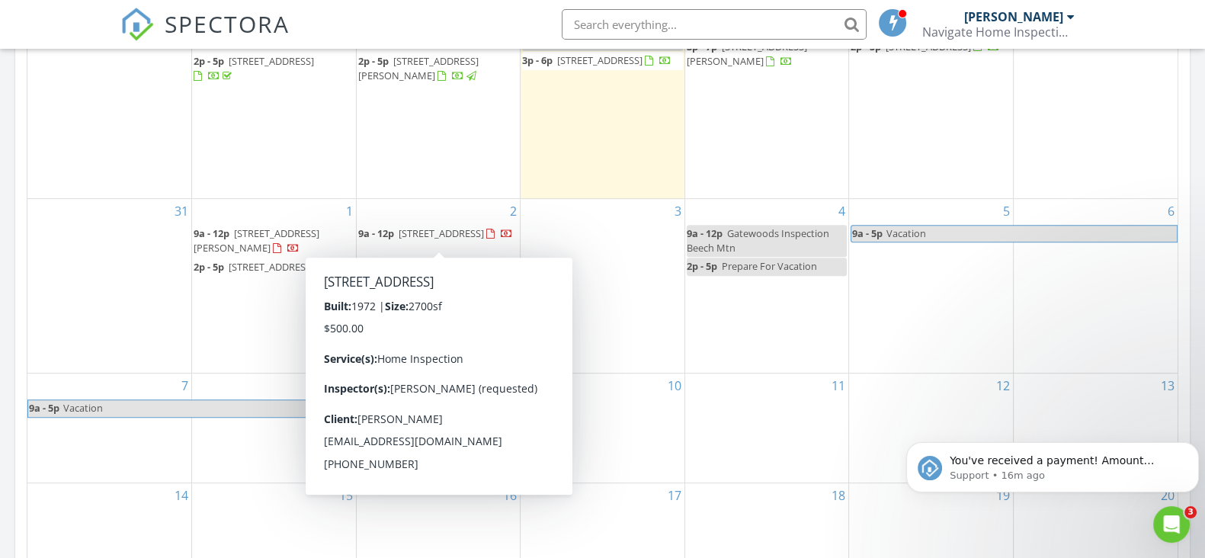
click at [414, 238] on span "[STREET_ADDRESS]" at bounding box center [440, 233] width 85 height 14
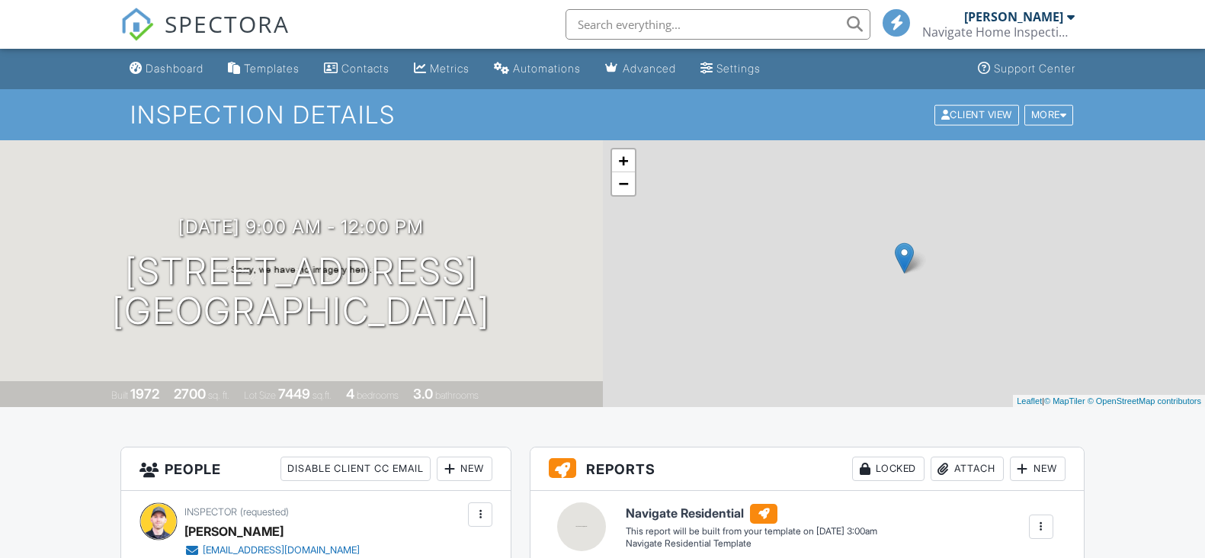
scroll to position [286, 0]
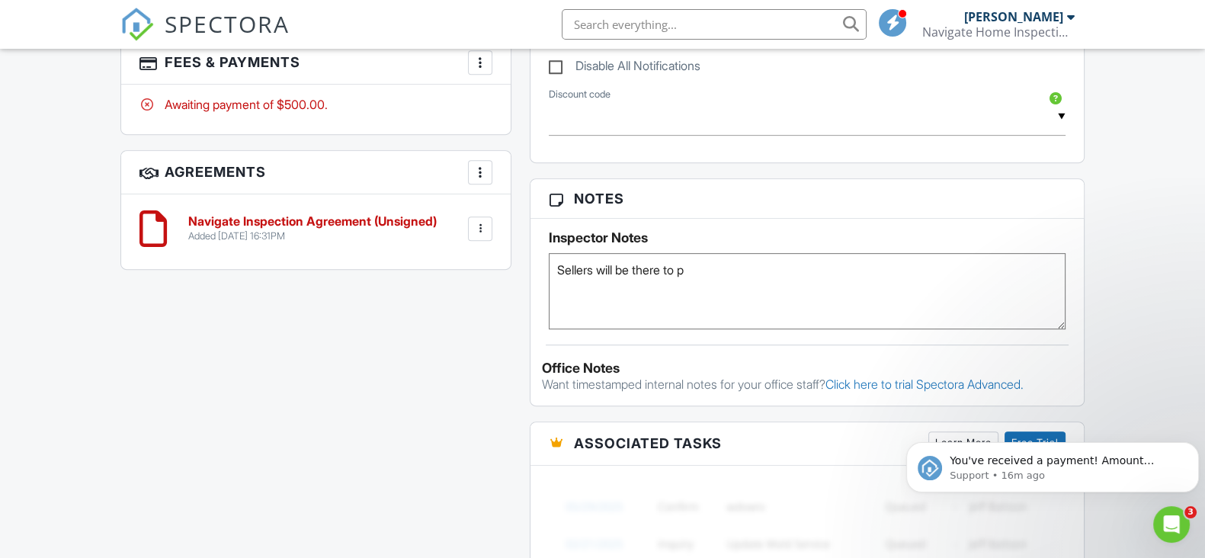
scroll to position [0, 0]
type textarea "Sellers will be there to let you in. The buyer Lori is also the agent. She will…"
drag, startPoint x: 1125, startPoint y: 181, endPoint x: 1154, endPoint y: 245, distance: 70.9
click at [1125, 181] on div "Dashboard Templates Contacts Metrics Automations Advanced Settings Support Cent…" at bounding box center [602, 158] width 1205 height 1932
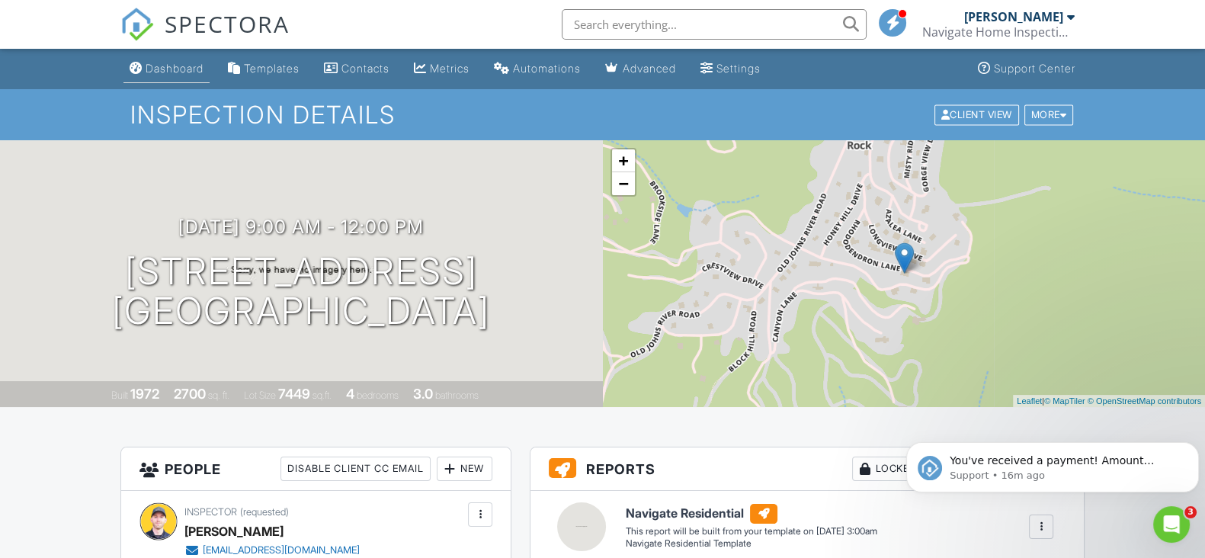
click at [149, 66] on div "Dashboard" at bounding box center [175, 68] width 58 height 13
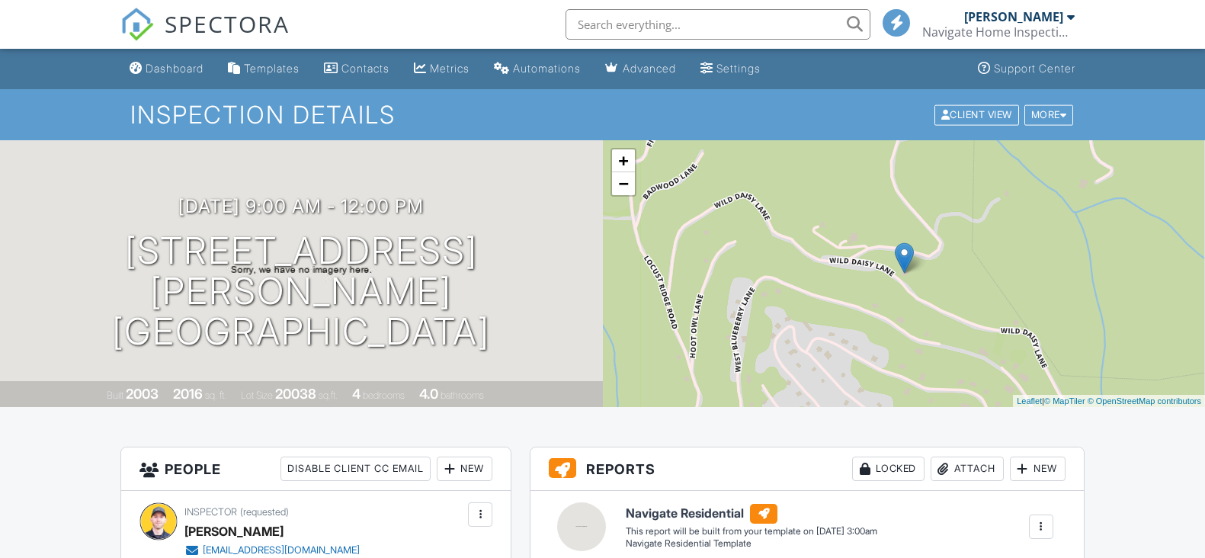
scroll to position [94, 0]
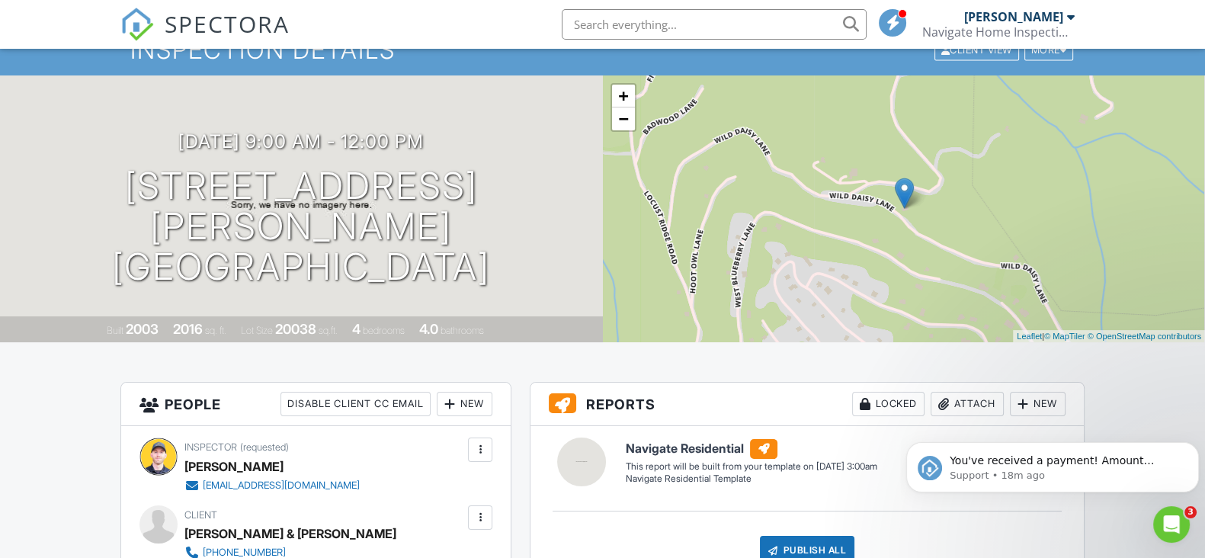
scroll to position [0, 0]
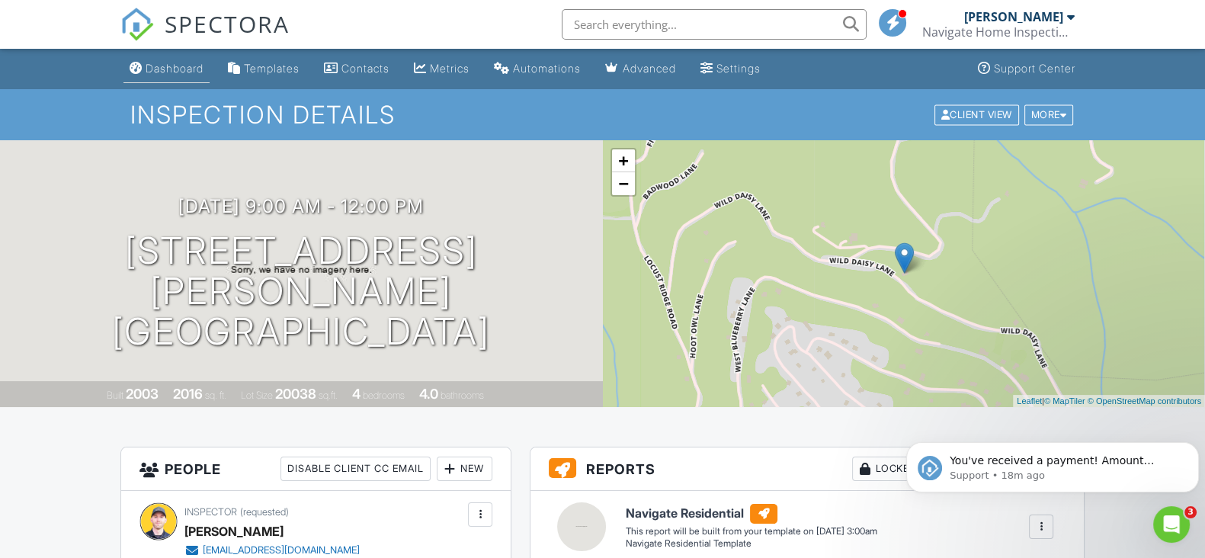
click at [132, 72] on div "Dashboard" at bounding box center [136, 68] width 13 height 12
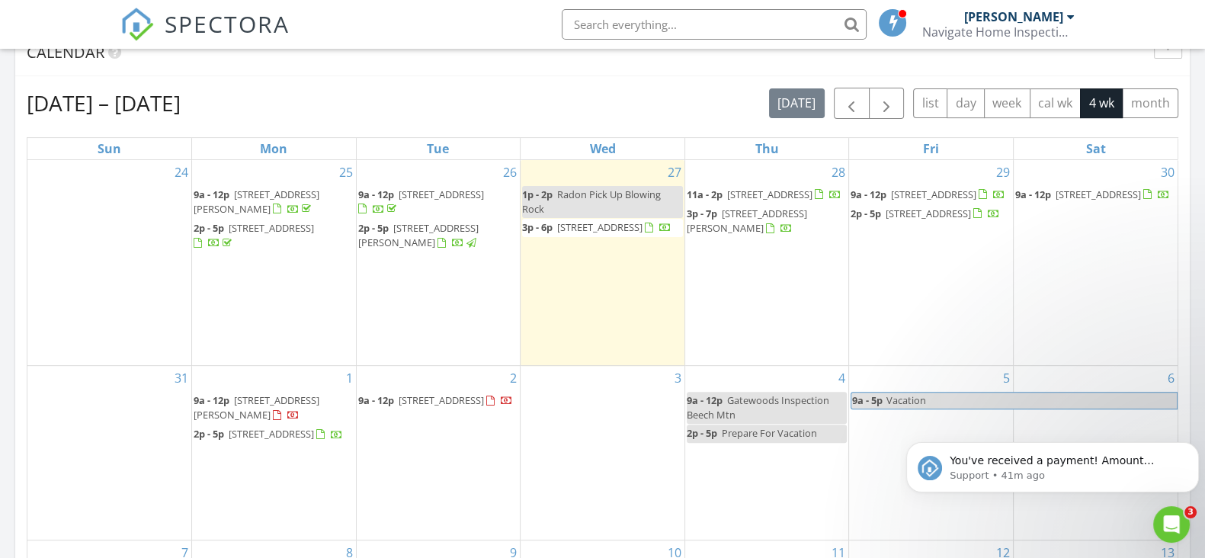
scroll to position [681, 0]
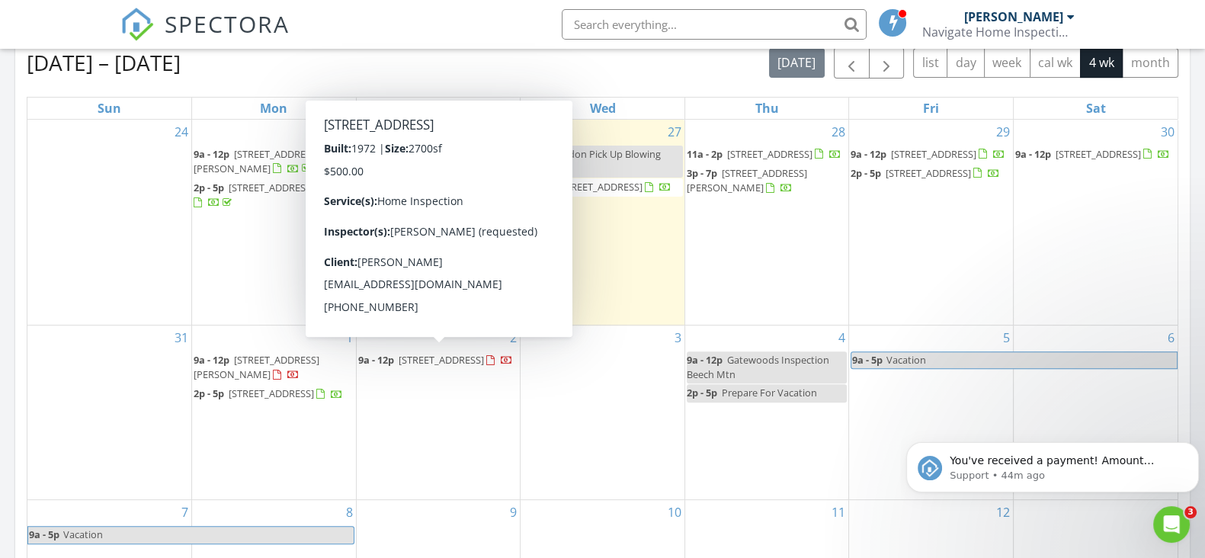
click at [406, 360] on span "[STREET_ADDRESS]" at bounding box center [440, 360] width 85 height 14
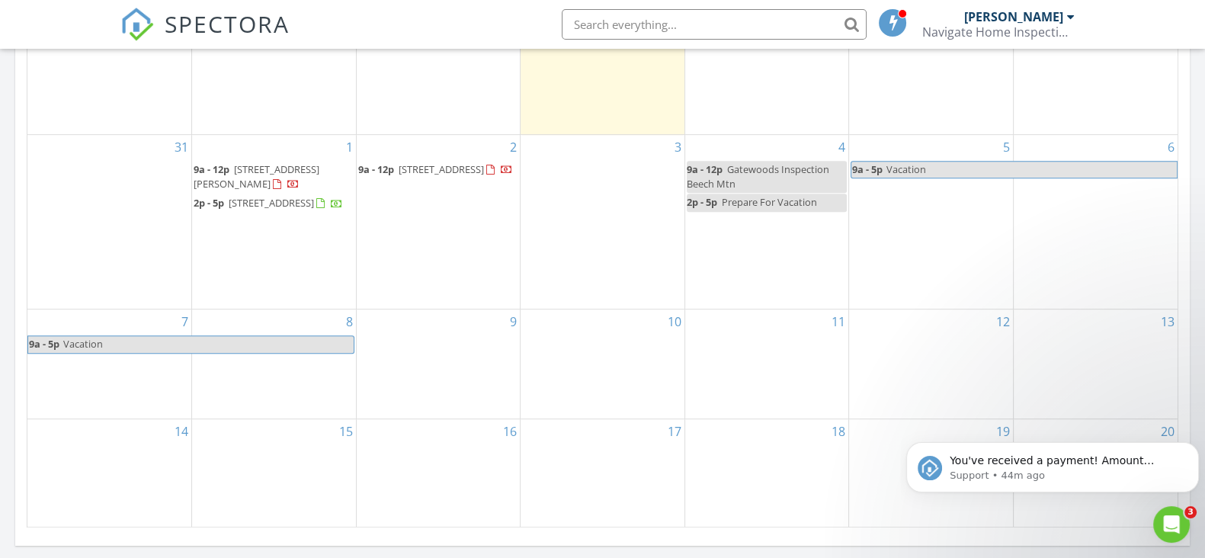
scroll to position [776, 0]
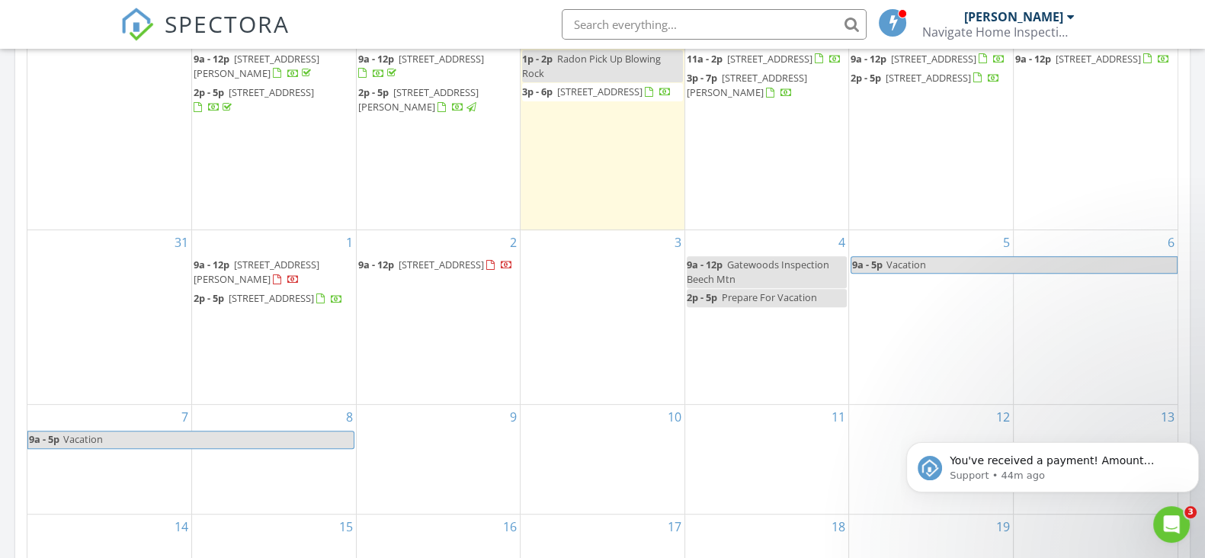
click at [248, 301] on span "[STREET_ADDRESS]" at bounding box center [271, 298] width 85 height 14
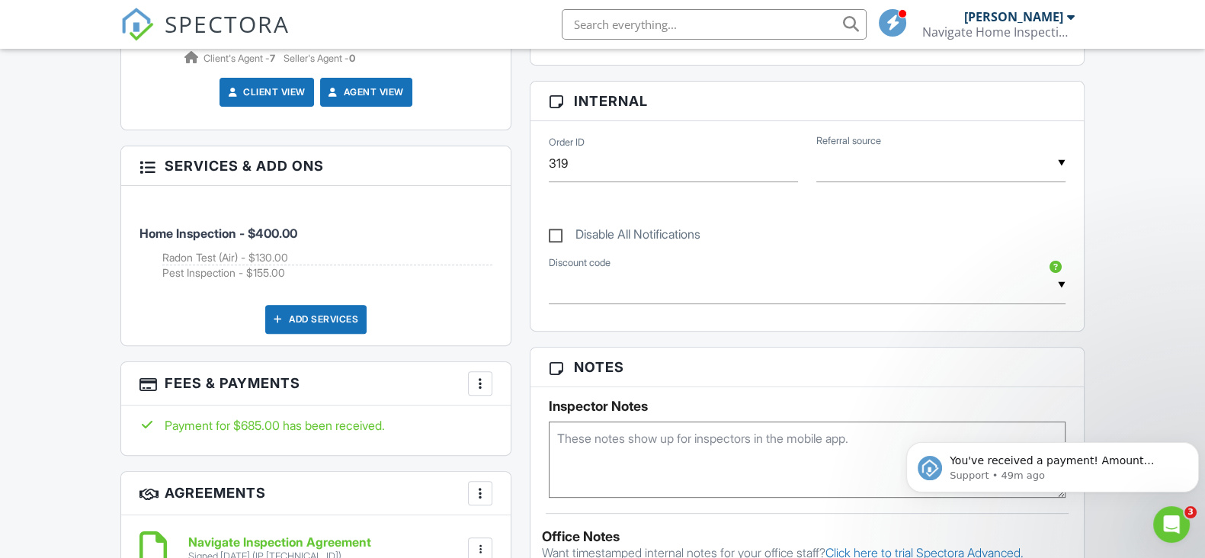
scroll to position [761, 0]
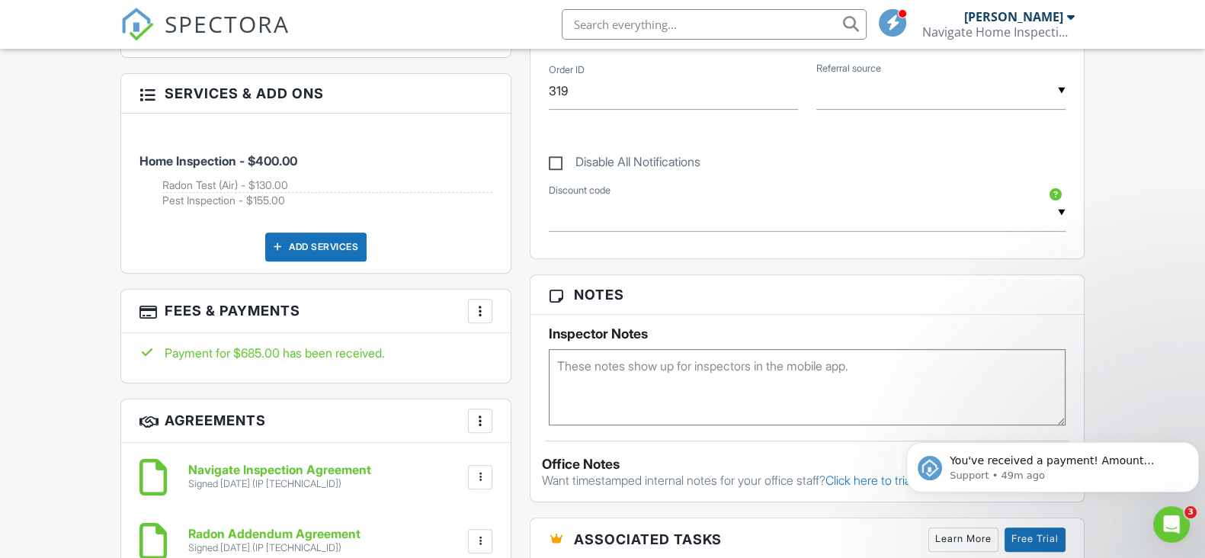
click at [828, 370] on textarea at bounding box center [807, 387] width 517 height 76
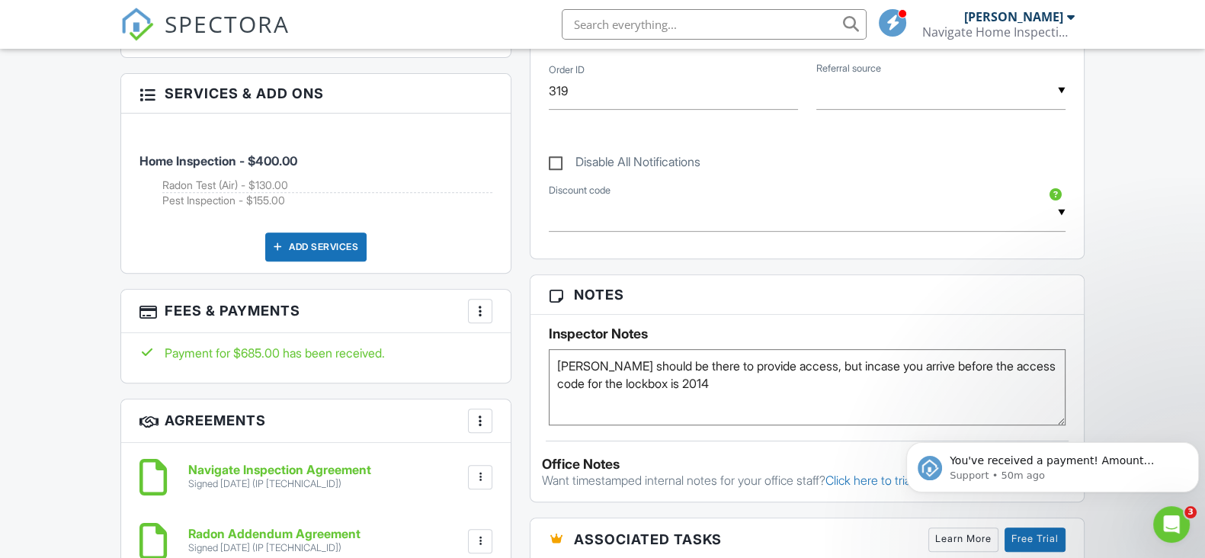
drag, startPoint x: 801, startPoint y: 398, endPoint x: 55, endPoint y: 14, distance: 839.3
click at [801, 398] on textarea "Kati should be there to provide access, but incase you arrive before the access…" at bounding box center [807, 387] width 517 height 76
click at [940, 366] on textarea "Kati should be there to provide access, but incase you arrive before the access…" at bounding box center [807, 387] width 517 height 76
click at [953, 390] on textarea "[PERSON_NAME] should be there to provide access, but incase you arrive before, …" at bounding box center [807, 387] width 517 height 76
type textarea "[PERSON_NAME] should be there to provide access, but incase you arrive before, …"
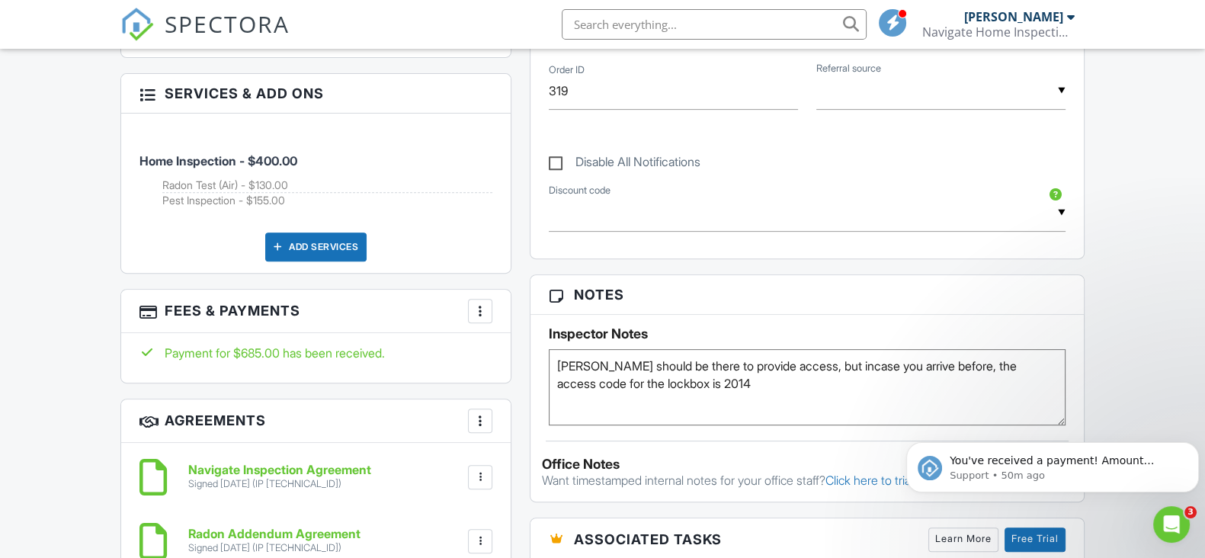
click at [1160, 302] on div "Dashboard Templates Contacts Metrics Automations Advanced Settings Support Cent…" at bounding box center [602, 330] width 1205 height 2085
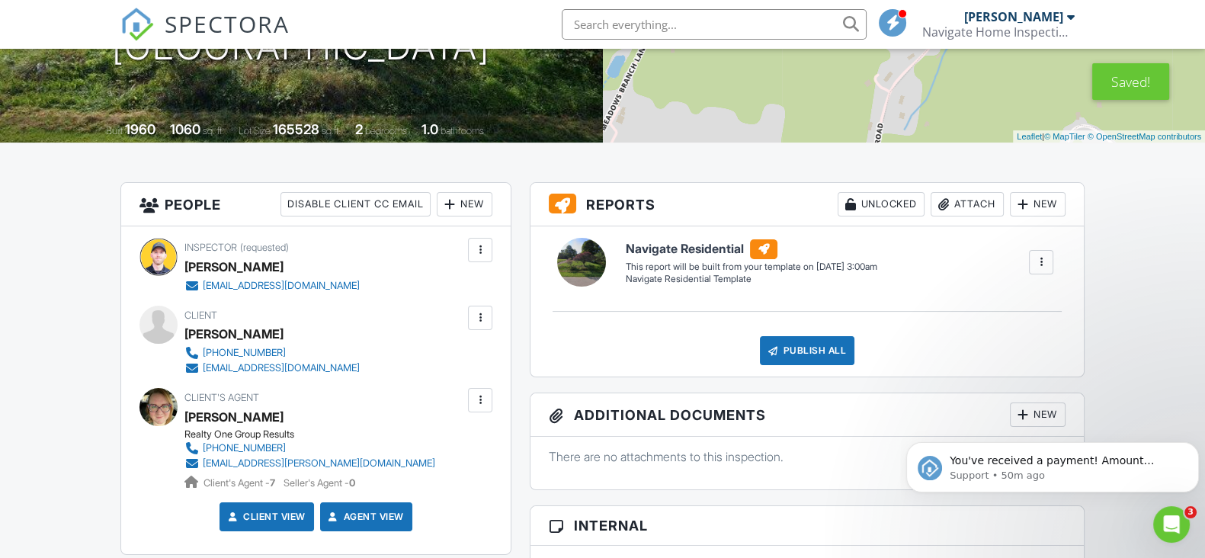
scroll to position [0, 0]
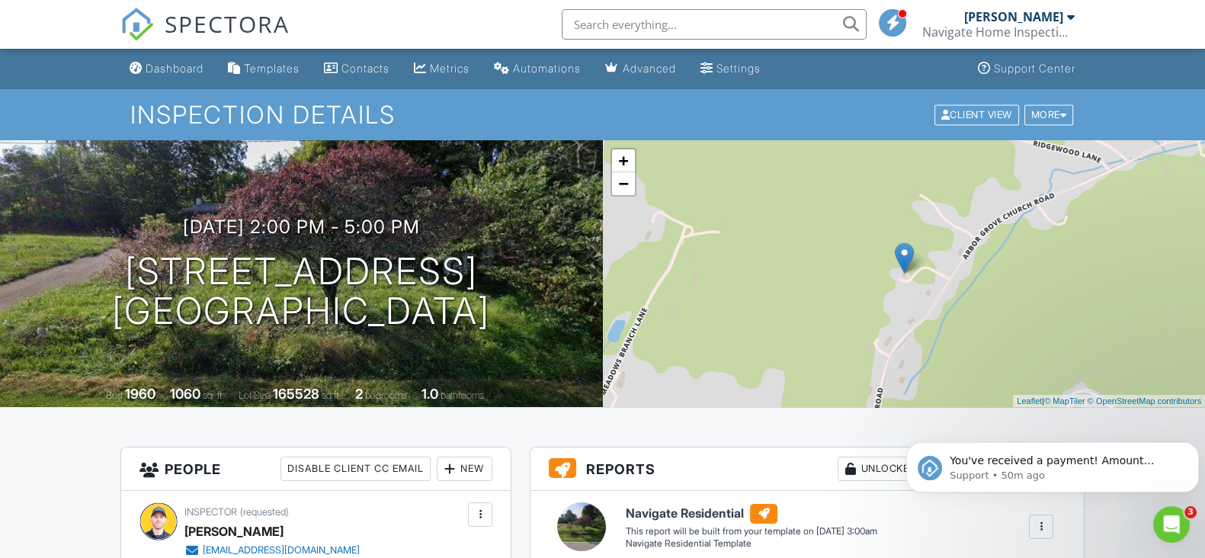
drag, startPoint x: 154, startPoint y: 73, endPoint x: 328, endPoint y: 89, distance: 174.4
click at [154, 73] on div "Dashboard" at bounding box center [175, 68] width 58 height 13
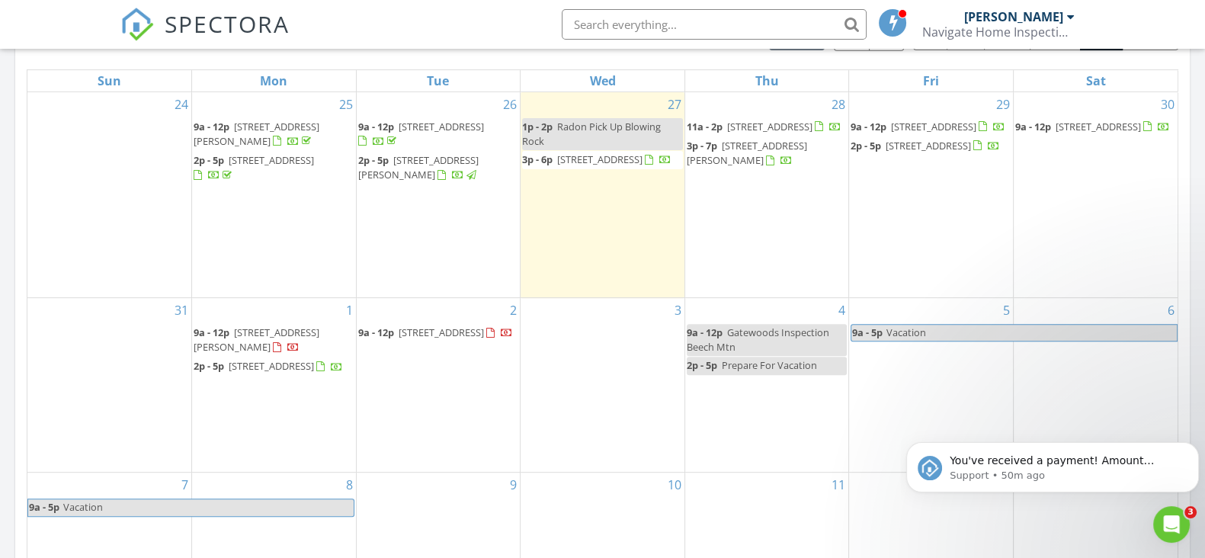
scroll to position [761, 0]
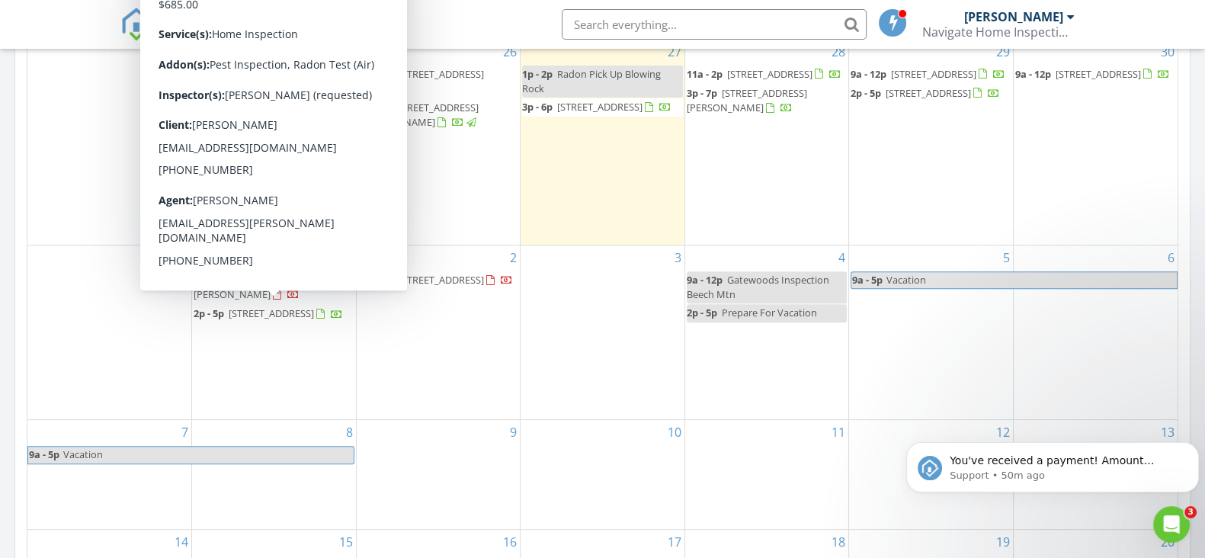
drag, startPoint x: 249, startPoint y: 327, endPoint x: 246, endPoint y: 318, distance: 9.6
click at [246, 318] on span "1176 Arbor Grove Church Rd, Millers Creek 28651" at bounding box center [271, 313] width 85 height 14
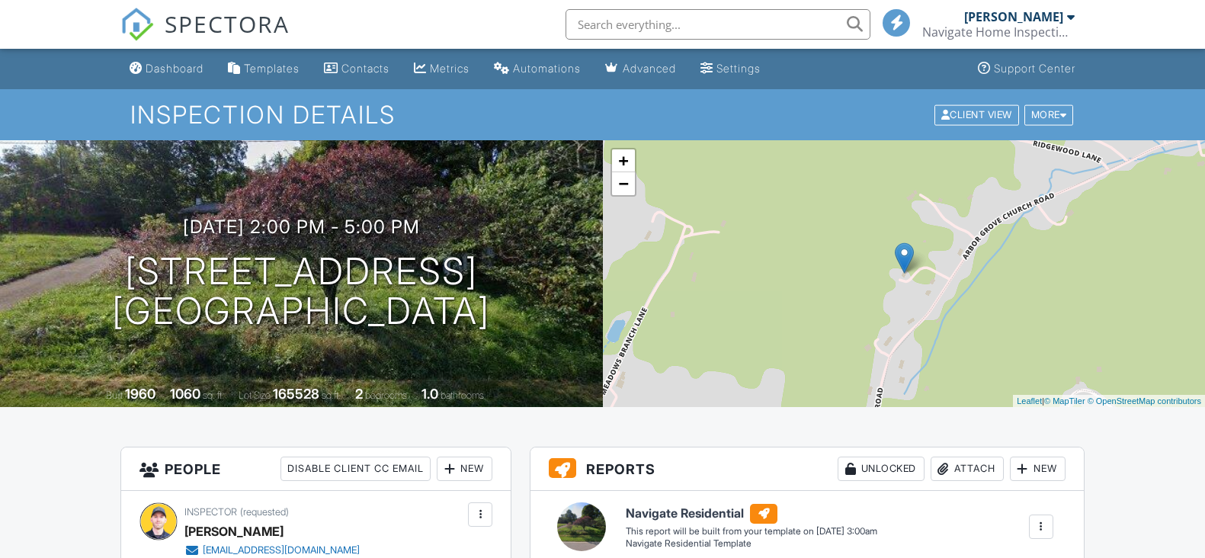
scroll to position [761, 0]
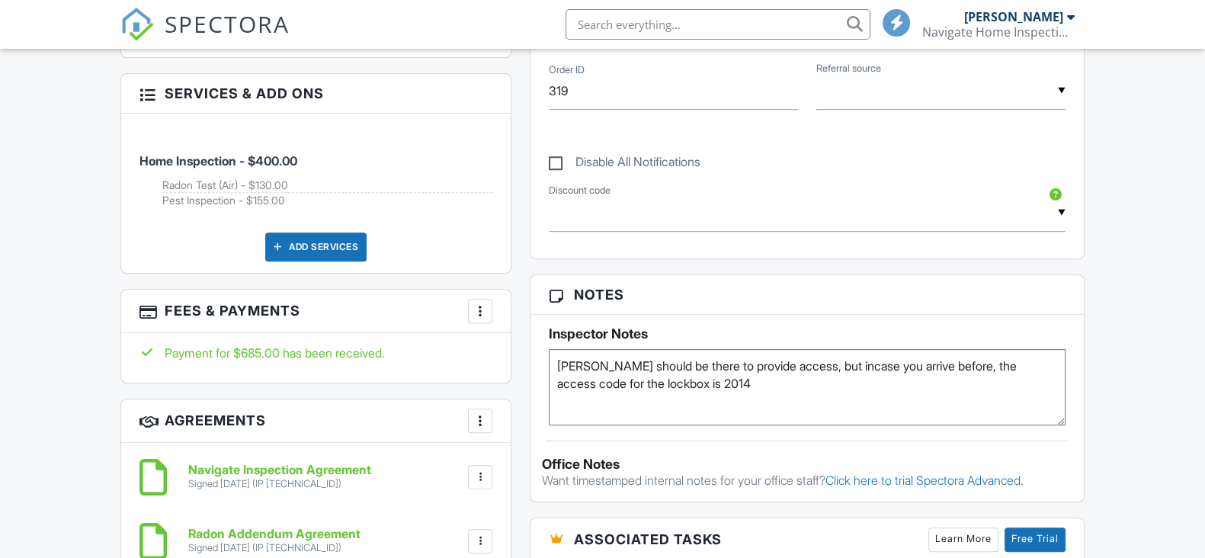
click at [735, 389] on textarea "[PERSON_NAME] should be there to provide access, but incase you arrive before, …" at bounding box center [807, 387] width 517 height 76
click at [560, 360] on textarea "[PERSON_NAME] should be there to provide access, but incase you arrive before, …" at bounding box center [807, 387] width 517 height 76
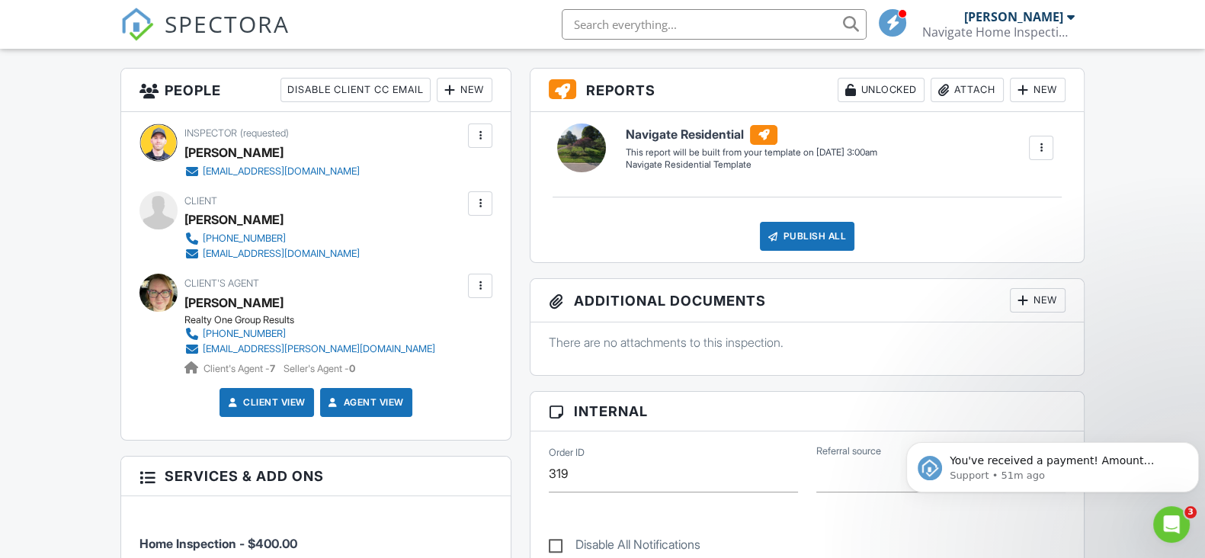
scroll to position [286, 0]
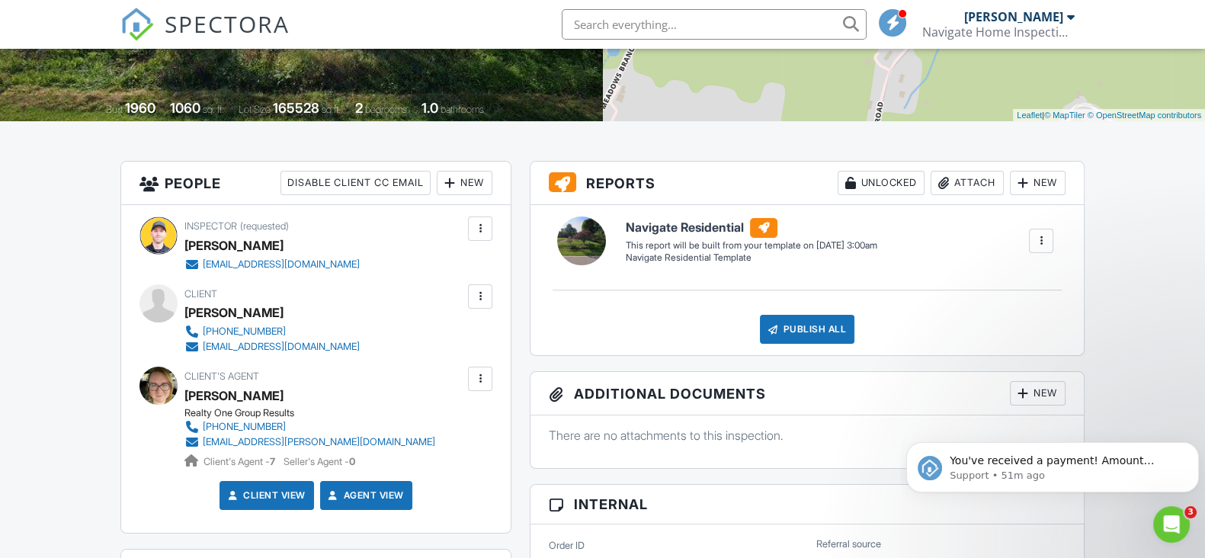
type textarea "LITTLE TO NO CELL SERVICE AT THE PROPERTY. [PERSON_NAME] should be there to pro…"
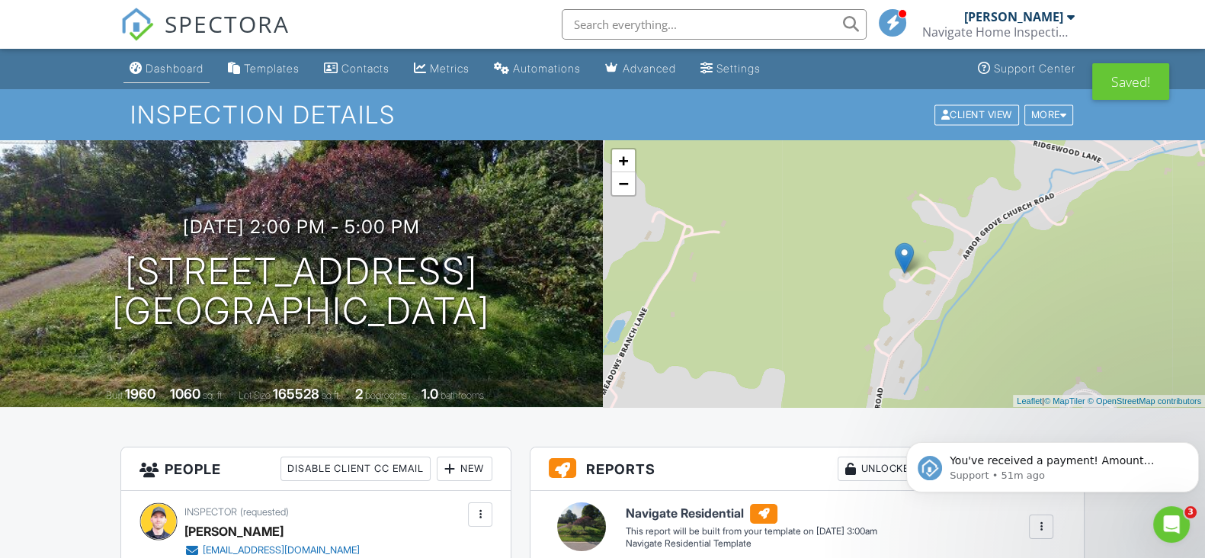
drag, startPoint x: 149, startPoint y: 66, endPoint x: 629, endPoint y: 162, distance: 489.4
click at [149, 66] on div "Dashboard" at bounding box center [175, 68] width 58 height 13
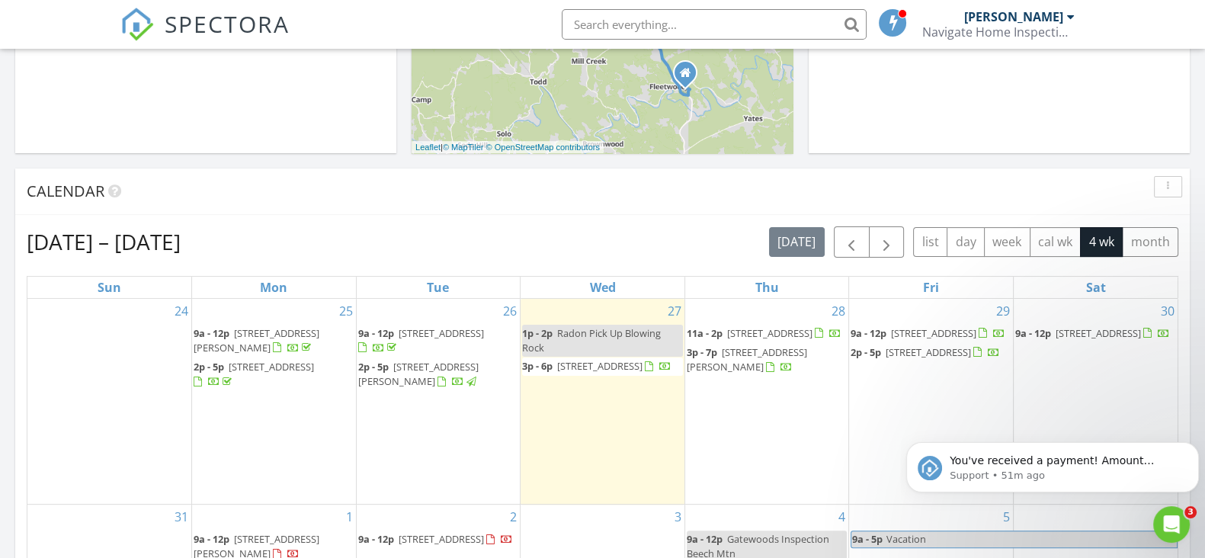
scroll to position [761, 0]
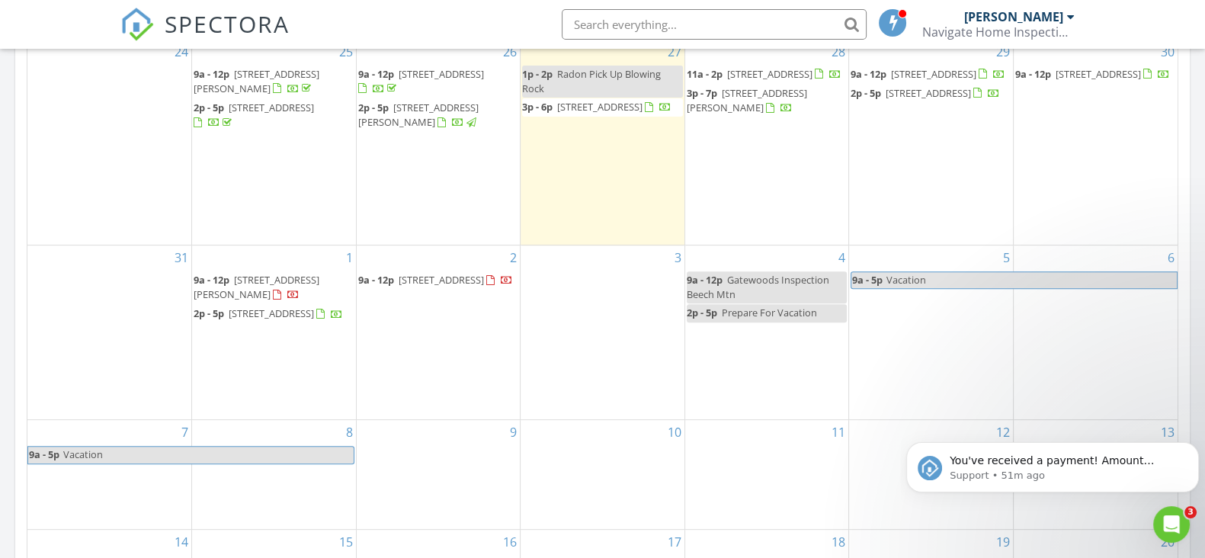
click at [412, 284] on span "[STREET_ADDRESS]" at bounding box center [440, 280] width 85 height 14
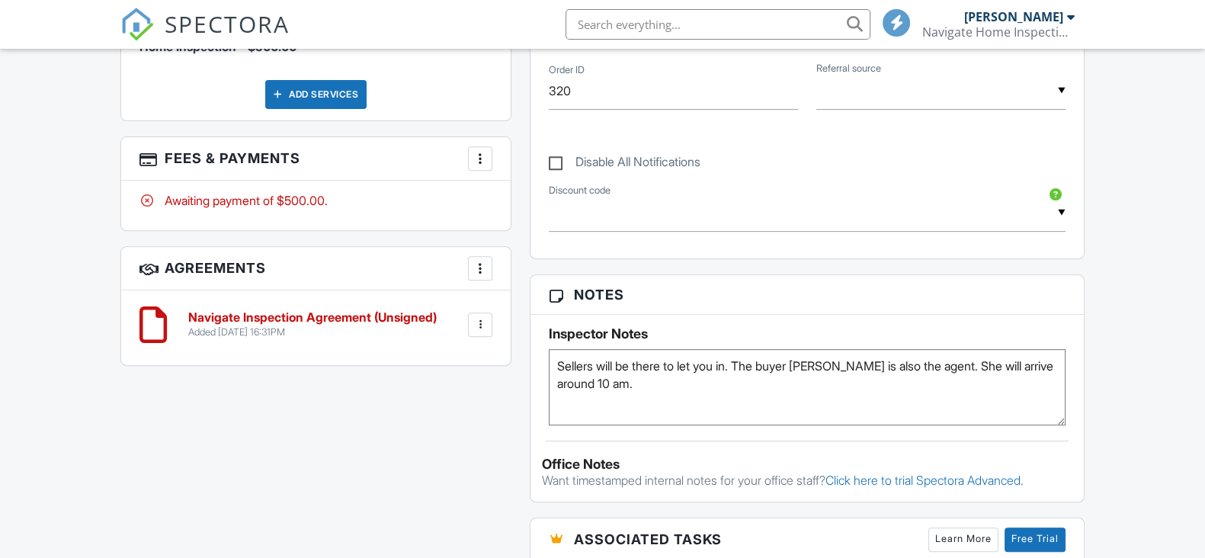
click at [1162, 242] on div "Dashboard Templates Contacts Metrics Automations Advanced Settings Support Cent…" at bounding box center [602, 254] width 1205 height 1932
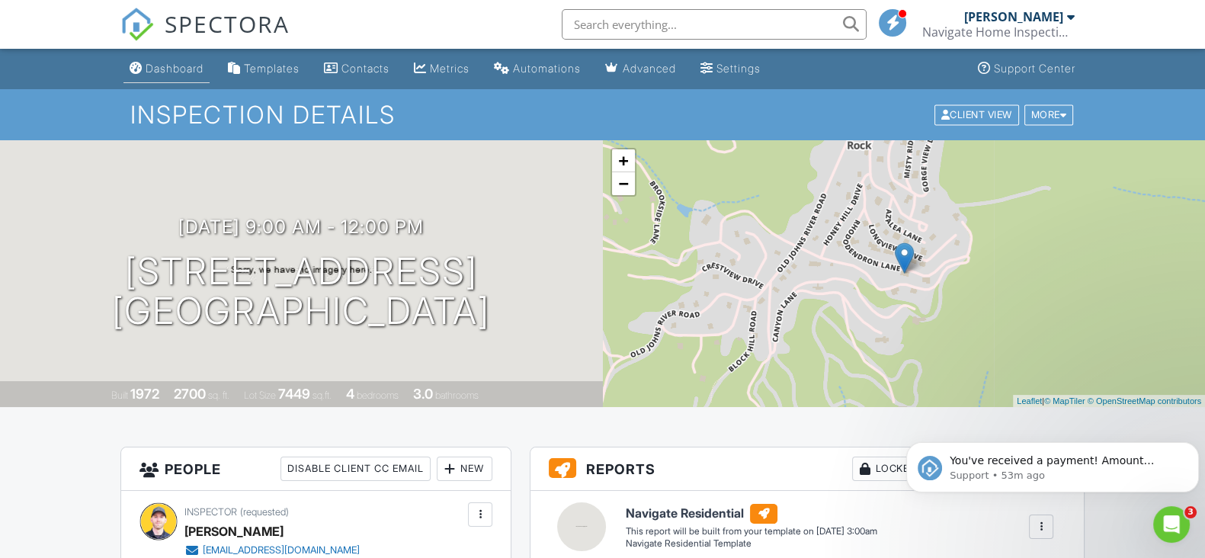
click at [155, 78] on link "Dashboard" at bounding box center [166, 69] width 86 height 28
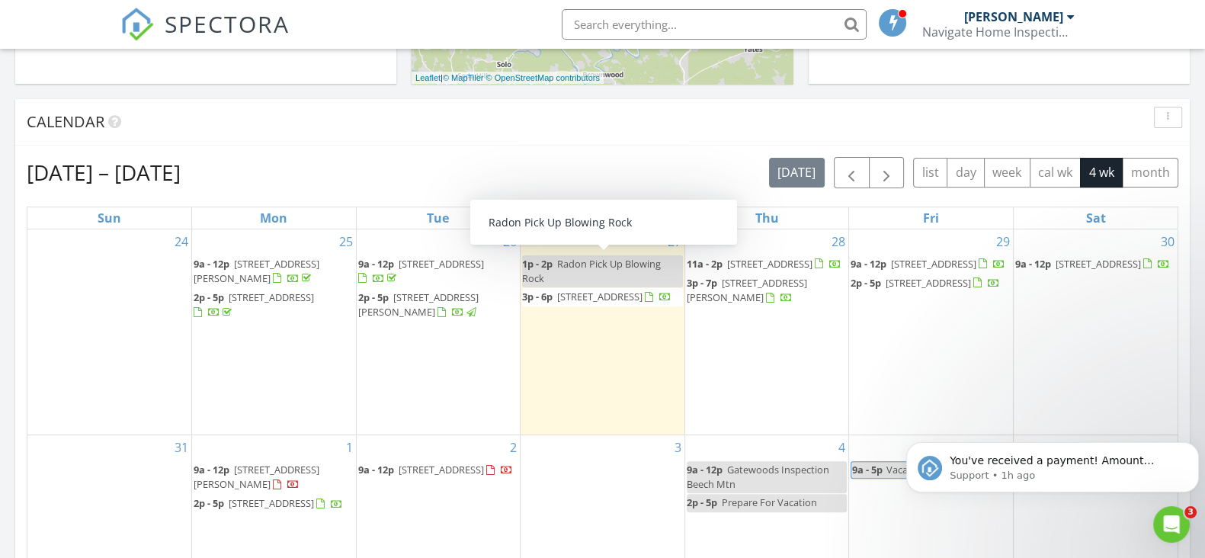
click at [654, 146] on div "[DATE] – [DATE] [DATE] list day week cal wk 4 wk month Sun Mon Tue Wed Thu Fri …" at bounding box center [602, 492] width 1174 height 693
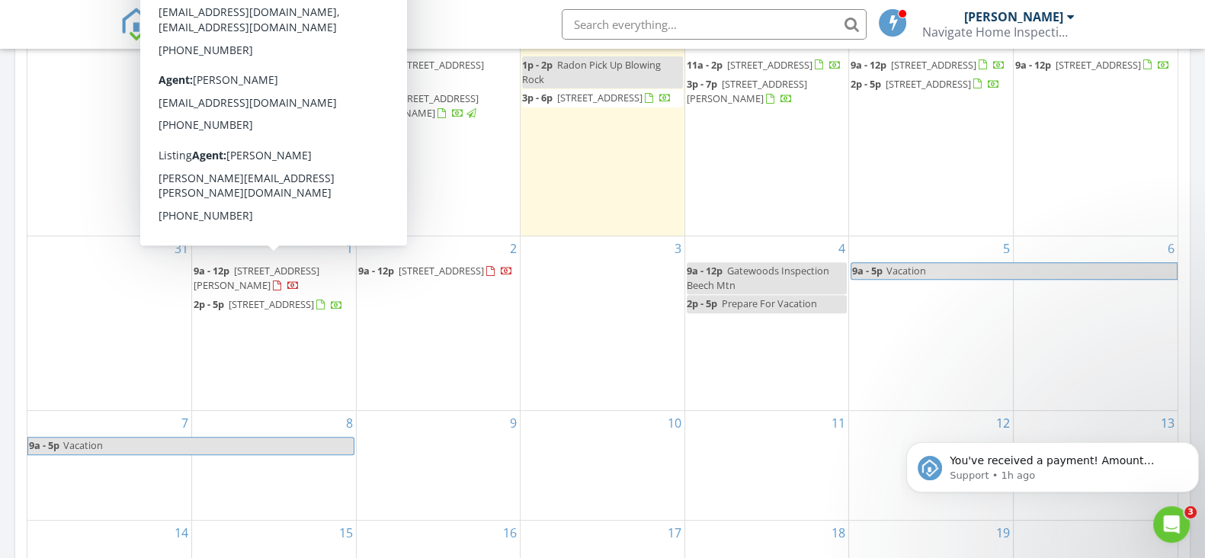
scroll to position [666, 0]
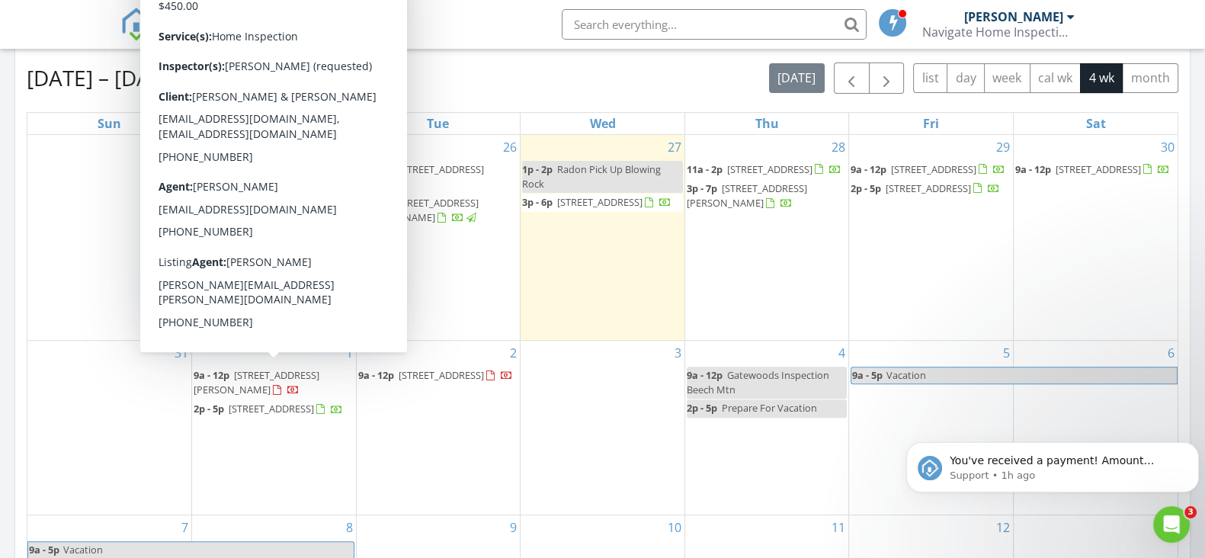
click at [241, 374] on span "190 Wild Daisy Ln, Beech Mountain 28604" at bounding box center [257, 382] width 126 height 28
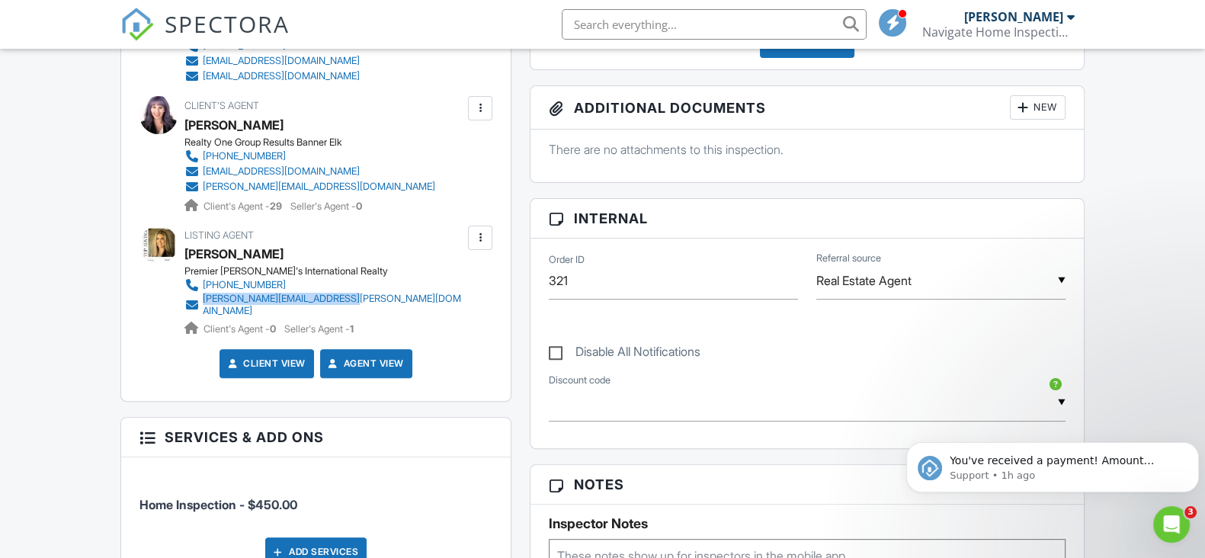
drag, startPoint x: 363, startPoint y: 302, endPoint x: 198, endPoint y: 299, distance: 165.4
click at [198, 299] on div "Premier Sotheby's International Realty 828-406-2937 jessica.auten@premiersir.co…" at bounding box center [330, 300] width 292 height 71
copy link "jessica.auten@premiersir.com"
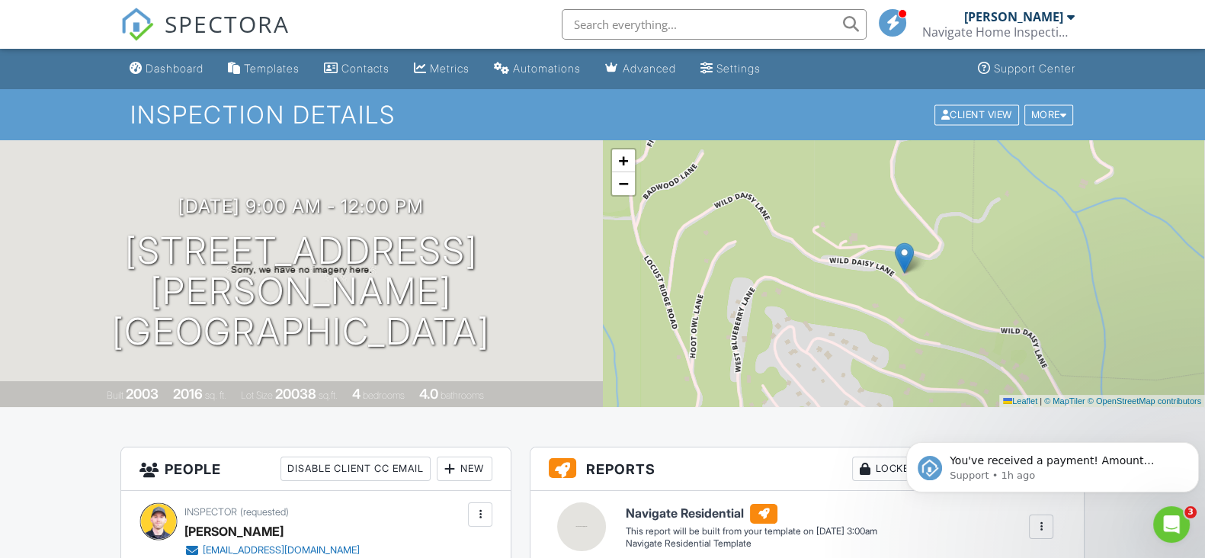
drag, startPoint x: 139, startPoint y: 69, endPoint x: 254, endPoint y: 139, distance: 134.3
click at [139, 69] on div "Dashboard" at bounding box center [136, 68] width 13 height 12
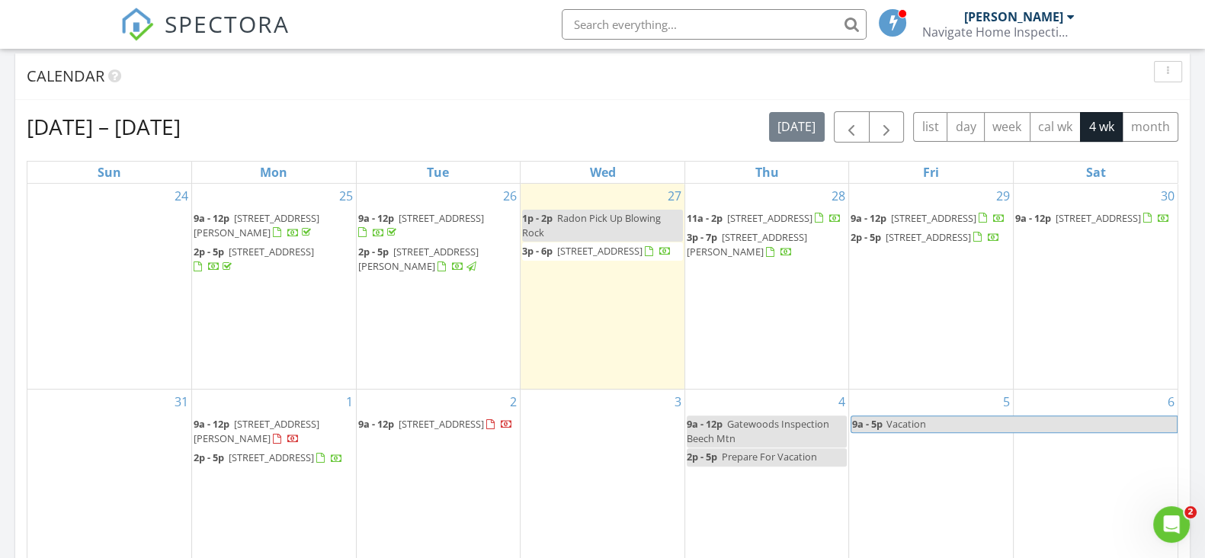
click at [668, 86] on div "Calendar" at bounding box center [591, 76] width 1128 height 23
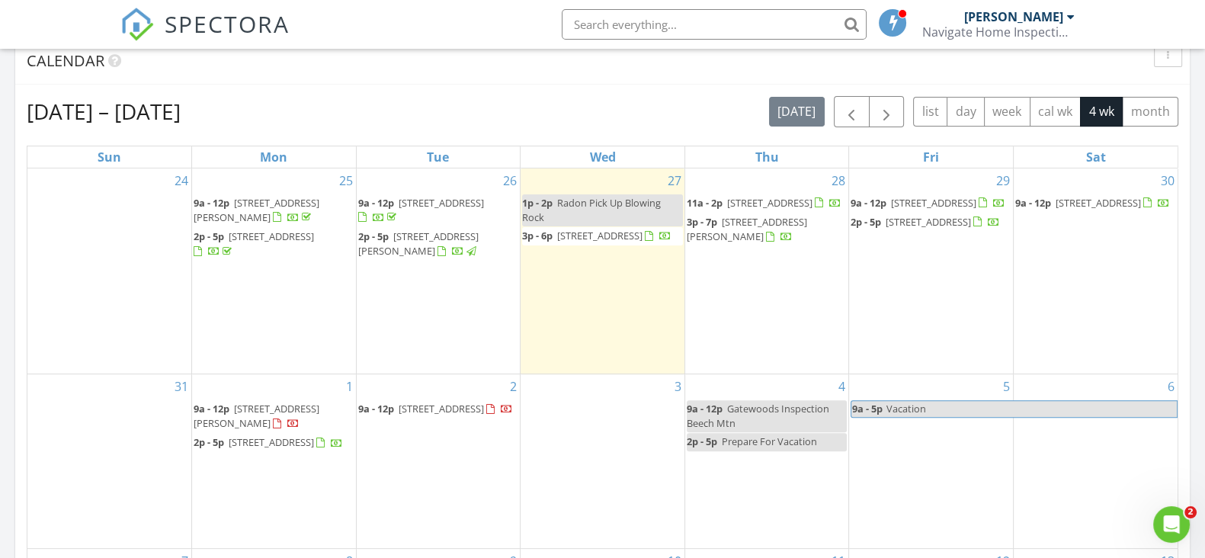
scroll to position [761, 0]
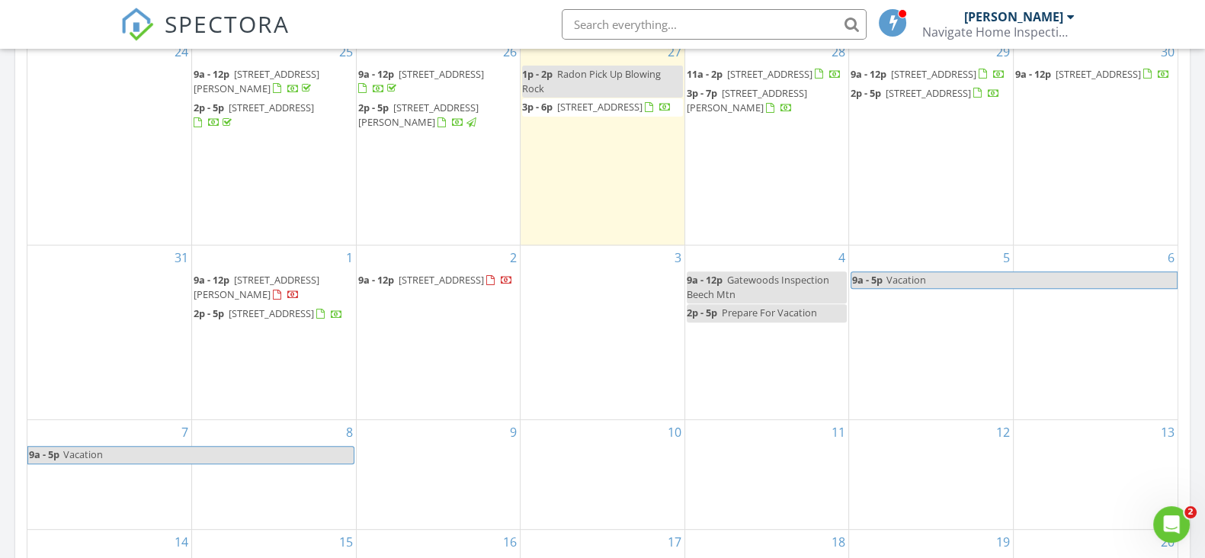
click at [473, 330] on div "2 9a - 12p 270 Rhododendron Ln, Blowing Rock 28605" at bounding box center [439, 332] width 164 height 174
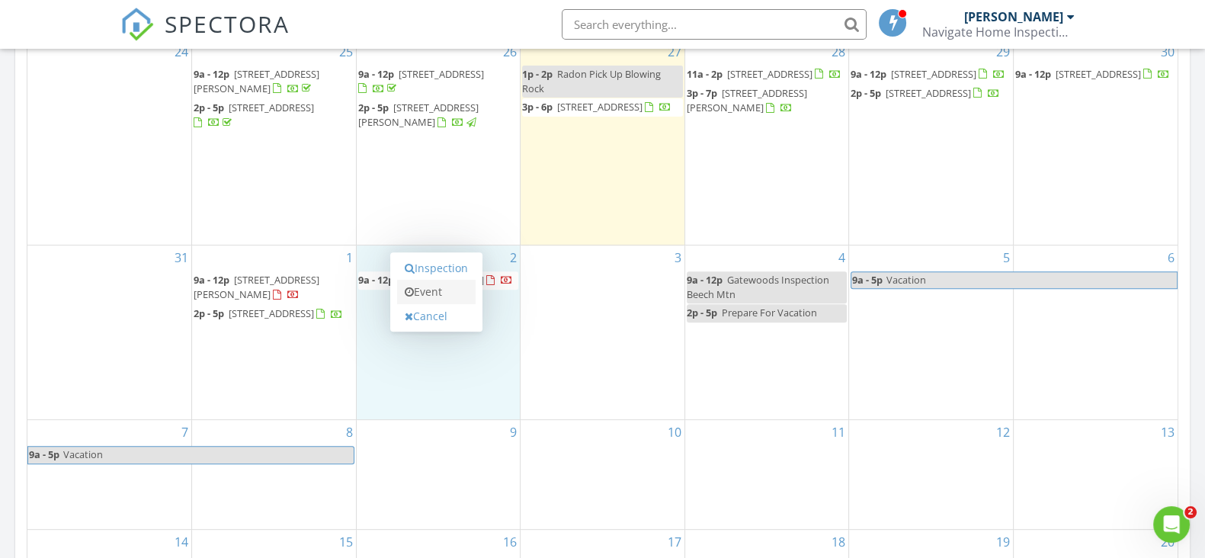
click at [434, 290] on link "Event" at bounding box center [436, 292] width 78 height 24
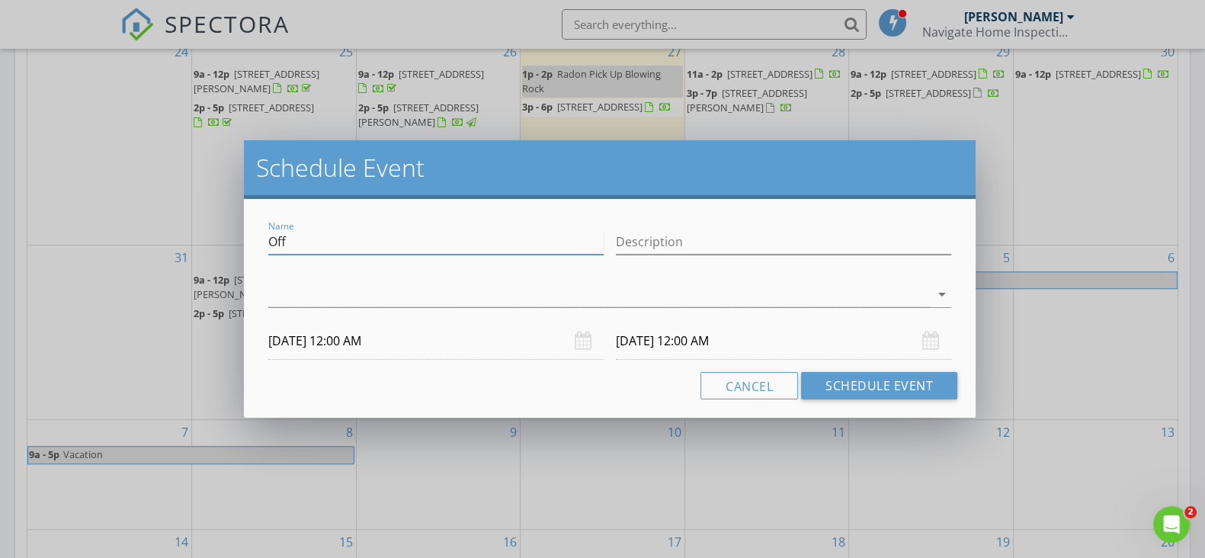
click at [410, 236] on input "Off" at bounding box center [435, 241] width 335 height 25
type input "O"
type input "No Radon"
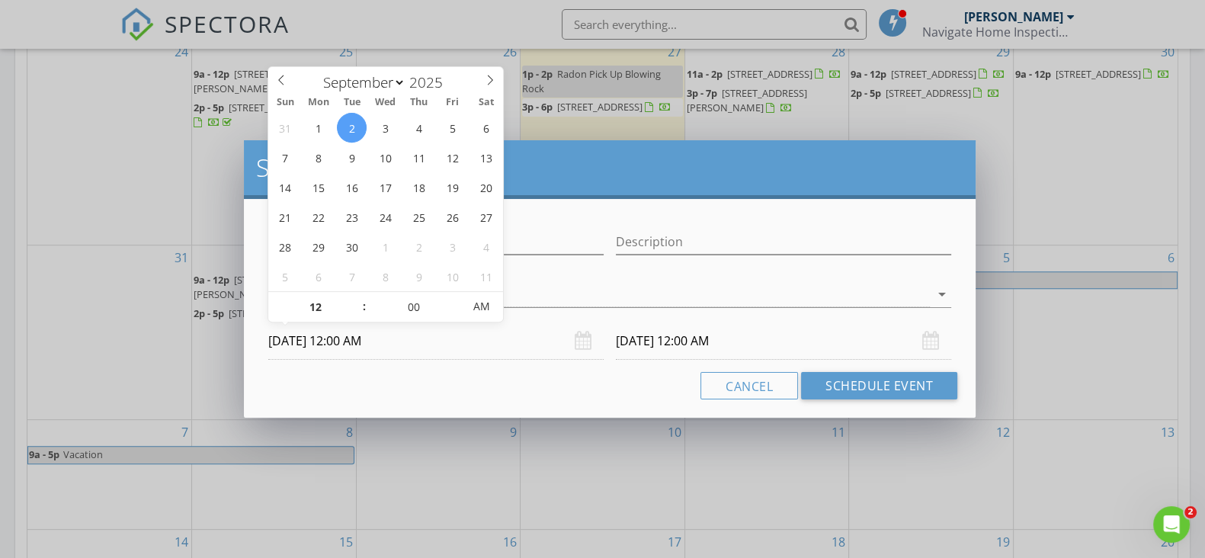
click at [421, 348] on input "09/02/2025 12:00 AM" at bounding box center [435, 340] width 335 height 37
type input "11"
type input "09/02/2025 11:00 PM"
click at [357, 314] on span at bounding box center [356, 314] width 11 height 15
type input "[DATE] 11:00 PM"
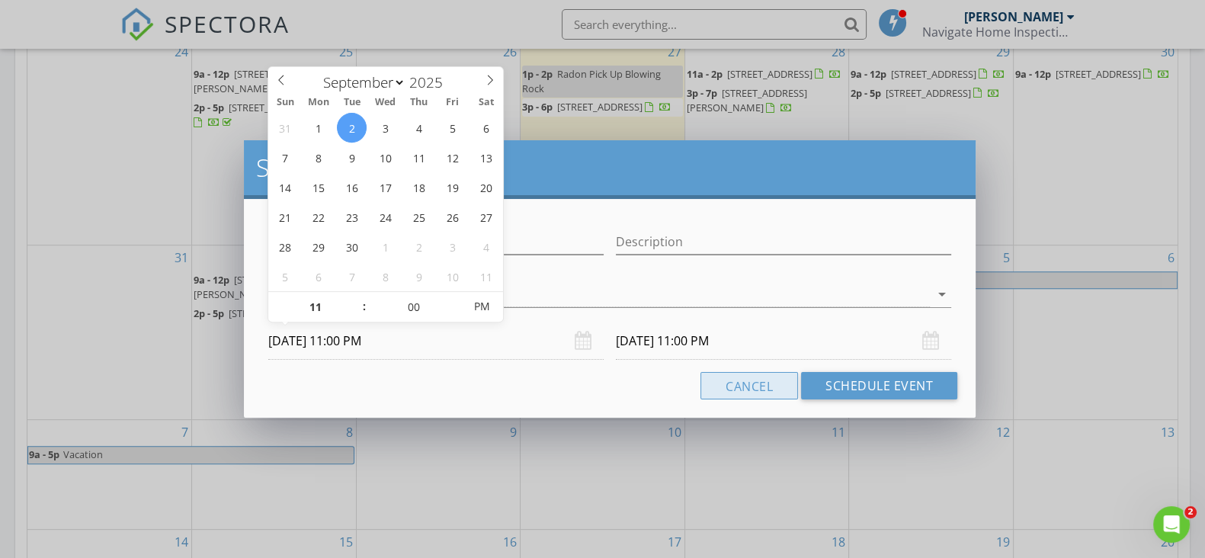
click at [741, 390] on button "Cancel" at bounding box center [749, 385] width 98 height 27
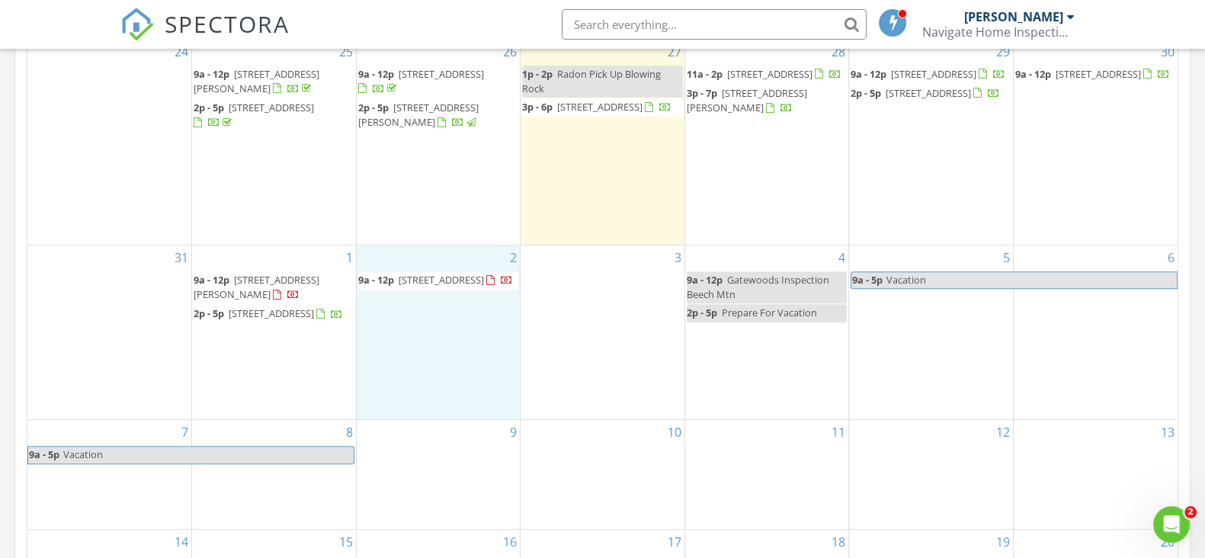
click at [379, 327] on div "2 9a - 12p 270 Rhododendron Ln, Blowing Rock 28605" at bounding box center [439, 332] width 164 height 174
click at [420, 292] on link "Event" at bounding box center [436, 289] width 78 height 24
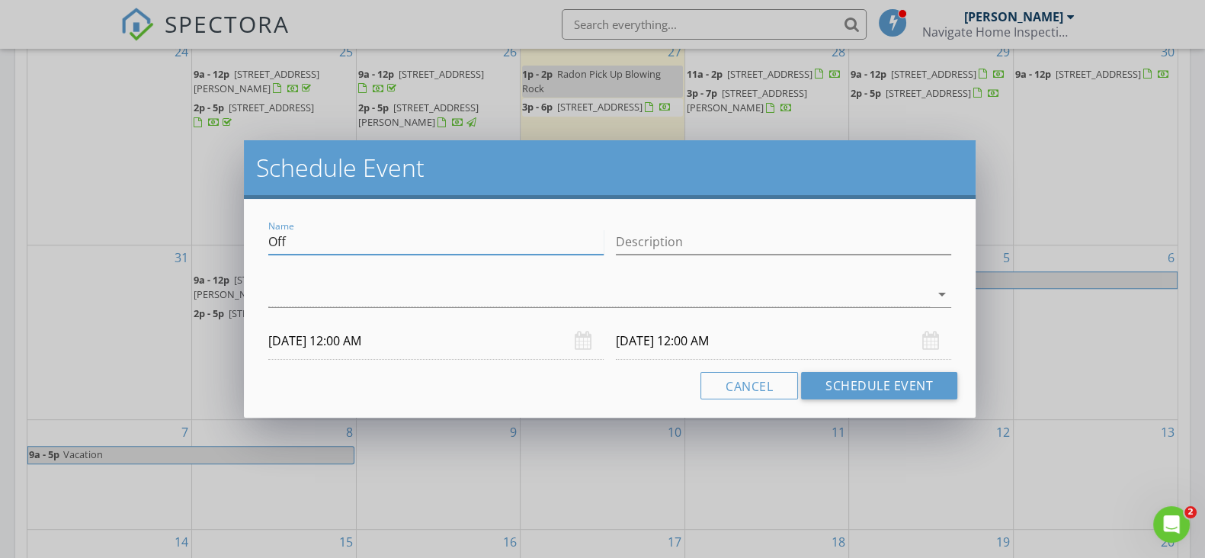
click at [347, 239] on input "Off" at bounding box center [435, 241] width 335 height 25
type input "O"
type input "1"
type input "N"
type input "No Radon Testing Available"
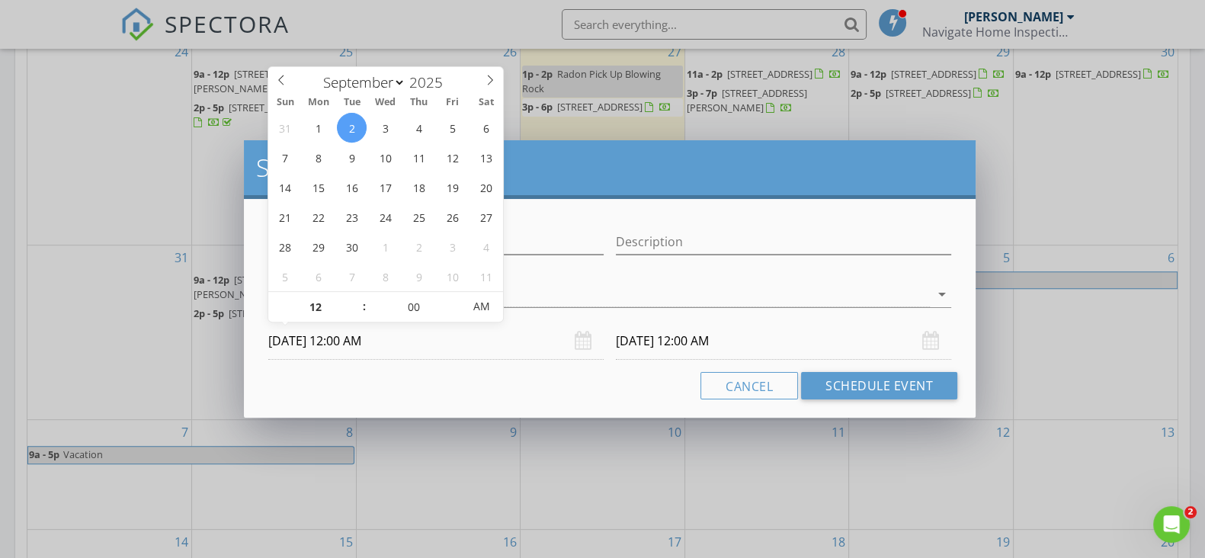
click at [350, 353] on input "09/02/2025 12:00 AM" at bounding box center [435, 340] width 335 height 37
type input "01"
type input "09/02/2025 1:00 AM"
click at [357, 298] on span at bounding box center [356, 299] width 11 height 15
type input "02"
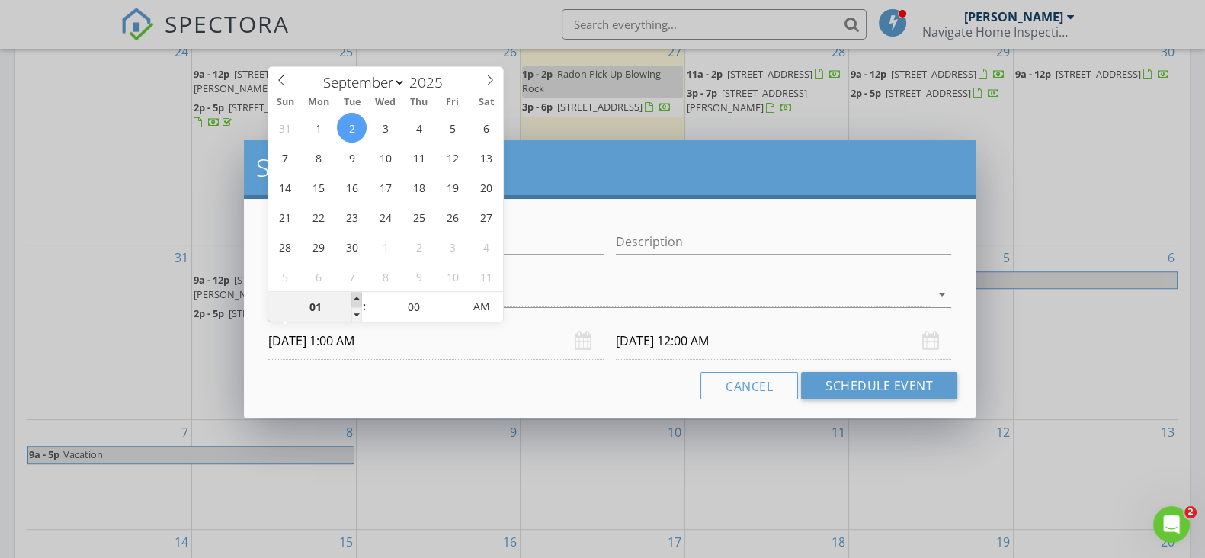
type input "09/02/2025 2:00 AM"
click at [357, 298] on span at bounding box center [356, 299] width 11 height 15
type input "03"
type input "09/02/2025 3:00 AM"
click at [357, 298] on span at bounding box center [356, 299] width 11 height 15
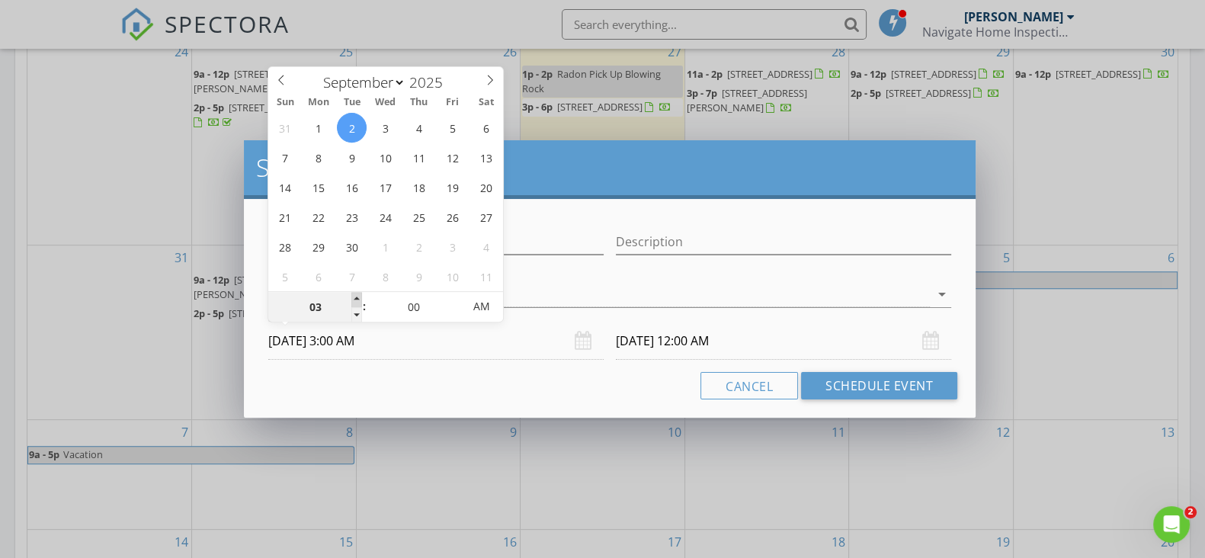
type input "04"
type input "09/02/2025 4:00 AM"
click at [357, 298] on span at bounding box center [356, 299] width 11 height 15
type input "09/03/2025 4:00 AM"
type input "05"
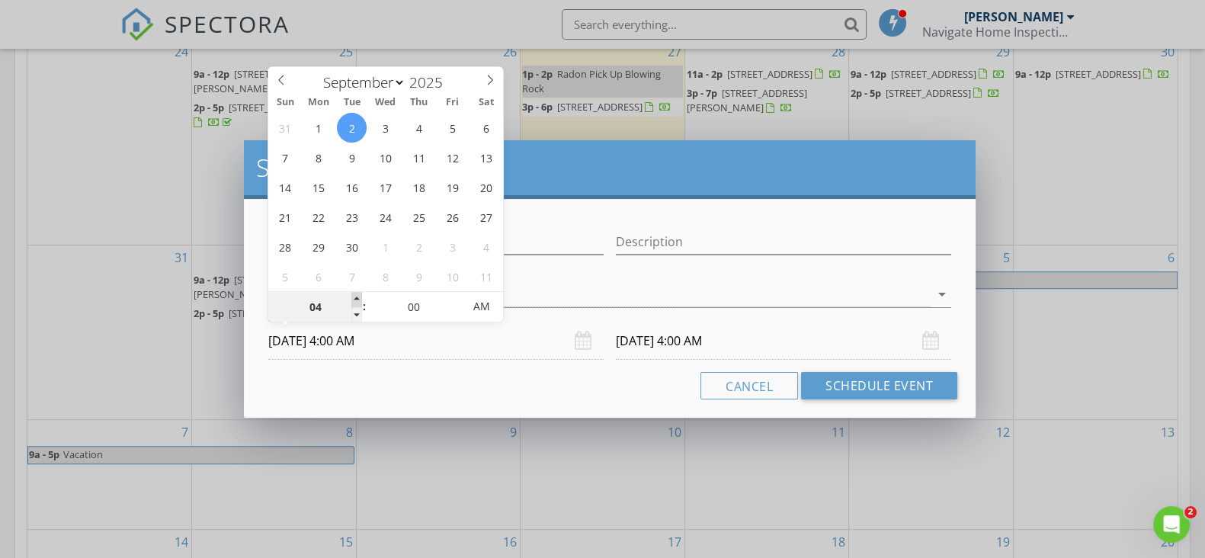
type input "09/02/2025 5:00 AM"
click at [357, 298] on span at bounding box center [356, 299] width 11 height 15
type input "09/03/2025 5:00 AM"
type input "06"
type input "09/02/2025 6:00 AM"
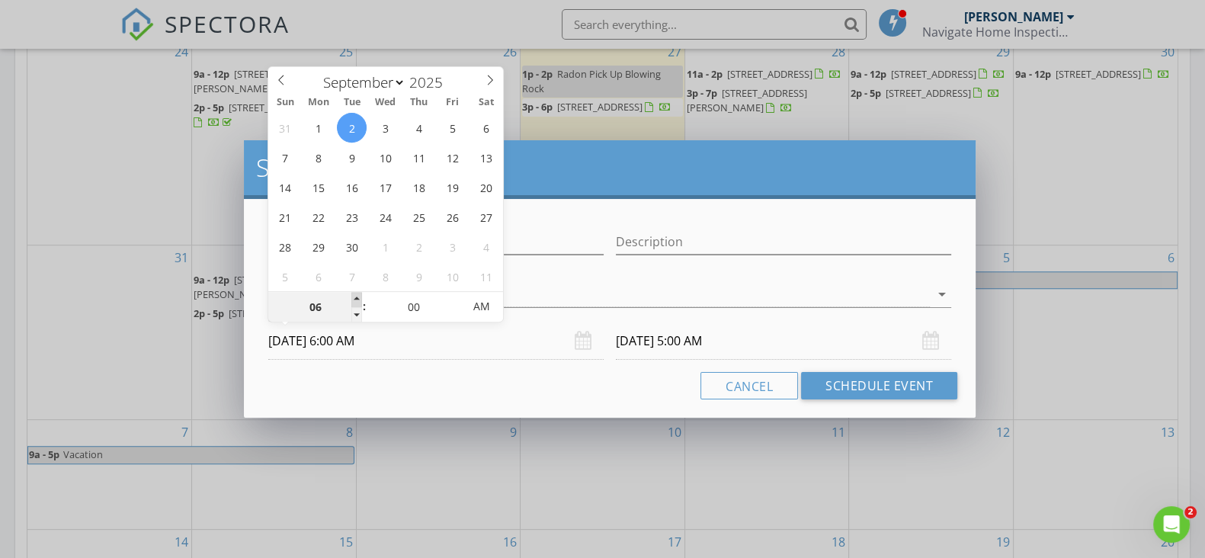
click at [357, 298] on span at bounding box center [356, 299] width 11 height 15
type input "09/03/2025 6:00 AM"
type input "07"
type input "09/02/2025 7:00 AM"
click at [357, 298] on span at bounding box center [356, 299] width 11 height 15
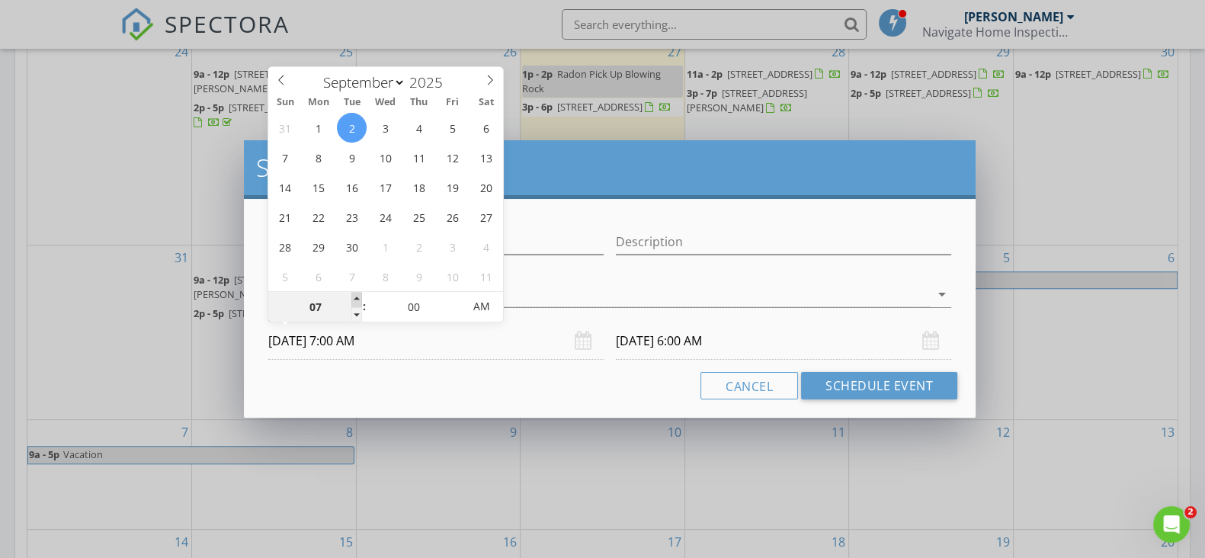
type input "09/03/2025 7:00 AM"
type input "09/02/2025 7:00 PM"
click at [476, 311] on span "AM" at bounding box center [481, 306] width 42 height 30
drag, startPoint x: 606, startPoint y: 382, endPoint x: 633, endPoint y: 356, distance: 37.7
click at [608, 382] on div "Cancel Schedule Event" at bounding box center [609, 385] width 695 height 27
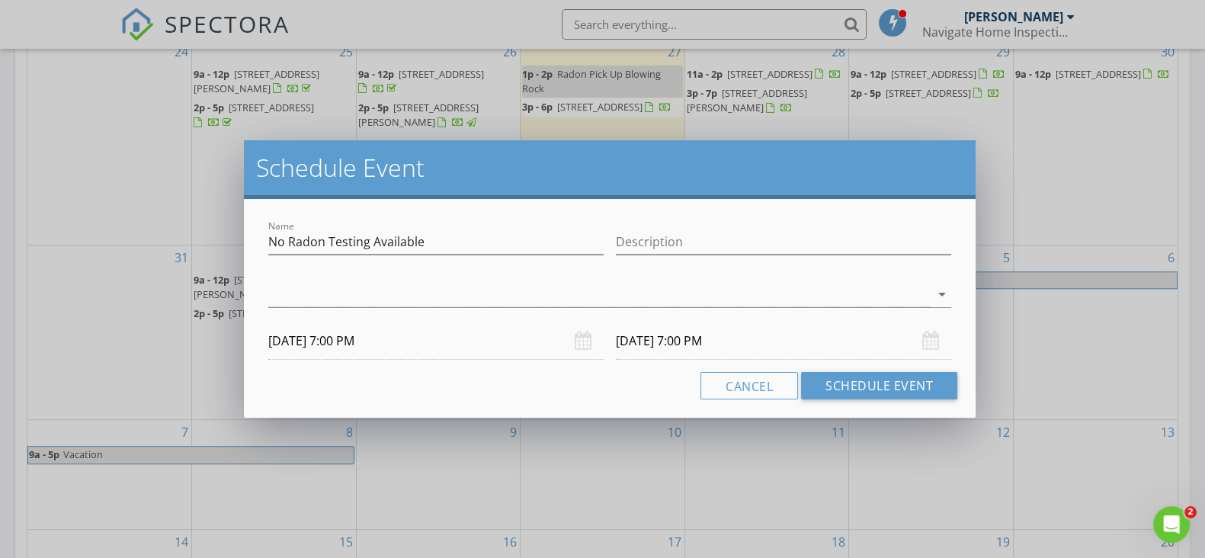
click at [650, 339] on input "[DATE] 7:00 PM" at bounding box center [783, 340] width 335 height 37
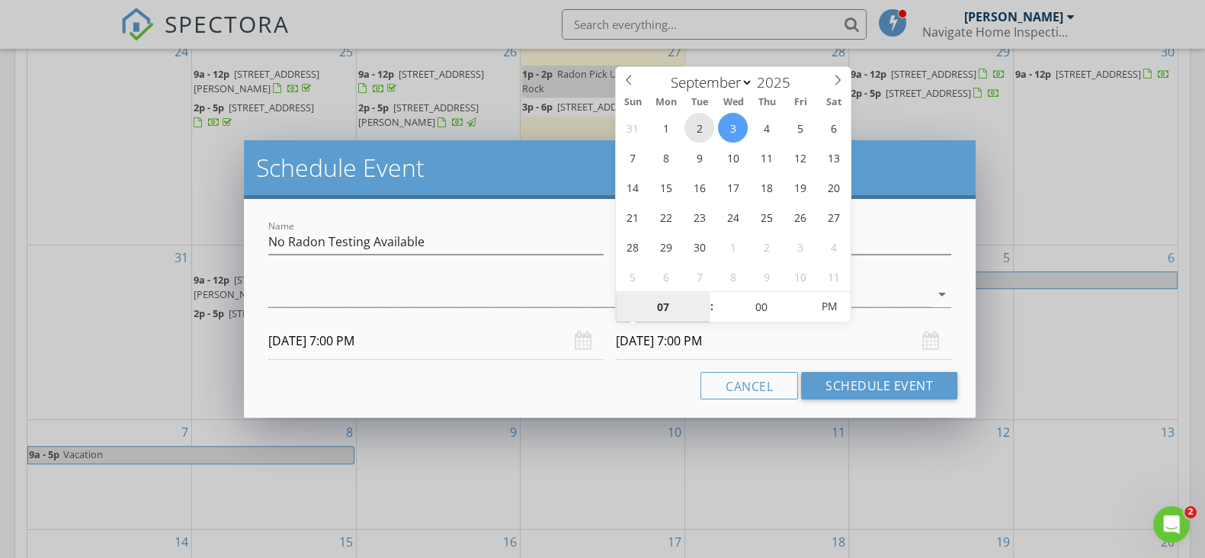
type input "09/02/2025 7:00 PM"
type input "08"
type input "09/02/2025 8:00 PM"
click at [704, 299] on span at bounding box center [704, 299] width 11 height 15
click at [873, 331] on input "09/02/2025 8:00 PM" at bounding box center [783, 340] width 335 height 37
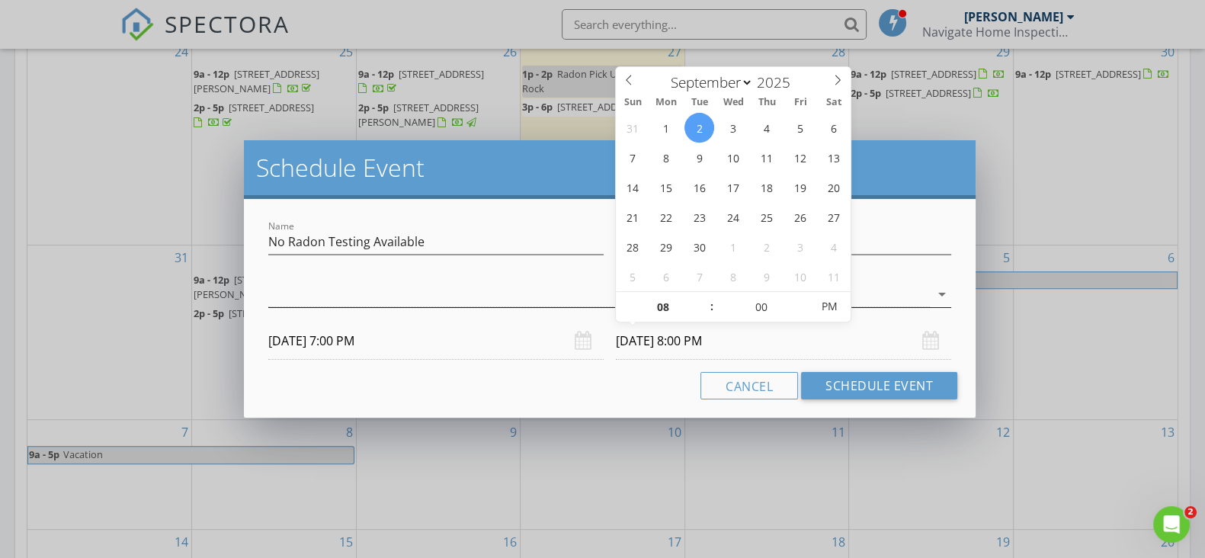
click at [905, 286] on div at bounding box center [598, 294] width 661 height 25
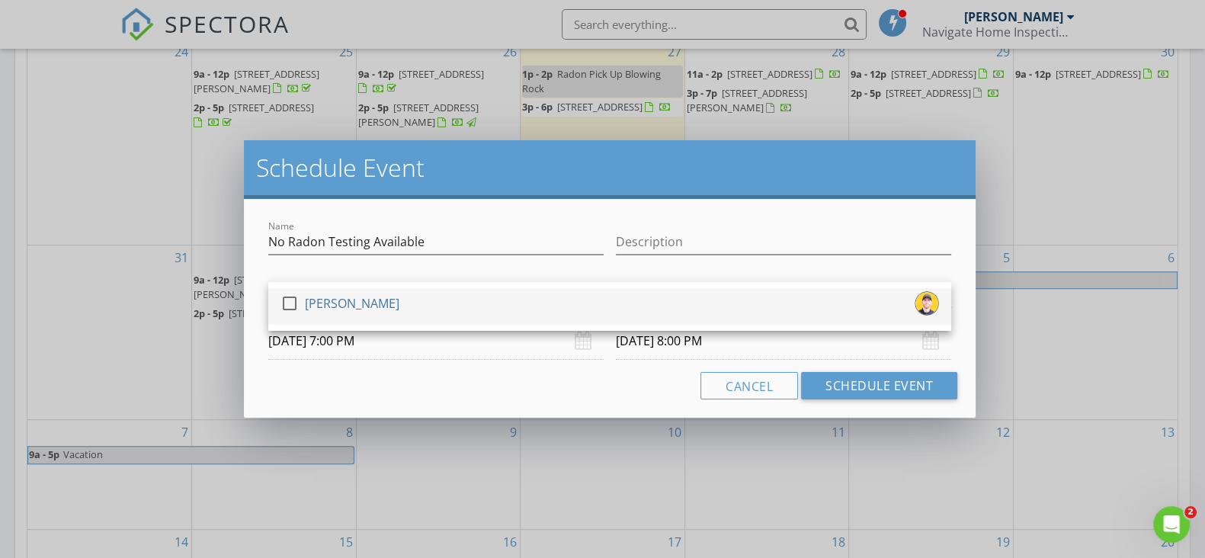
click at [904, 306] on div "check_box_outline_blank [PERSON_NAME]" at bounding box center [609, 306] width 658 height 30
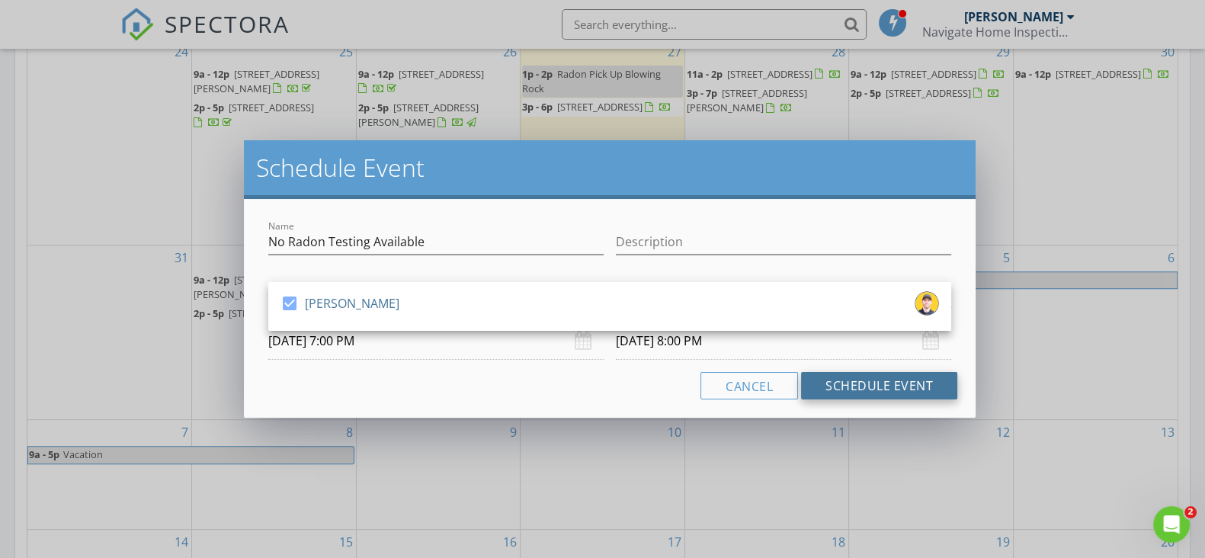
drag, startPoint x: 857, startPoint y: 385, endPoint x: 869, endPoint y: 381, distance: 12.0
click at [857, 385] on button "Schedule Event" at bounding box center [879, 385] width 156 height 27
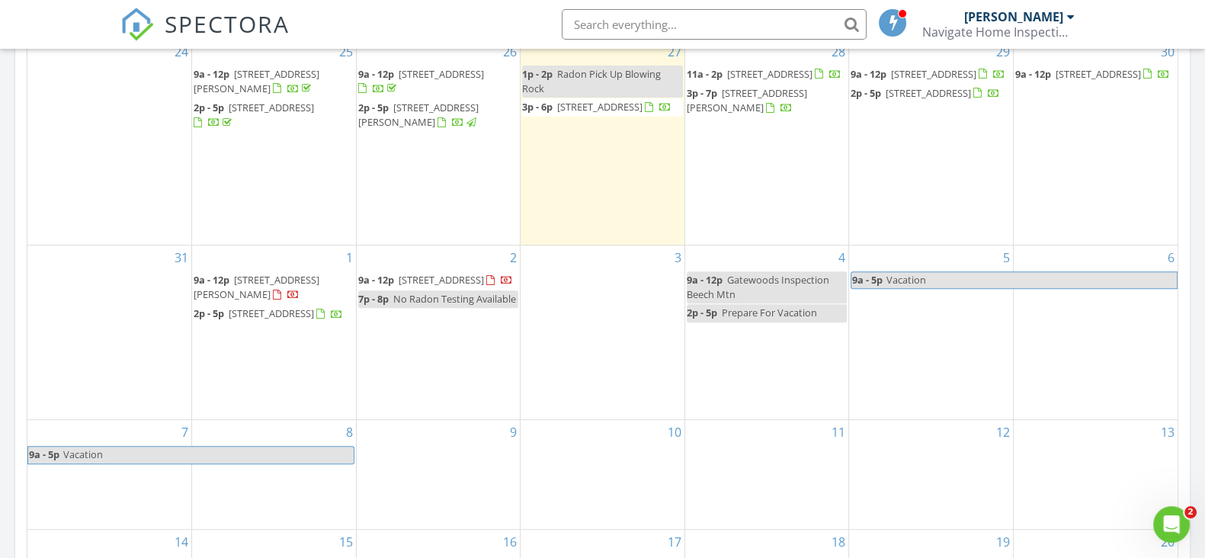
click at [586, 322] on div "3" at bounding box center [602, 332] width 164 height 174
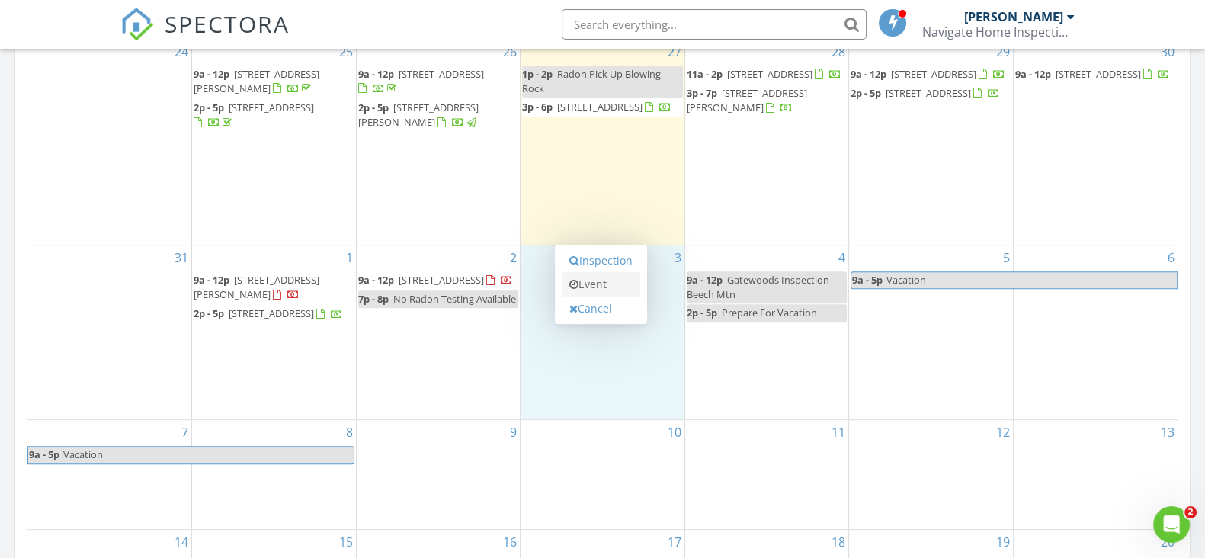
click at [610, 287] on link "Event" at bounding box center [601, 284] width 78 height 24
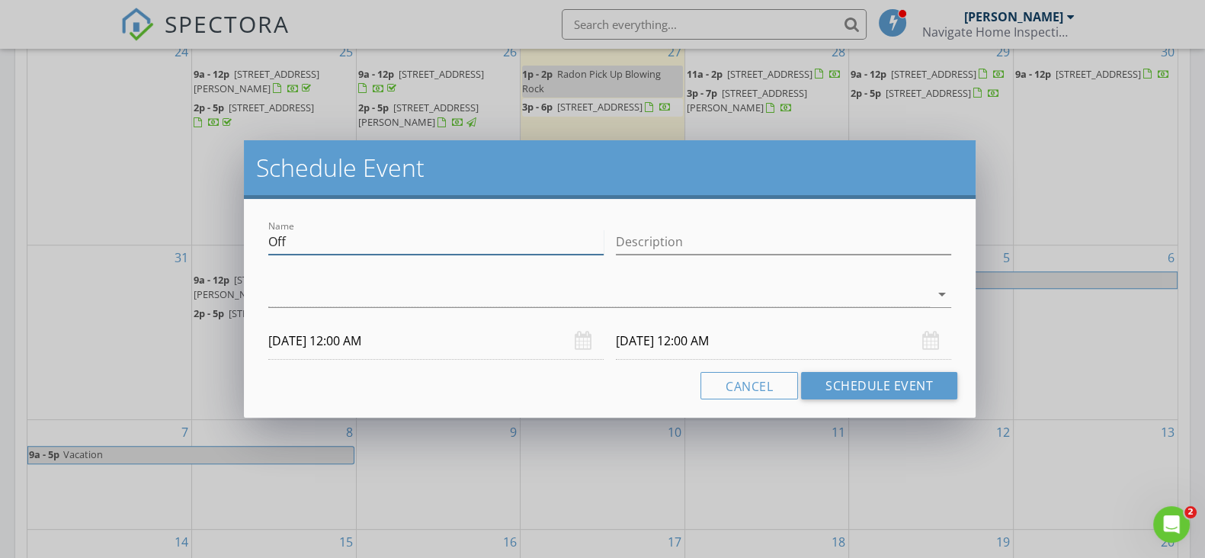
click at [464, 246] on input "Off" at bounding box center [435, 241] width 335 height 25
type input "O"
type input "No Radon Tests"
click at [386, 344] on input "[DATE] 12:00 AM" at bounding box center [435, 340] width 335 height 37
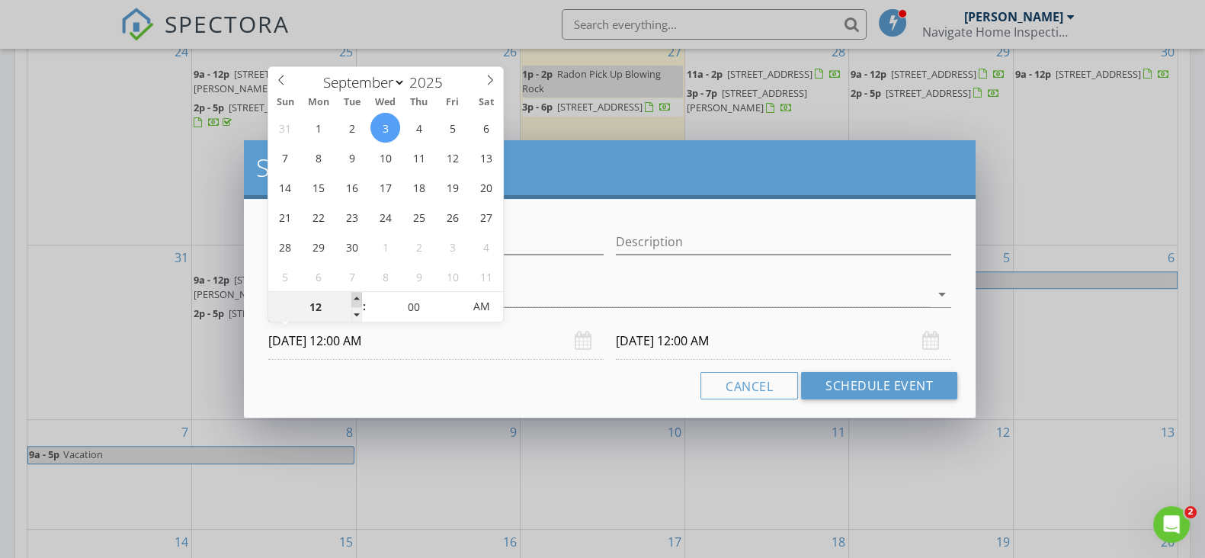
type input "01"
type input "09/03/2025 1:00 AM"
click at [355, 302] on span at bounding box center [356, 299] width 11 height 15
type input "[DATE] 1:00 AM"
type input "02"
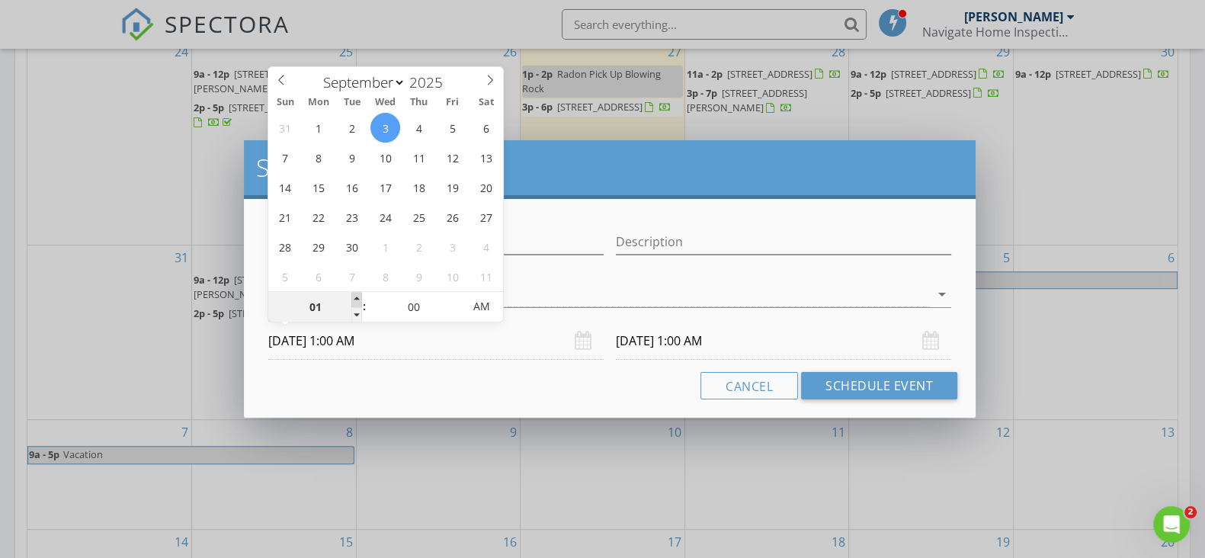
type input "09/03/2025 2:00 AM"
click at [355, 302] on span at bounding box center [356, 299] width 11 height 15
type input "03"
type input "09/03/2025 3:00 AM"
click at [355, 302] on span at bounding box center [356, 299] width 11 height 15
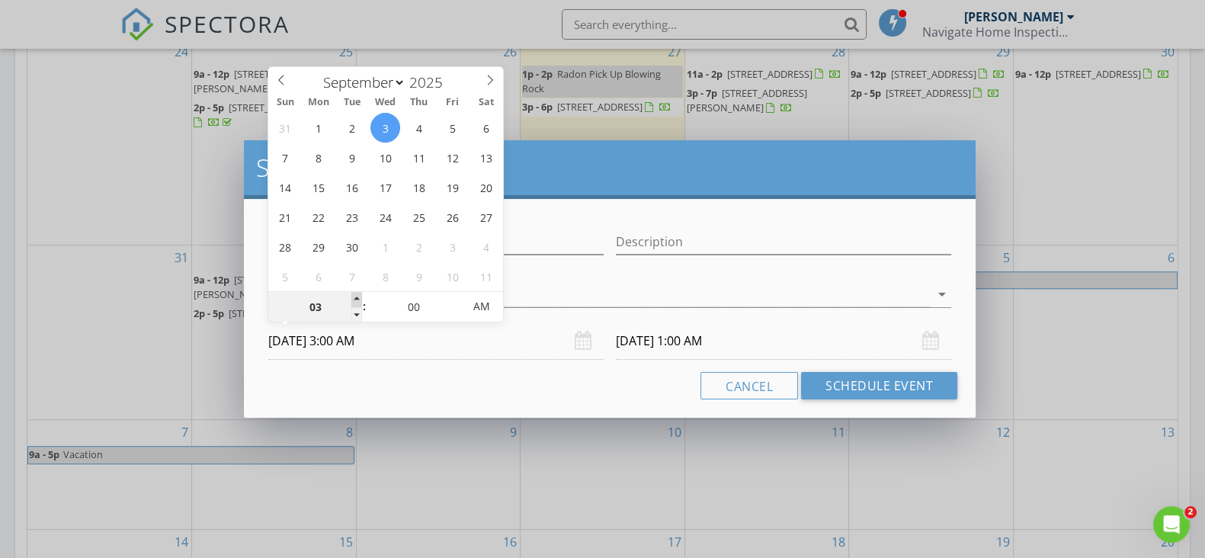
type input "04"
type input "09/03/2025 4:00 AM"
click at [355, 302] on span at bounding box center [356, 299] width 11 height 15
type input "05"
type input "09/03/2025 5:00 AM"
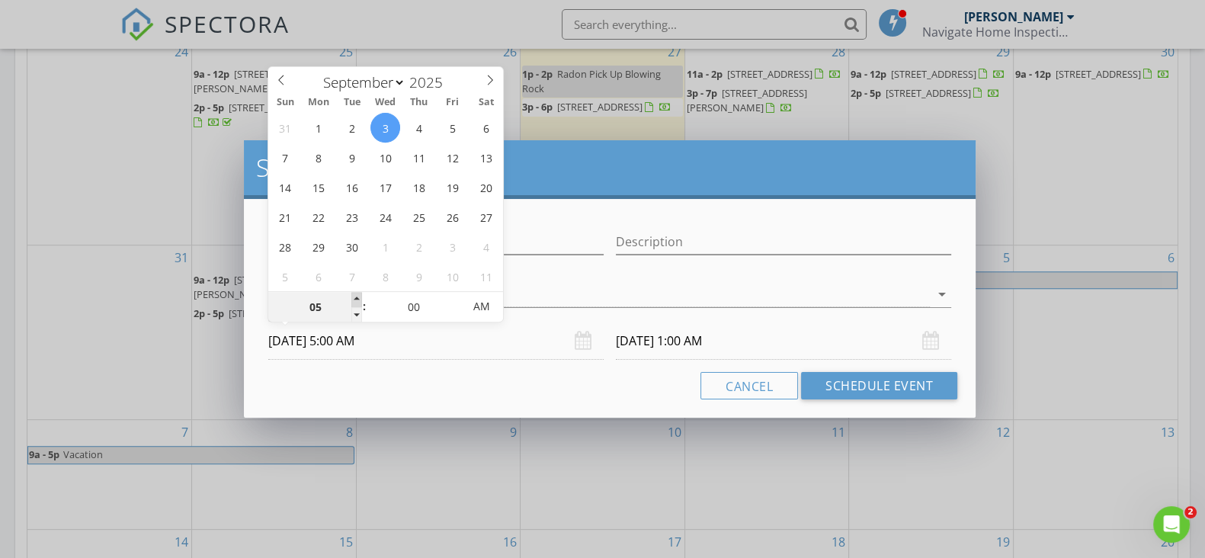
click at [355, 302] on span at bounding box center [356, 299] width 11 height 15
type input "06"
type input "09/03/2025 6:00 AM"
click at [355, 302] on span at bounding box center [356, 299] width 11 height 15
type input "07"
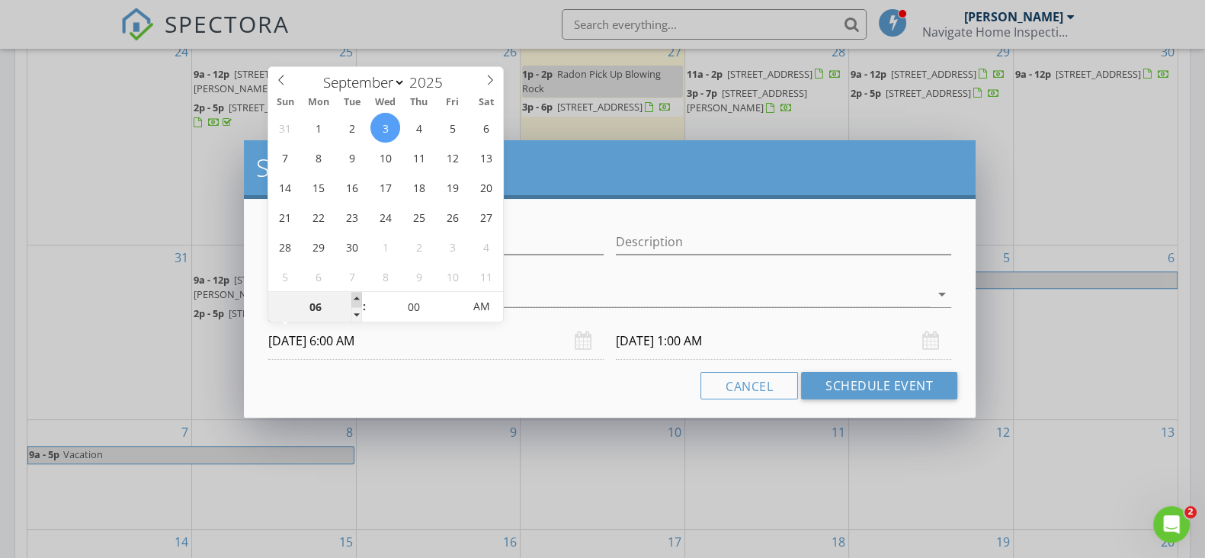
type input "09/03/2025 7:00 AM"
click at [355, 302] on span at bounding box center [356, 299] width 11 height 15
type input "09/04/2025 7:00 AM"
type input "[DATE] 7:00 PM"
click at [476, 308] on span "PM" at bounding box center [481, 306] width 42 height 30
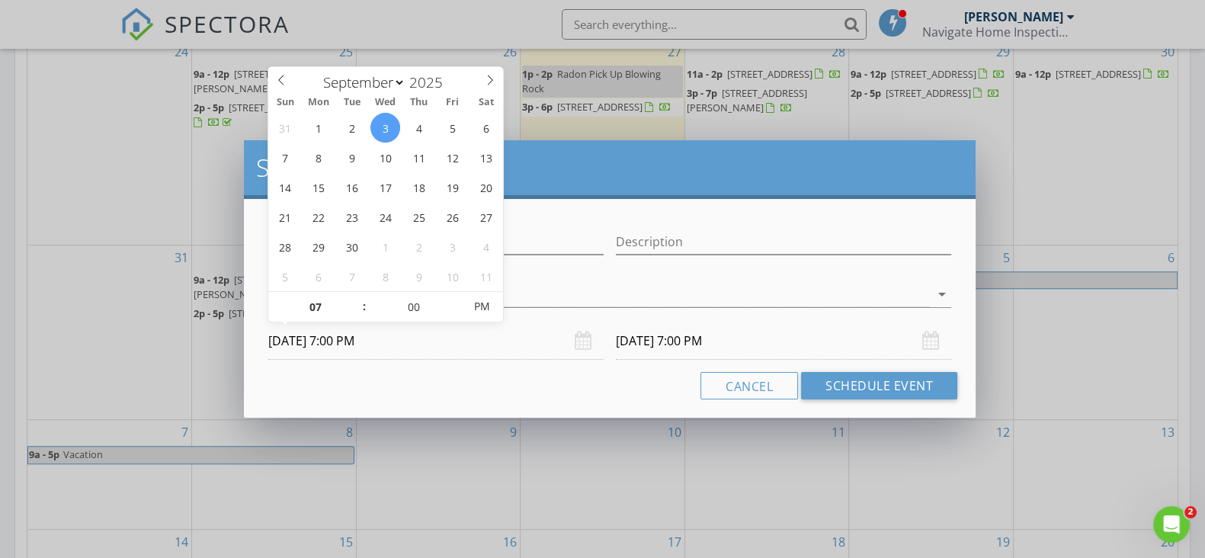
drag, startPoint x: 559, startPoint y: 374, endPoint x: 610, endPoint y: 352, distance: 55.6
click at [560, 374] on div "Cancel Schedule Event" at bounding box center [609, 385] width 695 height 27
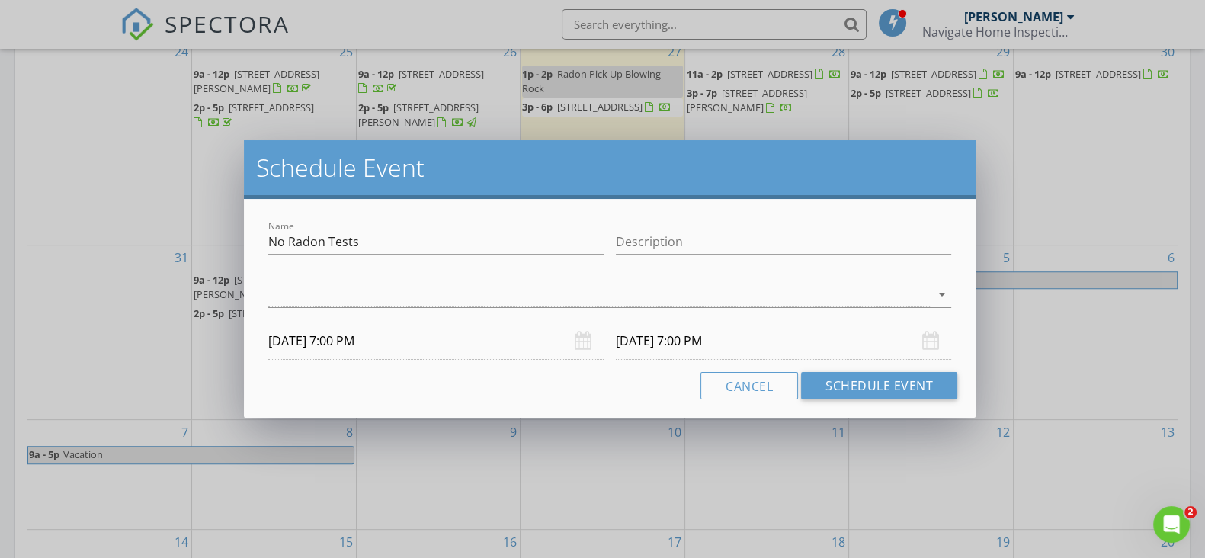
click at [628, 338] on input "[DATE] 7:00 PM" at bounding box center [783, 340] width 335 height 37
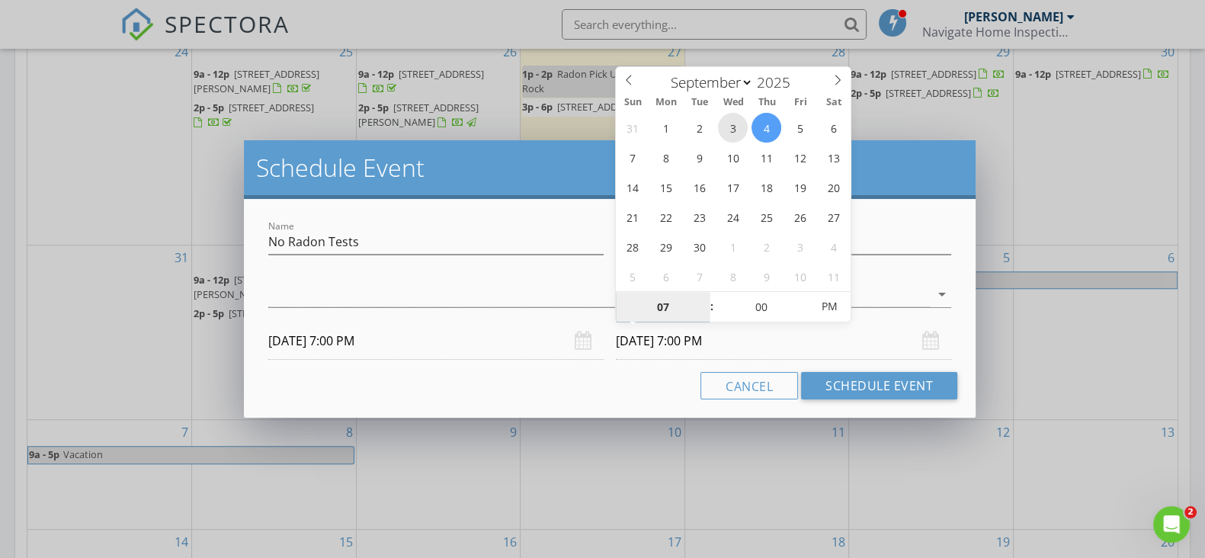
type input "[DATE] 7:00 PM"
type input "08"
type input "[DATE] 8:00 PM"
click at [702, 296] on span at bounding box center [704, 299] width 11 height 15
click at [898, 295] on div at bounding box center [598, 294] width 661 height 25
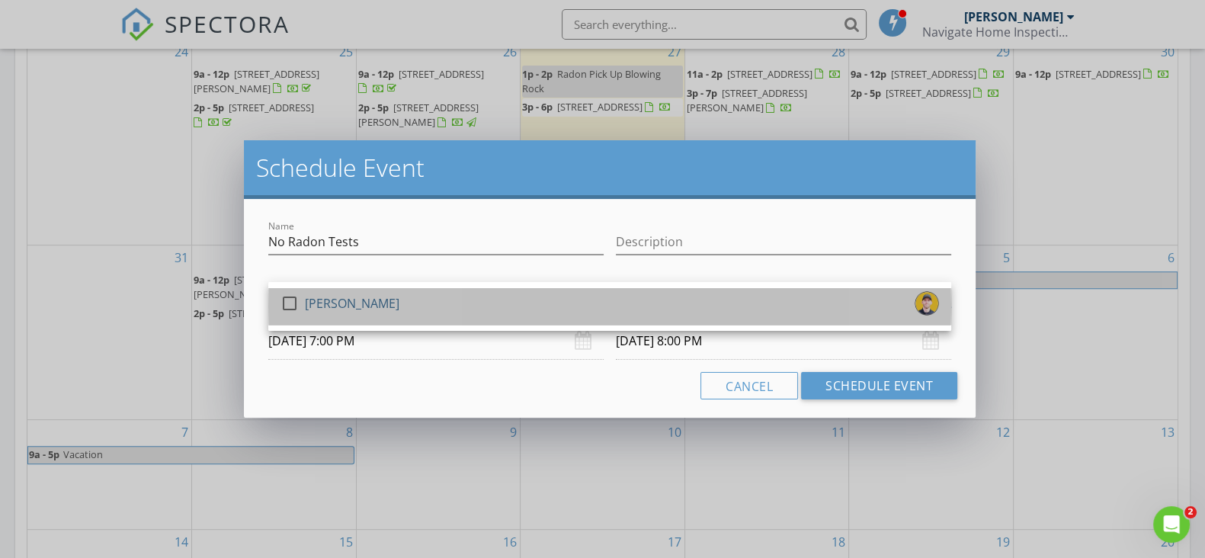
click at [898, 296] on div "check_box_outline_blank [PERSON_NAME]" at bounding box center [609, 306] width 658 height 30
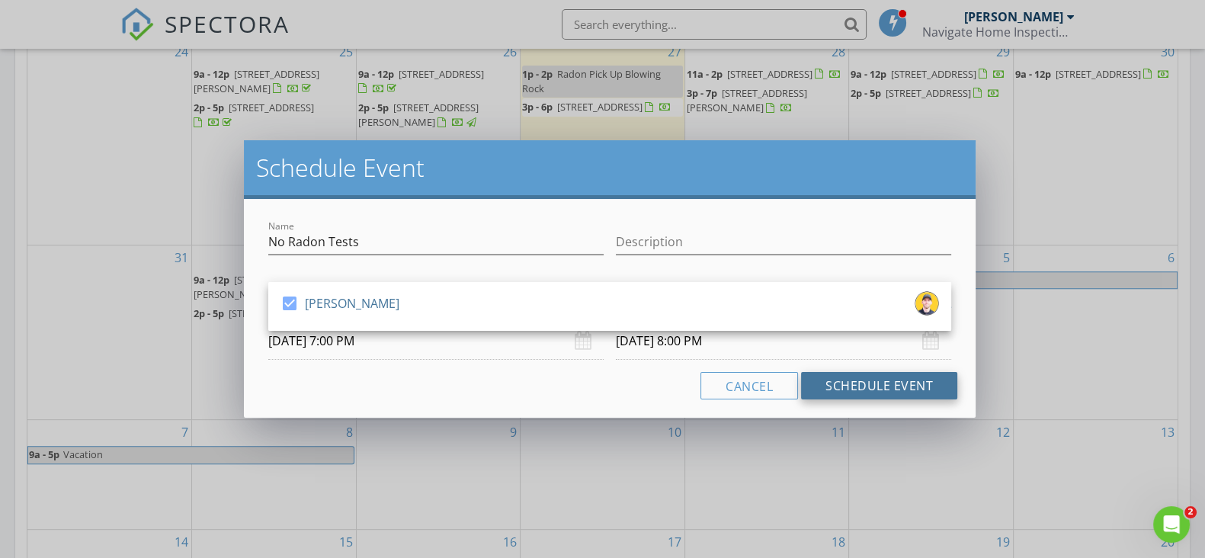
click at [878, 392] on button "Schedule Event" at bounding box center [879, 385] width 156 height 27
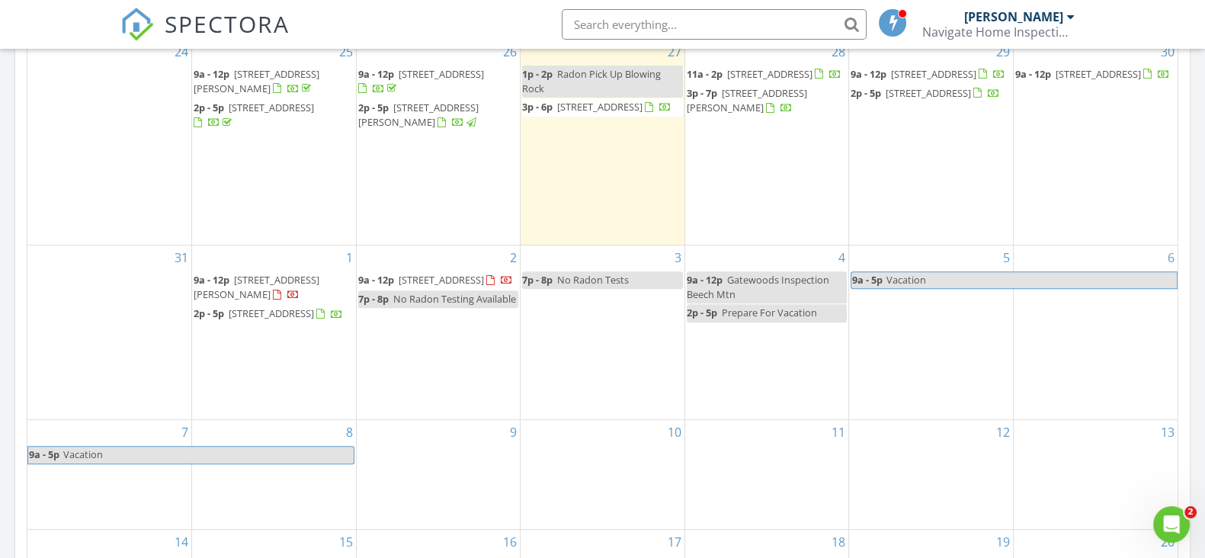
click at [475, 306] on span "No Radon Testing Available" at bounding box center [454, 299] width 123 height 14
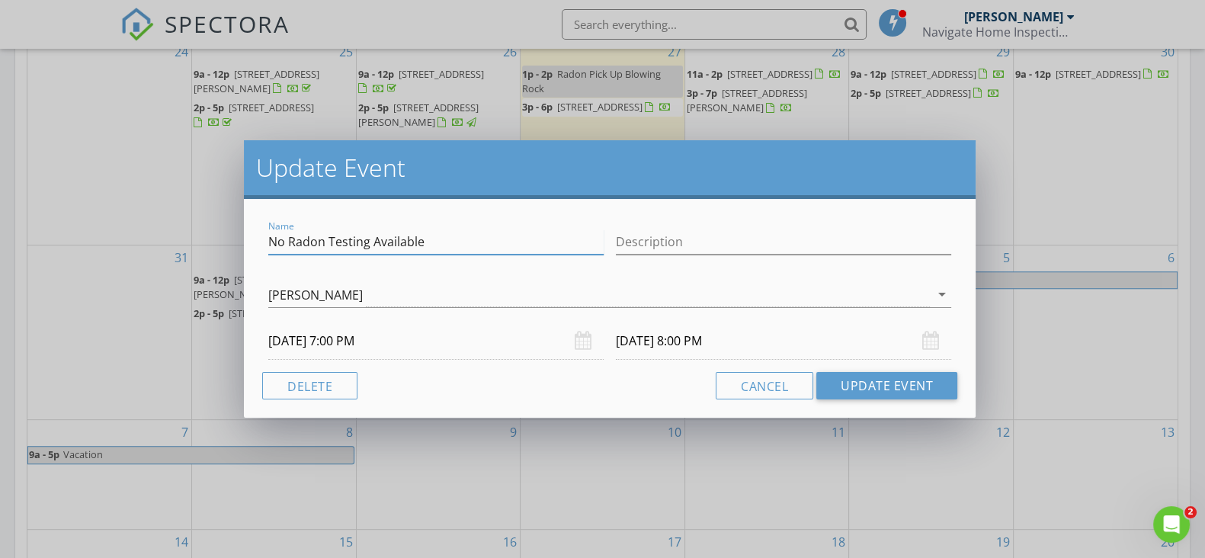
click at [447, 245] on input "No Radon Testing Available" at bounding box center [435, 241] width 335 height 25
type input "N"
type input "DO NOT SET RADON"
click at [873, 382] on button "Update Event" at bounding box center [886, 385] width 141 height 27
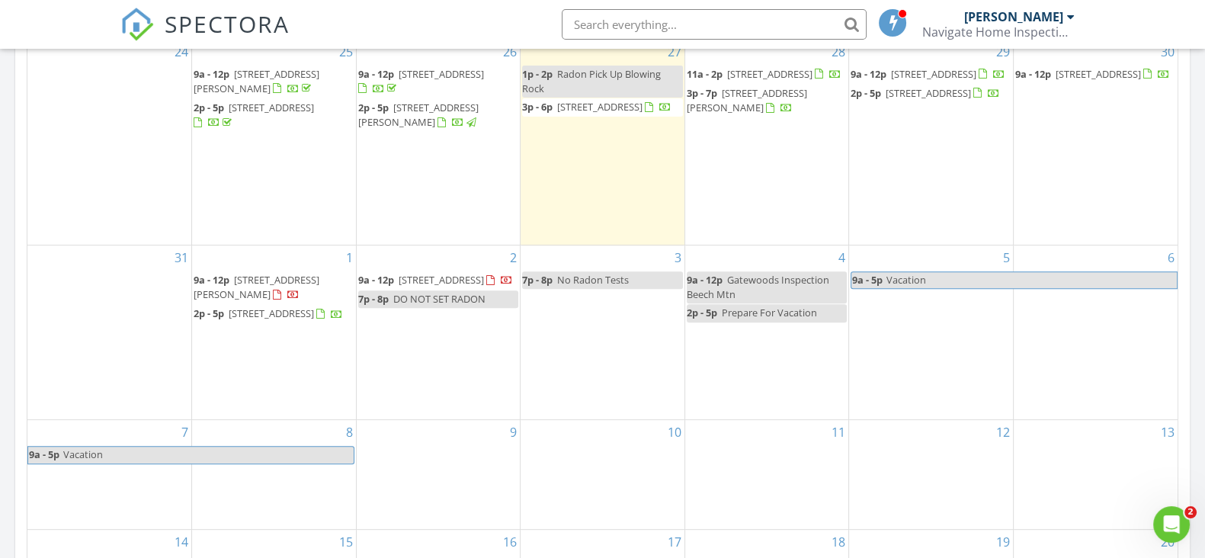
click at [616, 273] on span "No Radon Tests" at bounding box center [593, 280] width 72 height 14
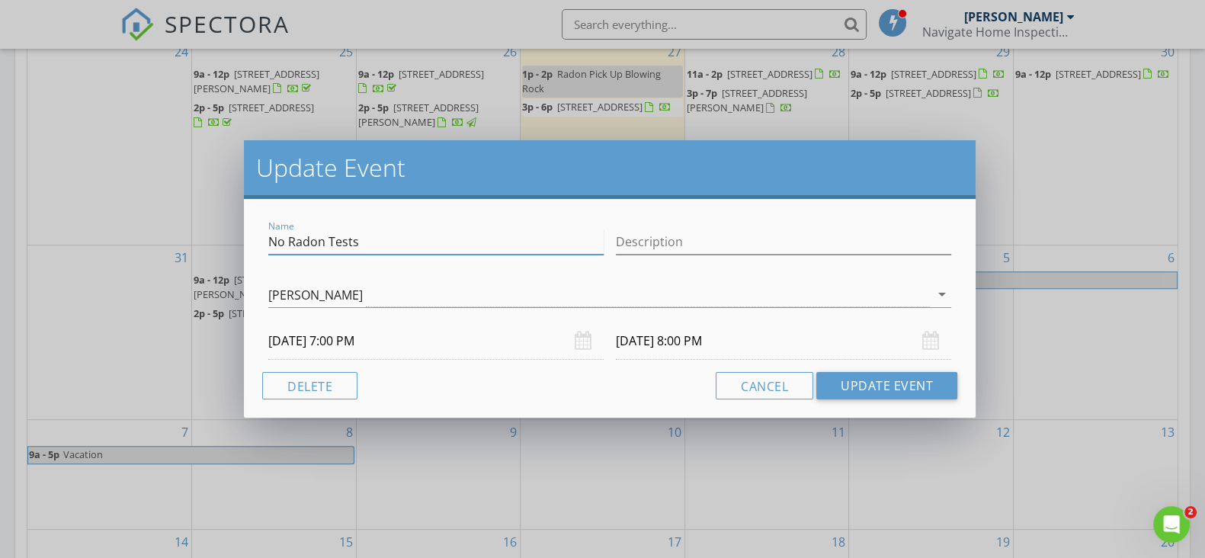
click at [442, 242] on input "No Radon Tests" at bounding box center [435, 241] width 335 height 25
type input "N"
type input "DO NOT SET RADON"
click at [922, 392] on button "Update Event" at bounding box center [886, 385] width 141 height 27
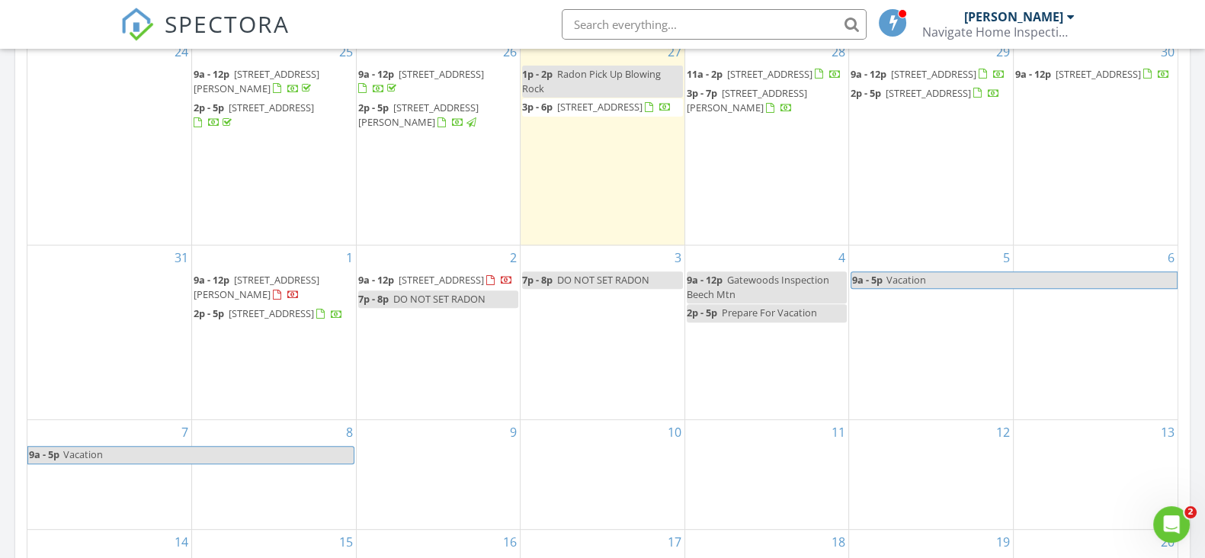
click at [773, 338] on div "4 9a - 12p Gatewoods Inspection Beech Mtn 2p - 5p Prepare For Vacation" at bounding box center [767, 332] width 164 height 174
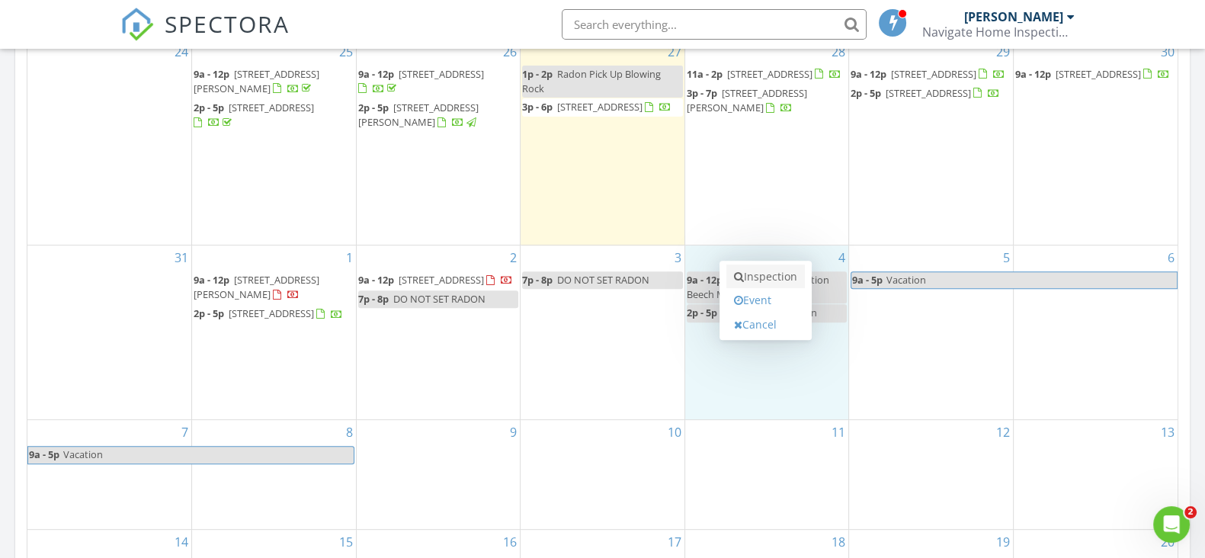
click at [786, 277] on link "Inspection" at bounding box center [765, 276] width 78 height 24
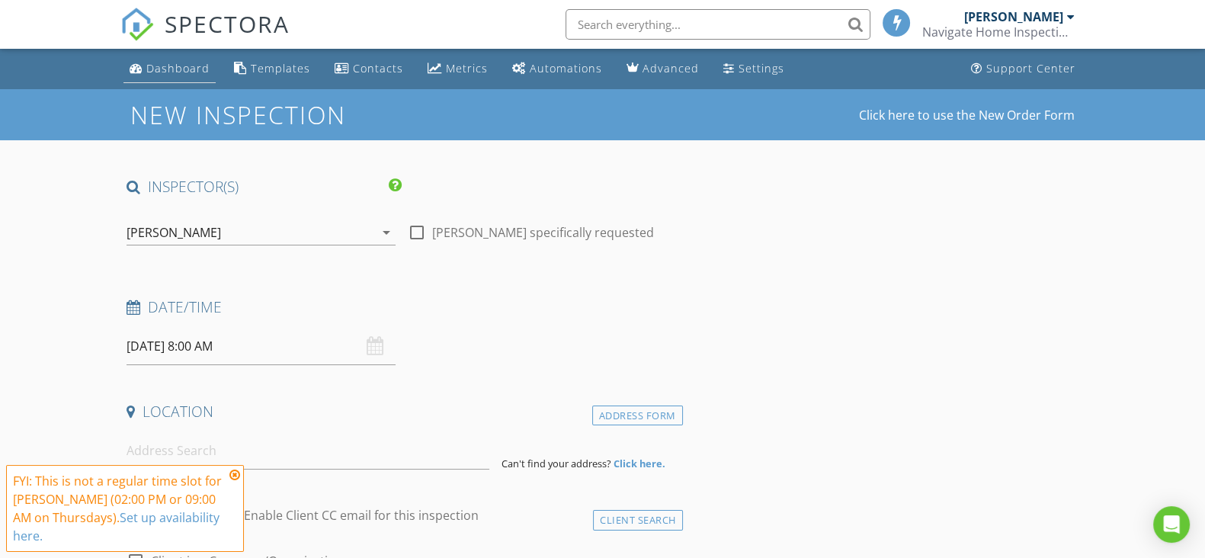
click at [174, 59] on link "Dashboard" at bounding box center [169, 69] width 92 height 28
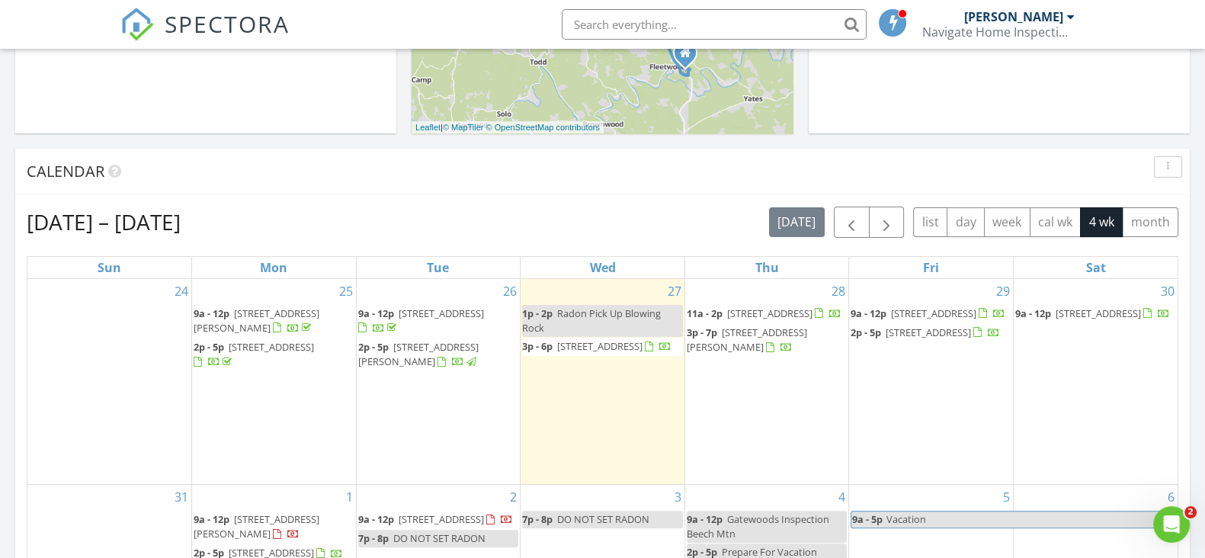
scroll to position [791, 0]
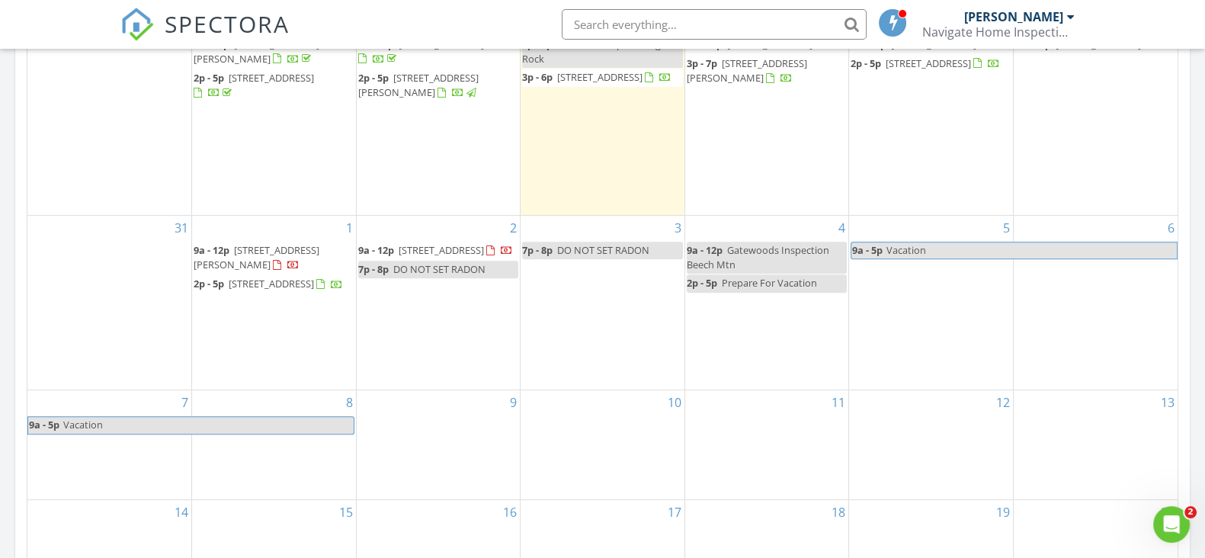
click at [762, 313] on div "4 9a - 12p Gatewoods Inspection Beech Mtn 2p - 5p Prepare For Vacation" at bounding box center [767, 303] width 164 height 174
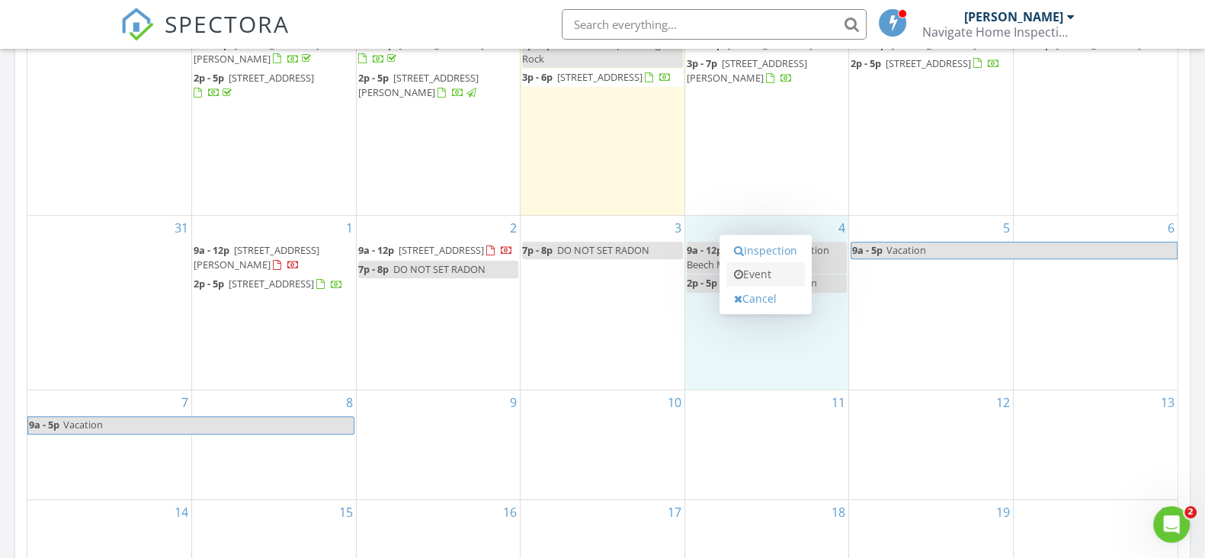
click at [758, 280] on link "Event" at bounding box center [765, 274] width 78 height 24
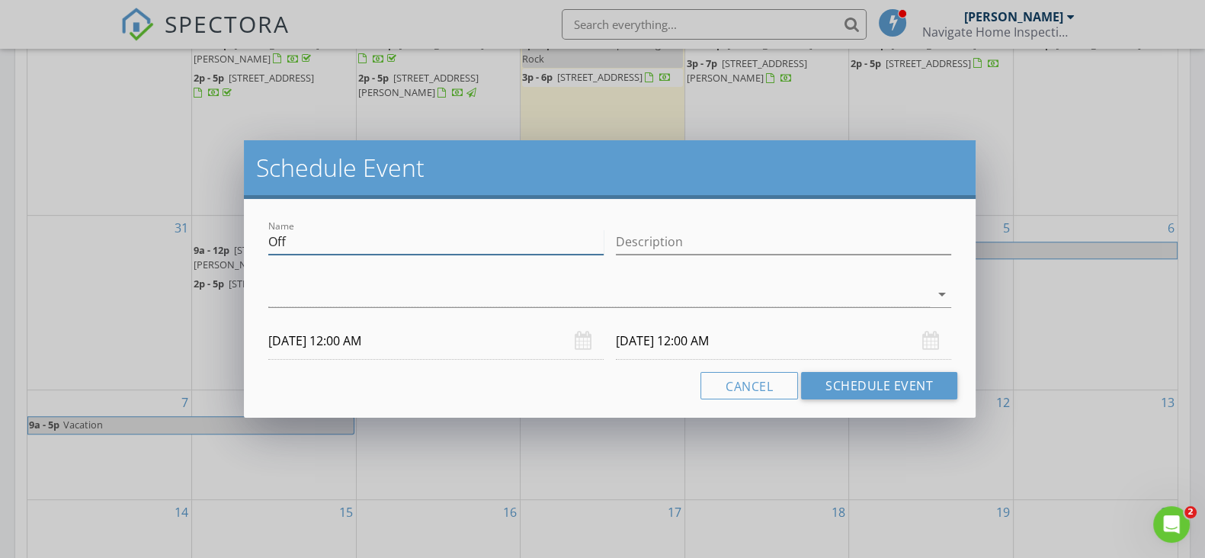
click at [476, 239] on input "Off" at bounding box center [435, 241] width 335 height 25
type input "O"
type input "DO NOT SET RADON"
click at [357, 344] on input "[DATE] 12:00 AM" at bounding box center [435, 340] width 335 height 37
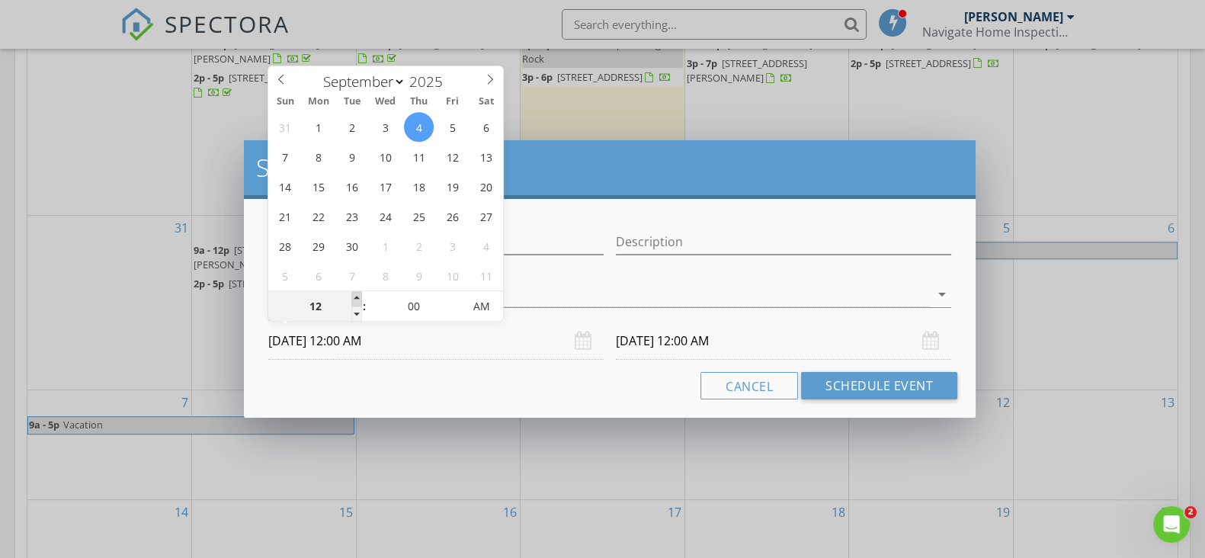
type input "01"
type input "[DATE] 1:00 AM"
click at [357, 300] on span at bounding box center [356, 298] width 11 height 15
type input "02"
type input "[DATE] 2:00 AM"
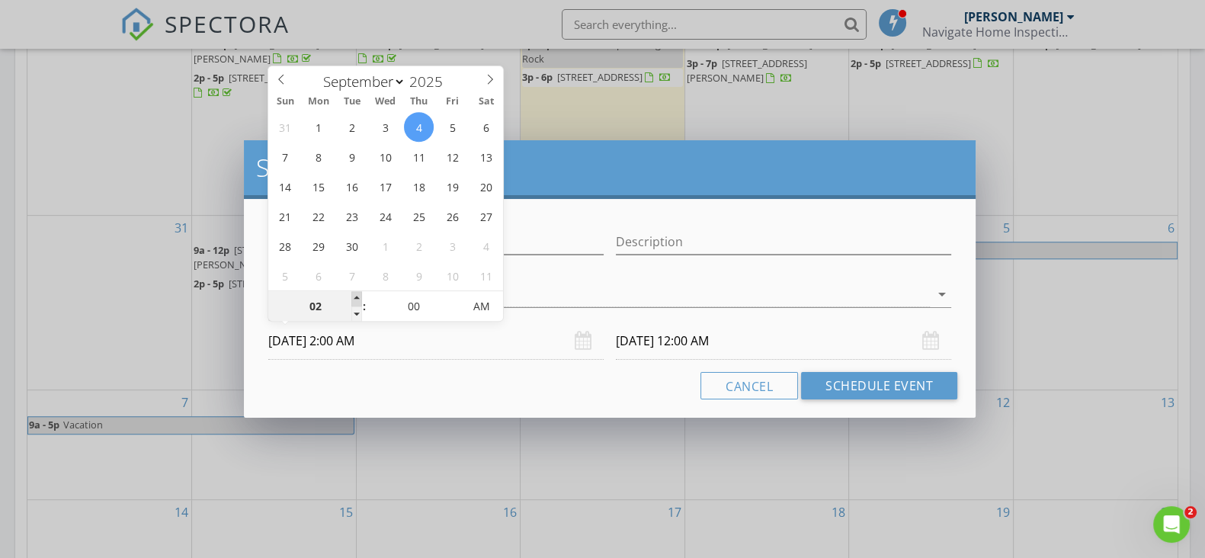
click at [357, 300] on span at bounding box center [356, 298] width 11 height 15
type input "03"
type input "[DATE] 3:00 AM"
click at [357, 300] on span at bounding box center [356, 298] width 11 height 15
type input "04"
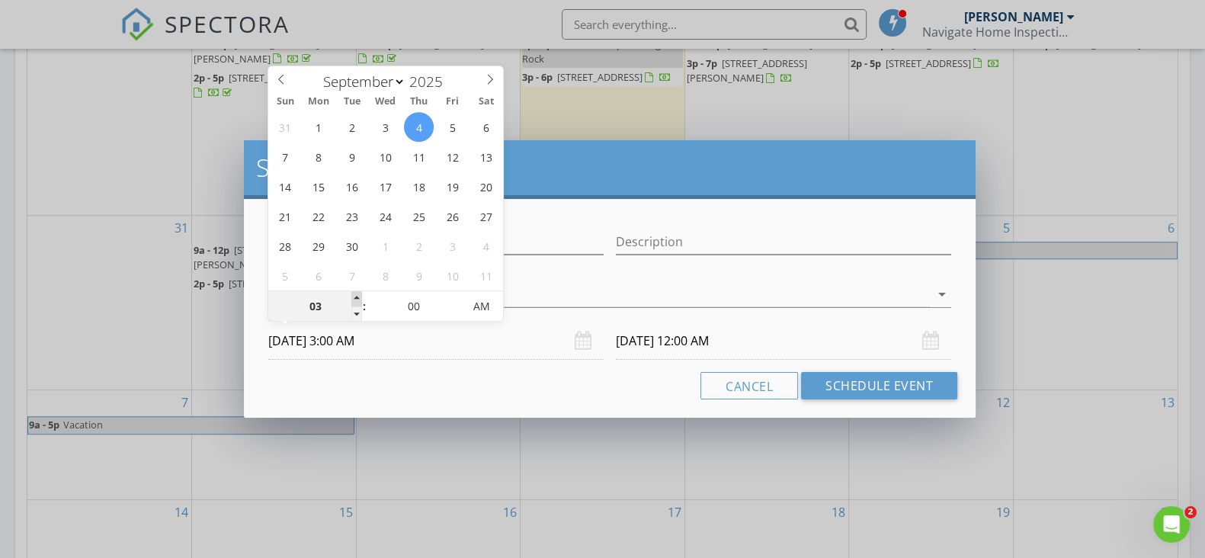
type input "[DATE] 4:00 AM"
click at [357, 300] on span at bounding box center [356, 298] width 11 height 15
type input "[DATE] 4:00 AM"
type input "05"
type input "[DATE] 5:00 AM"
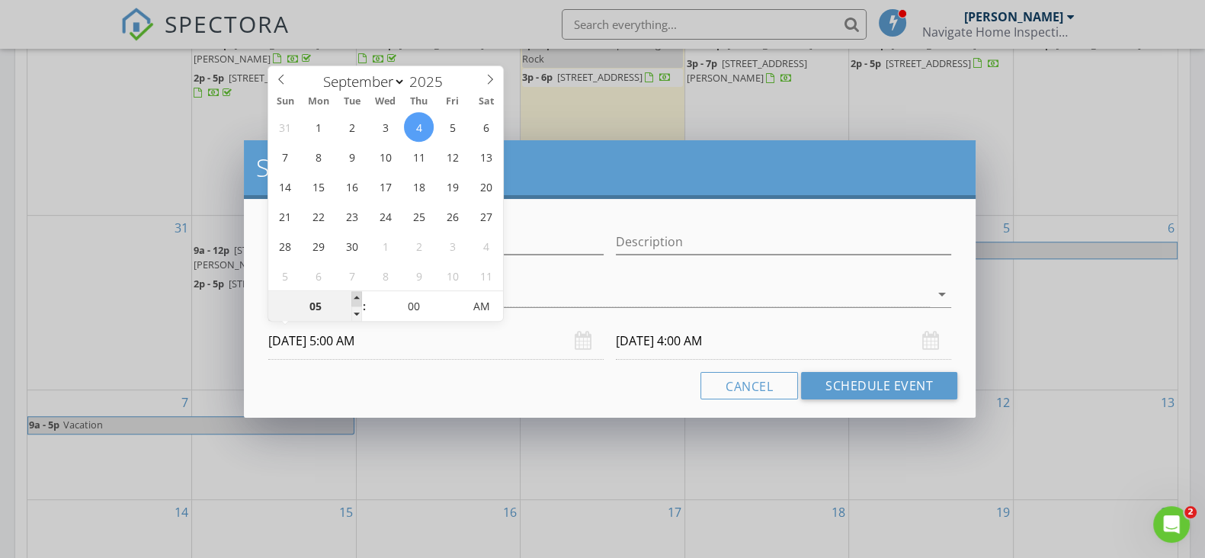
click at [357, 300] on span at bounding box center [356, 298] width 11 height 15
type input "[DATE] 5:00 AM"
type input "06"
type input "[DATE] 6:00 AM"
click at [357, 300] on span at bounding box center [356, 298] width 11 height 15
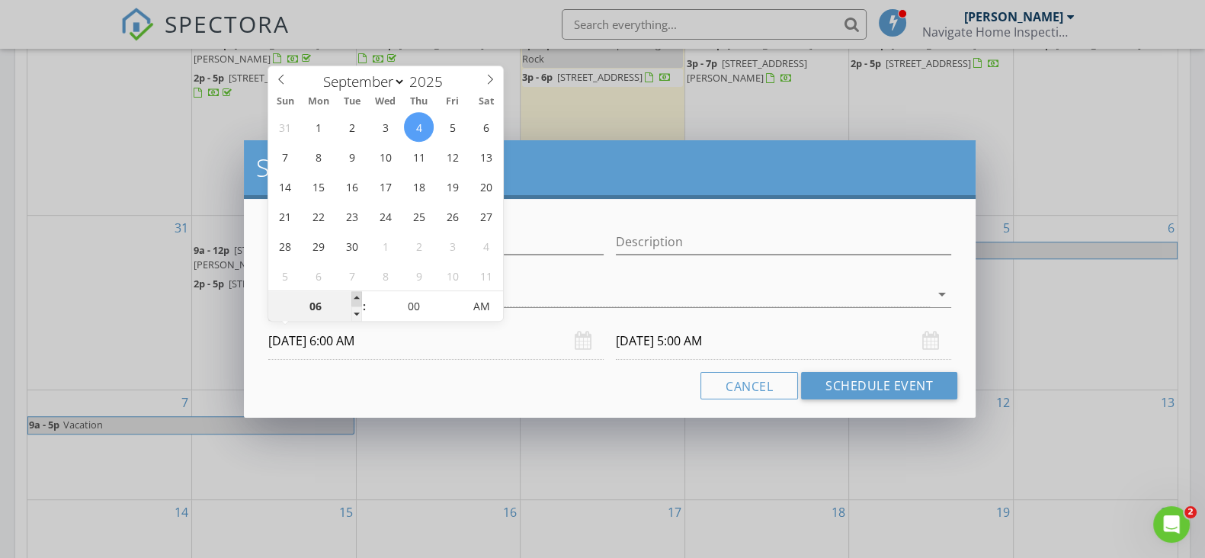
type input "[DATE] 6:00 AM"
type input "[DATE] 6:00 PM"
click at [483, 306] on span "AM" at bounding box center [481, 306] width 42 height 30
type input "07"
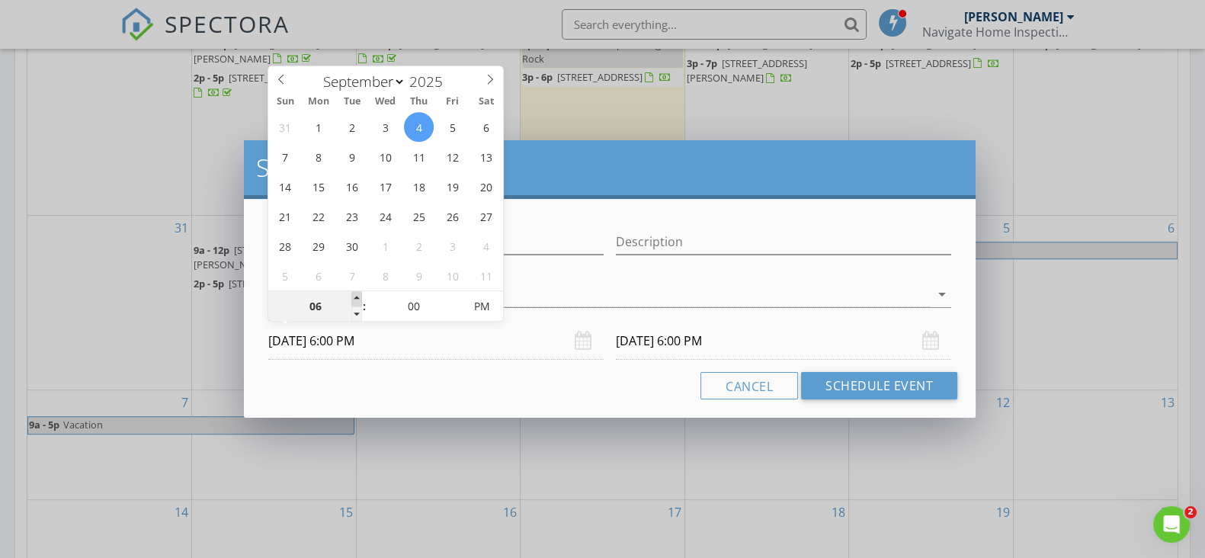
type input "[DATE] 7:00 PM"
click at [357, 299] on span at bounding box center [356, 298] width 11 height 15
click at [531, 382] on div "Cancel Schedule Event" at bounding box center [609, 385] width 695 height 27
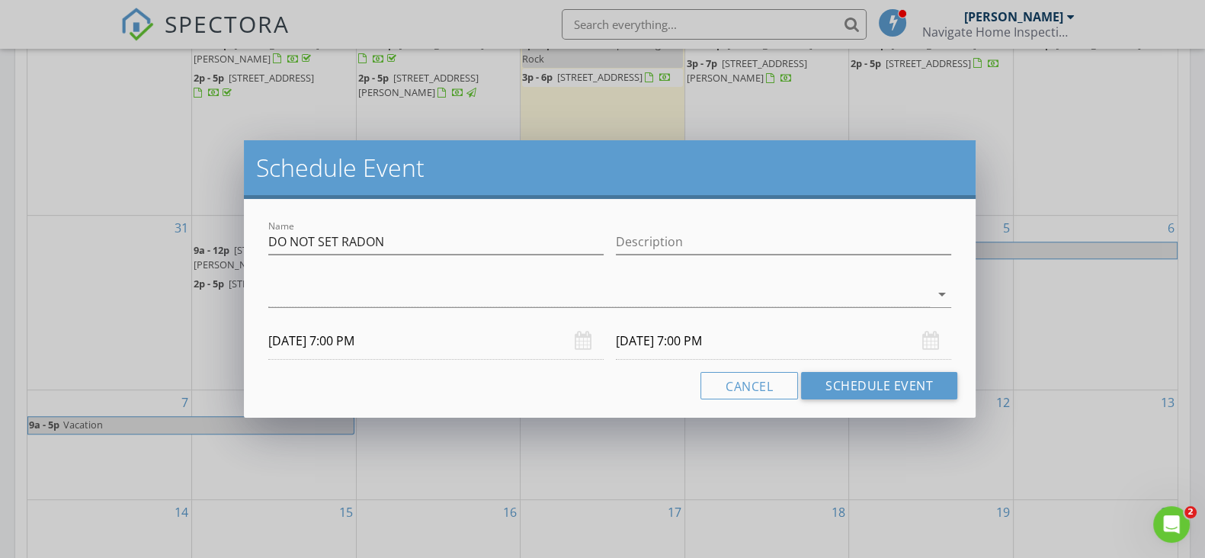
click at [728, 344] on input "[DATE] 7:00 PM" at bounding box center [783, 340] width 335 height 37
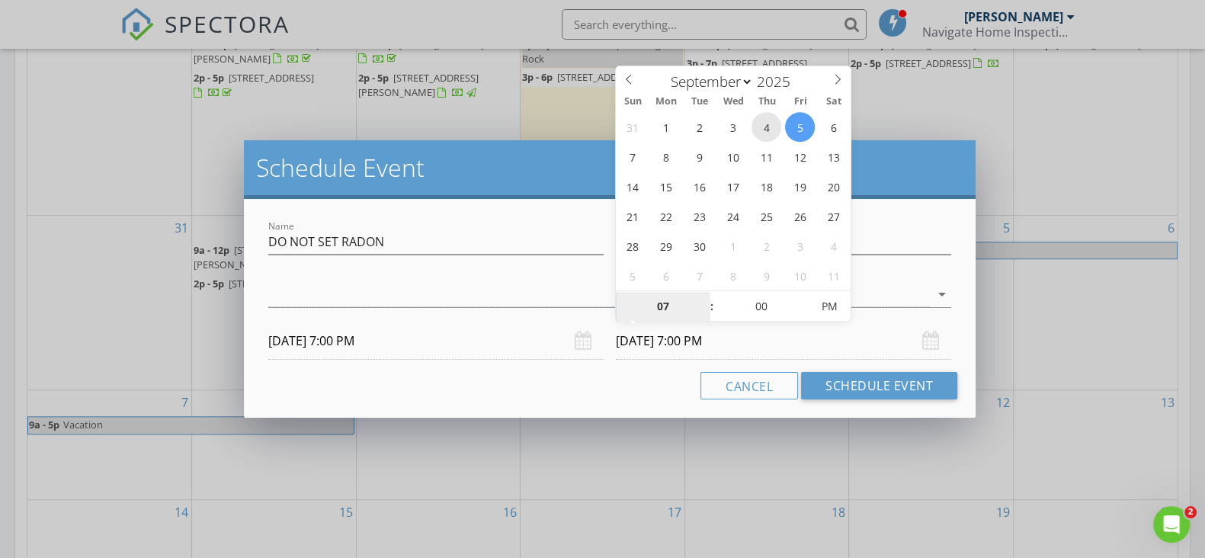
type input "[DATE] 7:00 PM"
type input "08"
type input "[DATE] 8:00 PM"
click at [702, 293] on span at bounding box center [704, 298] width 11 height 15
click at [596, 387] on div "Cancel Schedule Event" at bounding box center [609, 385] width 695 height 27
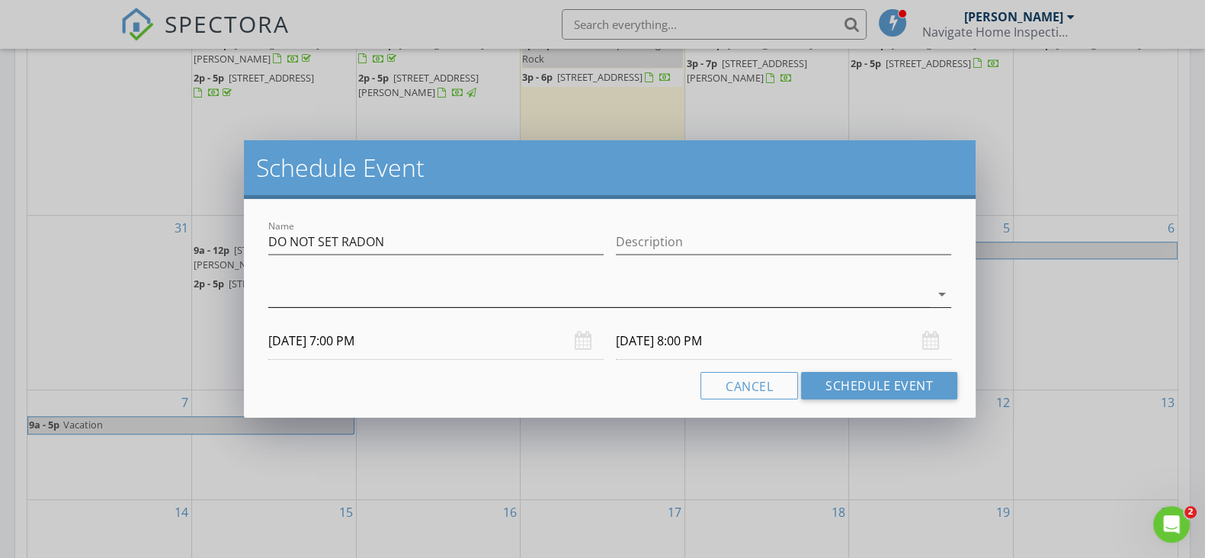
click at [747, 299] on div at bounding box center [598, 294] width 661 height 25
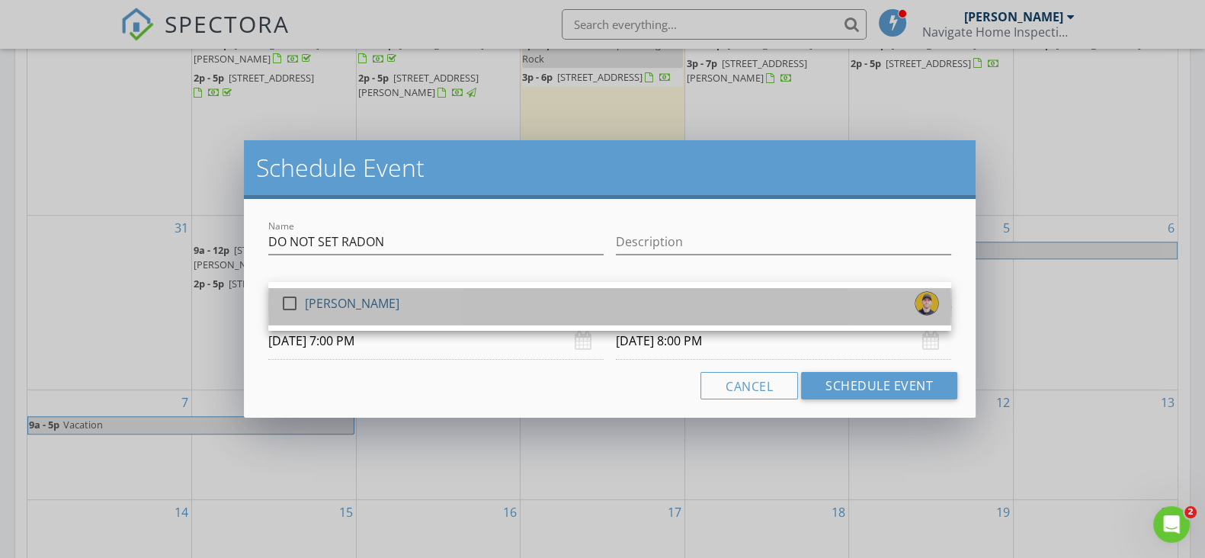
click at [553, 312] on div "check_box_outline_blank [PERSON_NAME]" at bounding box center [609, 306] width 658 height 30
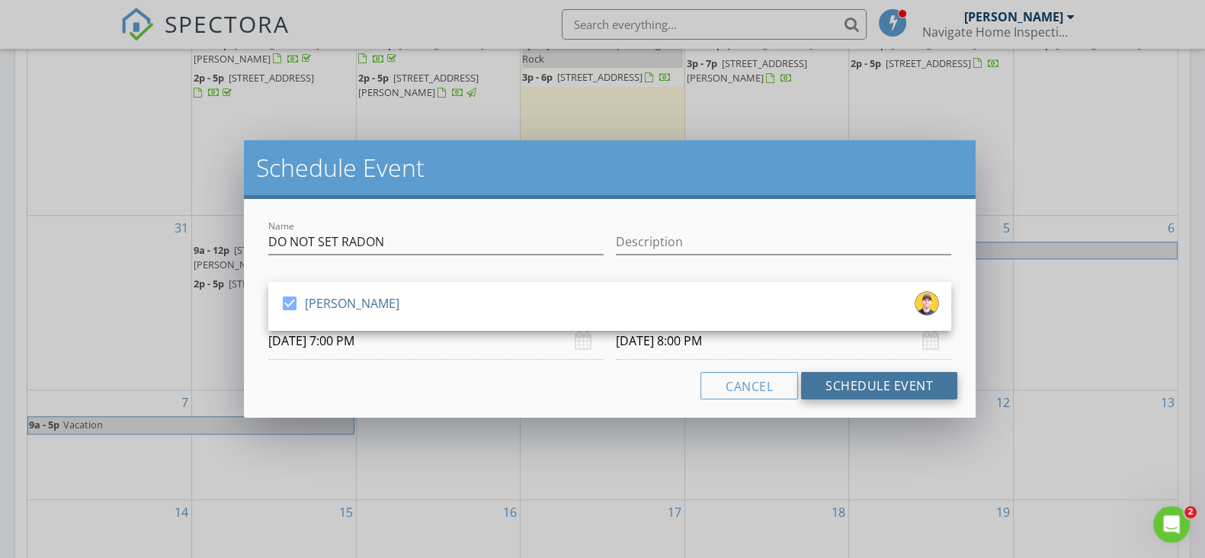
click at [832, 387] on button "Schedule Event" at bounding box center [879, 385] width 156 height 27
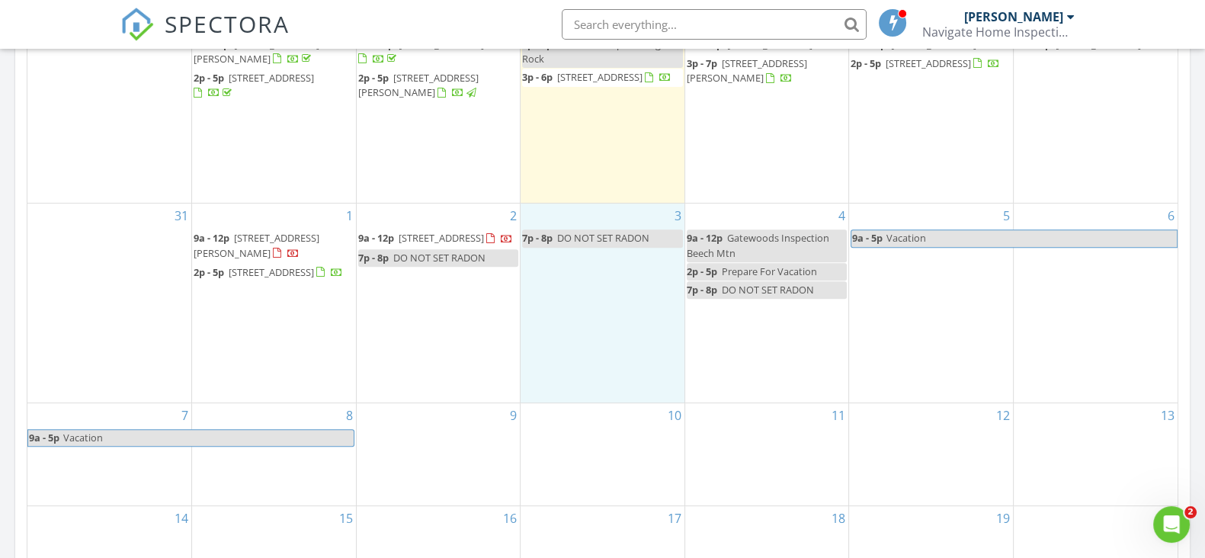
click at [613, 285] on div "3 7p - 8p DO NOT SET RADON" at bounding box center [602, 302] width 164 height 199
click at [602, 242] on link "Event" at bounding box center [601, 245] width 78 height 24
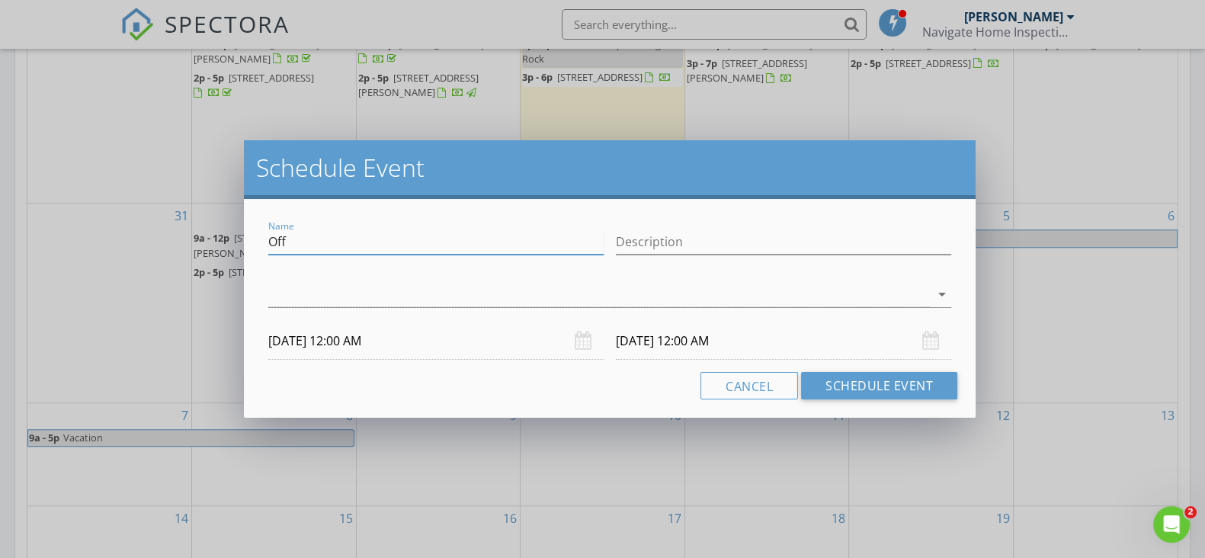
click at [457, 237] on input "Off" at bounding box center [435, 241] width 335 height 25
type input "O"
type input "p"
type input "Pick Up Radon [STREET_ADDRESS]"
click at [523, 356] on input "[DATE] 12:00 AM" at bounding box center [435, 340] width 335 height 37
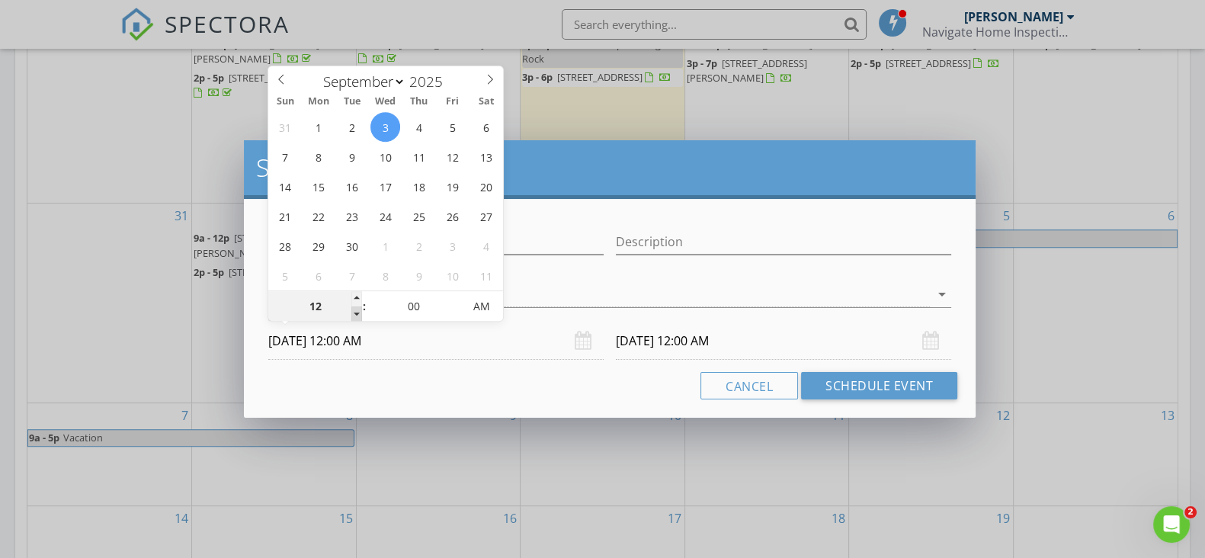
type input "11"
type input "[DATE] 11:00 PM"
click at [356, 314] on span at bounding box center [356, 313] width 11 height 15
type input "[DATE] 11:00 PM"
type input "10"
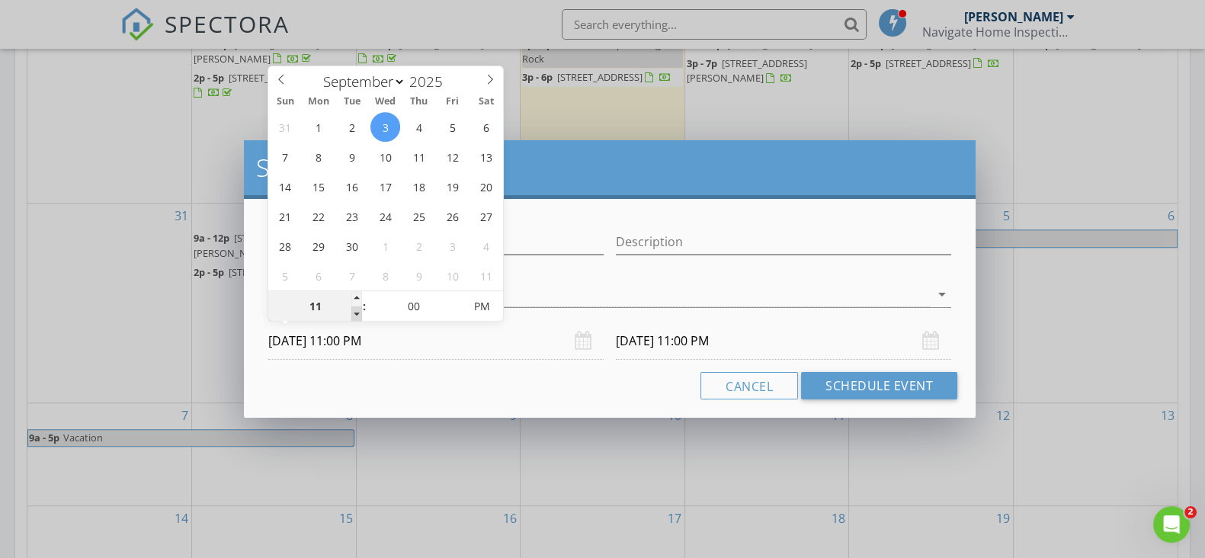
type input "[DATE] 10:00 PM"
click at [356, 314] on span at bounding box center [356, 313] width 11 height 15
type input "09"
type input "[DATE] 9:00 PM"
click at [356, 314] on span at bounding box center [356, 313] width 11 height 15
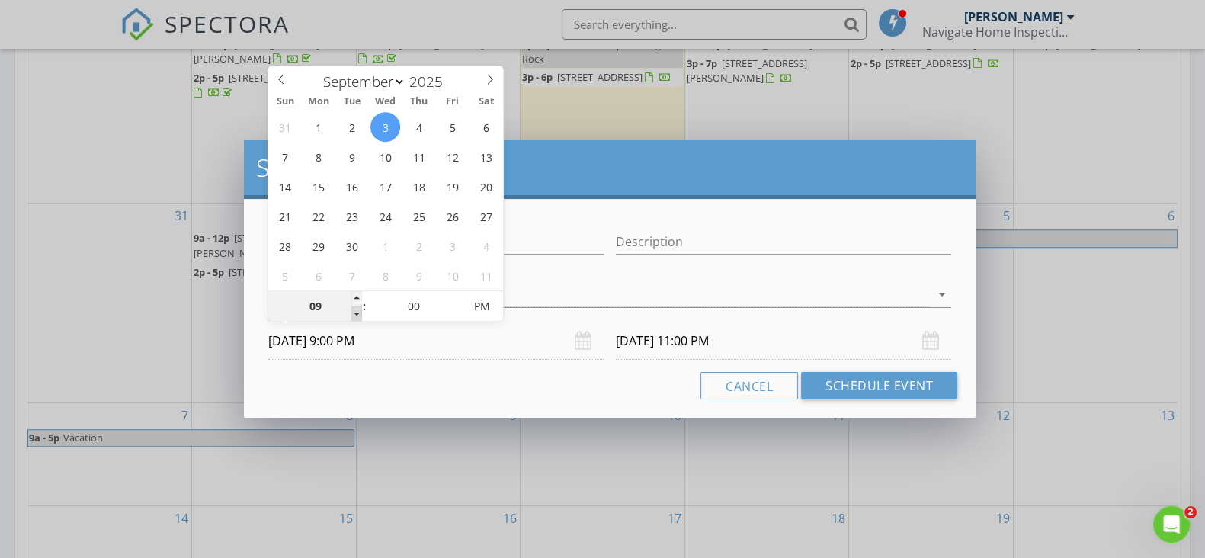
type input "08"
type input "[DATE] 8:00 PM"
click at [356, 314] on span at bounding box center [356, 313] width 11 height 15
type input "[DATE] 8:00 PM"
type input "07"
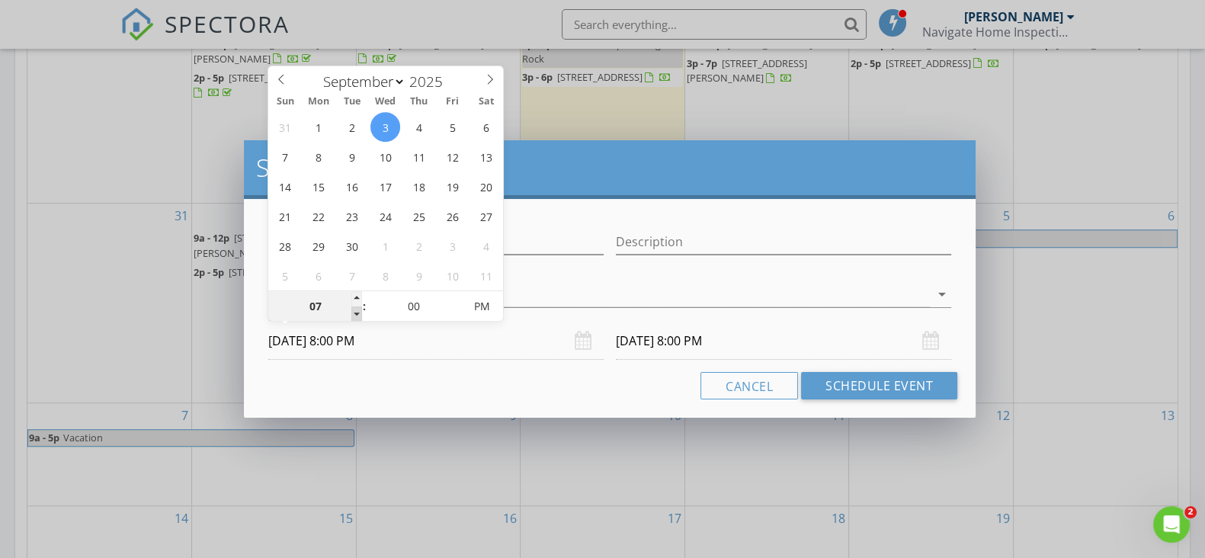
type input "[DATE] 7:00 PM"
click at [356, 314] on span at bounding box center [356, 313] width 11 height 15
type input "[DATE] 7:00 PM"
type input "06"
type input "[DATE] 6:00 PM"
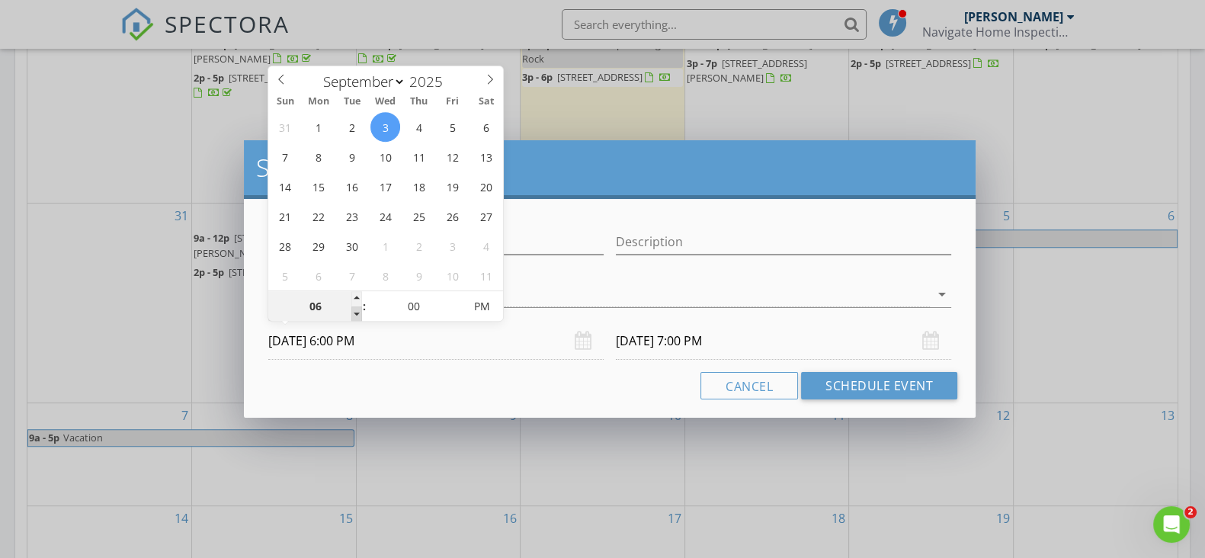
click at [356, 314] on span at bounding box center [356, 313] width 11 height 15
type input "06"
type input "[DATE] 6:00 PM"
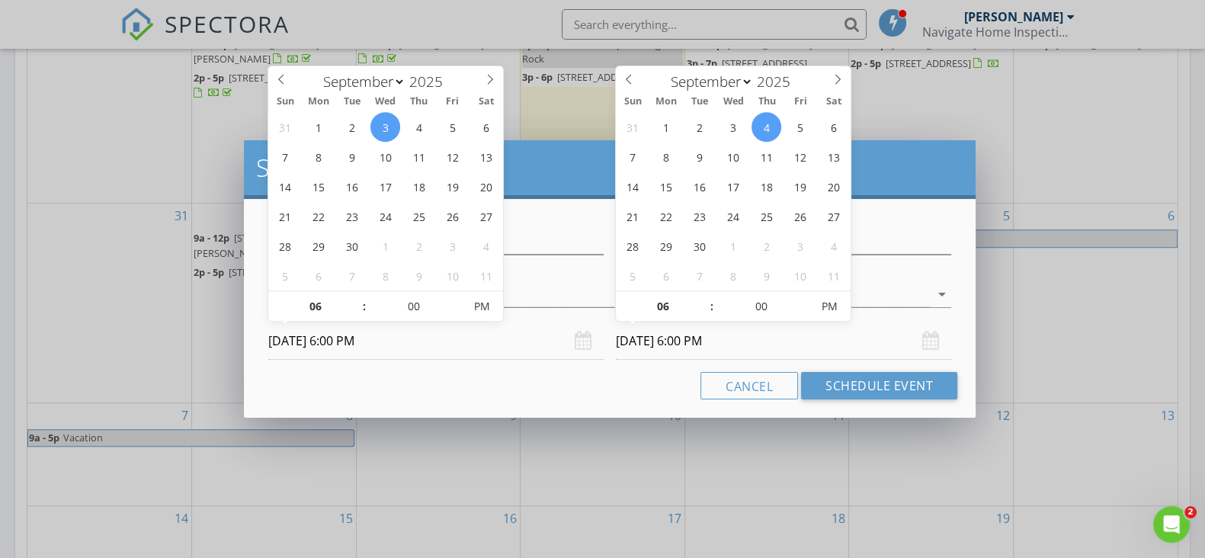
click at [661, 341] on input "[DATE] 6:00 PM" at bounding box center [783, 340] width 335 height 37
type input "07"
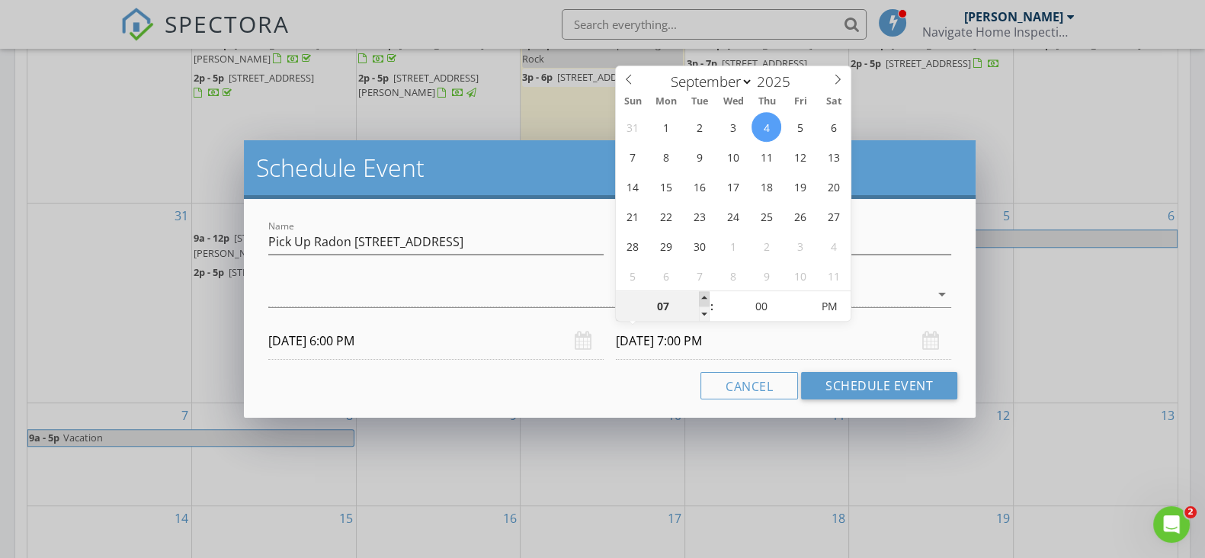
click at [701, 295] on span at bounding box center [704, 298] width 11 height 15
type input "[DATE] 7:00 PM"
click at [899, 285] on div at bounding box center [598, 294] width 661 height 25
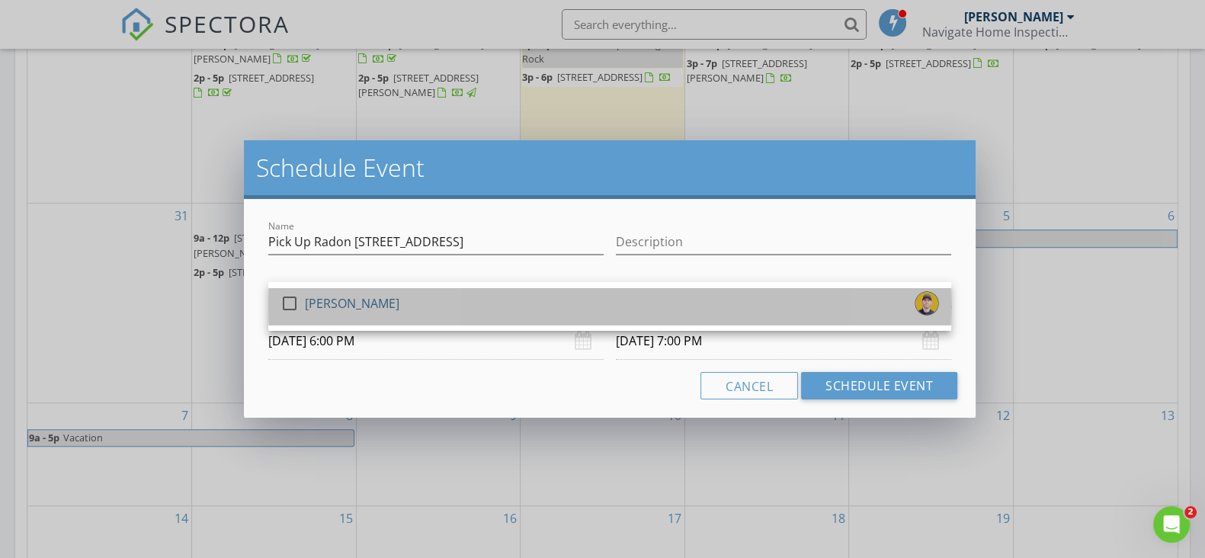
click at [897, 288] on link "check_box_outline_blank [PERSON_NAME]" at bounding box center [609, 306] width 683 height 37
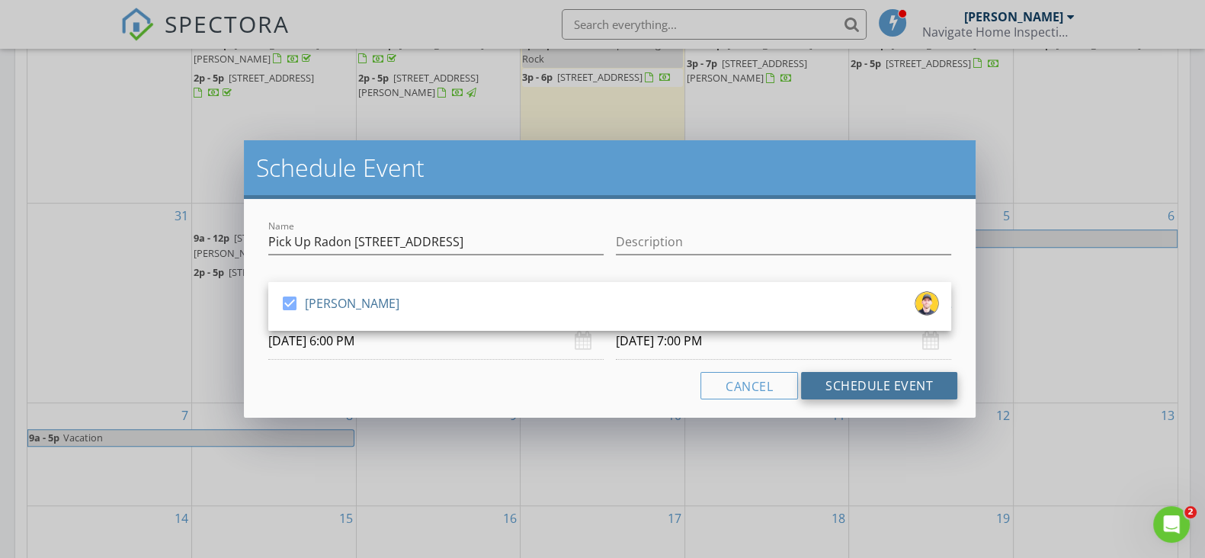
click at [930, 395] on button "Schedule Event" at bounding box center [879, 385] width 156 height 27
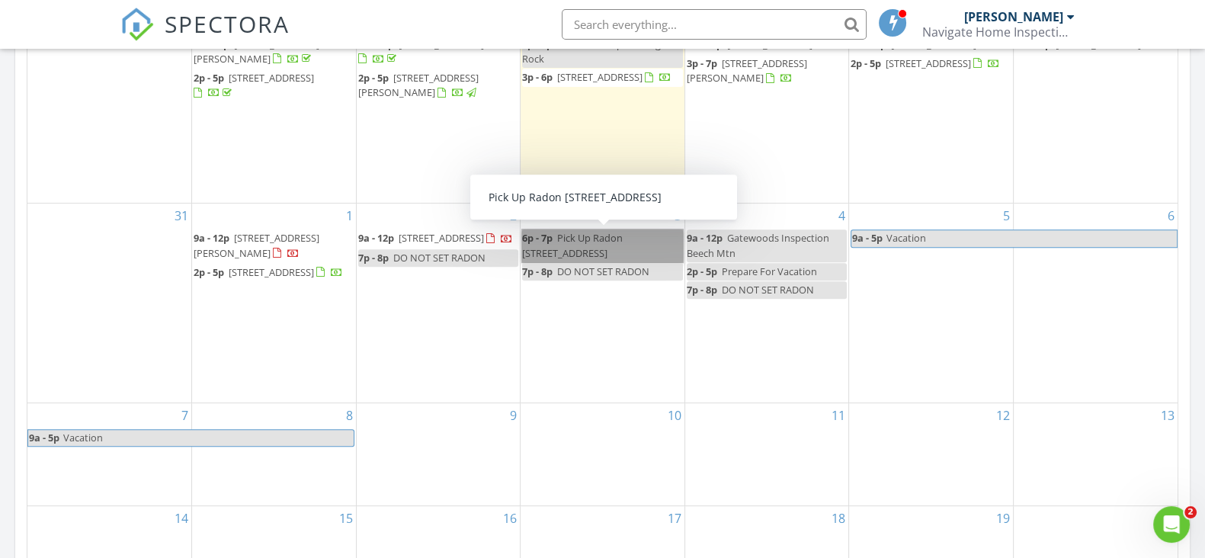
drag, startPoint x: 694, startPoint y: 250, endPoint x: 610, endPoint y: 245, distance: 84.7
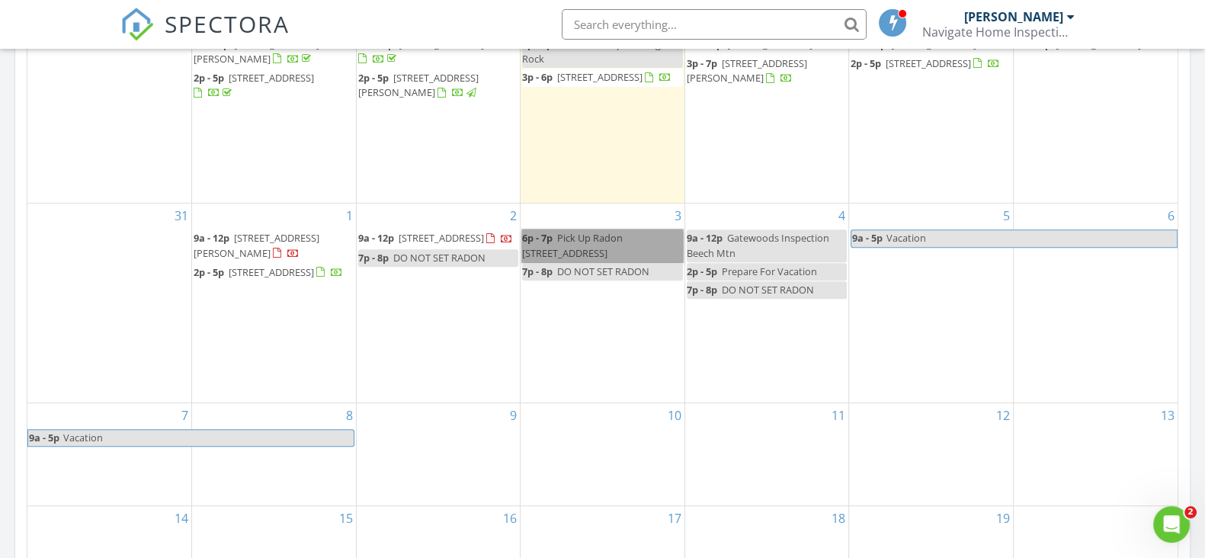
drag, startPoint x: 565, startPoint y: 241, endPoint x: 536, endPoint y: 247, distance: 29.6
click at [536, 247] on link "6p - 7p Pick Up Radon [STREET_ADDRESS]" at bounding box center [602, 245] width 161 height 32
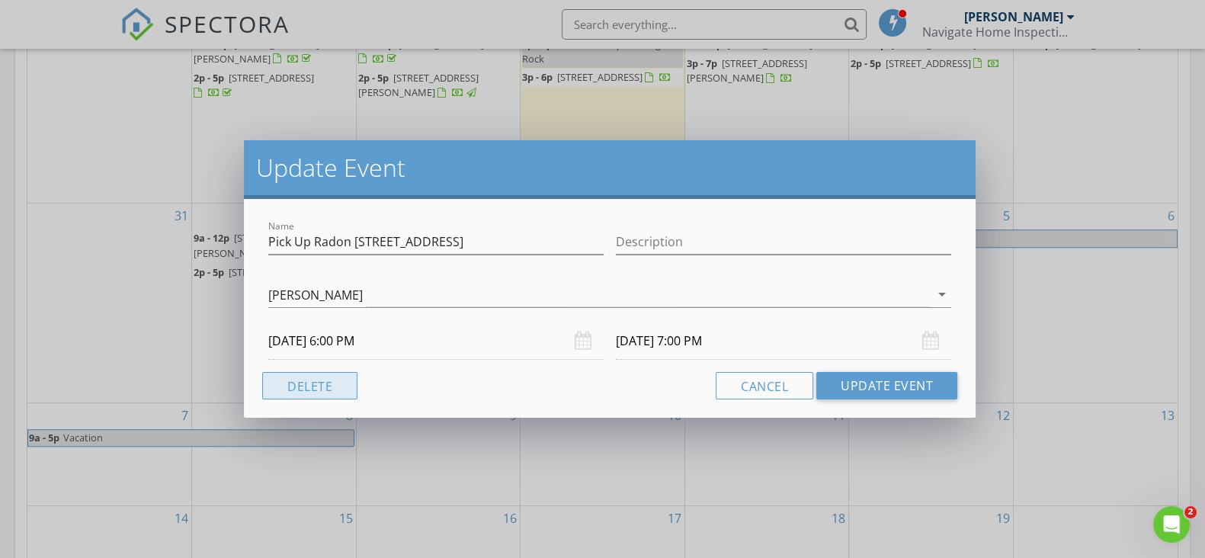
drag, startPoint x: 291, startPoint y: 386, endPoint x: 325, endPoint y: 383, distance: 34.4
click at [290, 387] on button "Delete" at bounding box center [309, 385] width 95 height 27
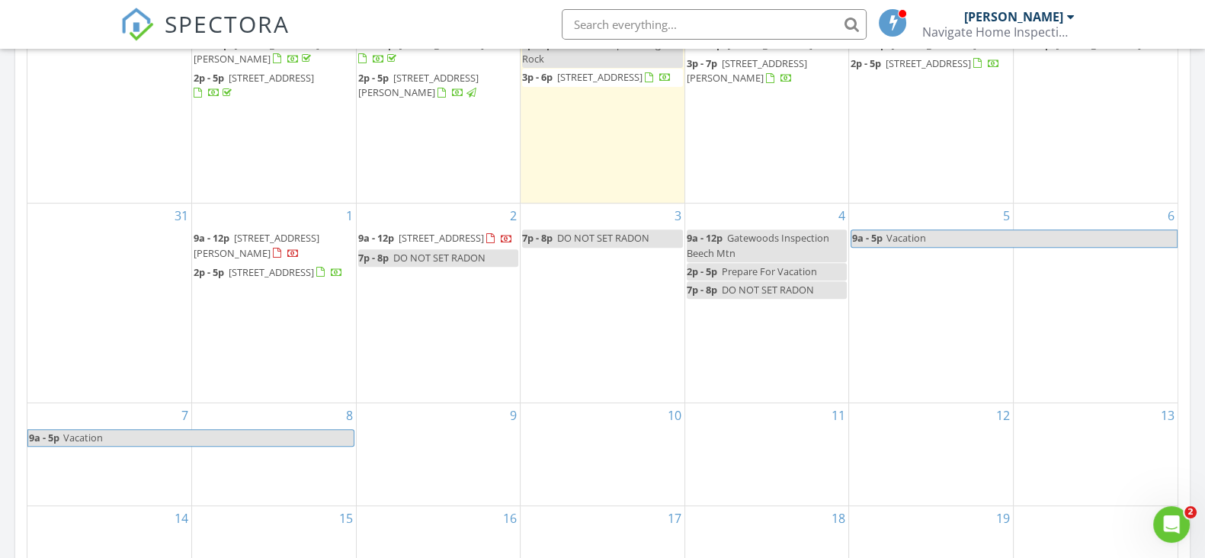
click at [817, 270] on span "Prepare For Vacation" at bounding box center [769, 271] width 95 height 14
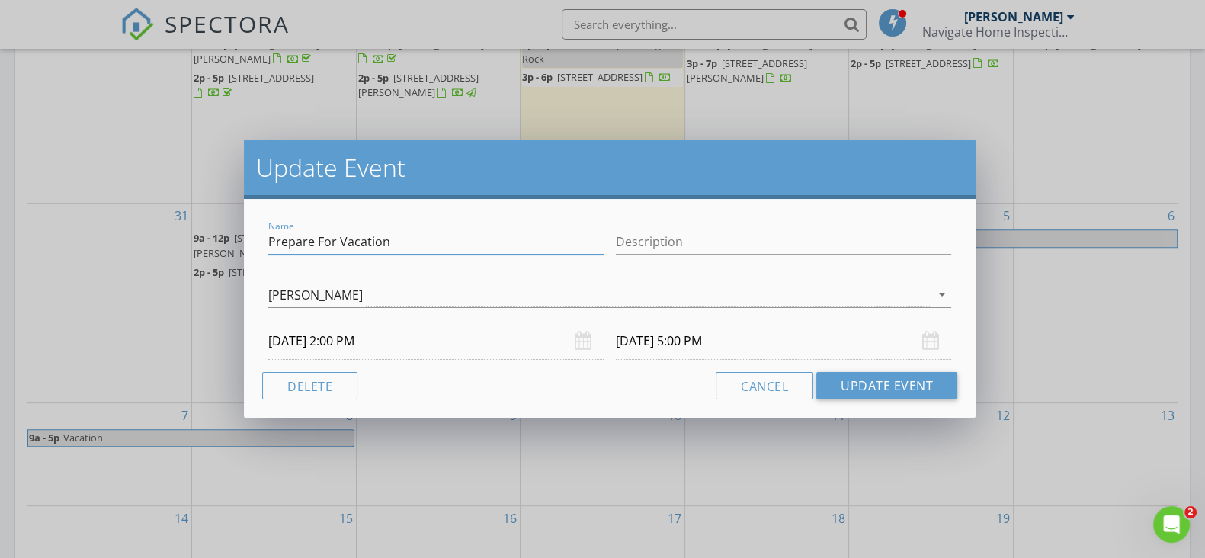
drag, startPoint x: 433, startPoint y: 242, endPoint x: 221, endPoint y: 220, distance: 212.9
click at [234, 222] on div "Update Event Name Prepare For Vacation Description [PERSON_NAME] arrow_drop_dow…" at bounding box center [602, 279] width 1205 height 558
type input "OFF"
click at [878, 378] on button "Update Event" at bounding box center [886, 385] width 141 height 27
drag, startPoint x: 850, startPoint y: 386, endPoint x: 850, endPoint y: 402, distance: 16.0
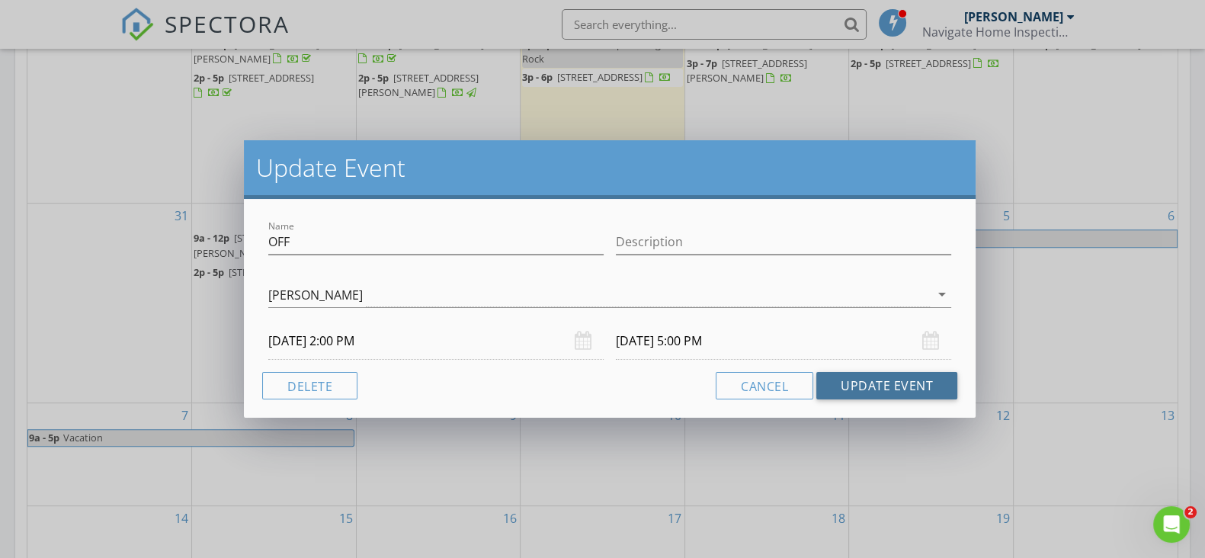
click at [850, 386] on button "Update Event" at bounding box center [886, 385] width 141 height 27
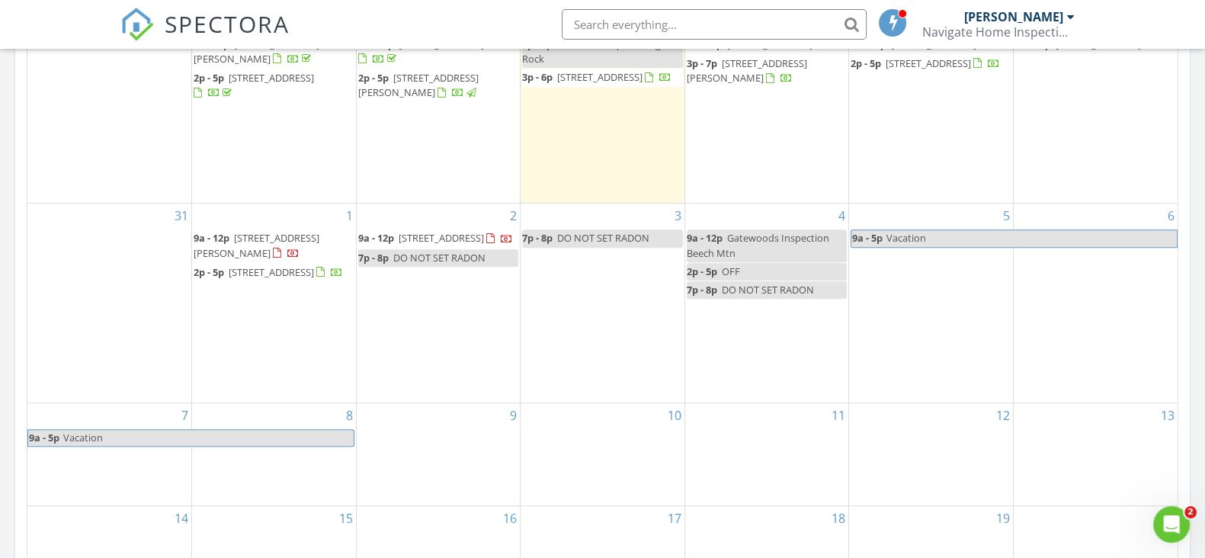
click at [751, 236] on span "Gatewoods Inspection Beech Mtn" at bounding box center [757, 245] width 142 height 28
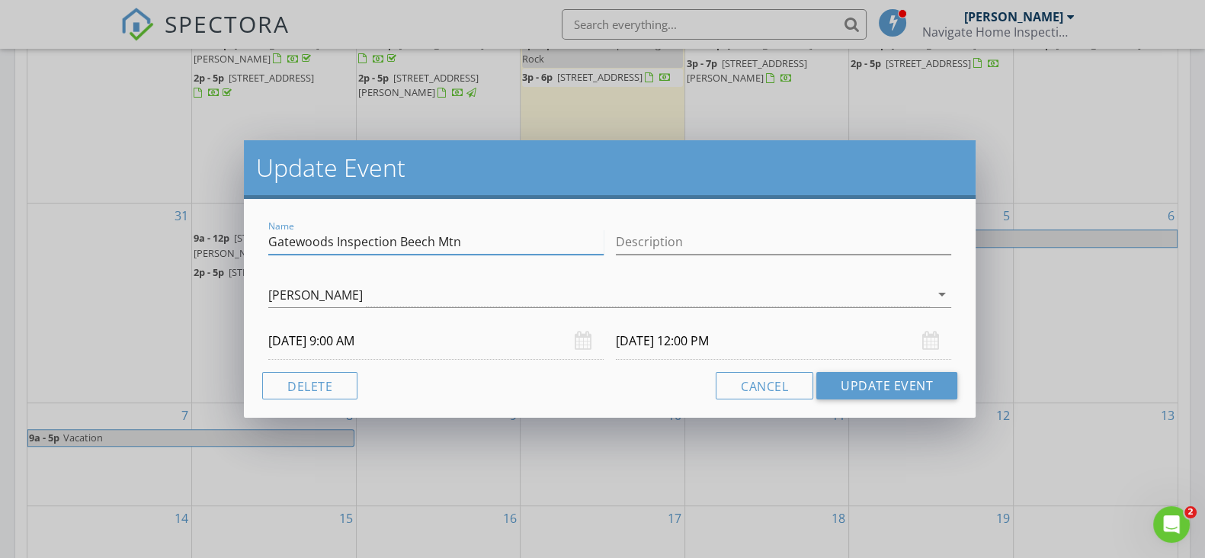
drag, startPoint x: 496, startPoint y: 240, endPoint x: 157, endPoint y: 245, distance: 339.1
click at [157, 245] on div "Update Event Name Gatewoods Inspection Beech Mtn Description [PERSON_NAME] arro…" at bounding box center [602, 279] width 1205 height 558
type input "HOLD FOR [PERSON_NAME]"
click at [848, 379] on button "Update Event" at bounding box center [886, 385] width 141 height 27
